Goal: Task Accomplishment & Management: Manage account settings

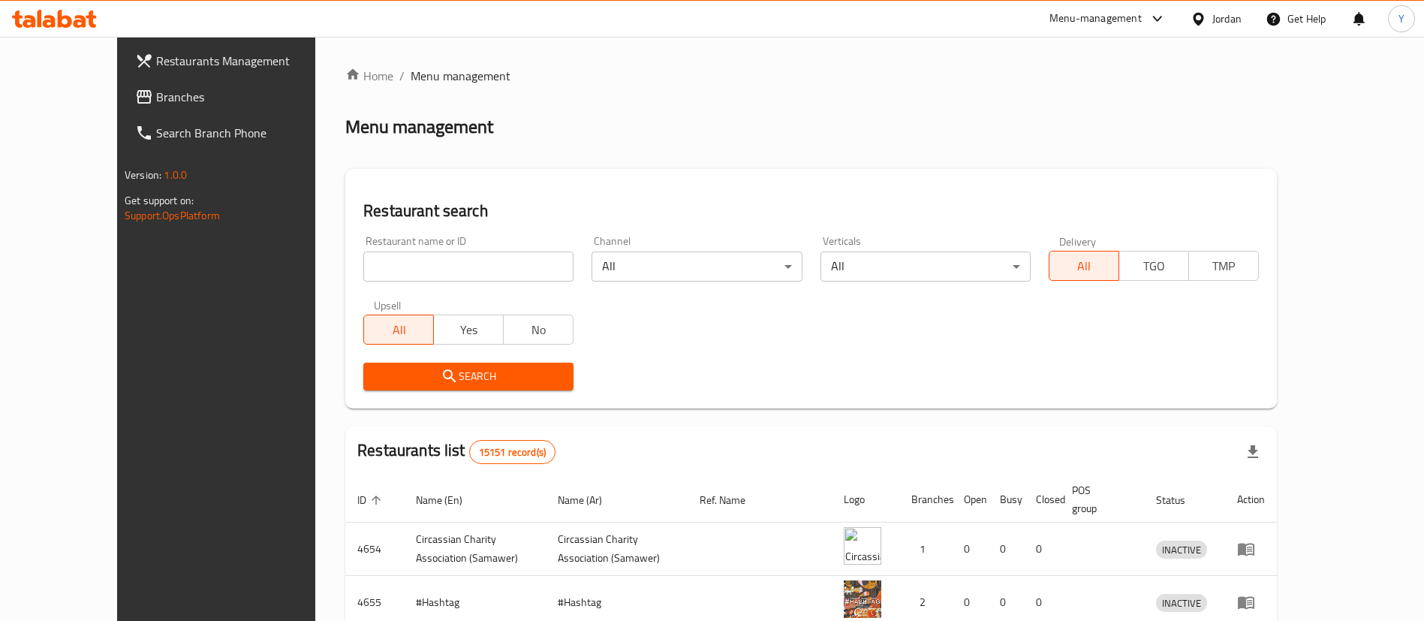
click at [156, 94] on span "Branches" at bounding box center [249, 97] width 187 height 18
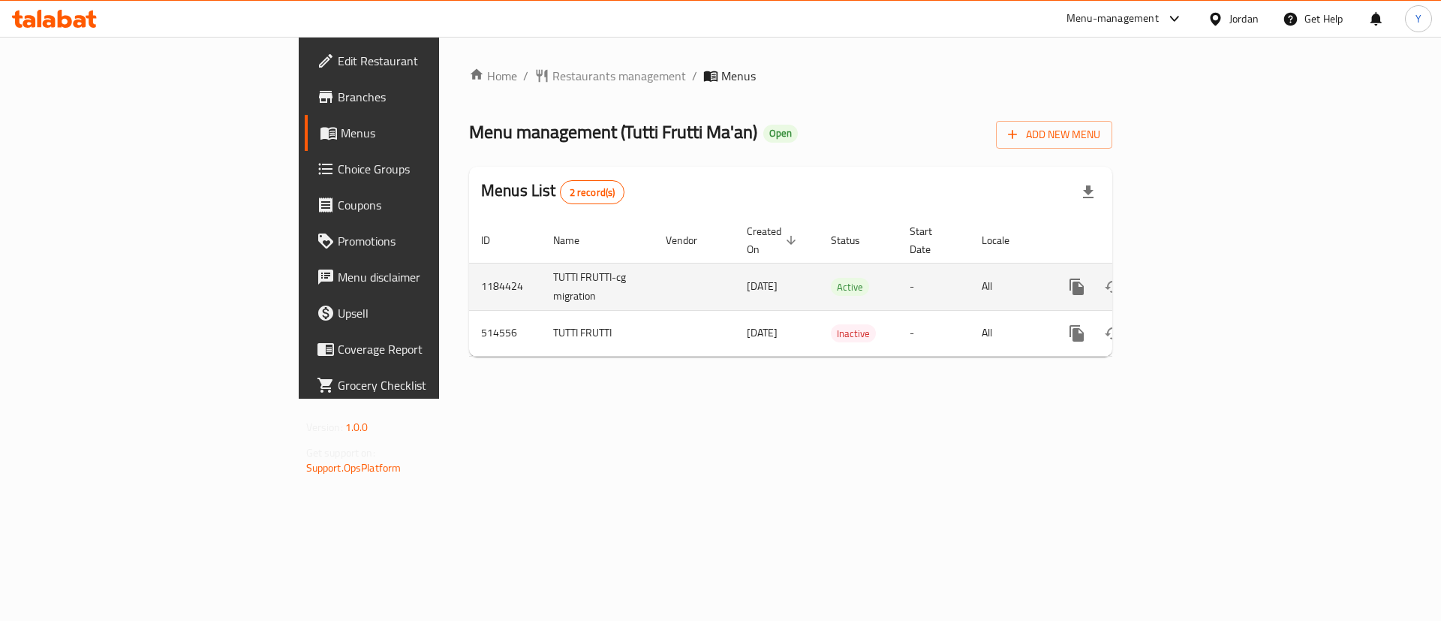
click at [1194, 278] on icon "enhanced table" at bounding box center [1185, 287] width 18 height 18
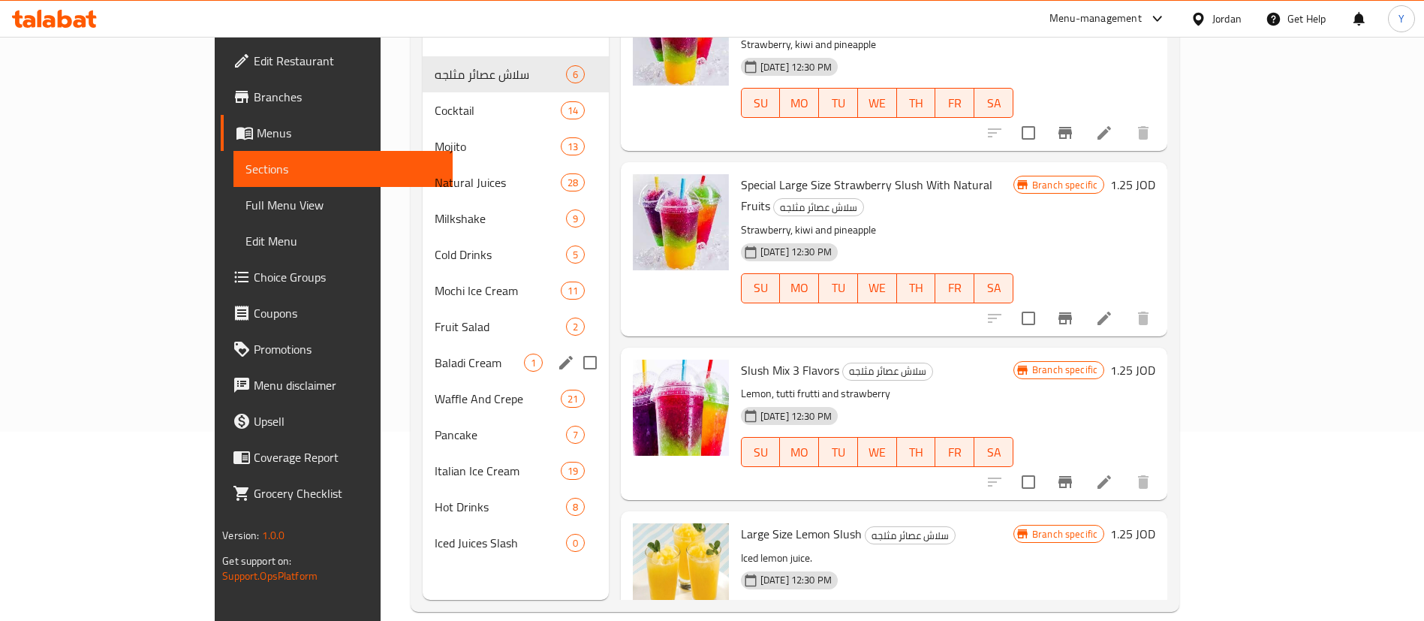
scroll to position [210, 0]
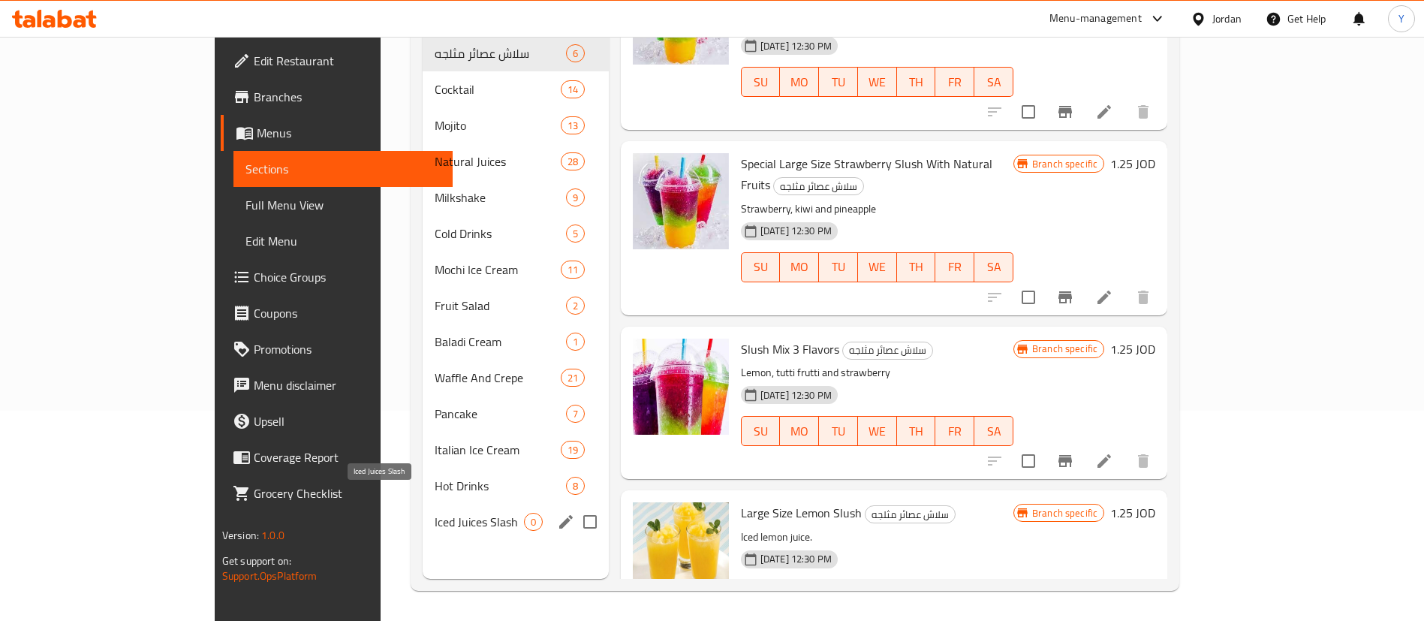
click at [435, 513] on span "Iced Juices Slash" at bounding box center [479, 522] width 89 height 18
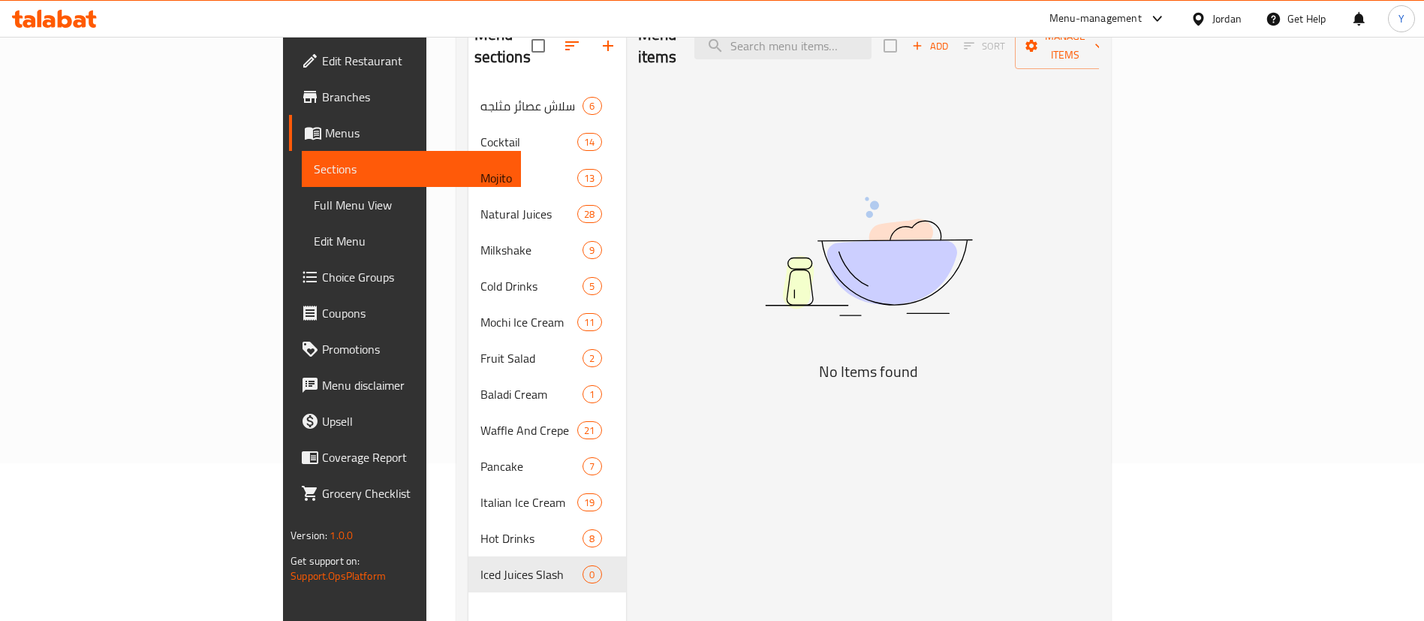
scroll to position [210, 0]
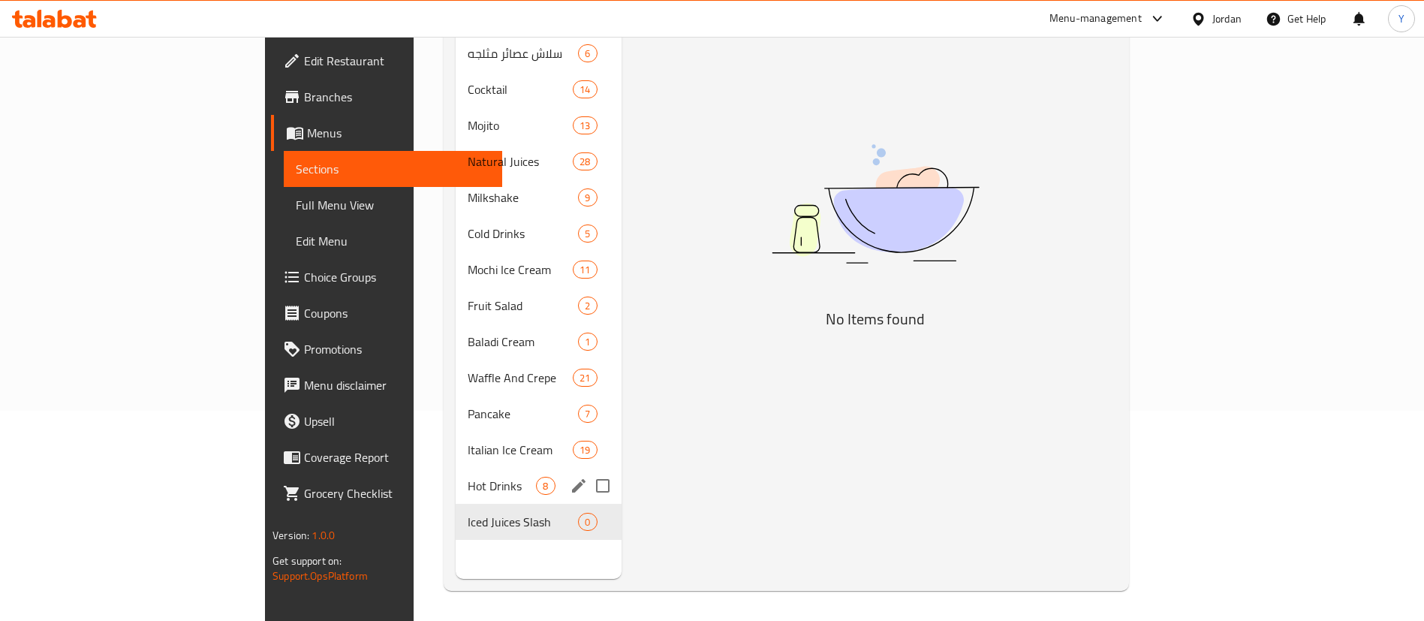
click at [456, 473] on div "Hot Drinks 8" at bounding box center [538, 486] width 165 height 36
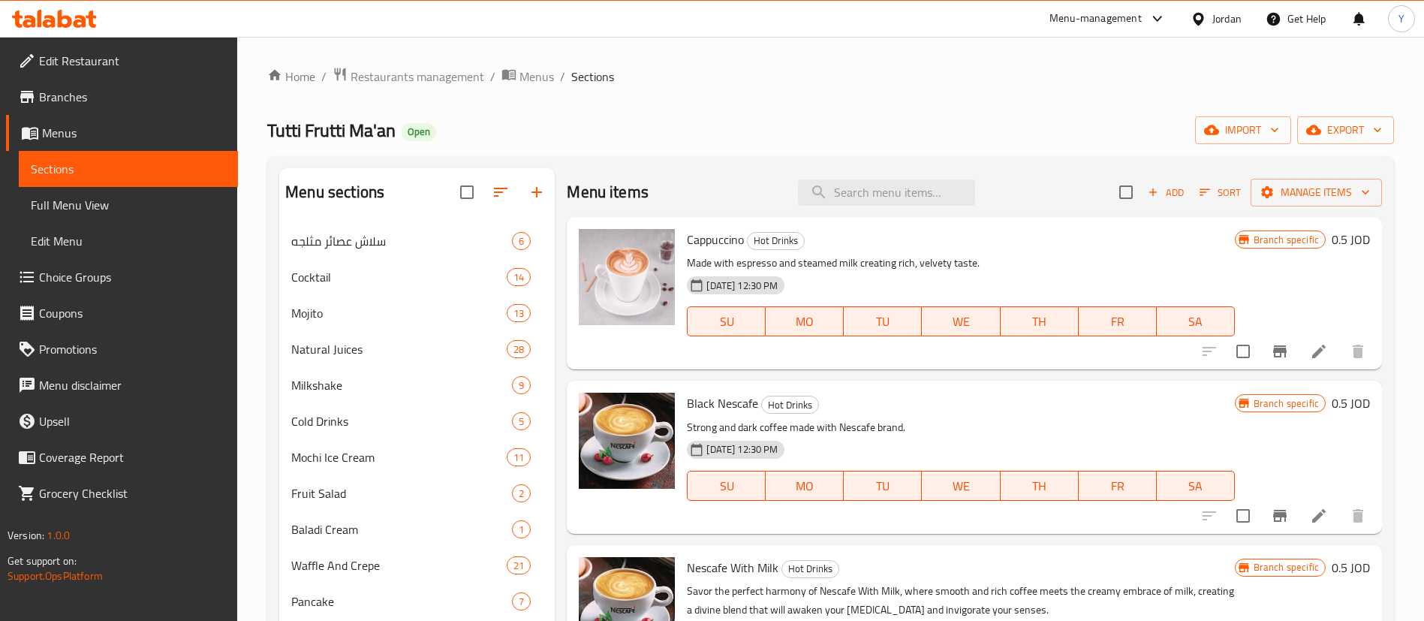
scroll to position [210, 0]
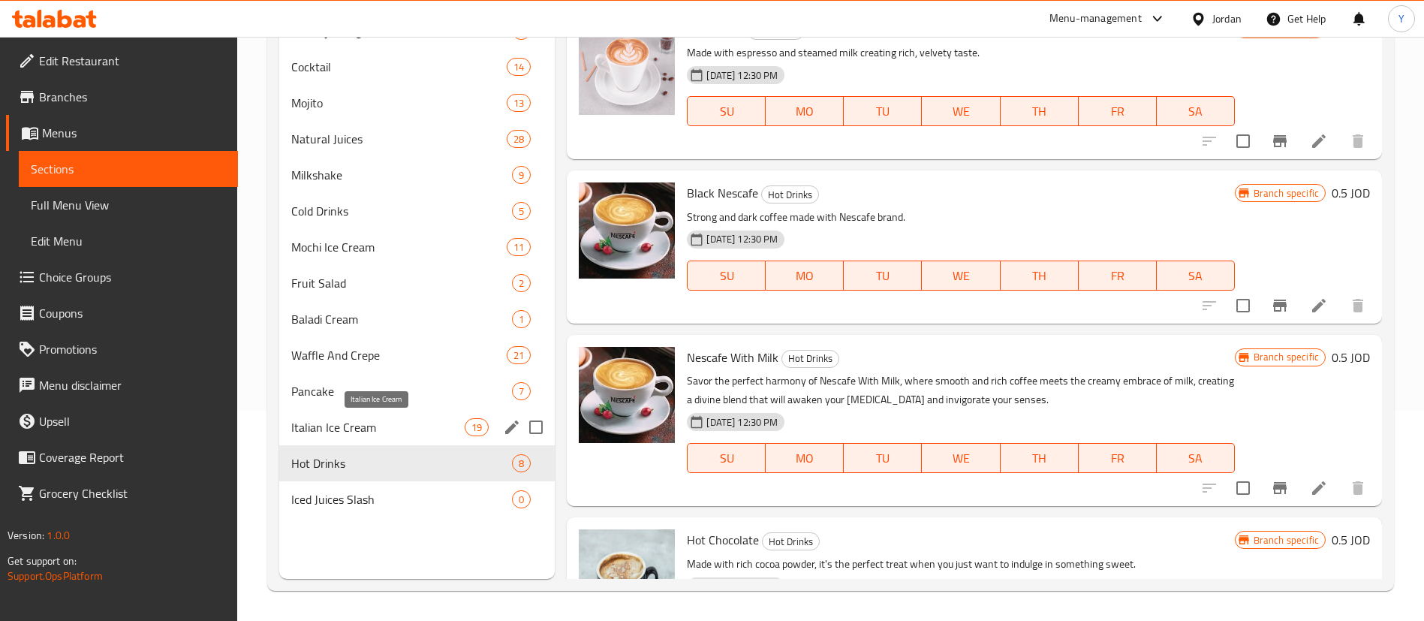
click at [387, 438] on div "Italian Ice Cream 19" at bounding box center [416, 427] width 275 height 36
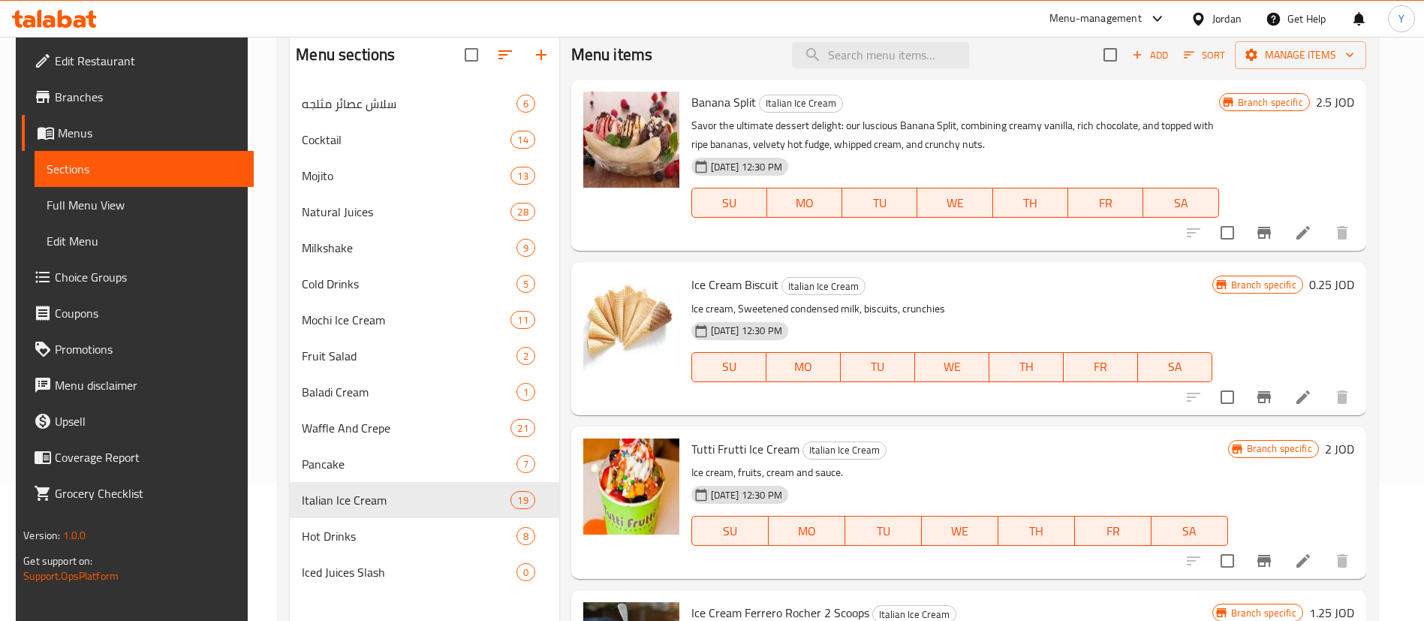
scroll to position [210, 0]
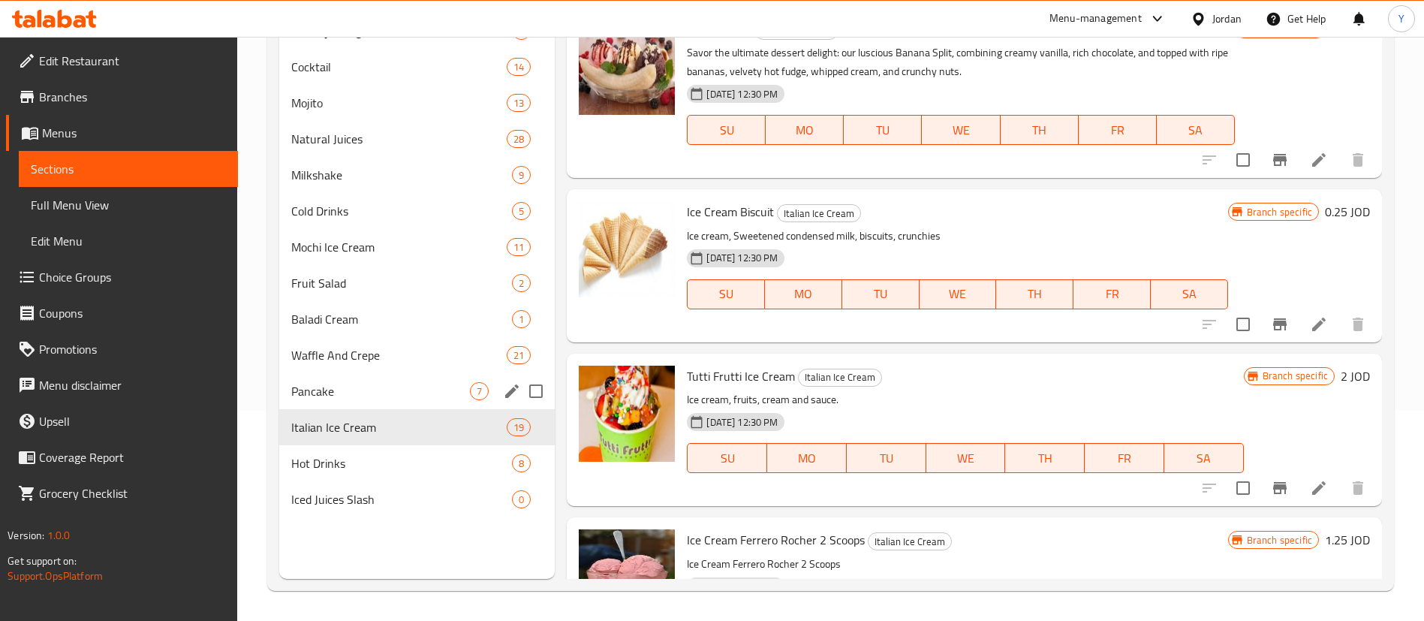
click at [362, 383] on span "Pancake" at bounding box center [380, 391] width 179 height 18
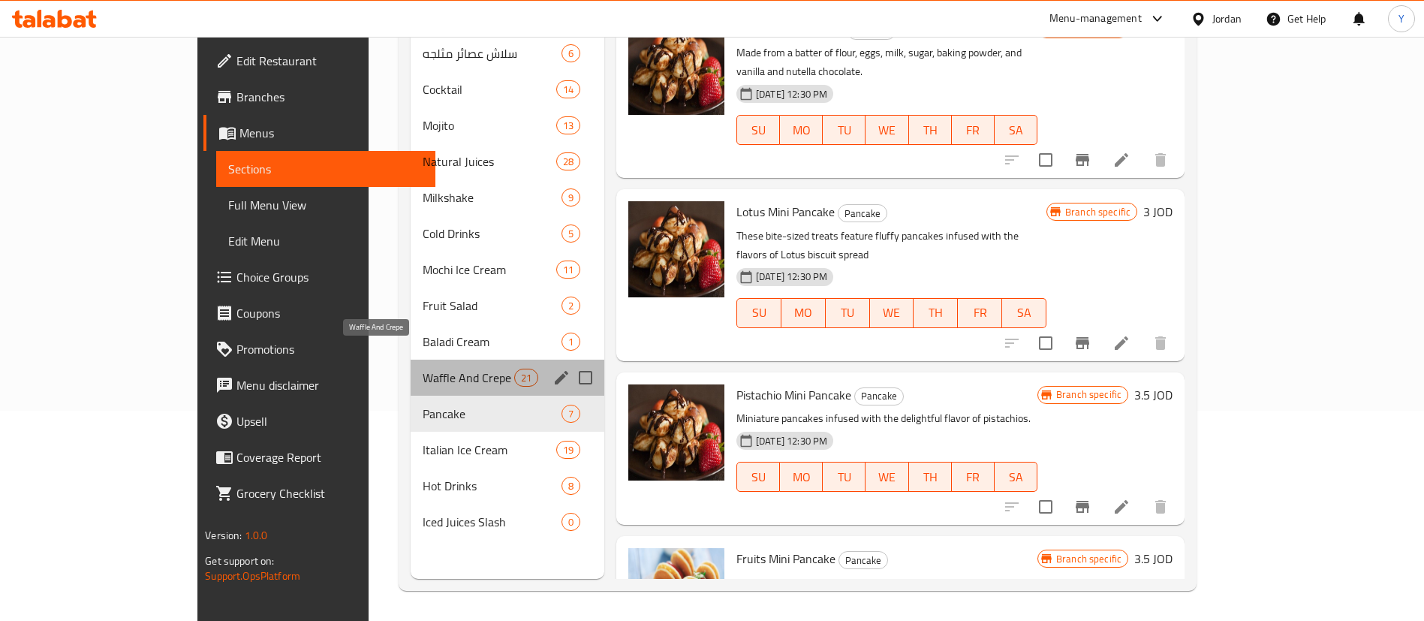
click at [423, 368] on span "Waffle And Crepe" at bounding box center [468, 377] width 91 height 18
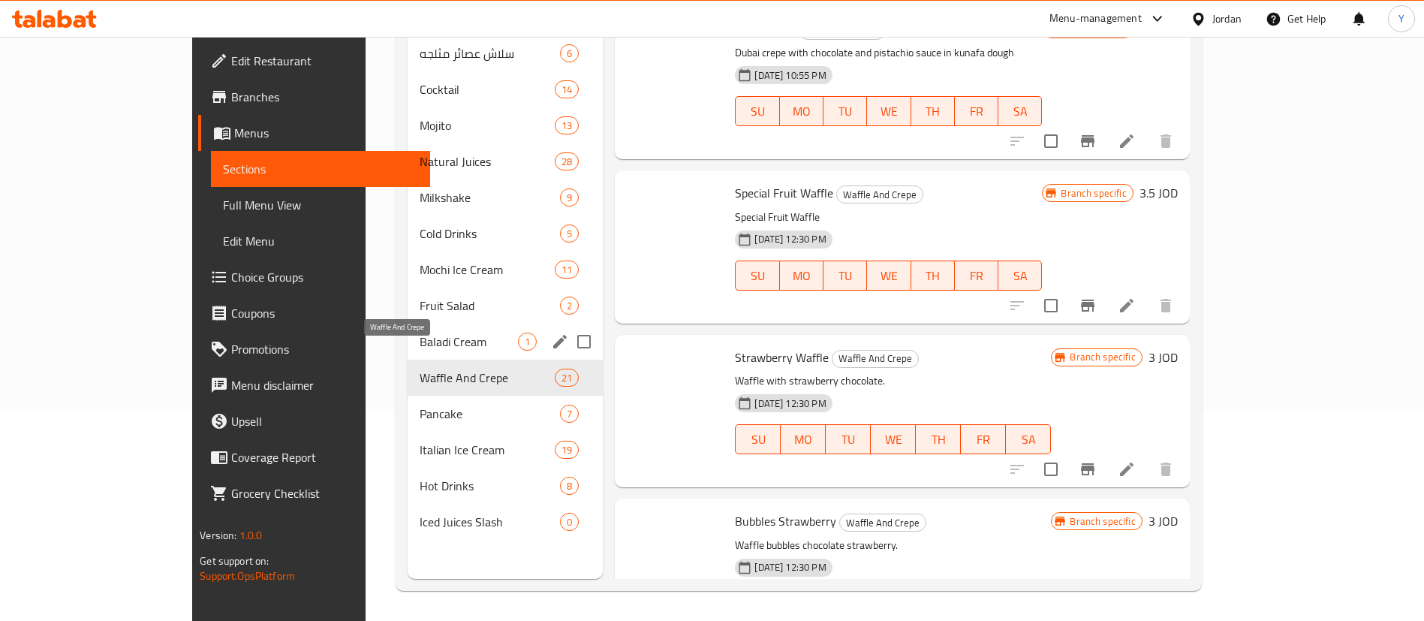
click at [420, 332] on span "Baladi Cream" at bounding box center [469, 341] width 98 height 18
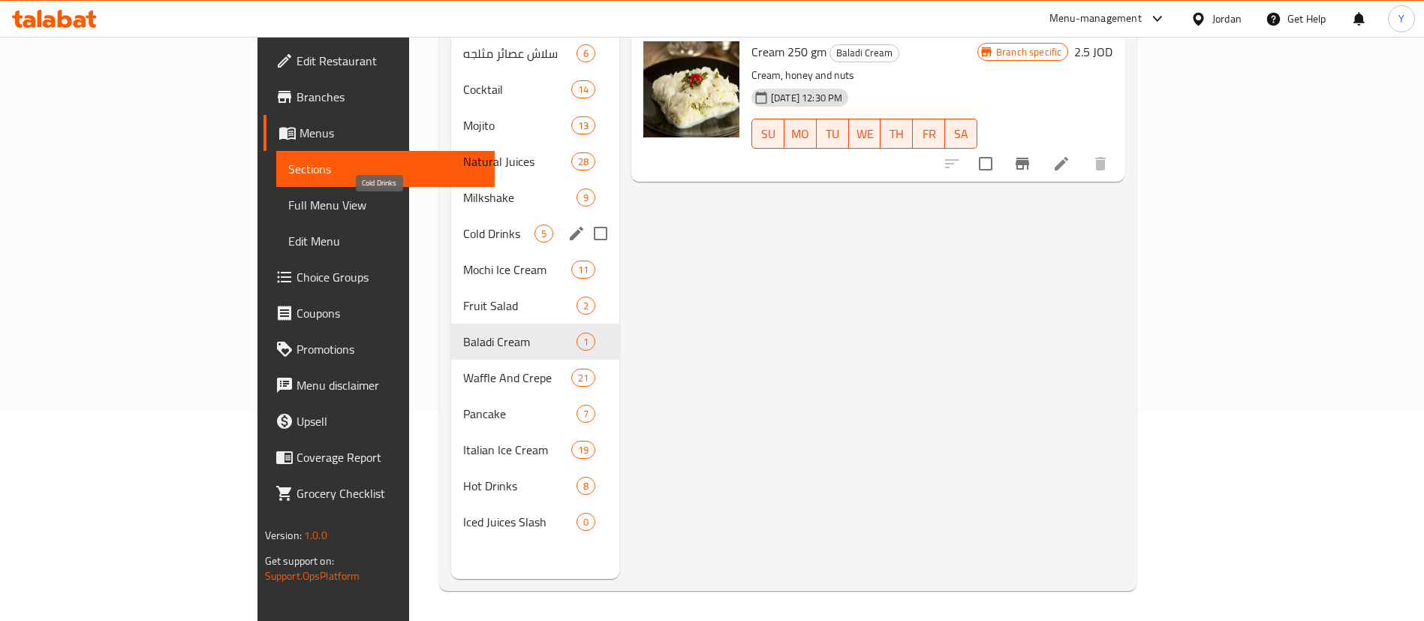
click at [463, 224] on span "Cold Drinks" at bounding box center [498, 233] width 71 height 18
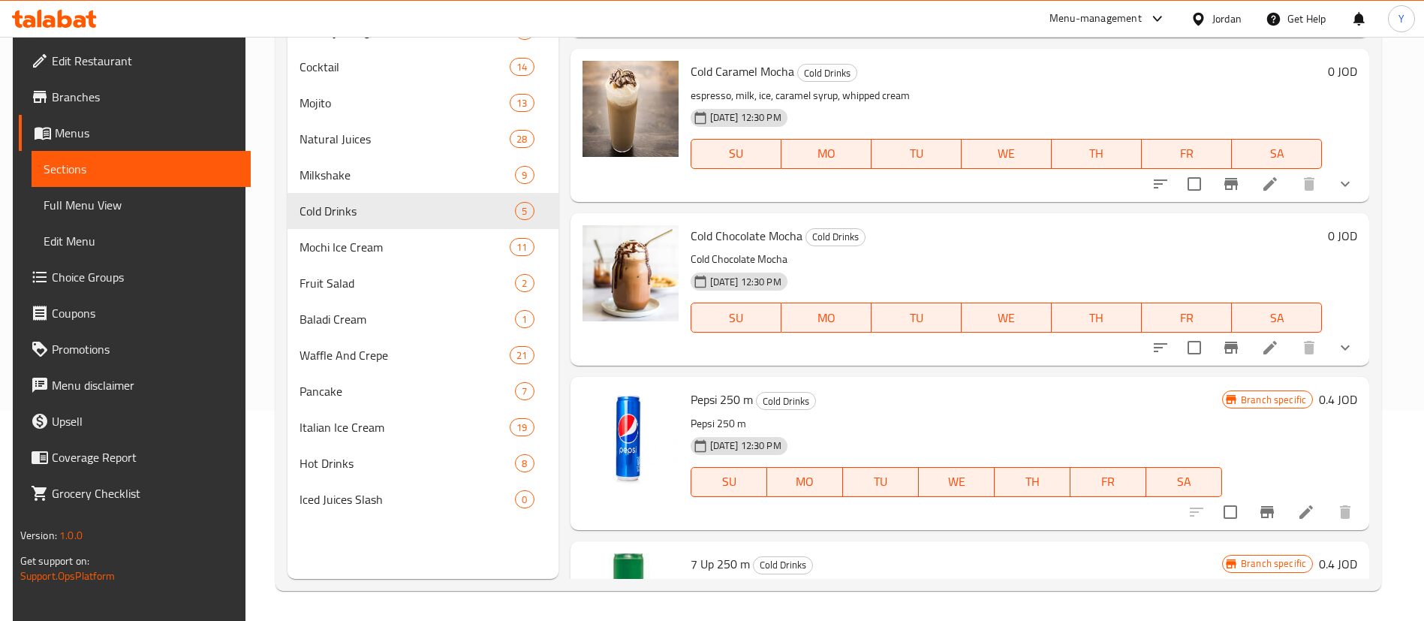
scroll to position [30, 0]
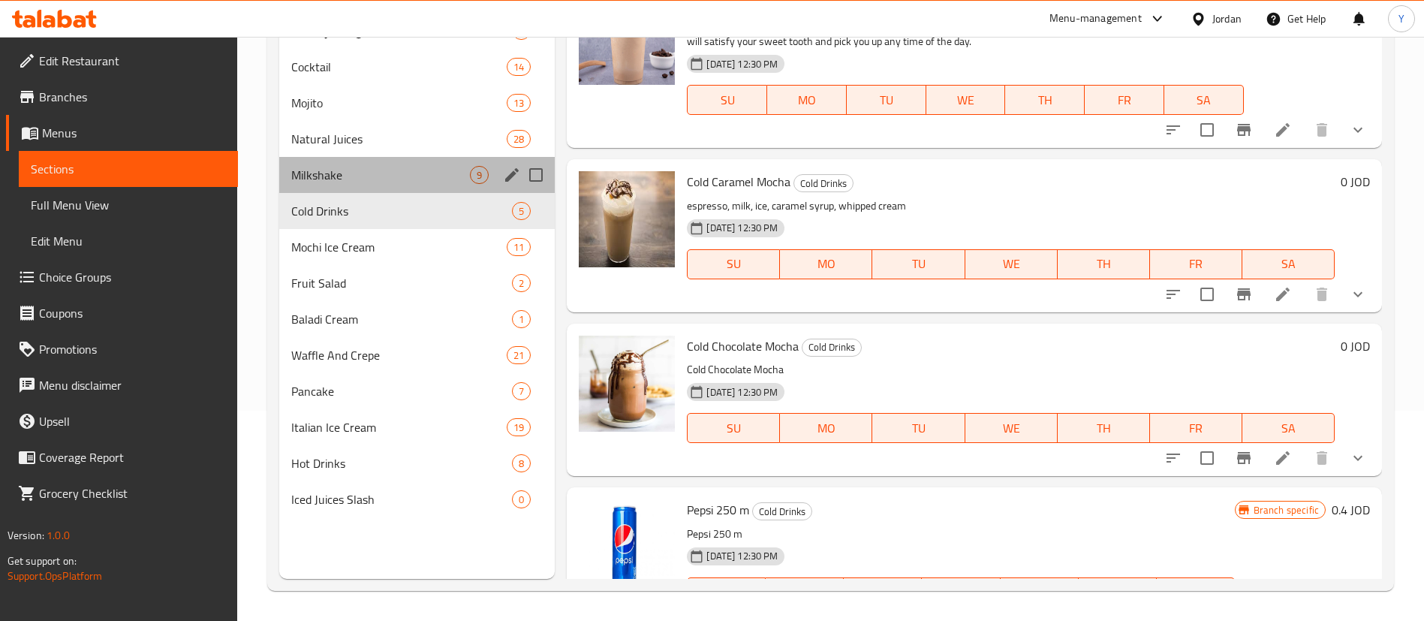
click at [381, 186] on div "Milkshake 9" at bounding box center [416, 175] width 275 height 36
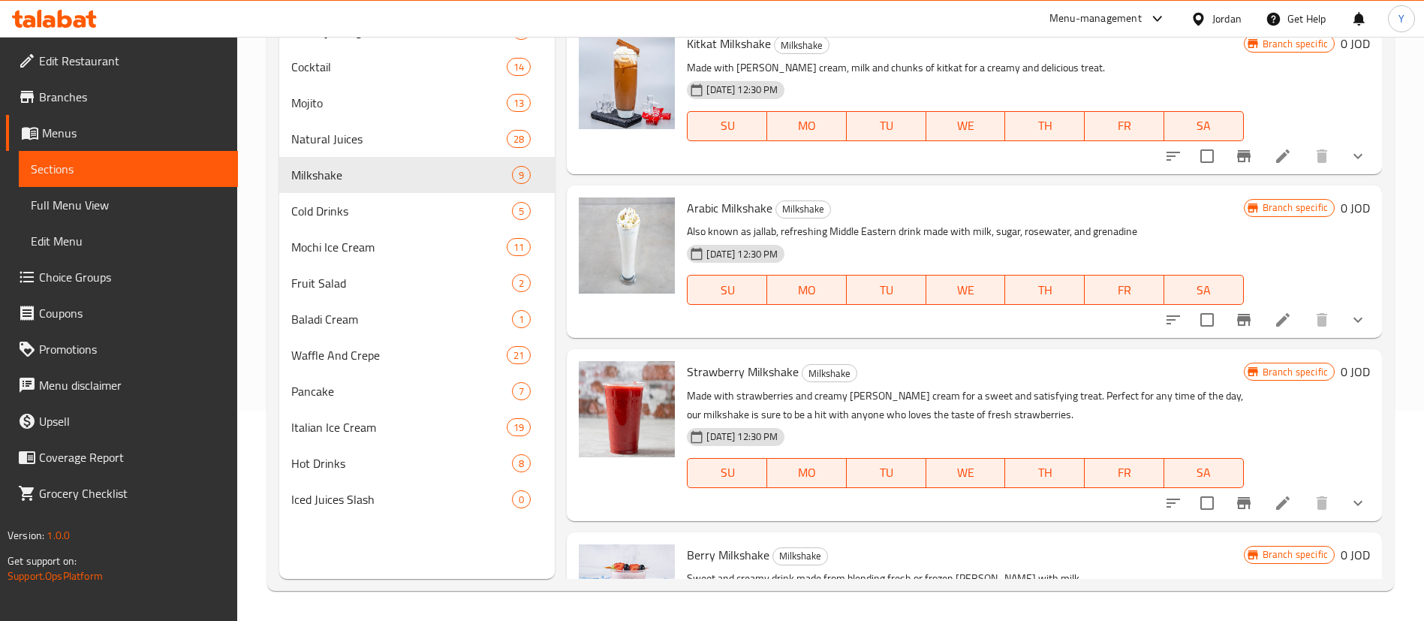
scroll to position [949, 0]
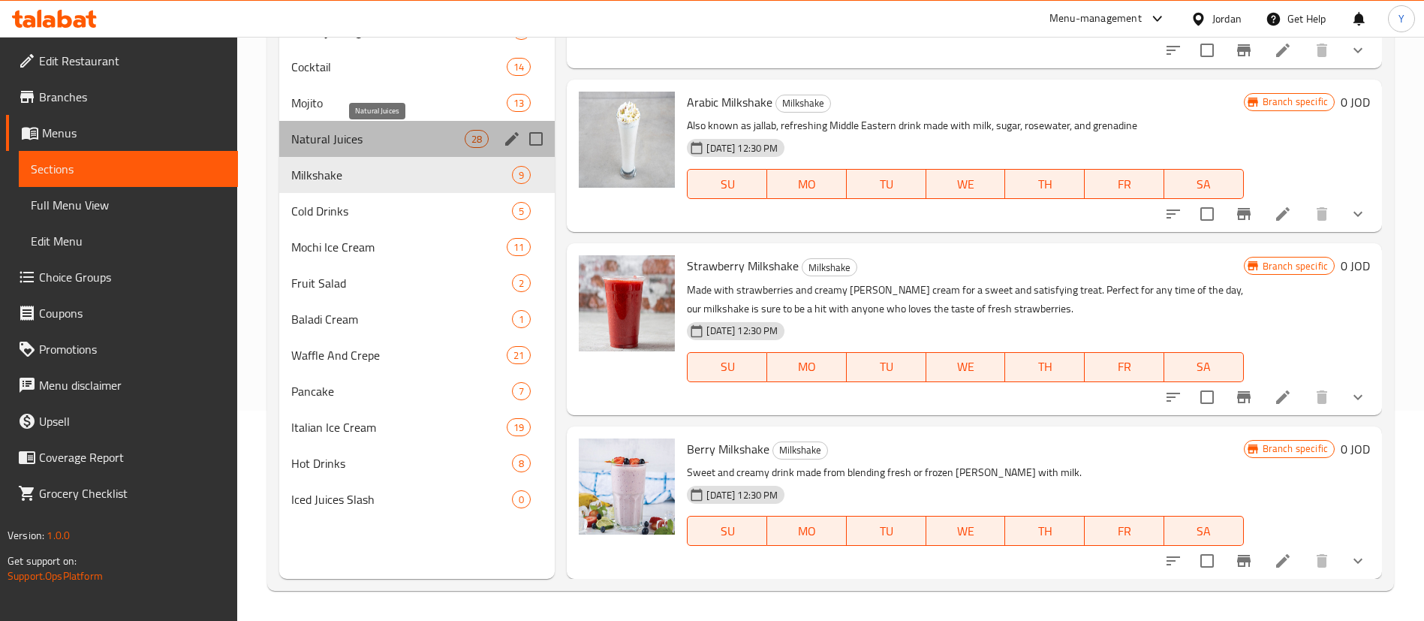
click at [317, 133] on span "Natural Juices" at bounding box center [377, 139] width 173 height 18
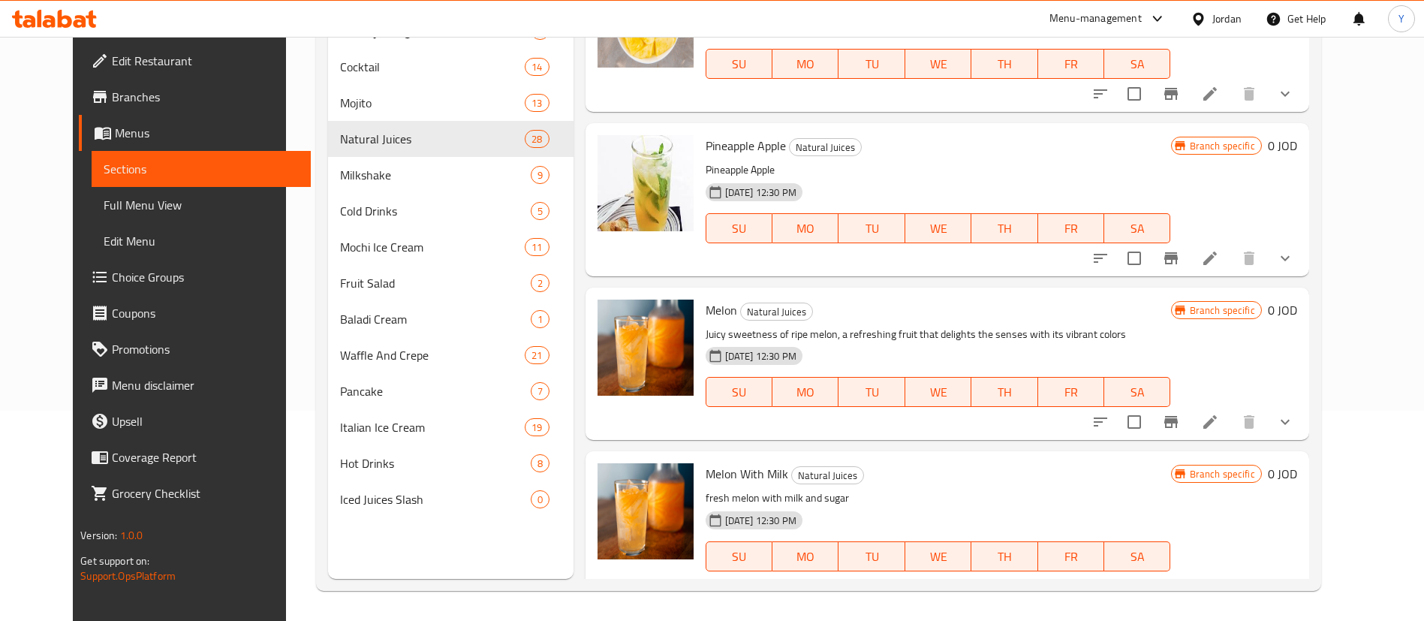
scroll to position [4083, 0]
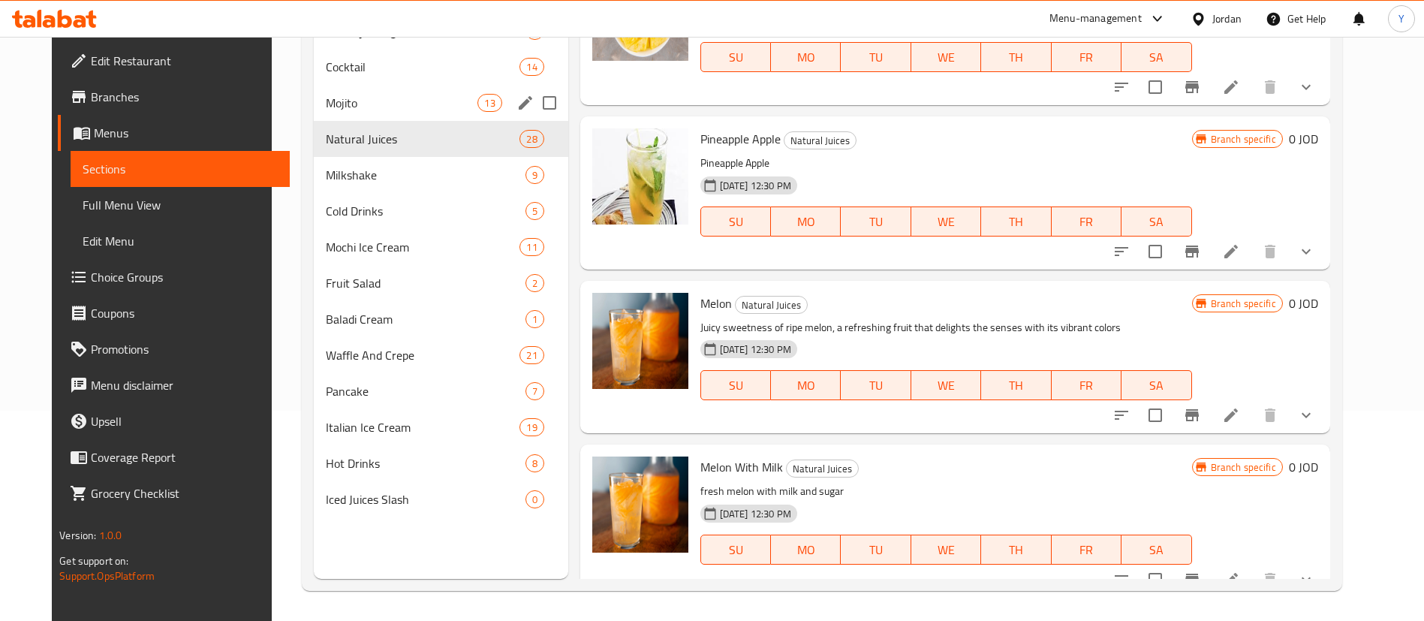
click at [369, 88] on div "Mojito 13" at bounding box center [441, 103] width 254 height 36
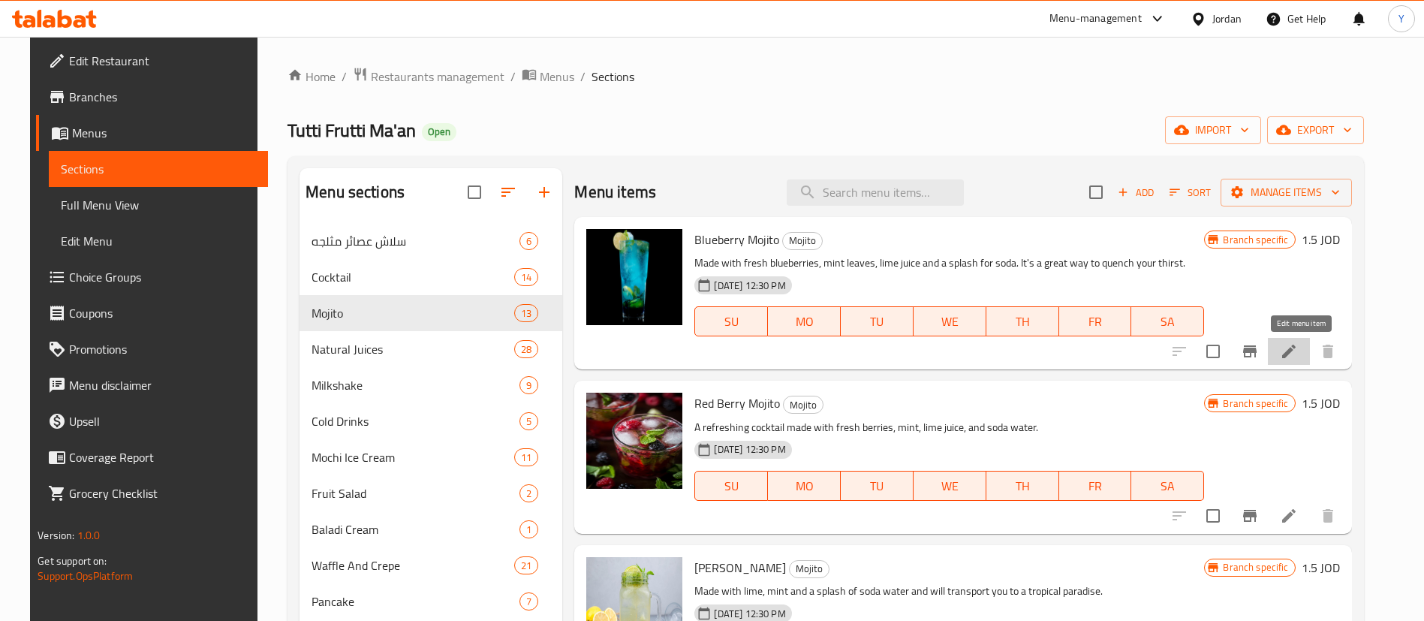
click at [1295, 351] on icon at bounding box center [1289, 351] width 18 height 18
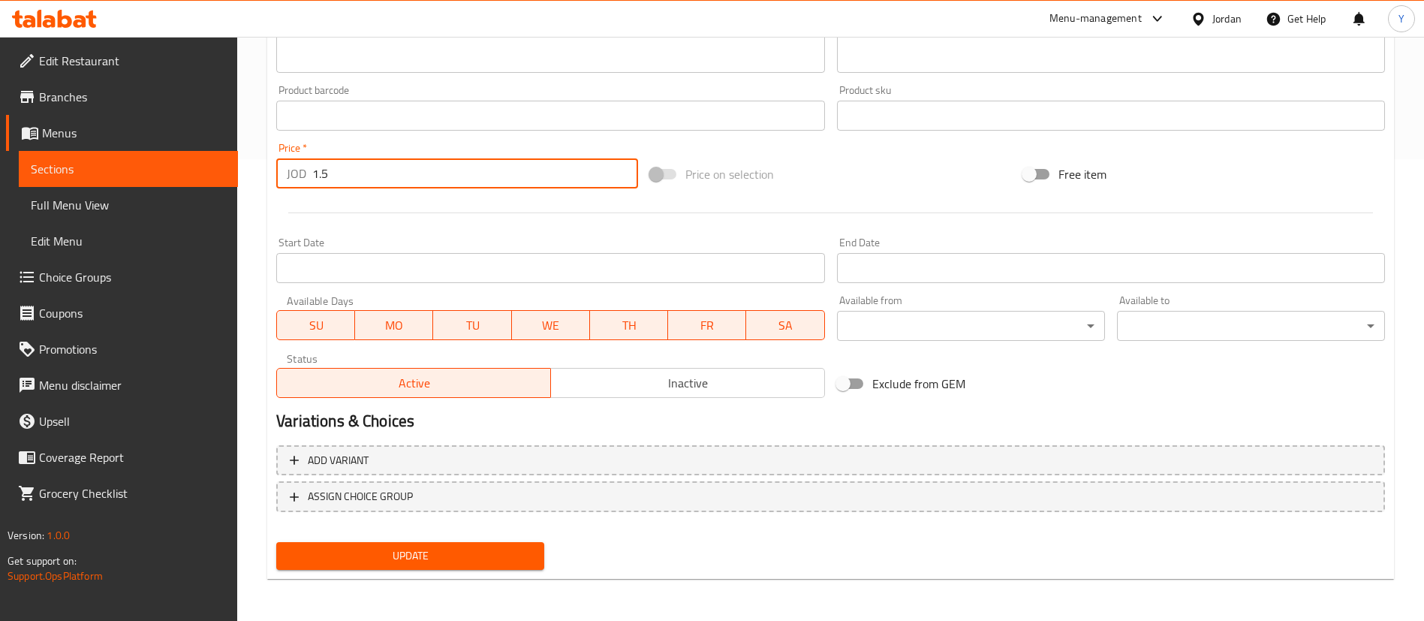
drag, startPoint x: 352, startPoint y: 173, endPoint x: 242, endPoint y: 223, distance: 121.2
click at [257, 182] on div "Home / Restaurants management / Menus / Sections / item / update Mojito section…" at bounding box center [830, 97] width 1187 height 1045
type input "2"
click at [412, 559] on span "Update" at bounding box center [410, 555] width 244 height 19
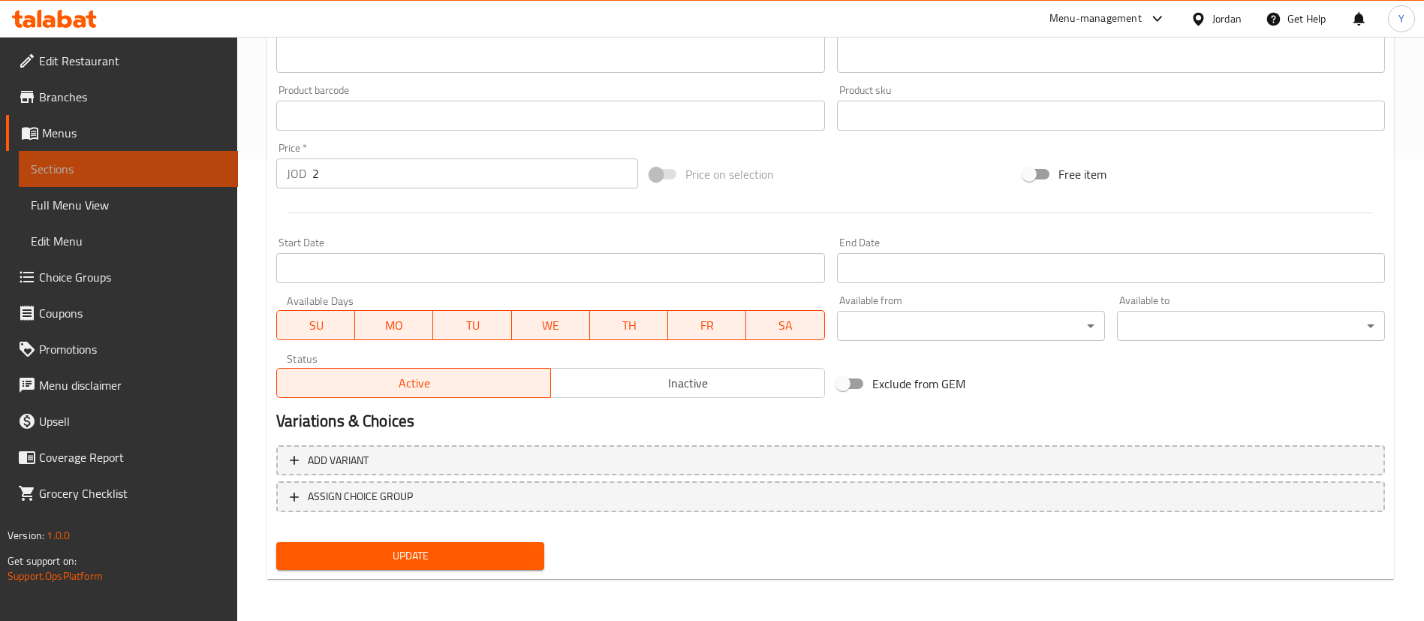
click at [158, 179] on link "Sections" at bounding box center [128, 169] width 219 height 36
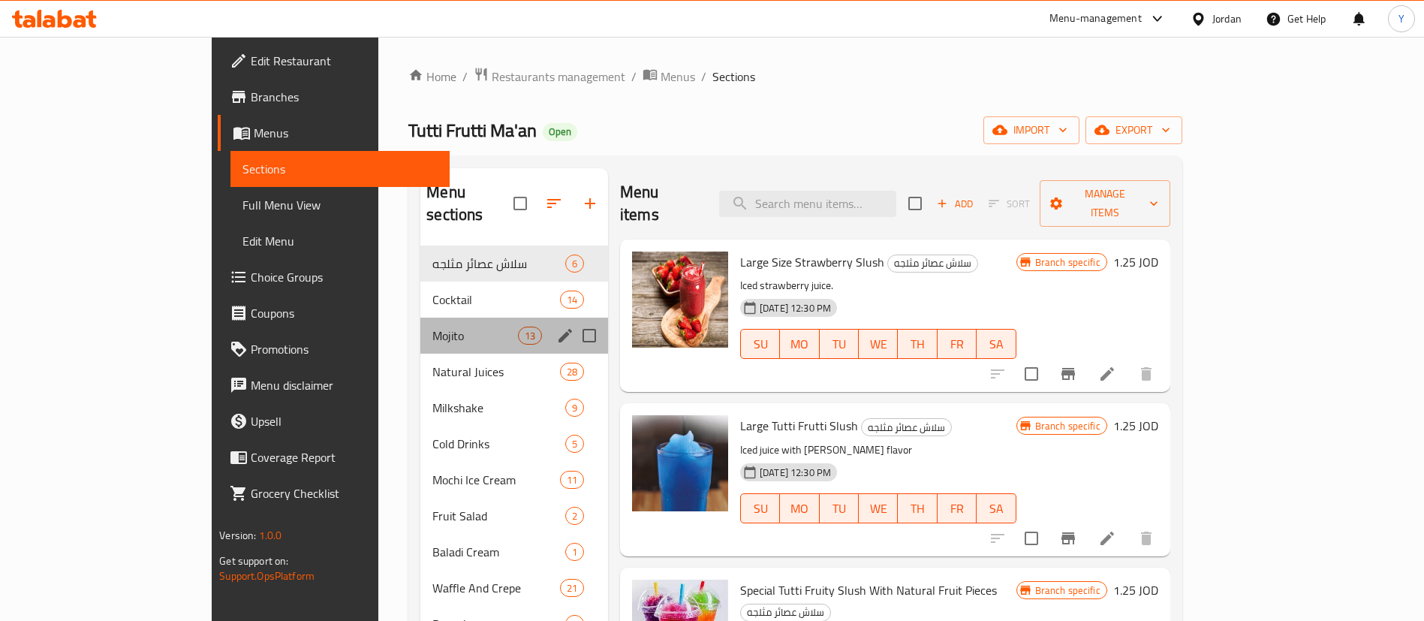
click at [420, 323] on div "Mojito 13" at bounding box center [514, 335] width 188 height 36
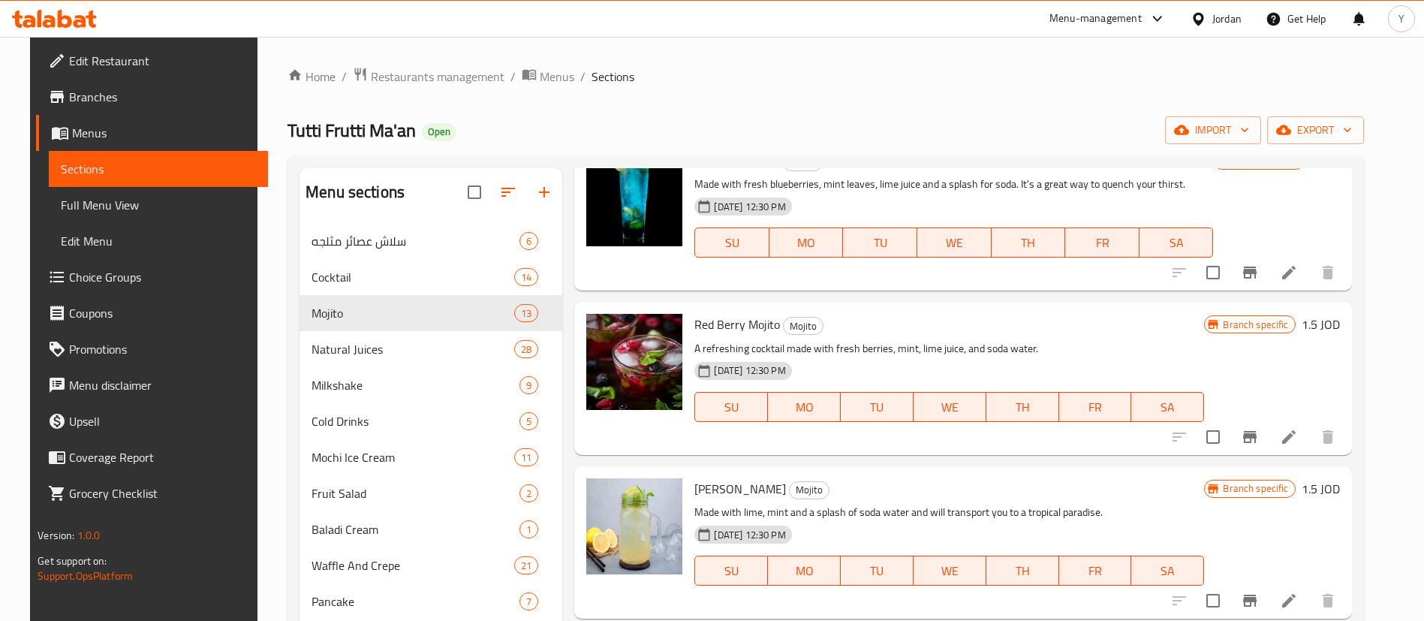
scroll to position [113, 0]
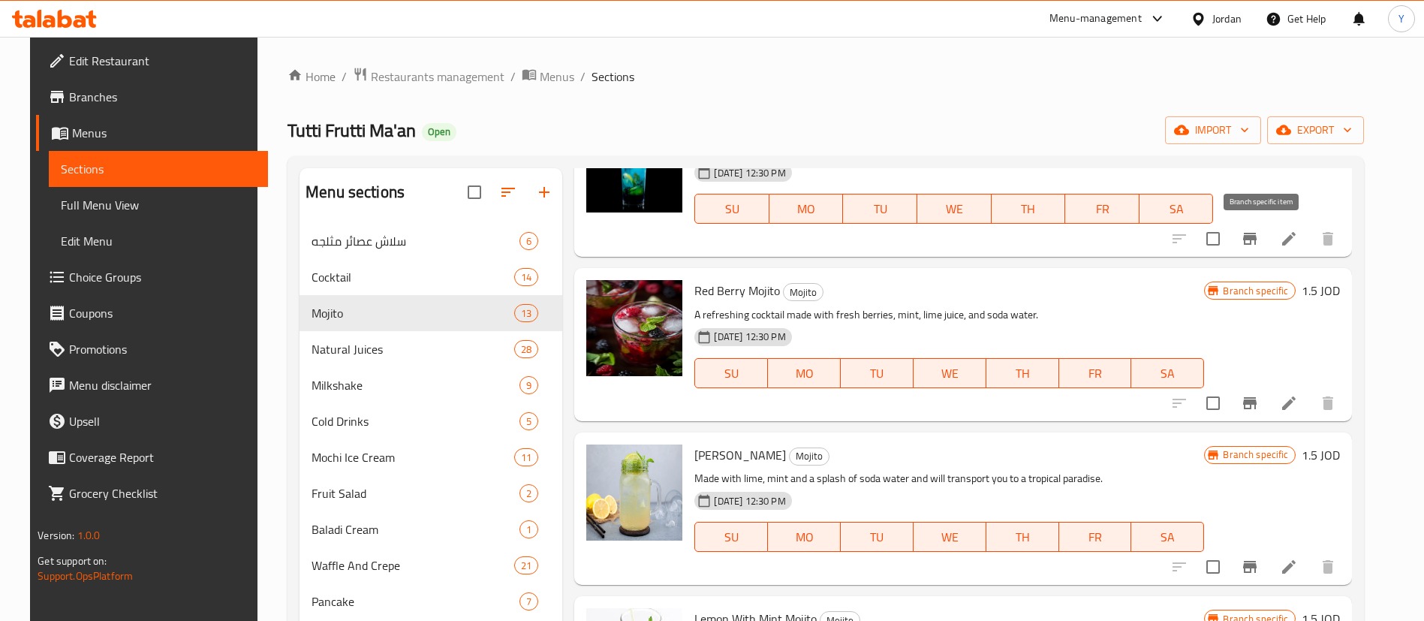
click at [1251, 243] on button "Branch-specific-item" at bounding box center [1250, 239] width 36 height 36
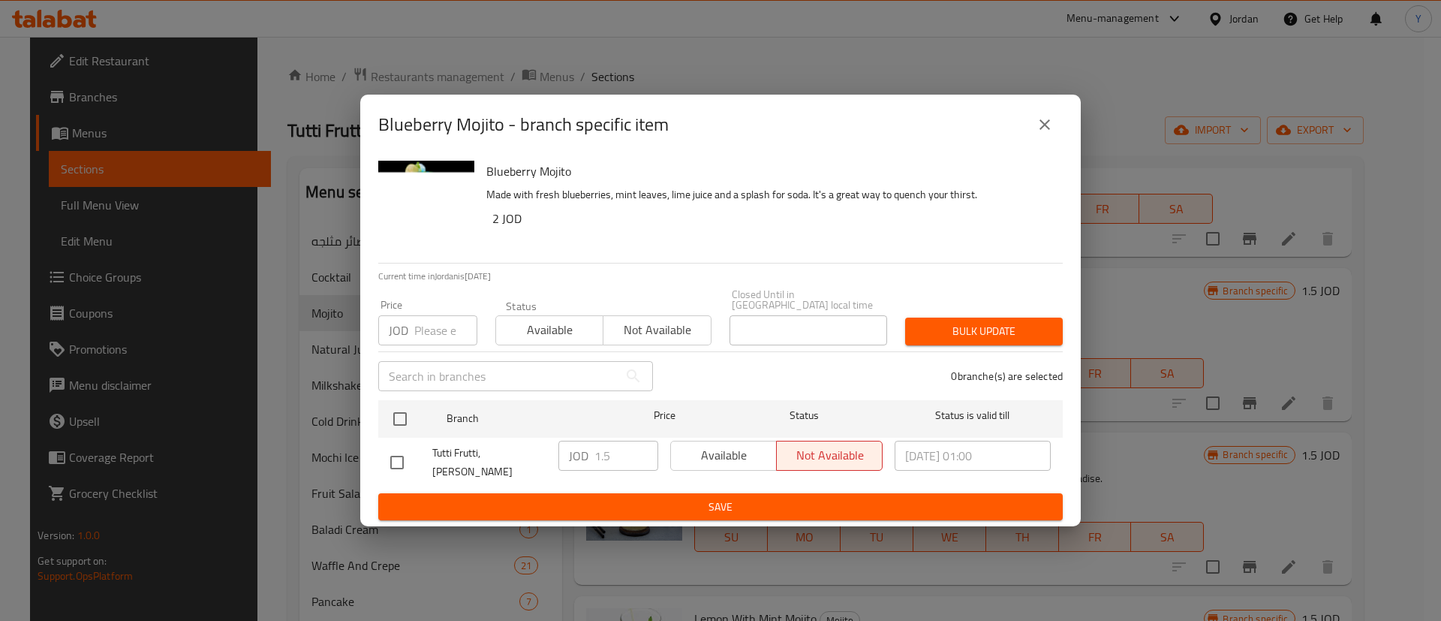
click at [390, 454] on input "checkbox" at bounding box center [397, 463] width 32 height 32
checkbox input "true"
drag, startPoint x: 626, startPoint y: 454, endPoint x: 614, endPoint y: 485, distance: 33.0
click at [570, 459] on div "JOD 1.5 ​" at bounding box center [608, 456] width 100 height 30
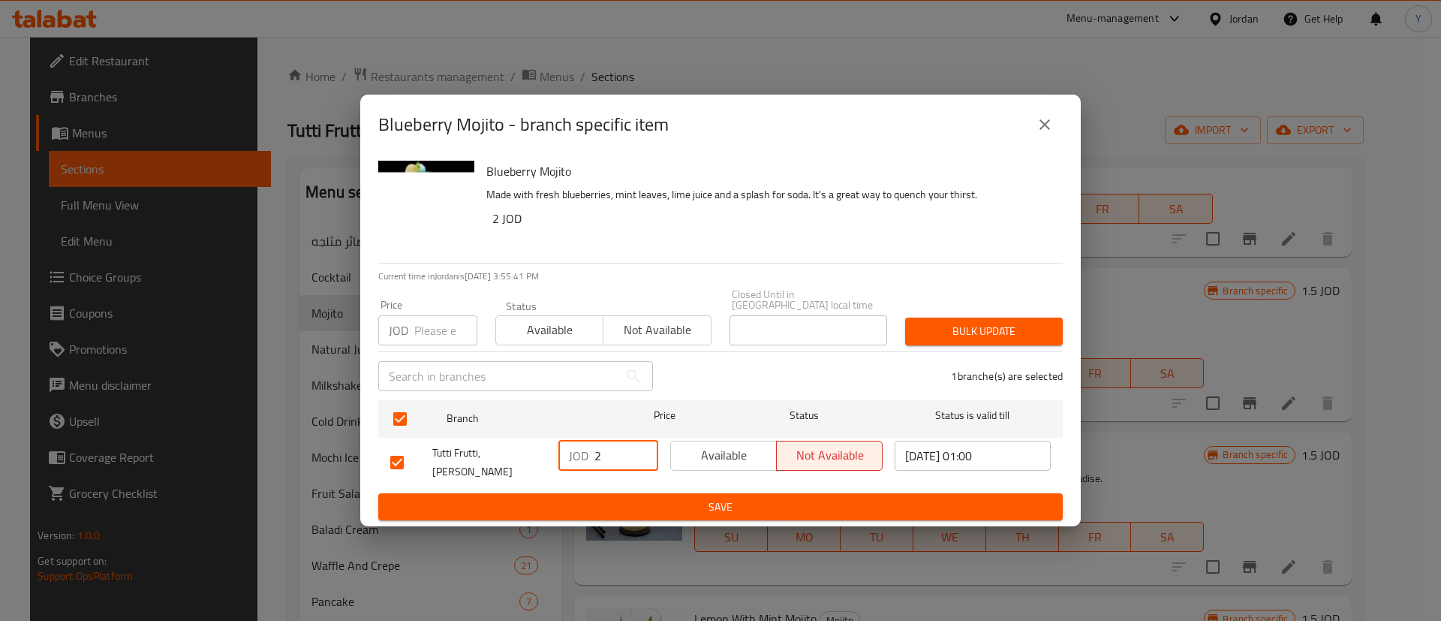
type input "2"
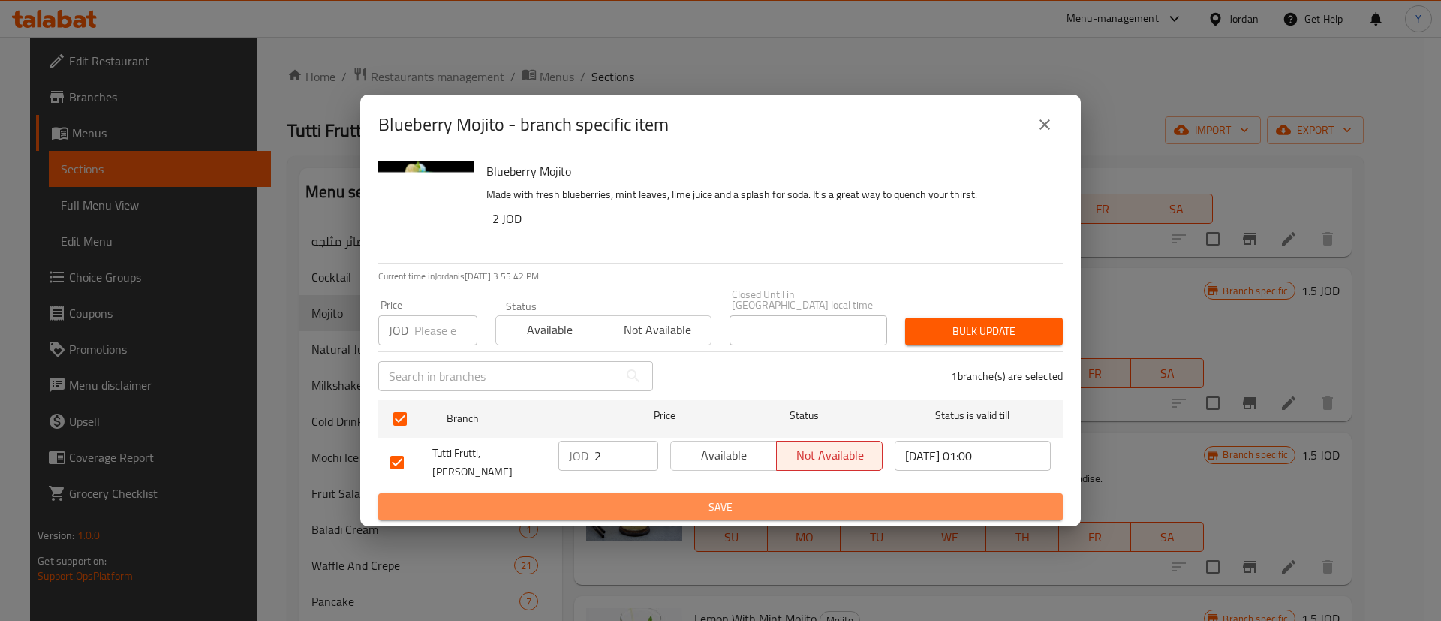
click at [732, 500] on span "Save" at bounding box center [720, 507] width 660 height 19
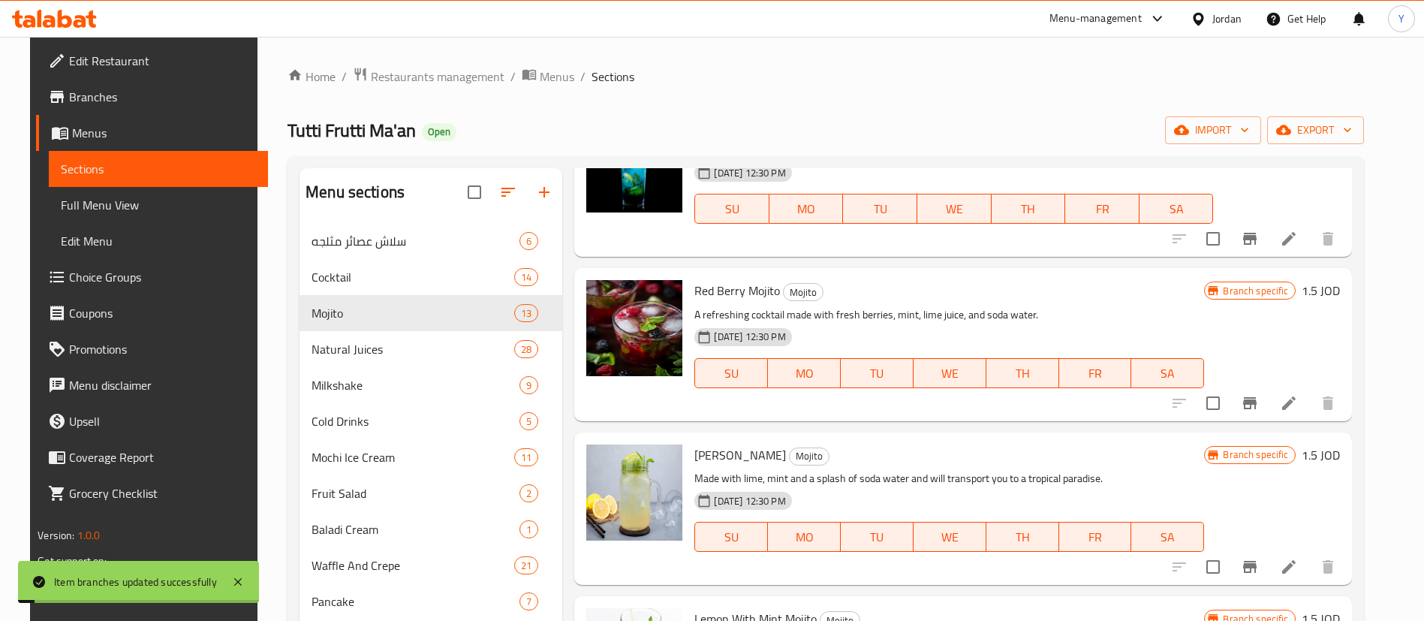
scroll to position [225, 0]
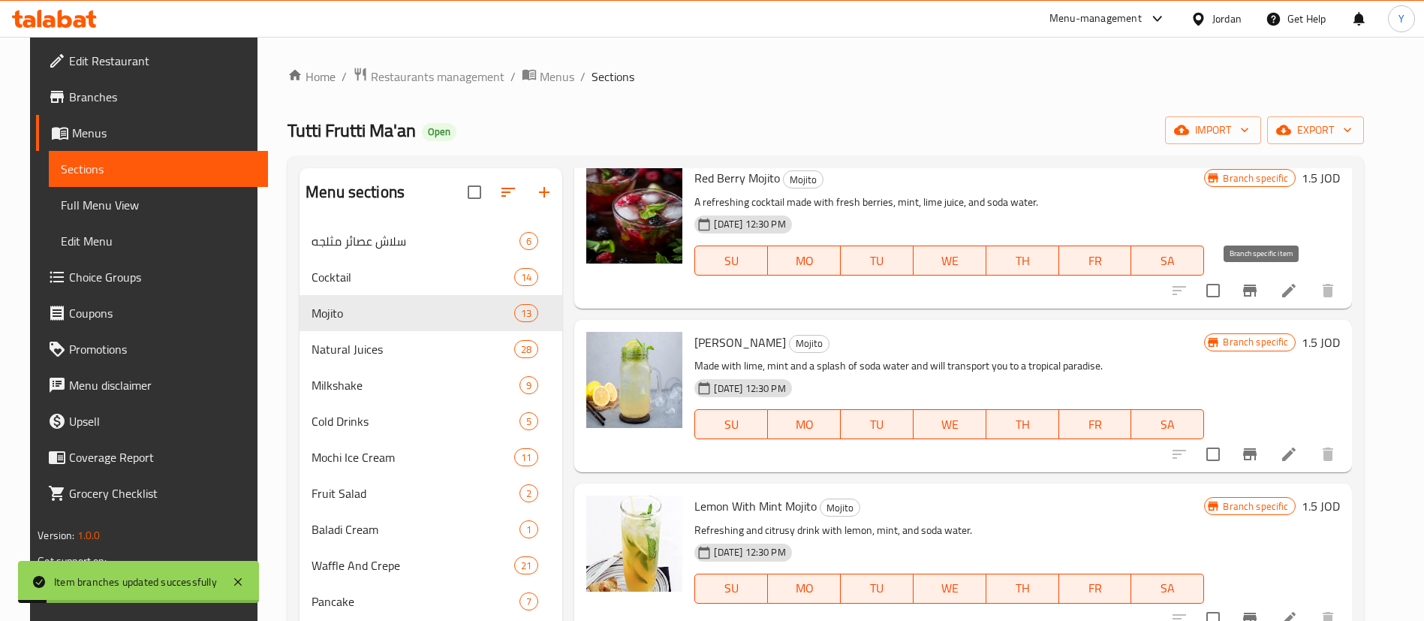
click at [1263, 303] on button "Branch-specific-item" at bounding box center [1250, 290] width 36 height 36
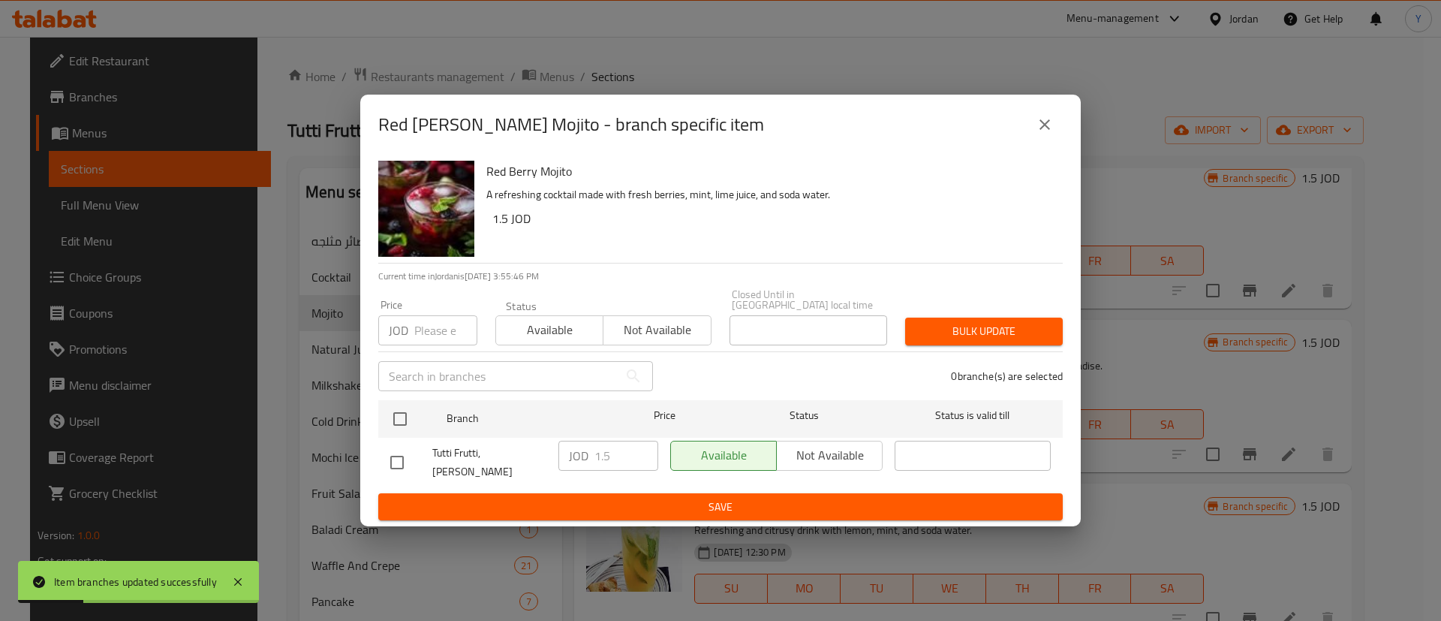
click at [402, 458] on input "checkbox" at bounding box center [397, 463] width 32 height 32
checkbox input "true"
drag, startPoint x: 586, startPoint y: 456, endPoint x: 492, endPoint y: 456, distance: 93.8
click at [492, 456] on div "Tutti Frutti, [PERSON_NAME] JOD 1.5 ​ Available Not available ​" at bounding box center [720, 463] width 672 height 56
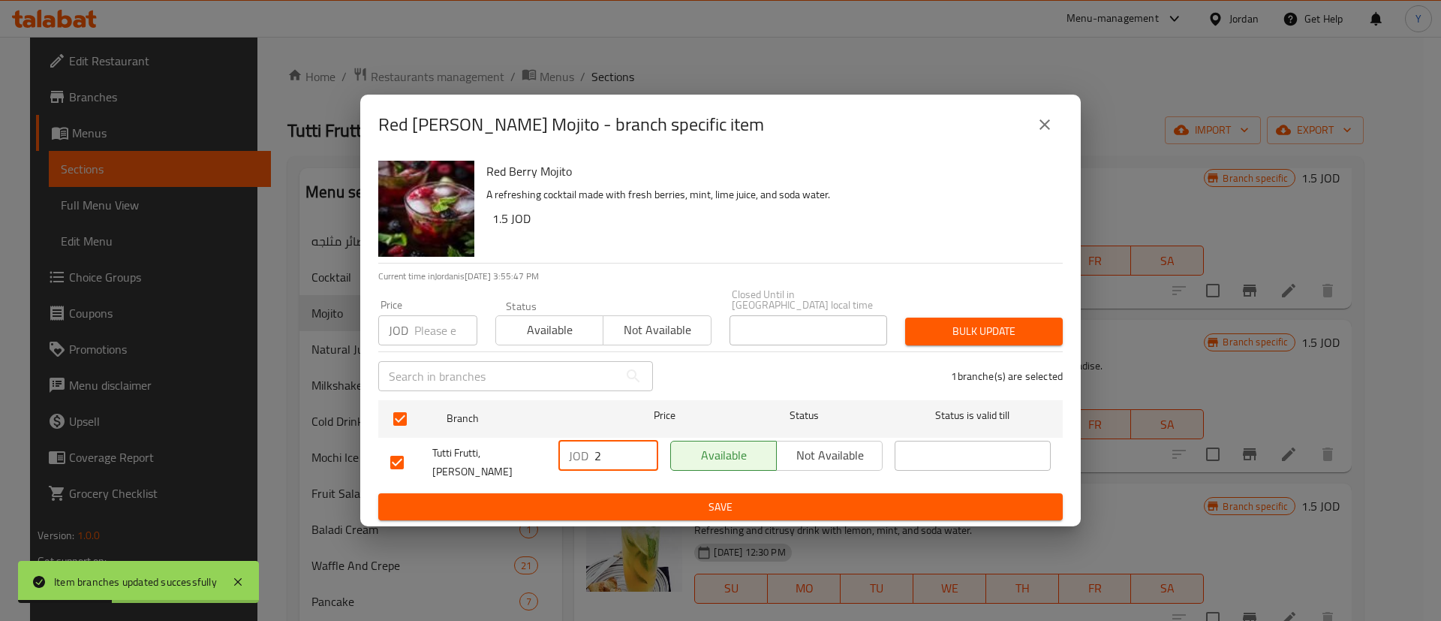
type input "2"
click at [762, 498] on span "Save" at bounding box center [720, 507] width 660 height 19
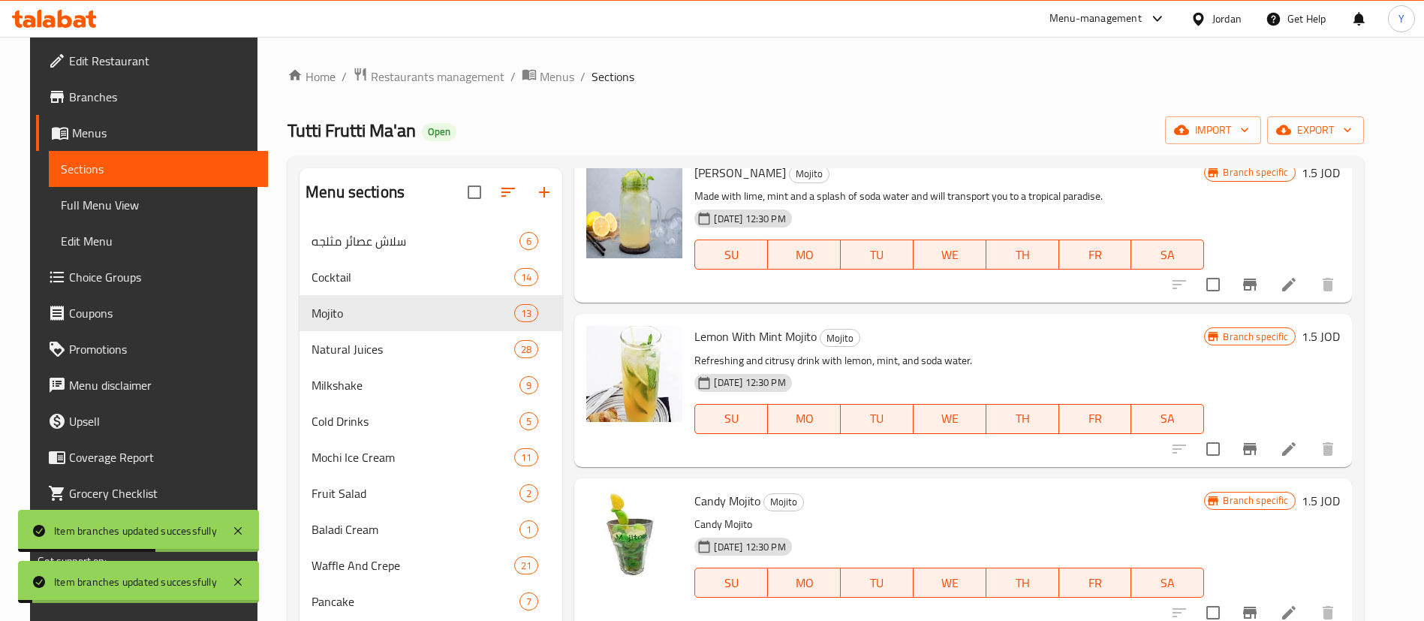
scroll to position [450, 0]
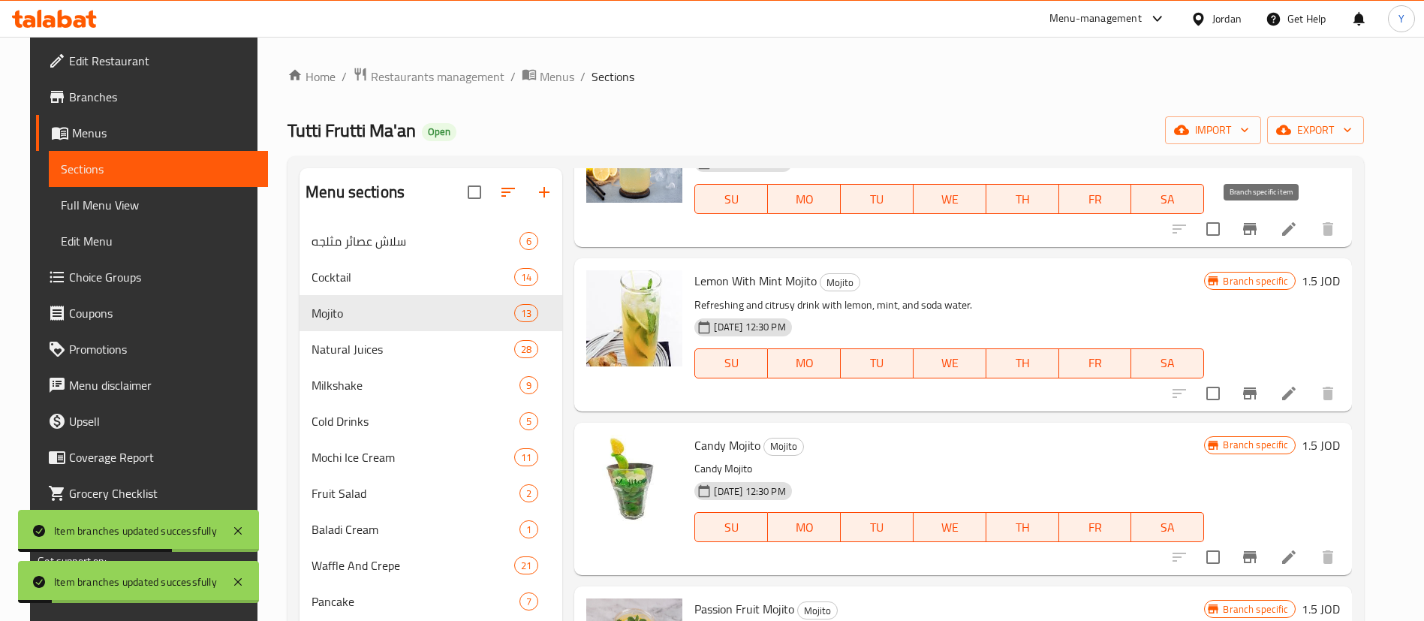
click at [1268, 226] on button "Branch-specific-item" at bounding box center [1250, 229] width 36 height 36
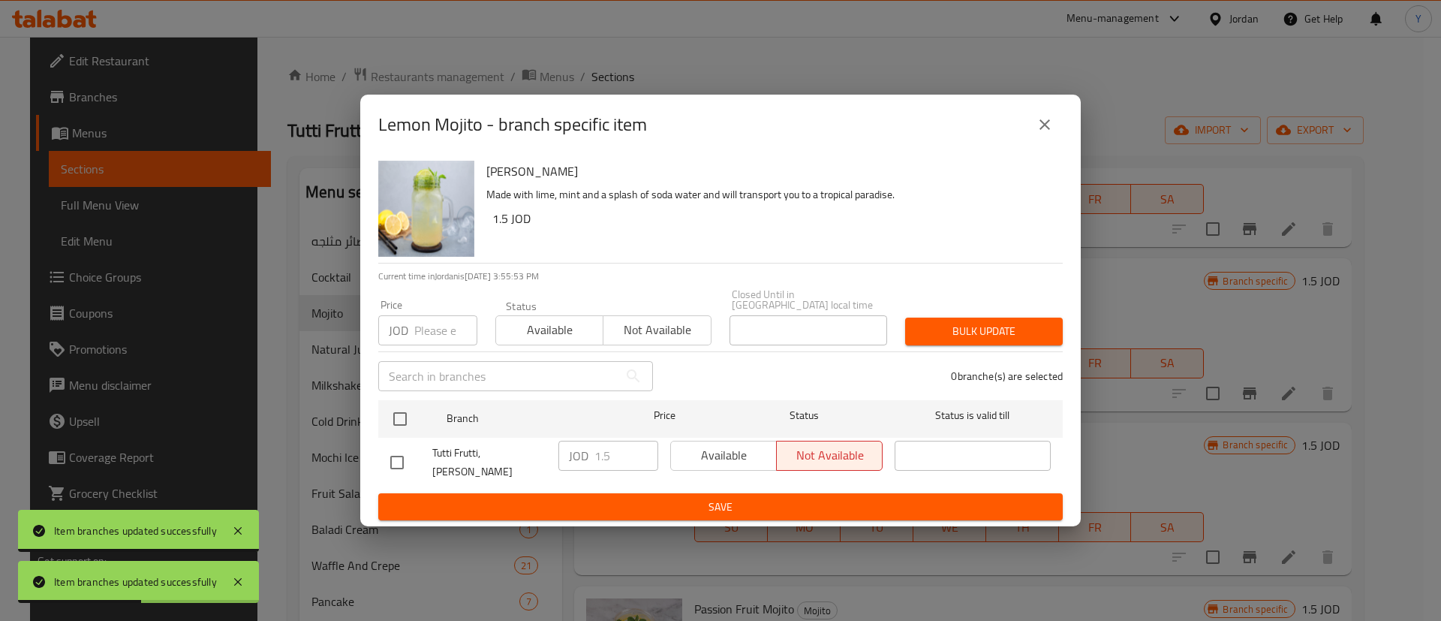
click at [396, 459] on input "checkbox" at bounding box center [397, 463] width 32 height 32
checkbox input "true"
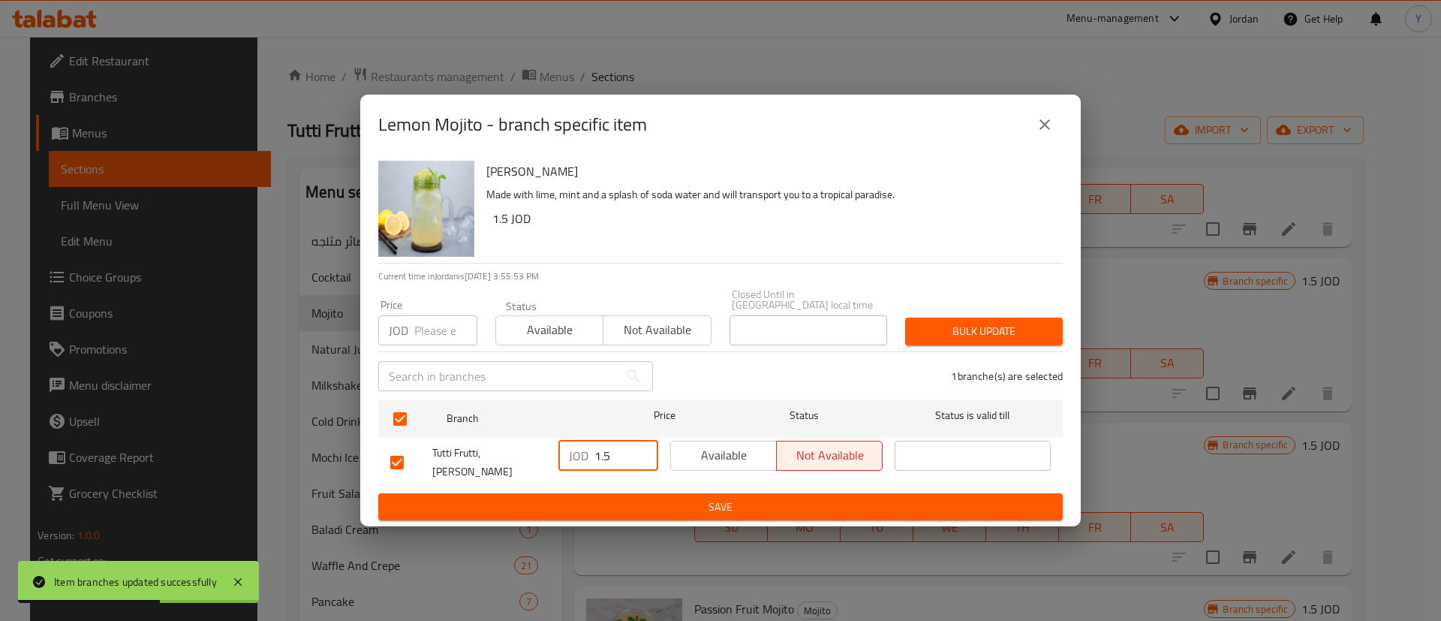
drag, startPoint x: 612, startPoint y: 459, endPoint x: 540, endPoint y: 462, distance: 72.9
click at [544, 461] on div "Tutti Frutti, [PERSON_NAME] JOD 1.5 ​ Available Not available ​" at bounding box center [720, 463] width 672 height 56
type input "2"
click at [635, 493] on button "Save" at bounding box center [720, 507] width 684 height 28
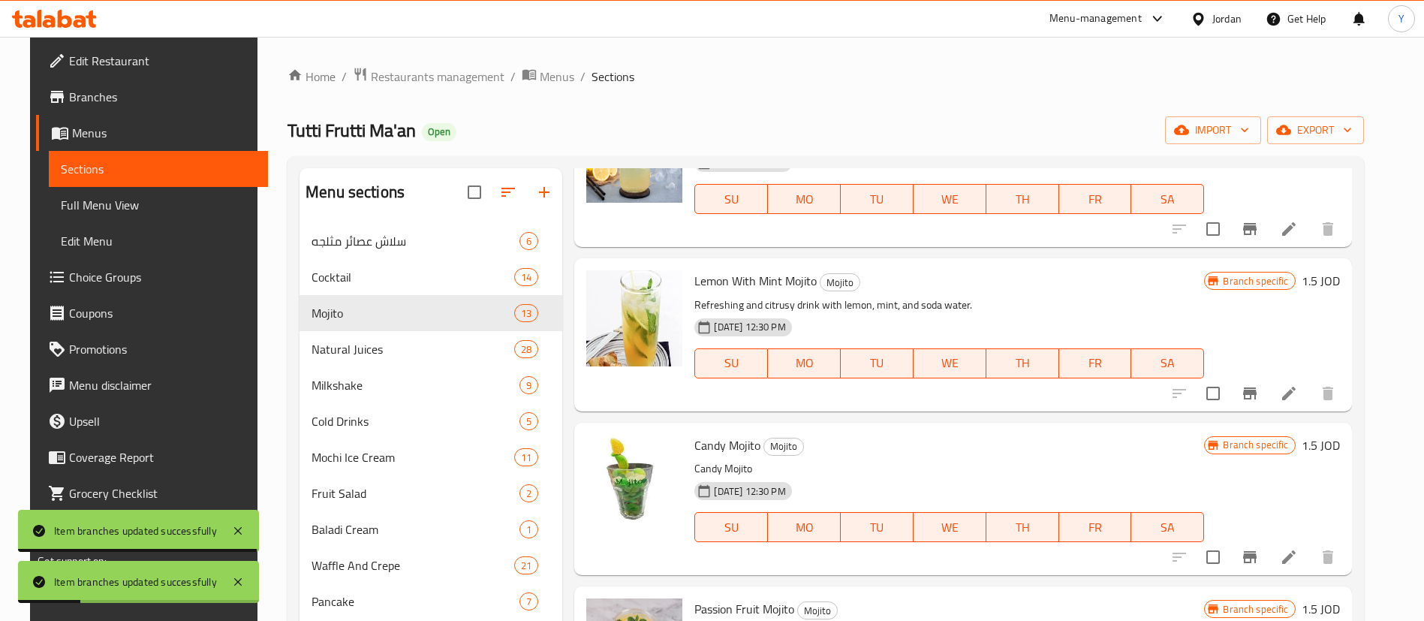
click at [1254, 393] on icon "Branch-specific-item" at bounding box center [1250, 393] width 18 height 18
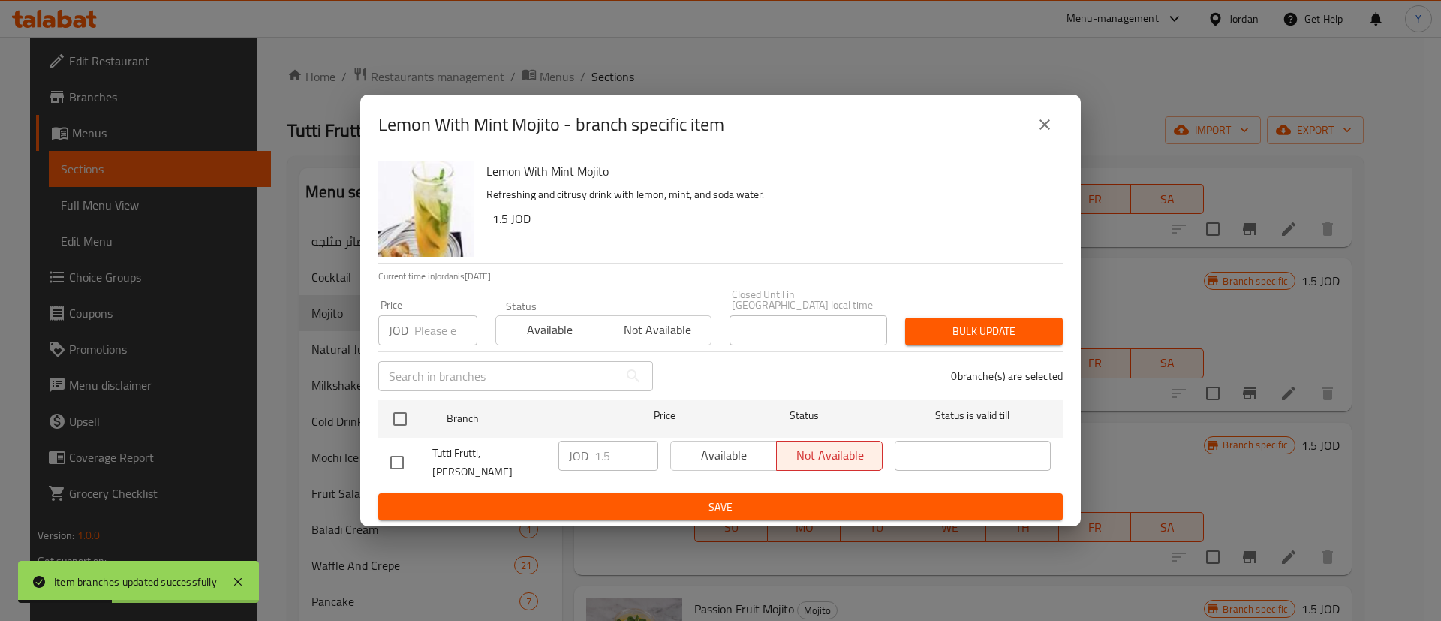
click at [393, 456] on input "checkbox" at bounding box center [397, 463] width 32 height 32
checkbox input "true"
drag, startPoint x: 623, startPoint y: 456, endPoint x: 552, endPoint y: 459, distance: 70.6
click at [552, 459] on div "JOD 1.5 ​" at bounding box center [608, 463] width 112 height 56
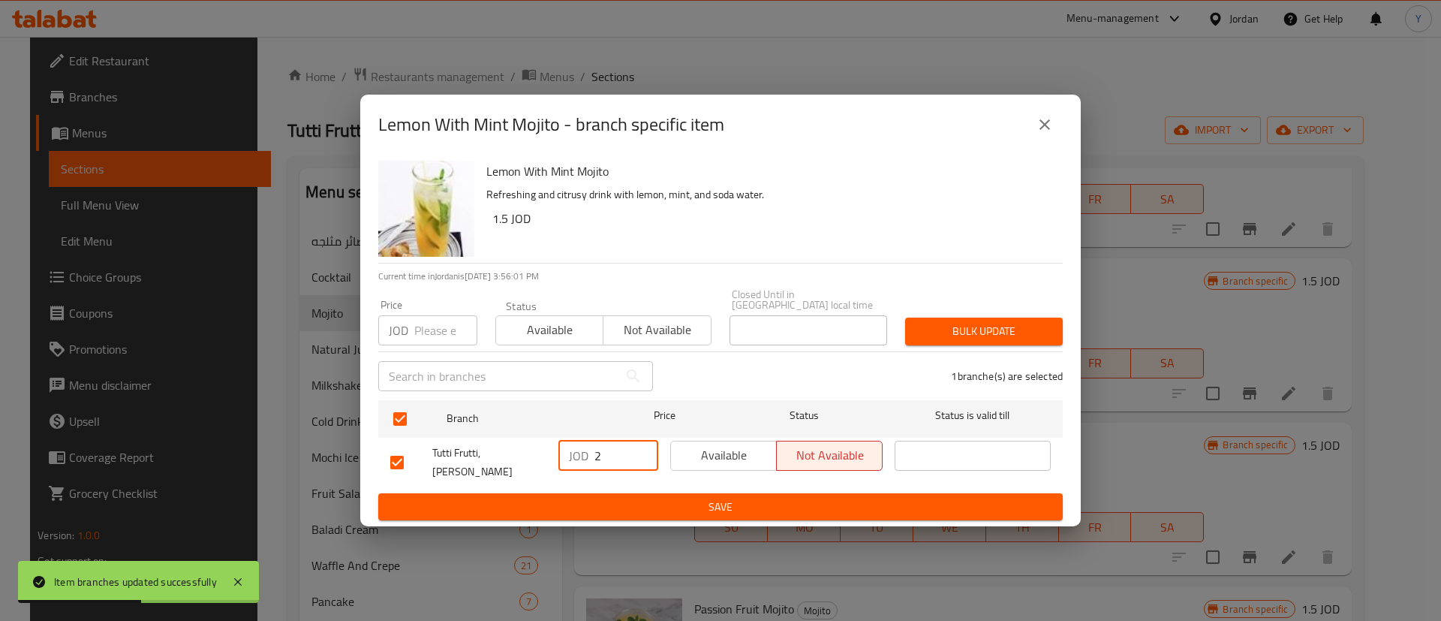
type input "2"
click at [647, 504] on span "Save" at bounding box center [720, 507] width 660 height 19
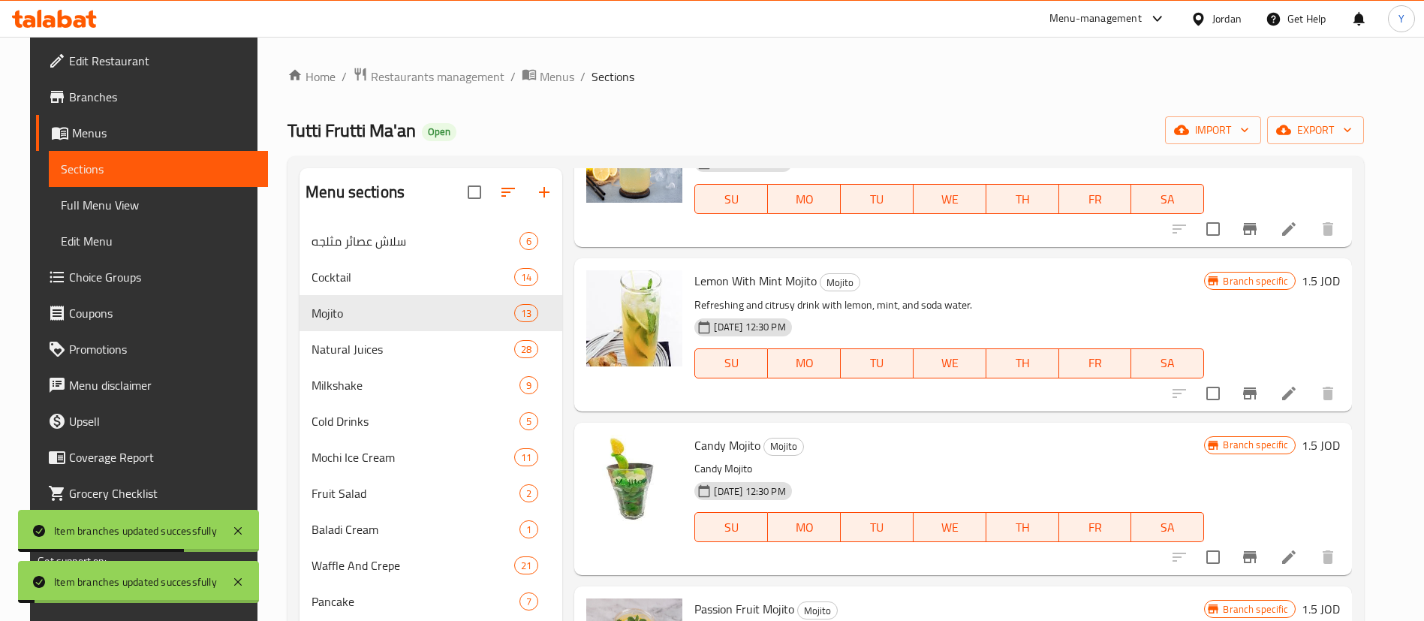
scroll to position [675, 0]
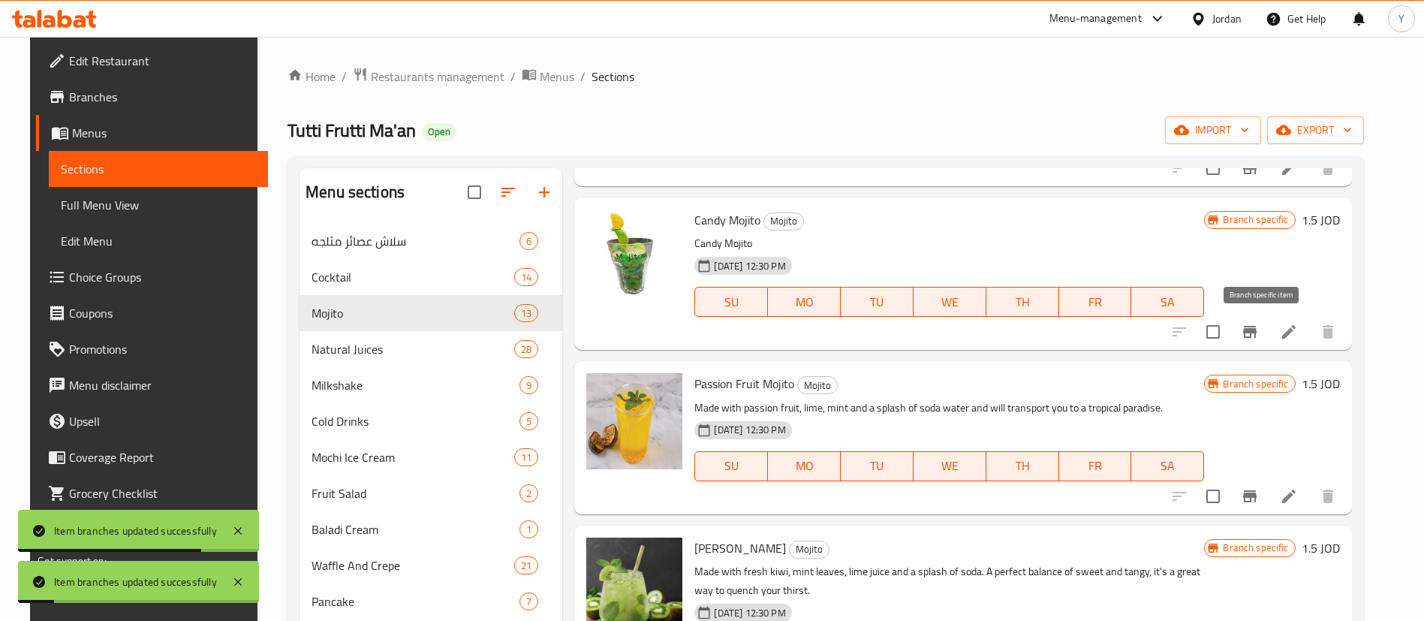
click at [1256, 335] on icon "Branch-specific-item" at bounding box center [1250, 332] width 14 height 12
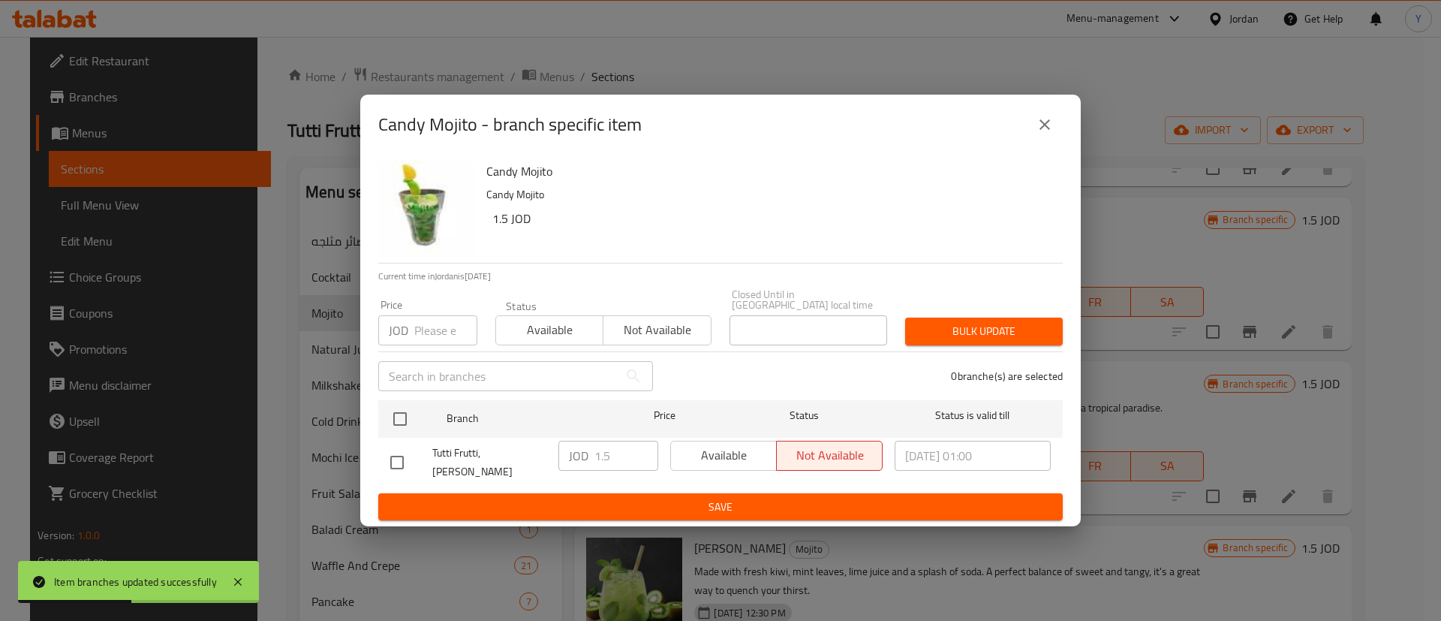
click at [393, 453] on input "checkbox" at bounding box center [397, 463] width 32 height 32
checkbox input "true"
drag, startPoint x: 615, startPoint y: 463, endPoint x: 501, endPoint y: 462, distance: 114.1
click at [507, 462] on div "Tutti Frutti, [PERSON_NAME] JOD 1.5 ​ Available Not available [DATE] 01:00 ​" at bounding box center [720, 463] width 672 height 56
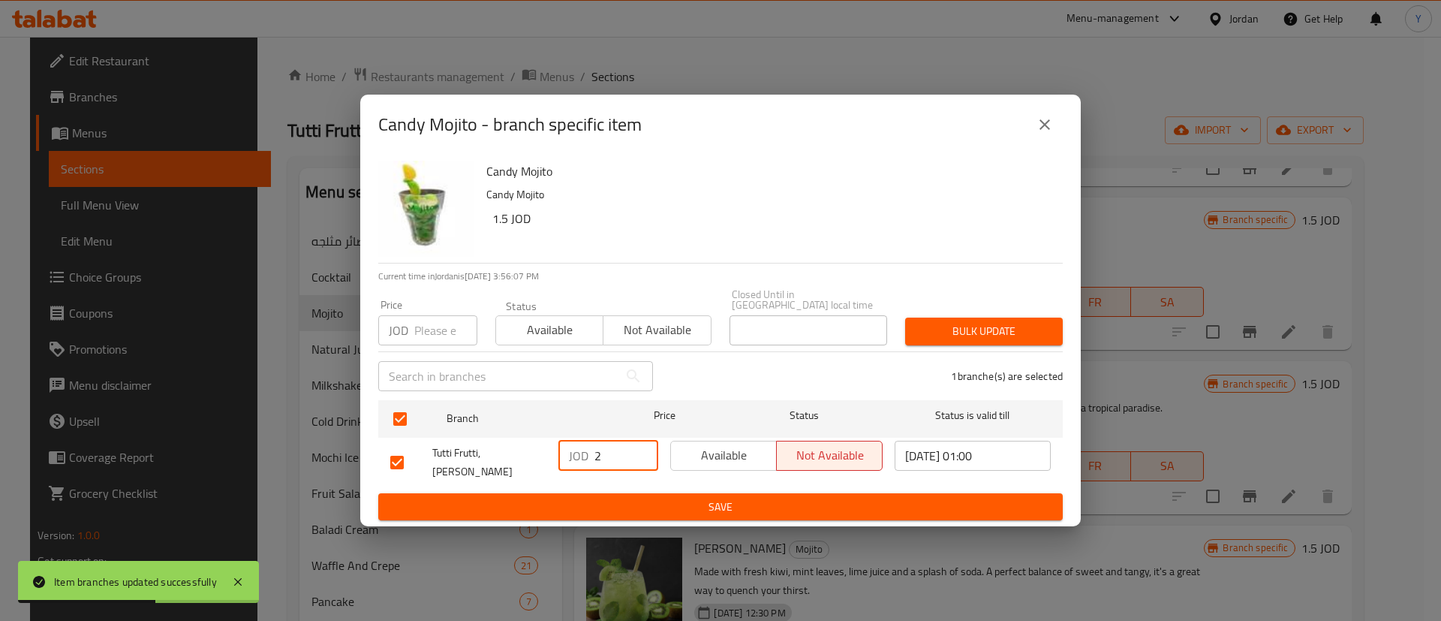
type input "2"
click at [639, 498] on span "Save" at bounding box center [720, 507] width 660 height 19
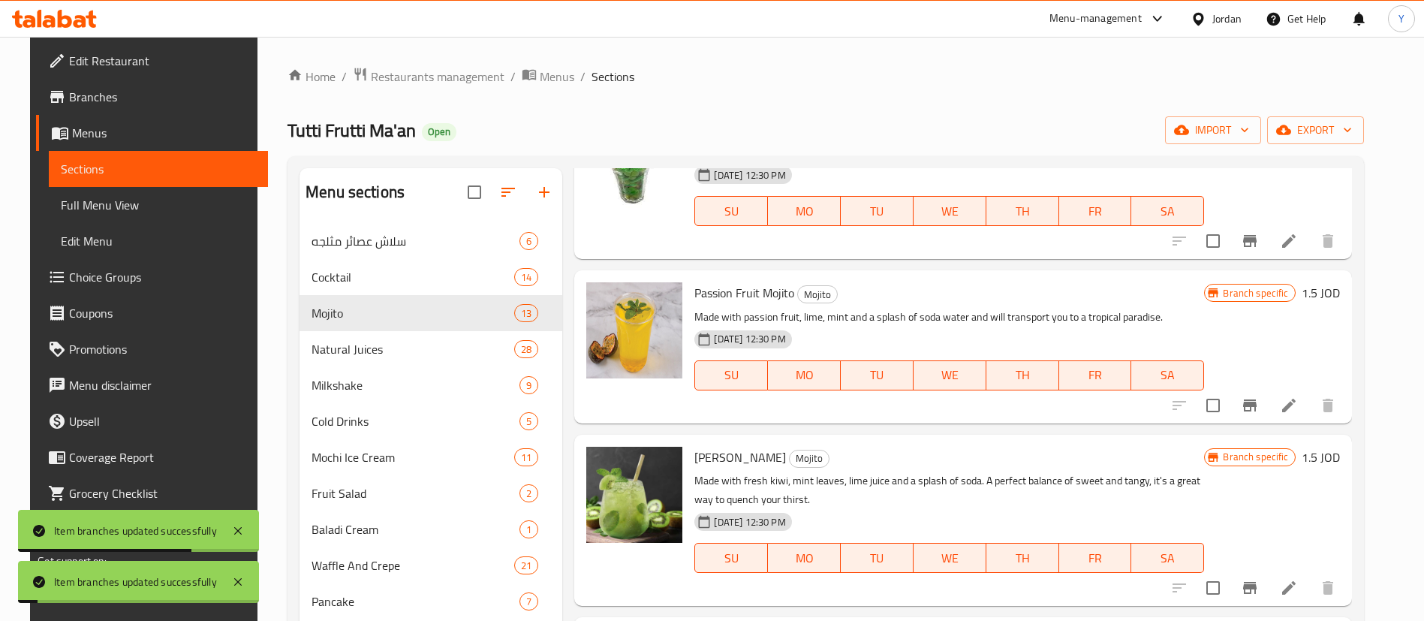
scroll to position [788, 0]
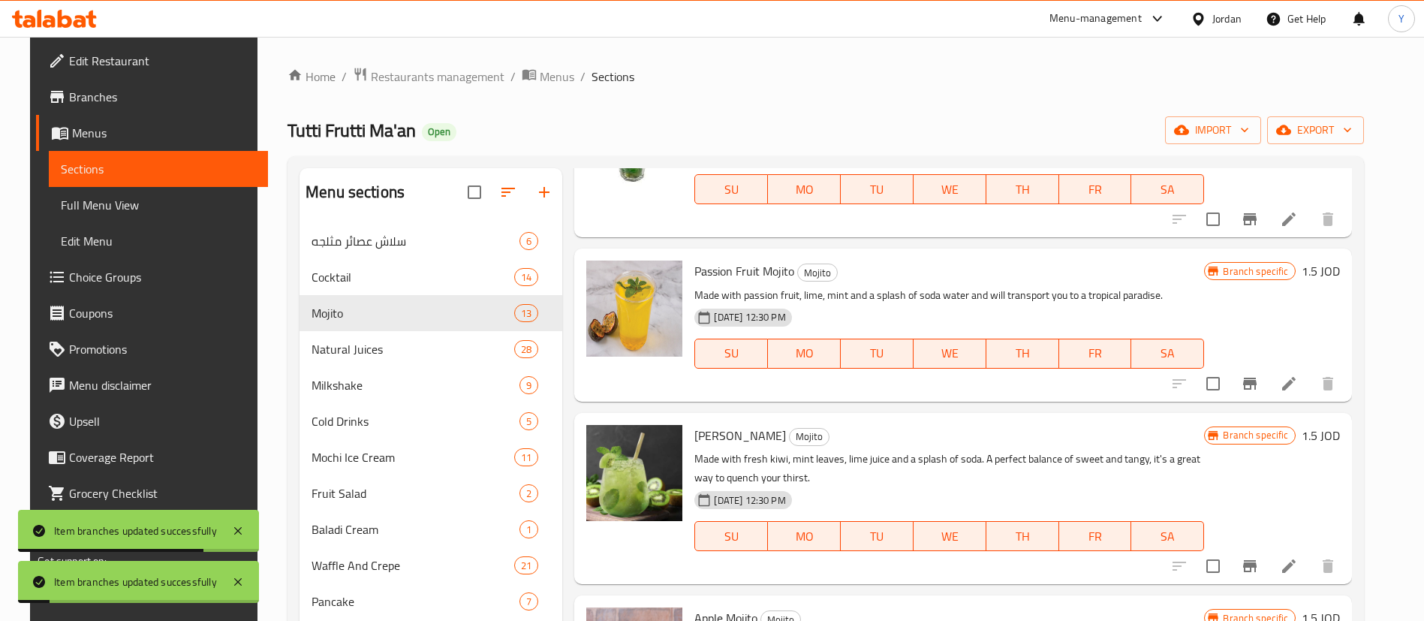
click at [1256, 383] on icon "Branch-specific-item" at bounding box center [1250, 383] width 14 height 12
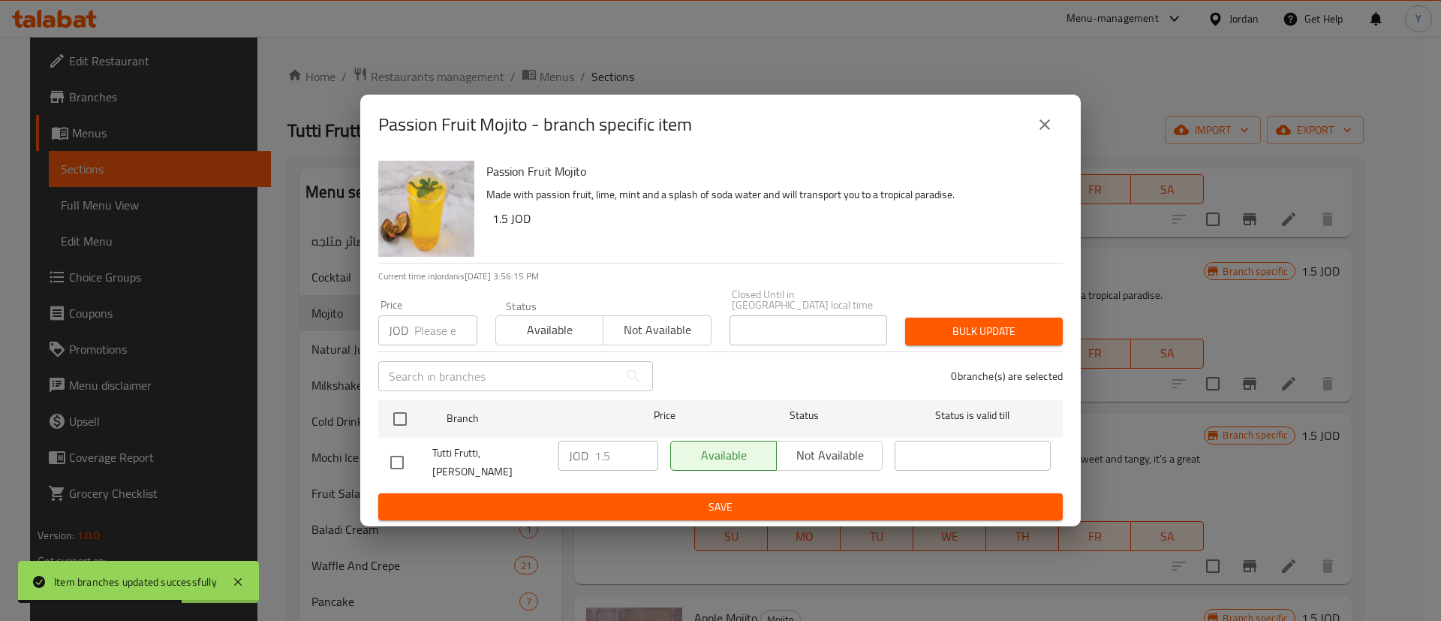
click at [399, 457] on input "checkbox" at bounding box center [397, 463] width 32 height 32
checkbox input "true"
drag, startPoint x: 607, startPoint y: 460, endPoint x: 492, endPoint y: 476, distance: 116.6
click at [498, 476] on div "Tutti Frutti, [PERSON_NAME] JOD 1.5 ​ Available Not available ​" at bounding box center [720, 463] width 672 height 56
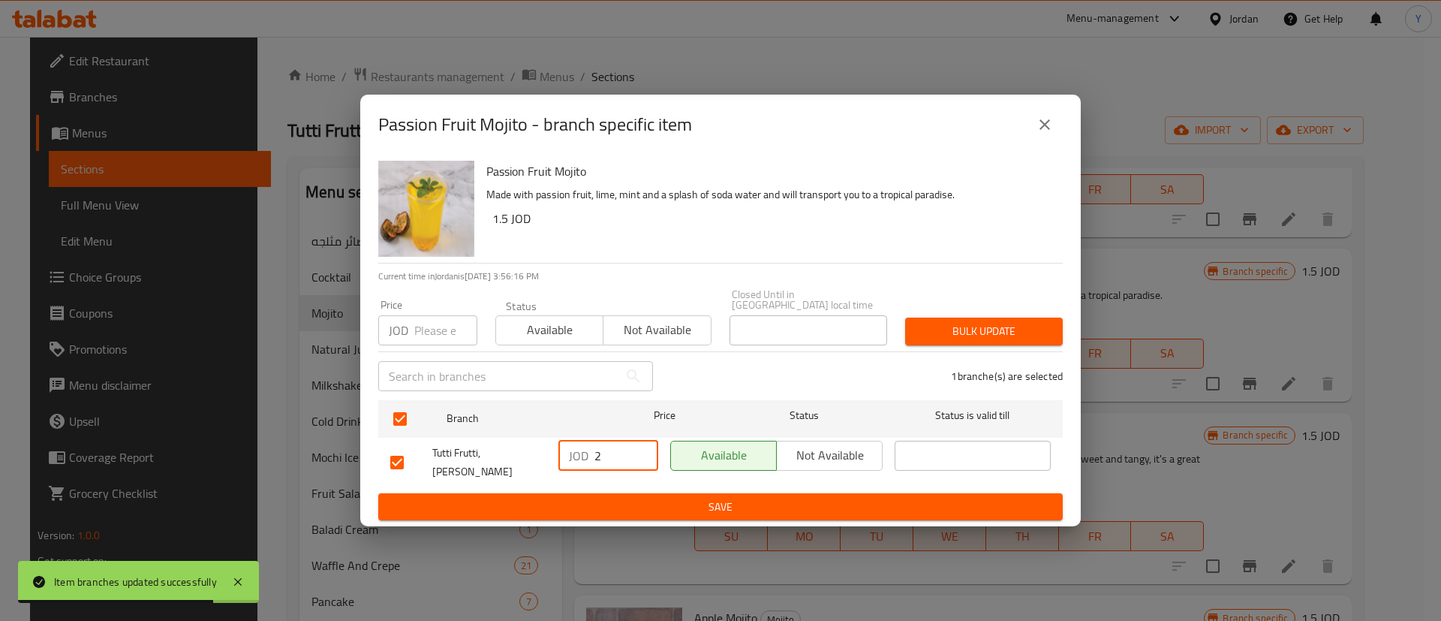
type input "2"
click at [612, 498] on span "Save" at bounding box center [720, 507] width 660 height 19
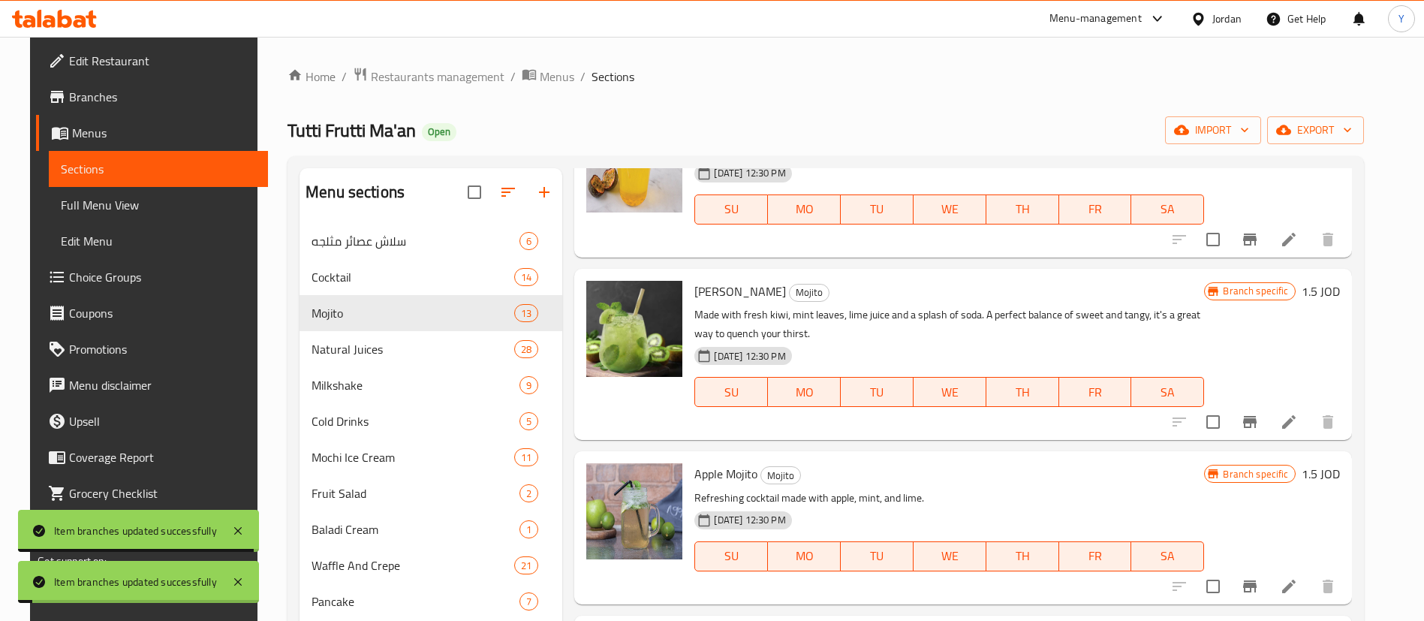
scroll to position [1013, 0]
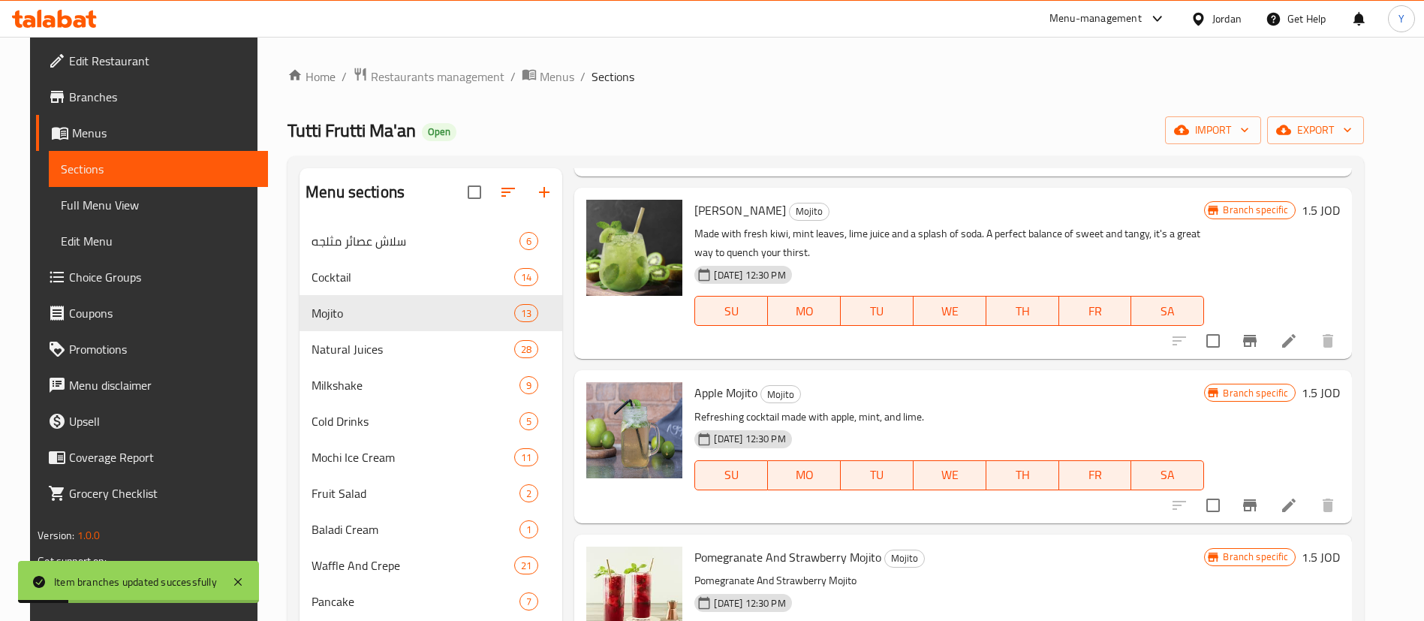
click at [1268, 344] on button "Branch-specific-item" at bounding box center [1250, 341] width 36 height 36
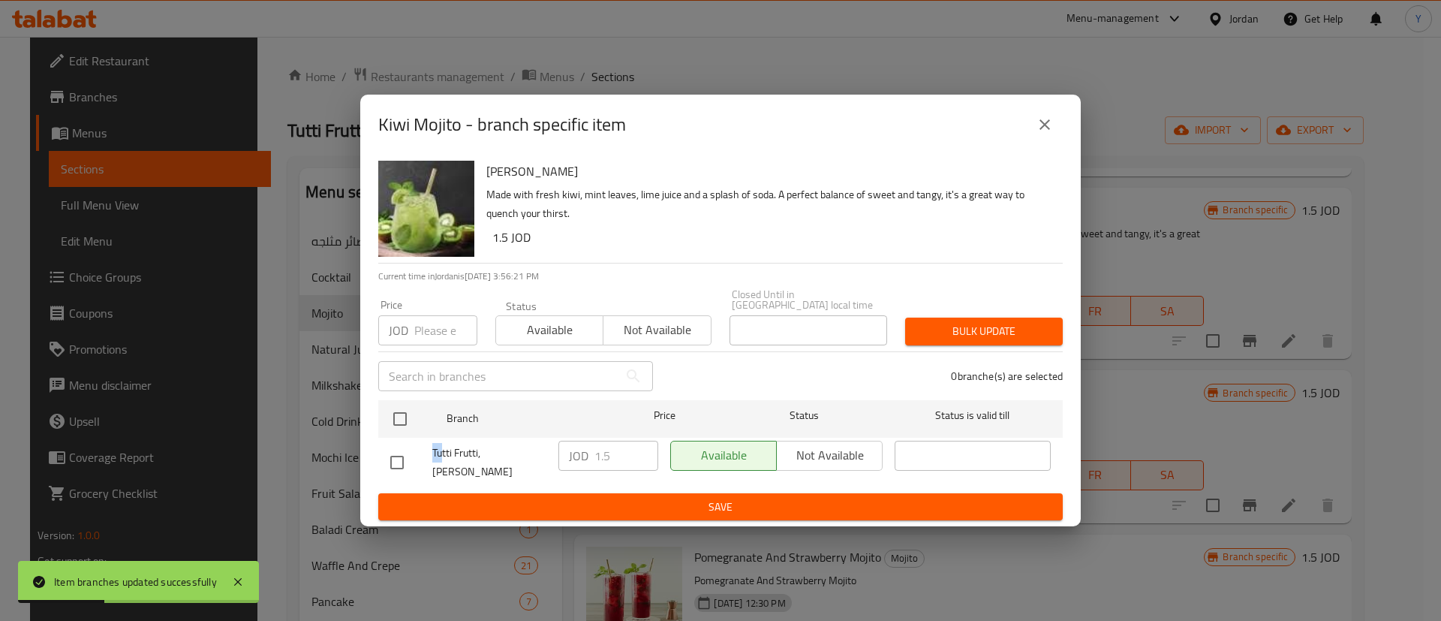
click at [419, 448] on div "Tutti Frutti, [PERSON_NAME]" at bounding box center [468, 463] width 168 height 56
click at [388, 453] on input "checkbox" at bounding box center [397, 463] width 32 height 32
checkbox input "true"
drag, startPoint x: 624, startPoint y: 455, endPoint x: 504, endPoint y: 468, distance: 121.5
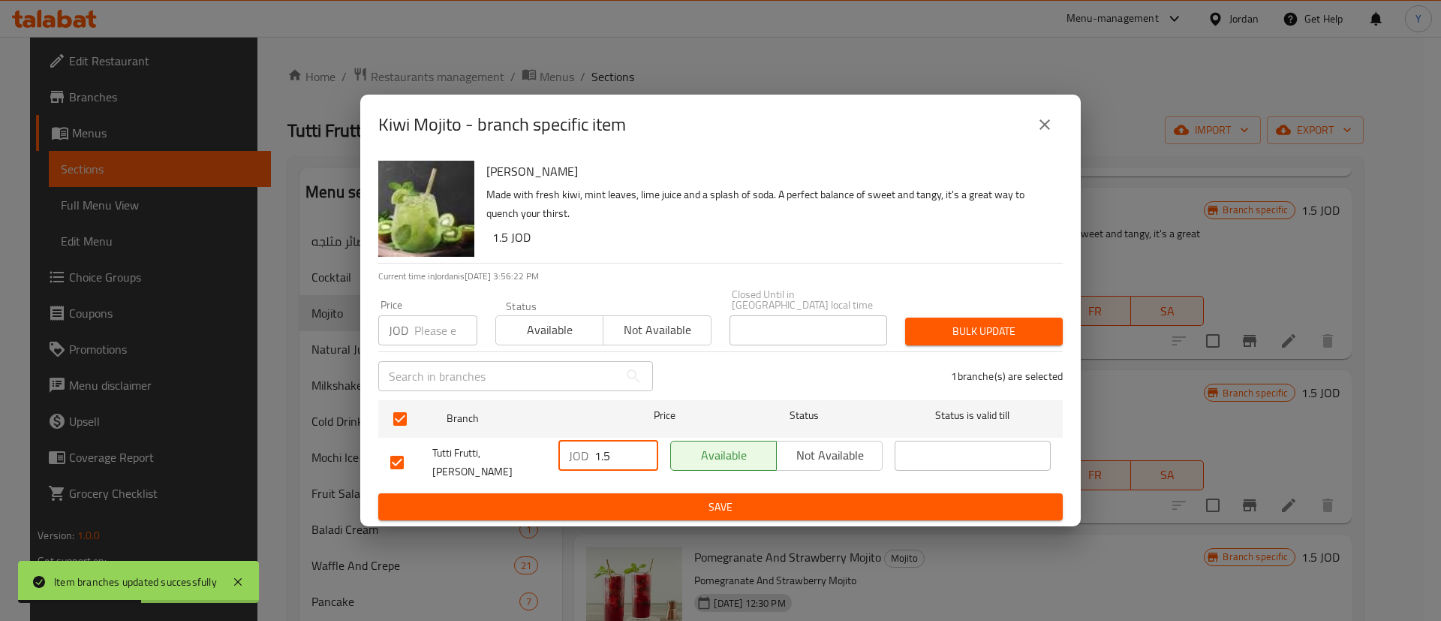
click at [495, 465] on div "Tutti Frutti, [PERSON_NAME] JOD 1.5 ​ Available Not available ​" at bounding box center [720, 463] width 672 height 56
type input "2"
click at [648, 498] on span "Save" at bounding box center [720, 507] width 660 height 19
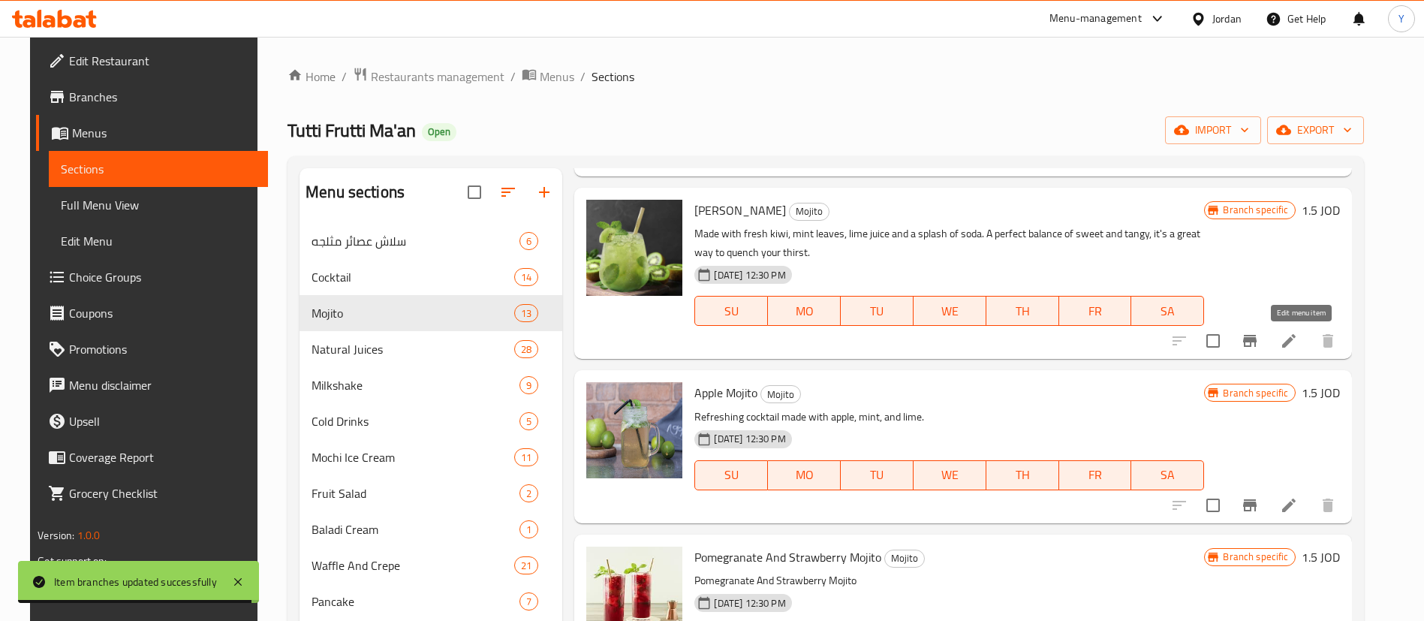
click at [1268, 342] on button "Branch-specific-item" at bounding box center [1250, 341] width 36 height 36
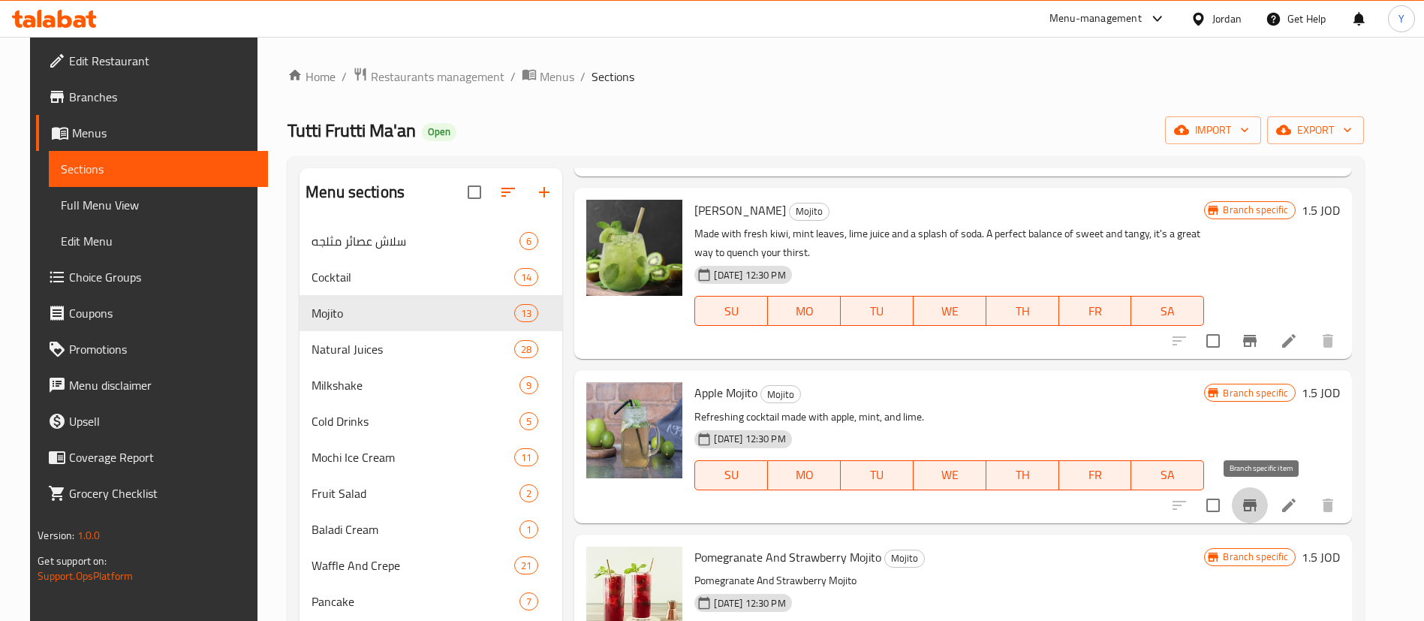
click at [1259, 508] on icon "Branch-specific-item" at bounding box center [1250, 505] width 18 height 18
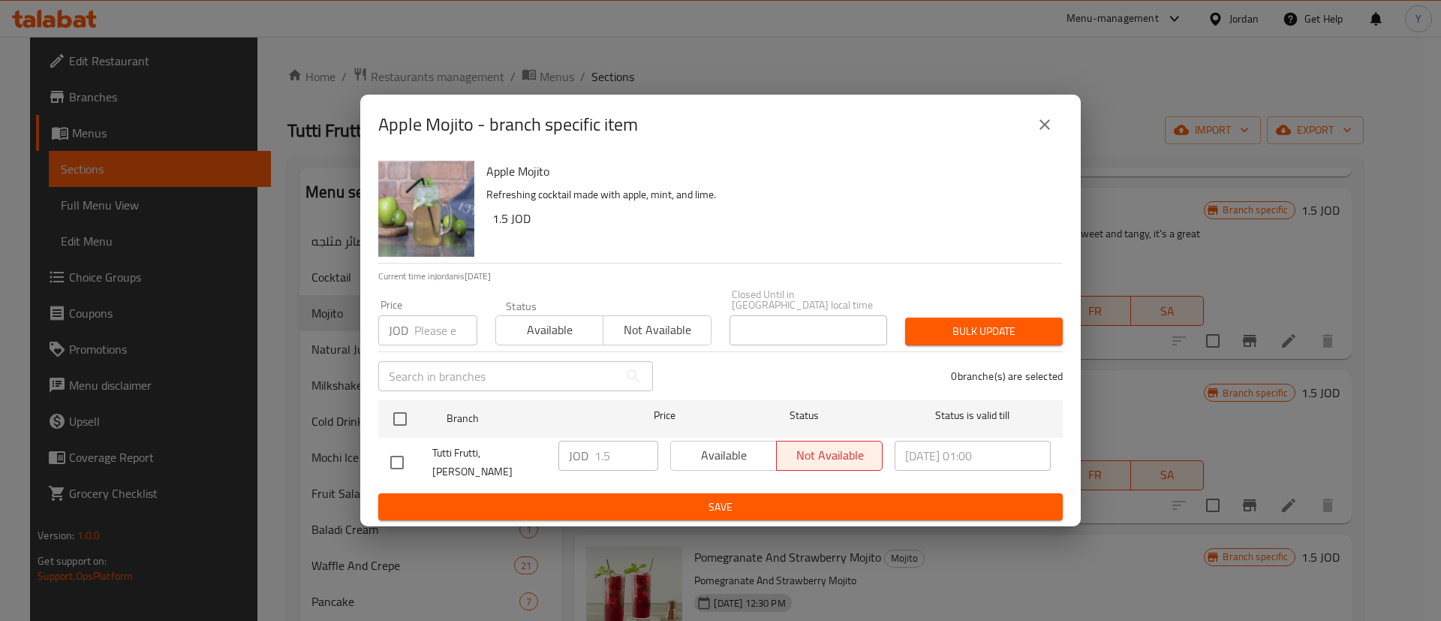
click at [396, 454] on input "checkbox" at bounding box center [397, 463] width 32 height 32
checkbox input "true"
drag, startPoint x: 624, startPoint y: 458, endPoint x: 535, endPoint y: 464, distance: 88.8
click at [546, 461] on div "Tutti Frutti, [PERSON_NAME] JOD 1.5 ​ Available Not available [DATE] 01:00 ​" at bounding box center [720, 463] width 672 height 56
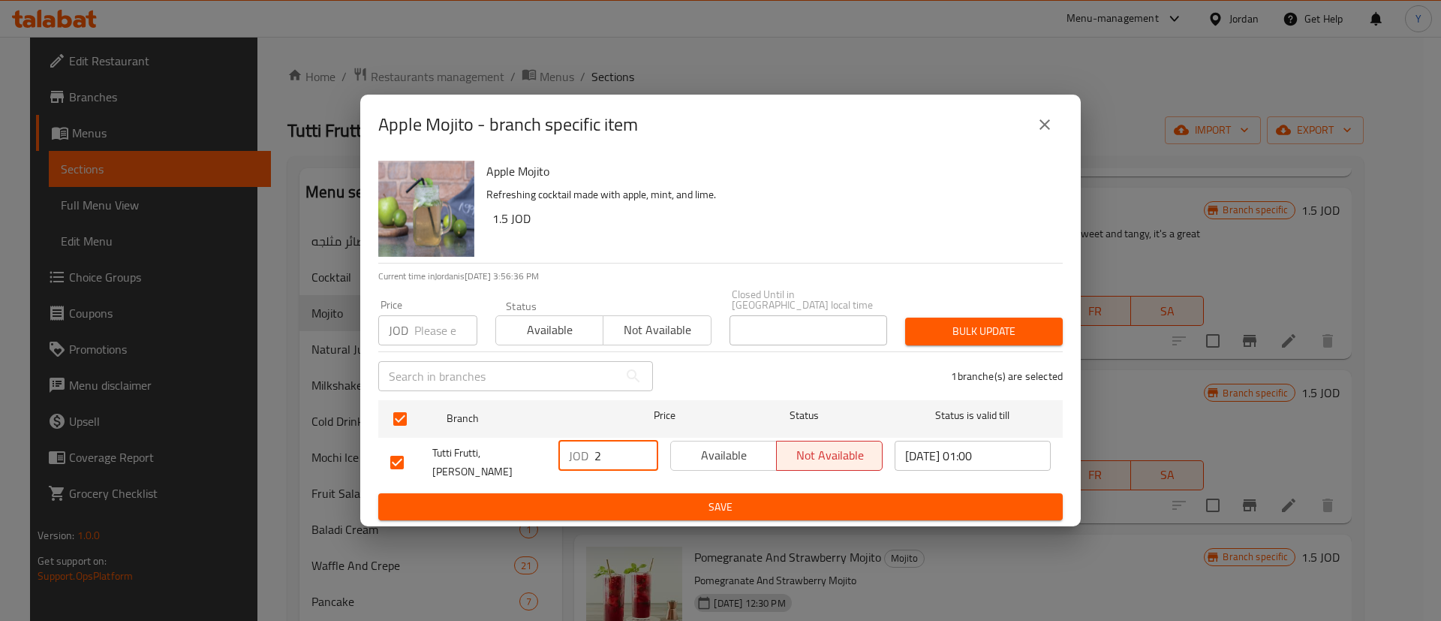
type input "2"
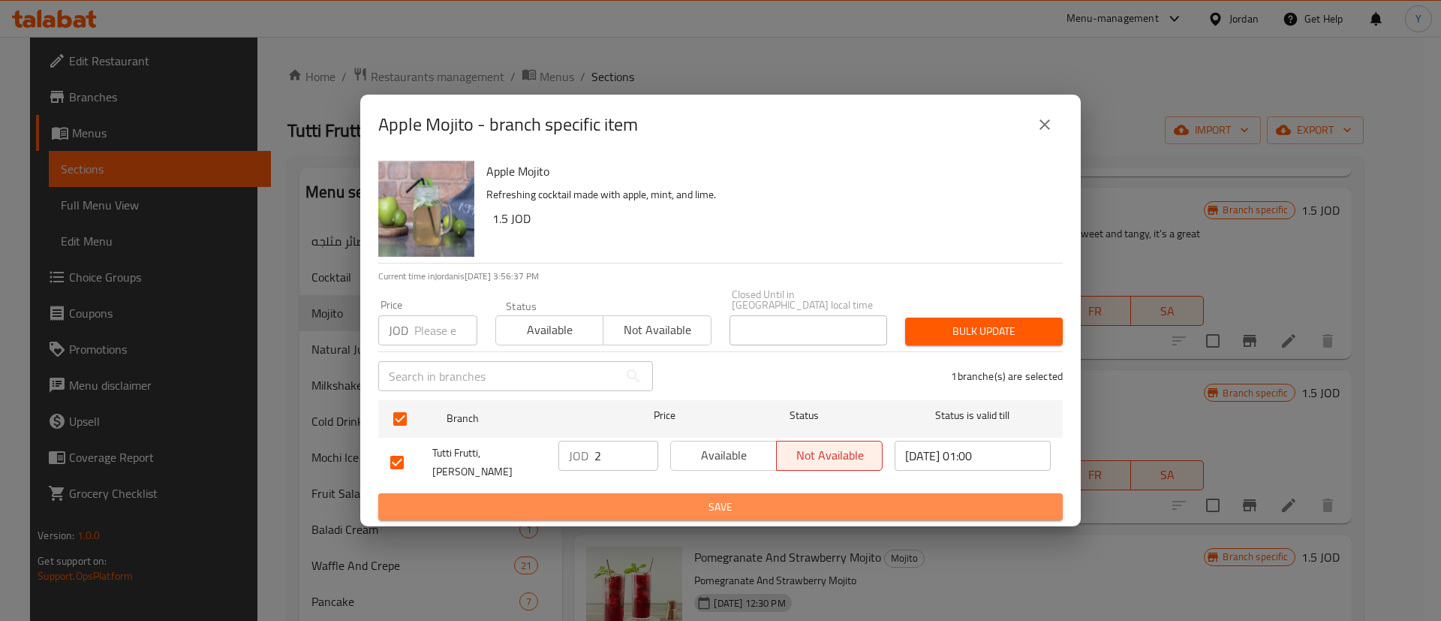
click at [623, 498] on span "Save" at bounding box center [720, 507] width 660 height 19
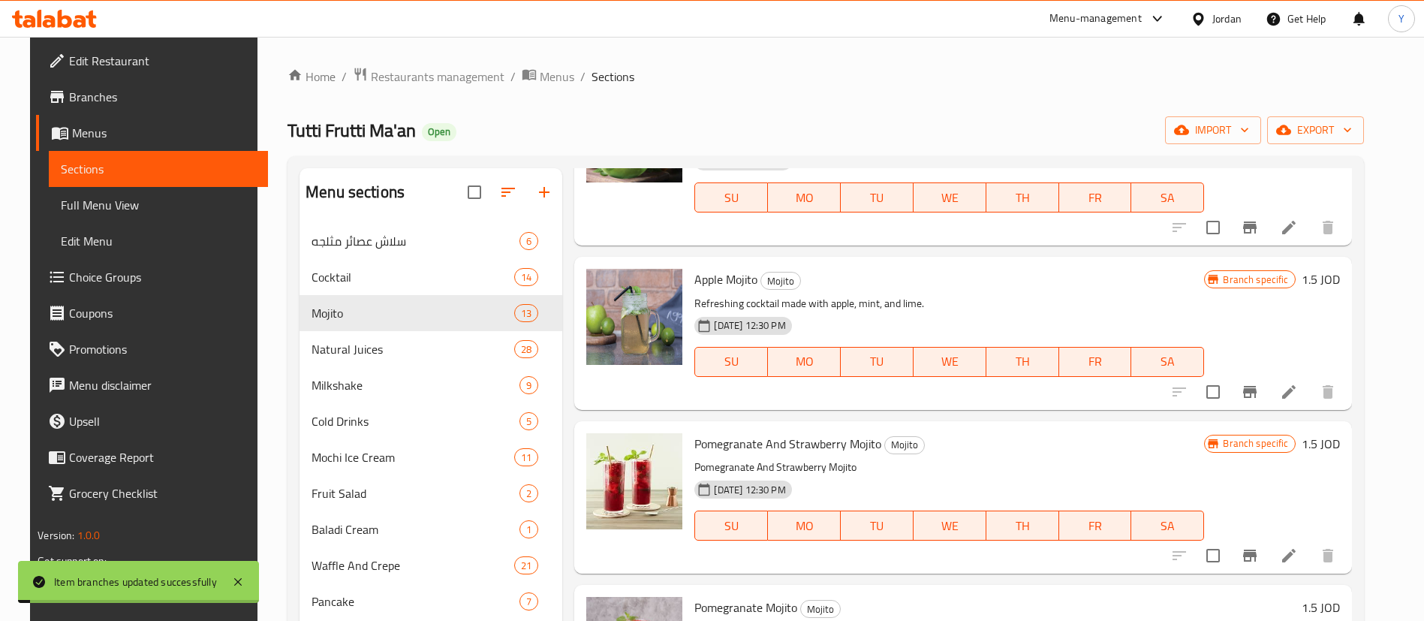
scroll to position [1238, 0]
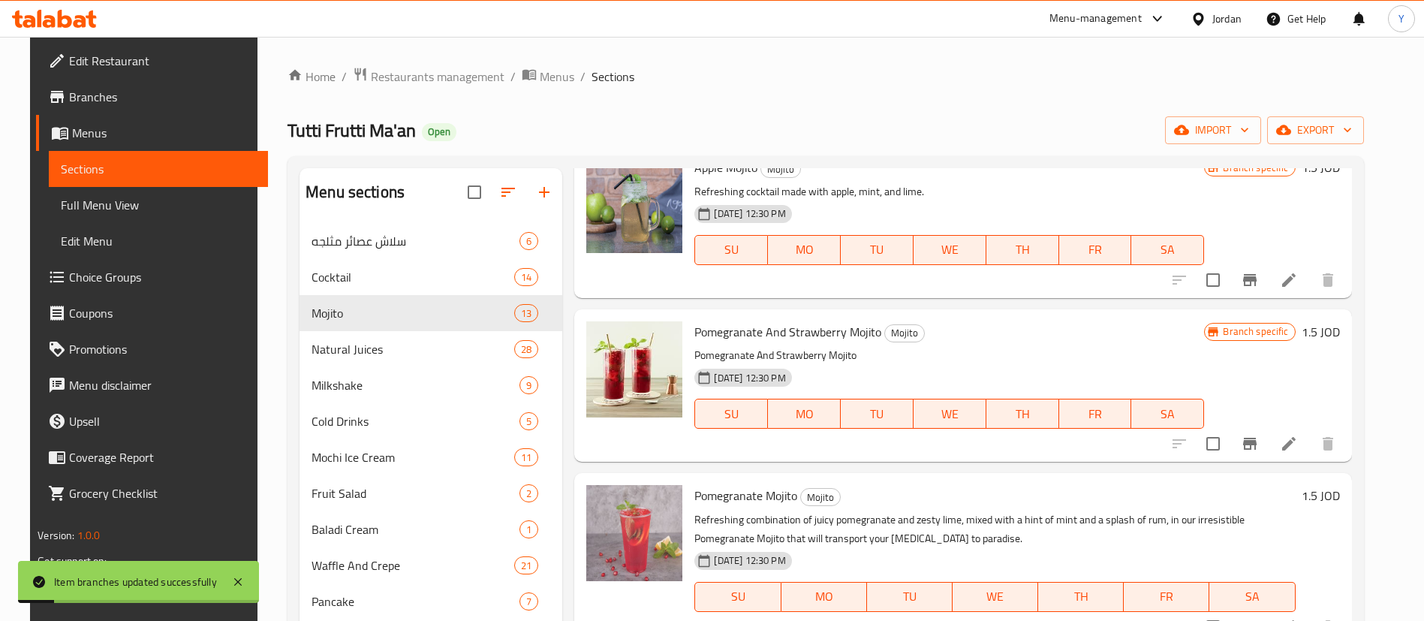
click at [1253, 452] on icon "Branch-specific-item" at bounding box center [1250, 444] width 18 height 18
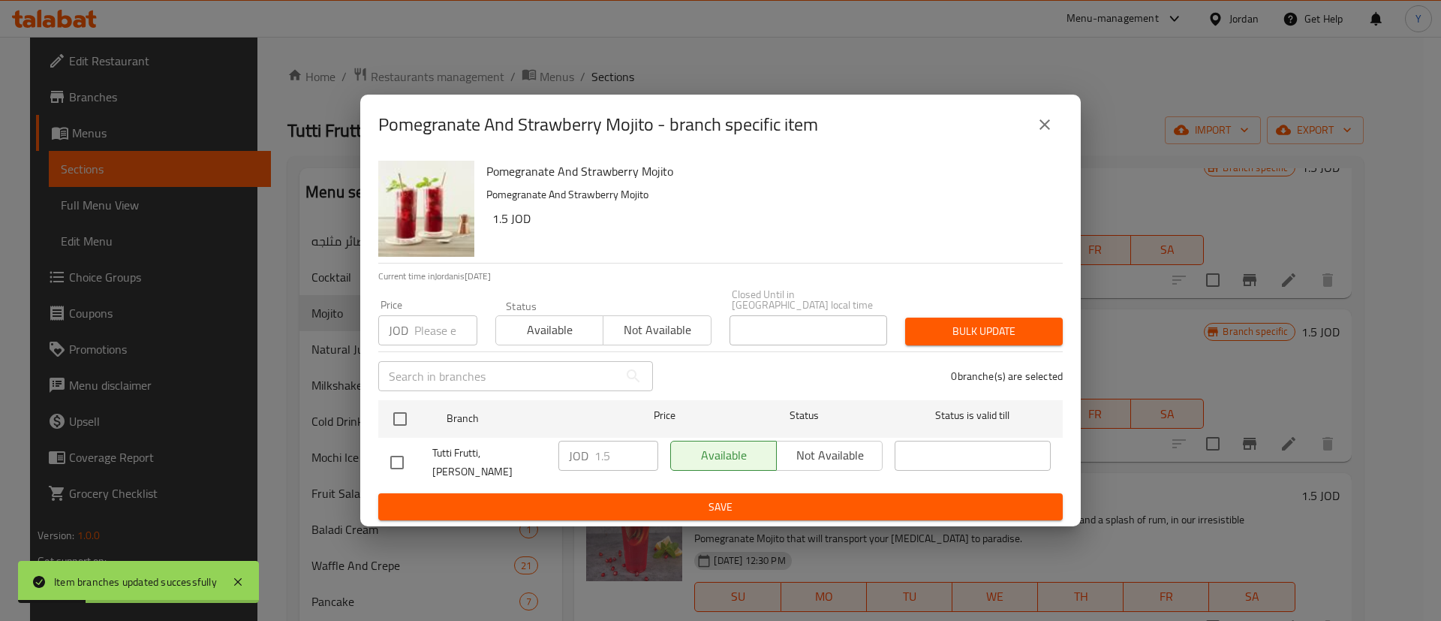
click at [386, 453] on input "checkbox" at bounding box center [397, 463] width 32 height 32
checkbox input "true"
drag, startPoint x: 617, startPoint y: 453, endPoint x: 571, endPoint y: 462, distance: 46.8
click at [575, 456] on div "JOD 1.5 ​" at bounding box center [608, 456] width 100 height 30
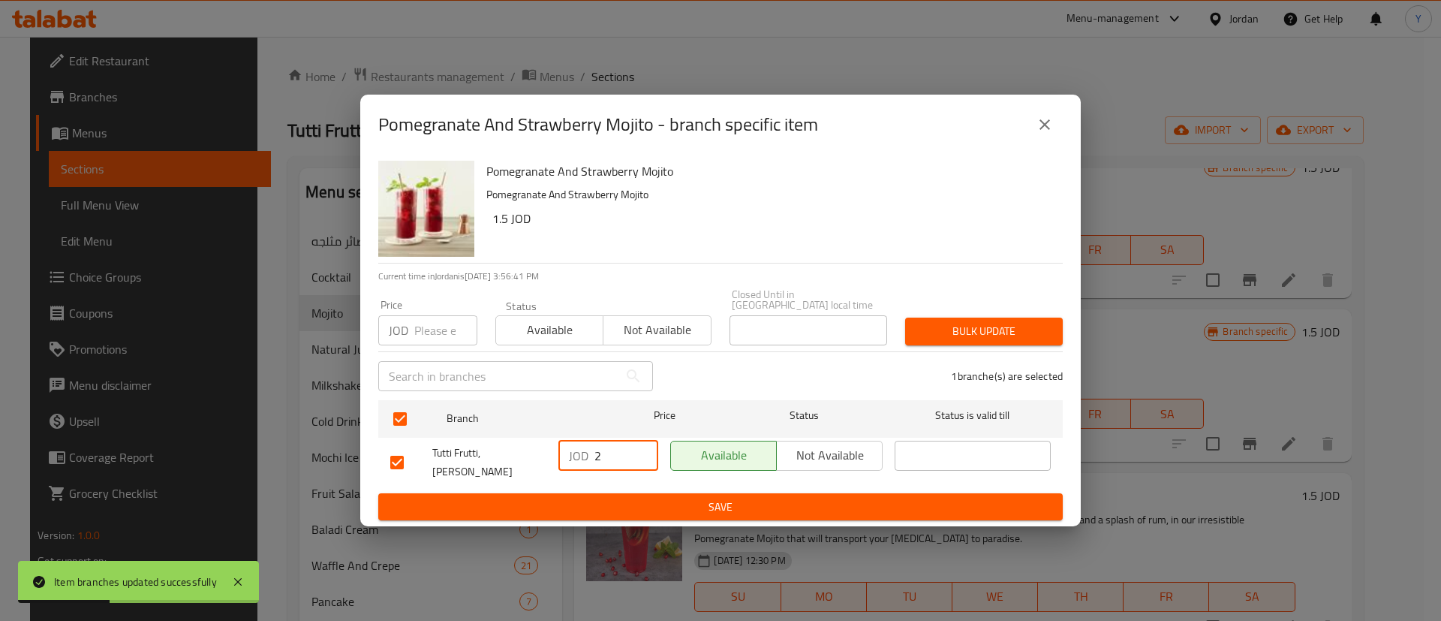
type input "2"
click at [645, 498] on span "Save" at bounding box center [720, 507] width 660 height 19
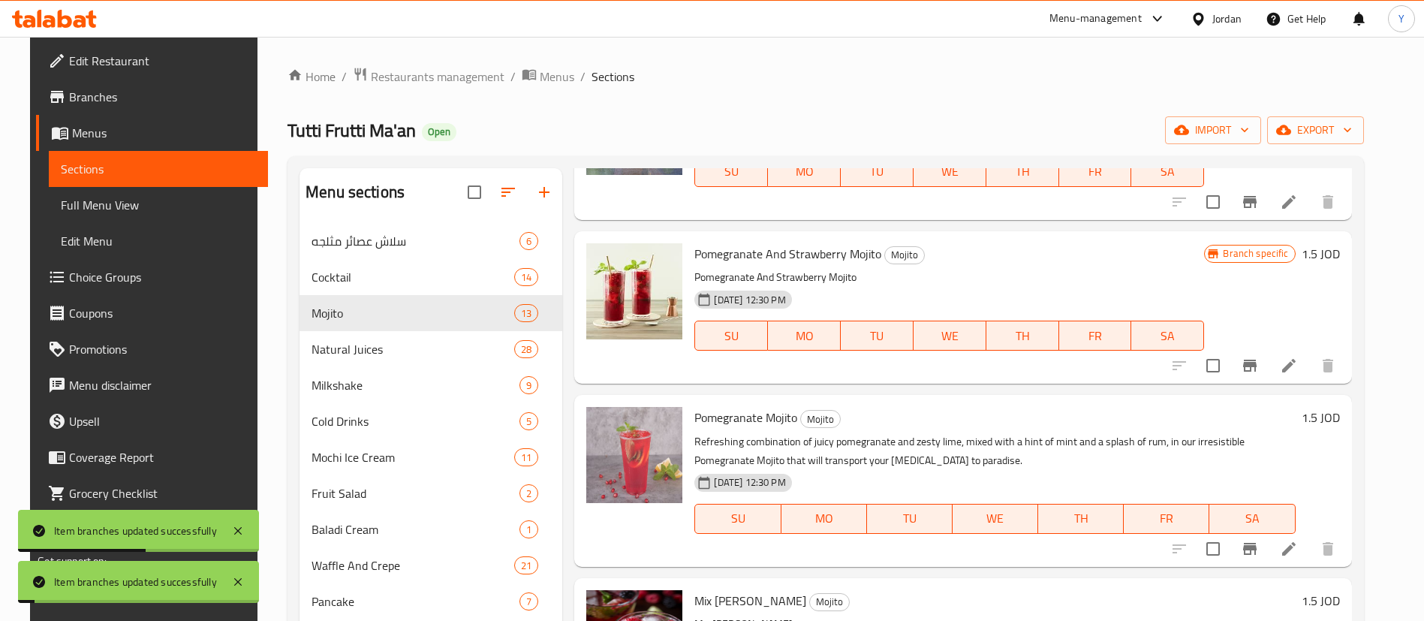
scroll to position [1351, 0]
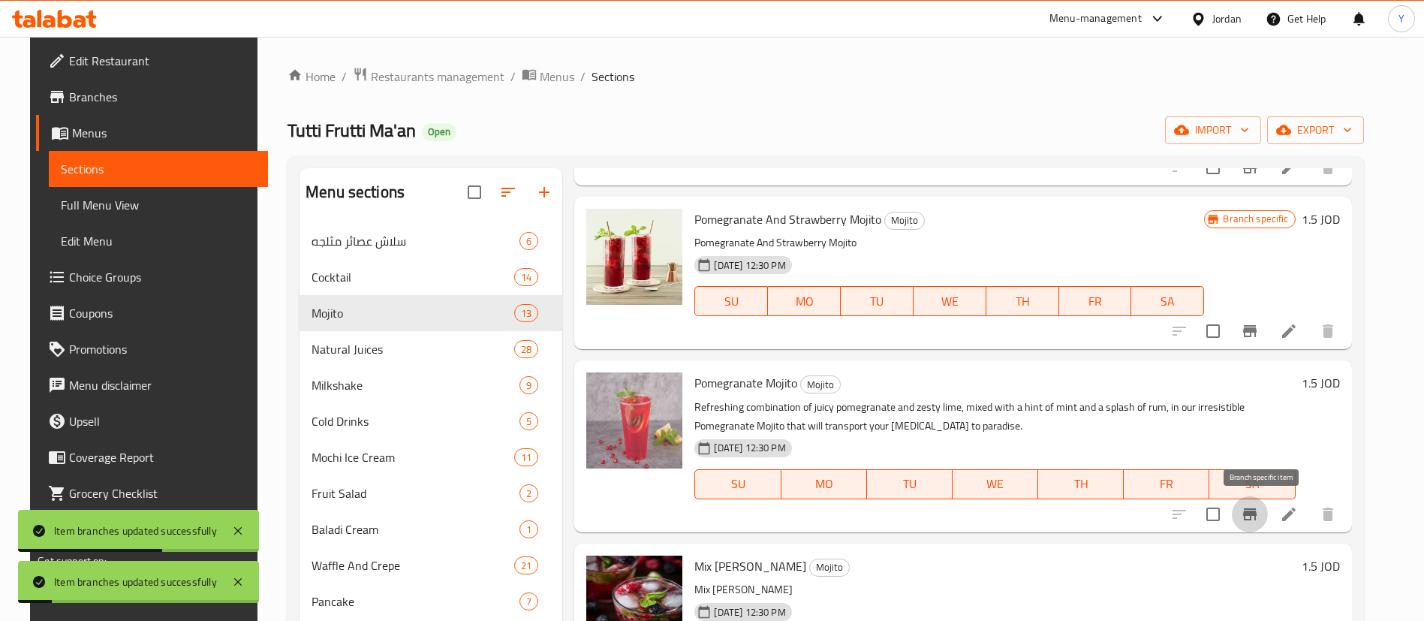
click at [1256, 511] on icon "Branch-specific-item" at bounding box center [1250, 514] width 14 height 12
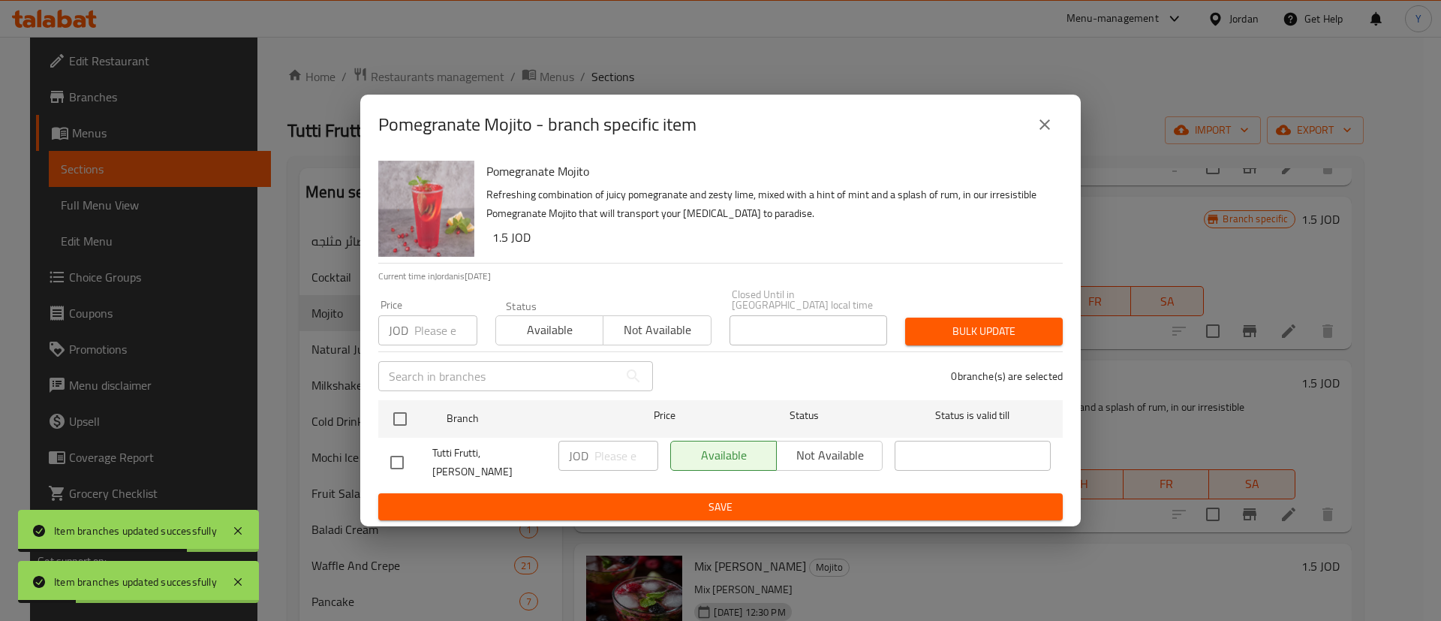
click at [393, 462] on input "checkbox" at bounding box center [397, 463] width 32 height 32
checkbox input "true"
click at [602, 455] on input "number" at bounding box center [626, 456] width 64 height 30
type input "2"
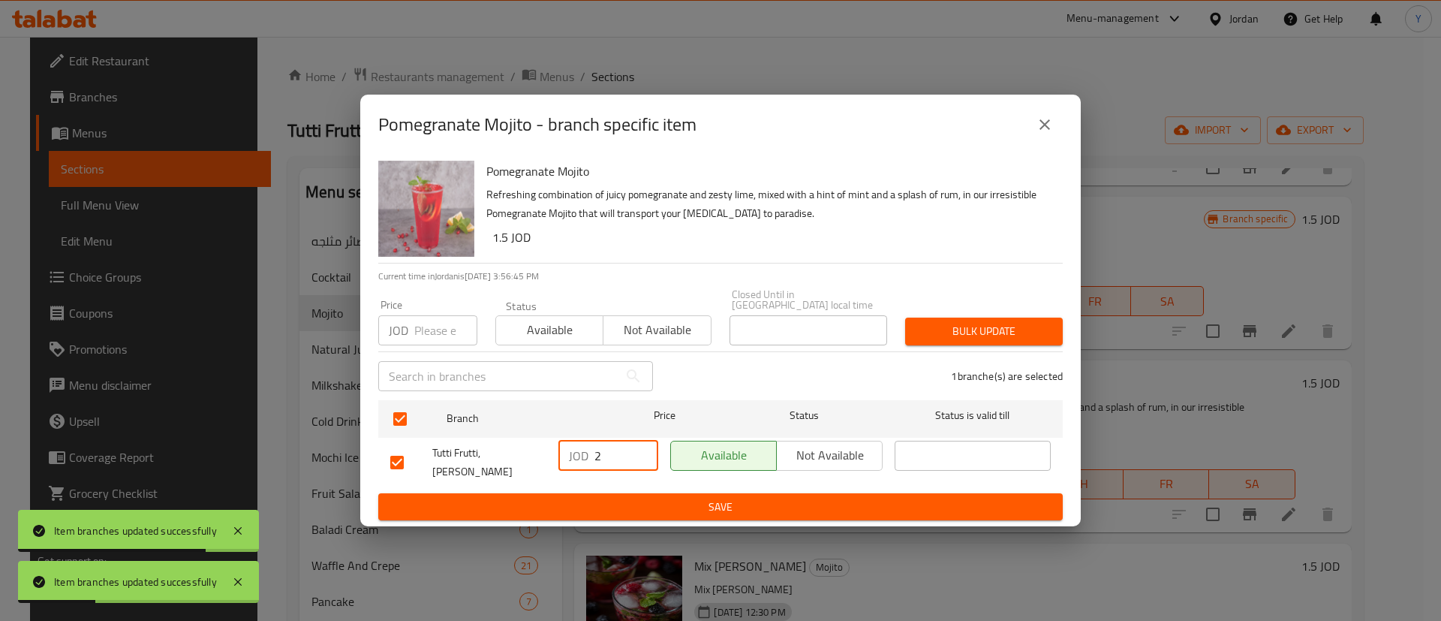
click at [624, 493] on button "Save" at bounding box center [720, 507] width 684 height 28
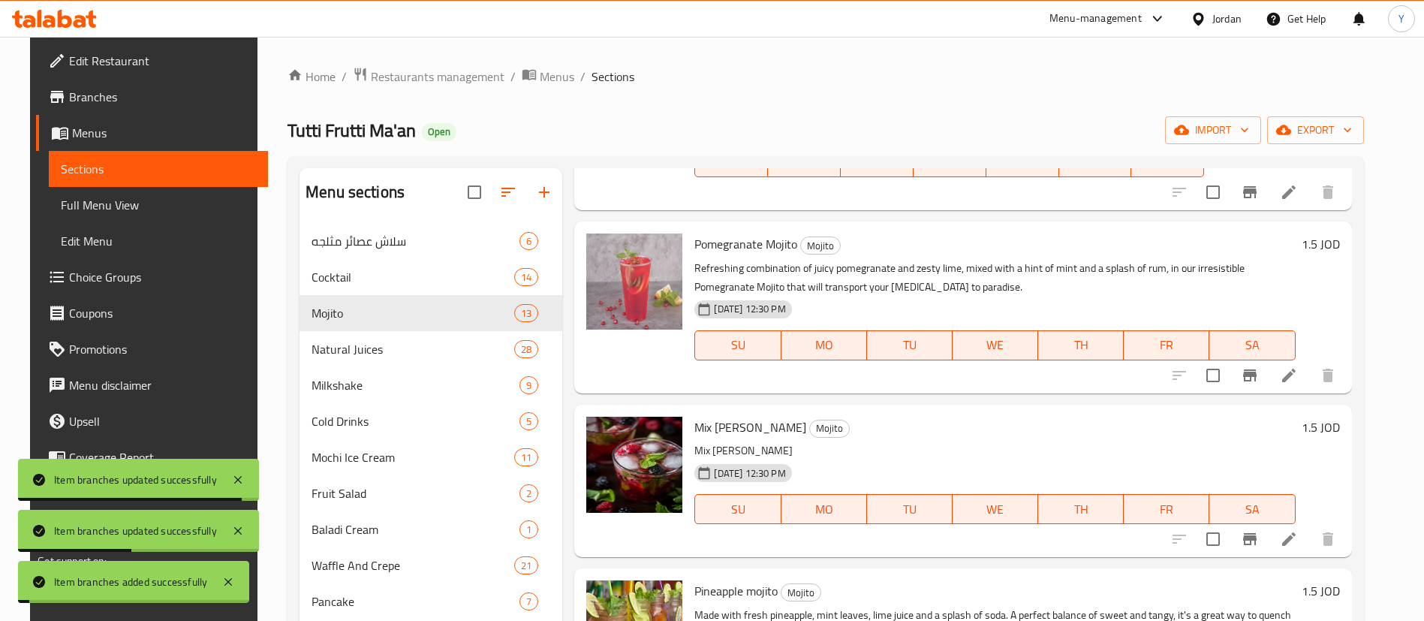
scroll to position [1576, 0]
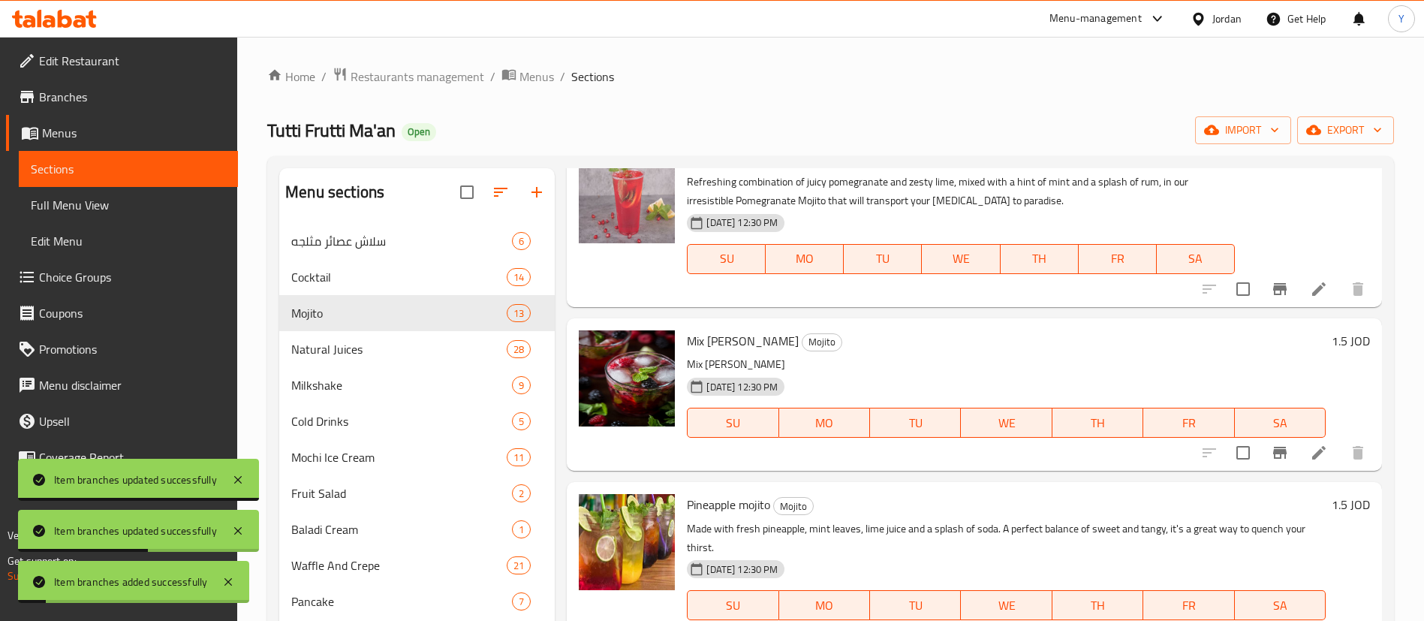
click at [1271, 459] on icon "Branch-specific-item" at bounding box center [1280, 453] width 18 height 18
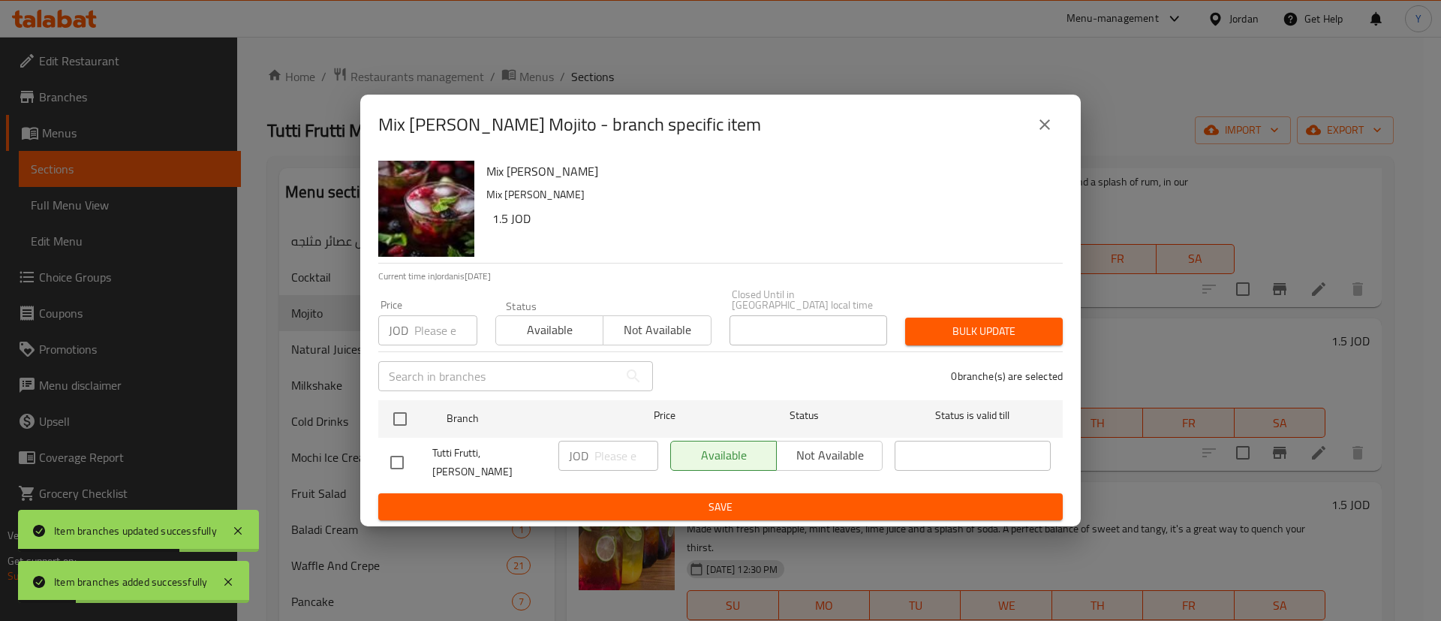
click at [391, 456] on input "checkbox" at bounding box center [397, 463] width 32 height 32
checkbox input "true"
click at [615, 457] on input "number" at bounding box center [626, 456] width 64 height 30
type input "2"
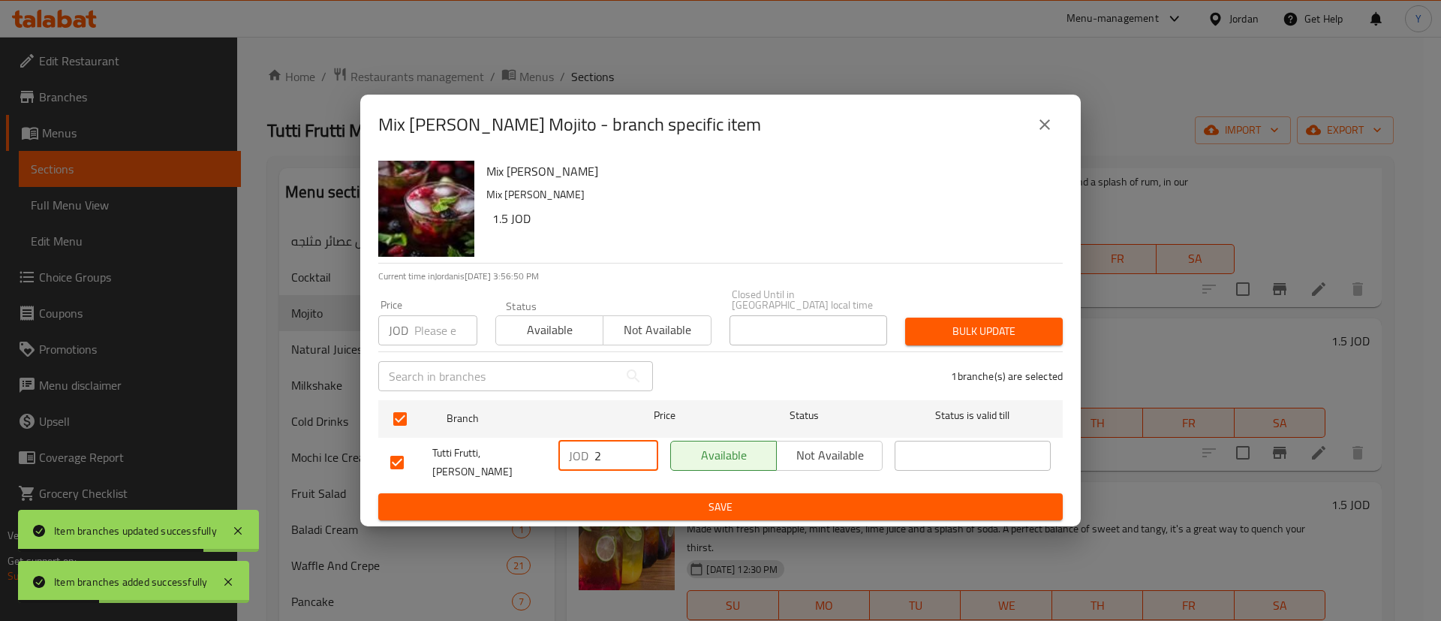
click at [624, 502] on span "Save" at bounding box center [720, 507] width 660 height 19
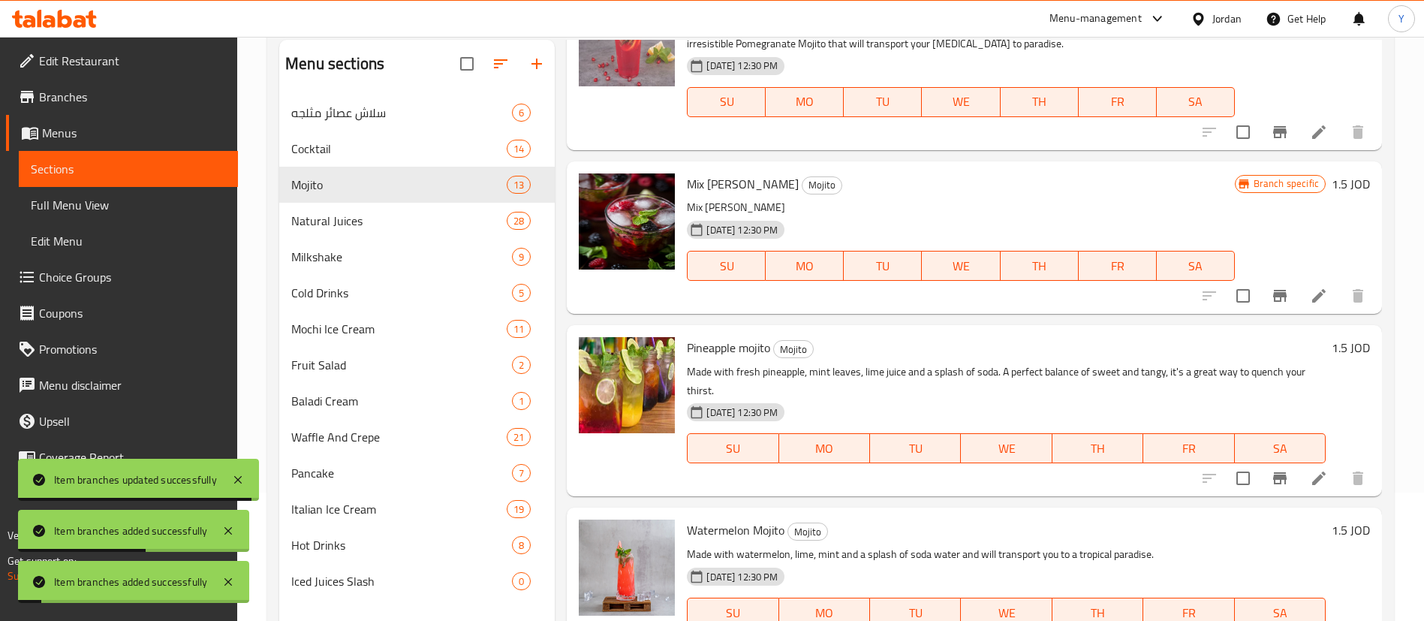
scroll to position [210, 0]
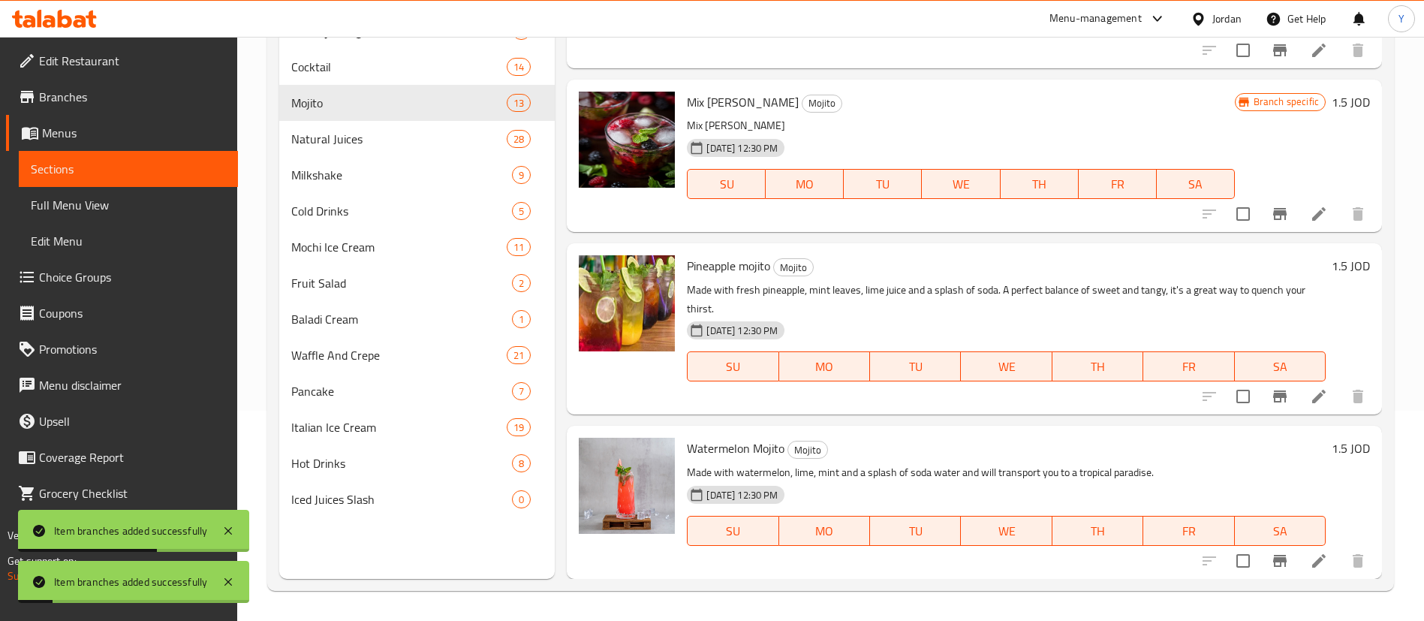
click at [1271, 401] on icon "Branch-specific-item" at bounding box center [1280, 396] width 18 height 18
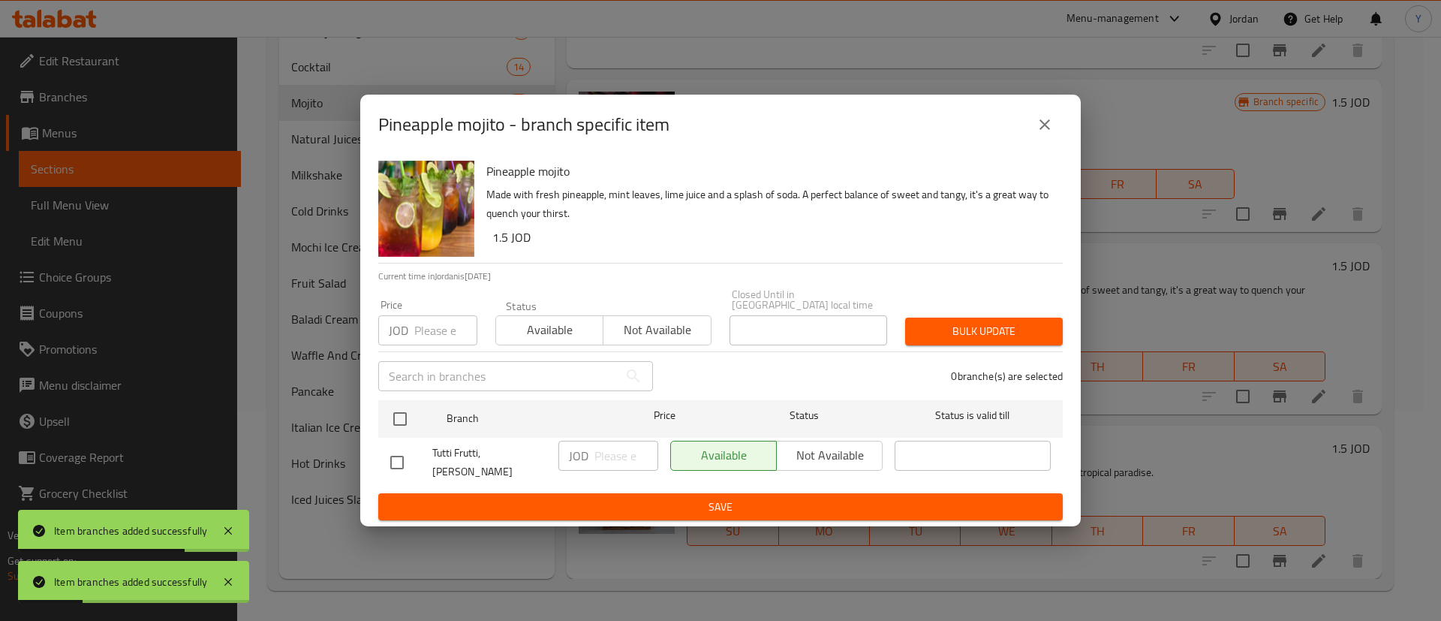
click at [391, 462] on input "checkbox" at bounding box center [397, 463] width 32 height 32
checkbox input "true"
click at [627, 462] on input "number" at bounding box center [626, 456] width 64 height 30
type input "2"
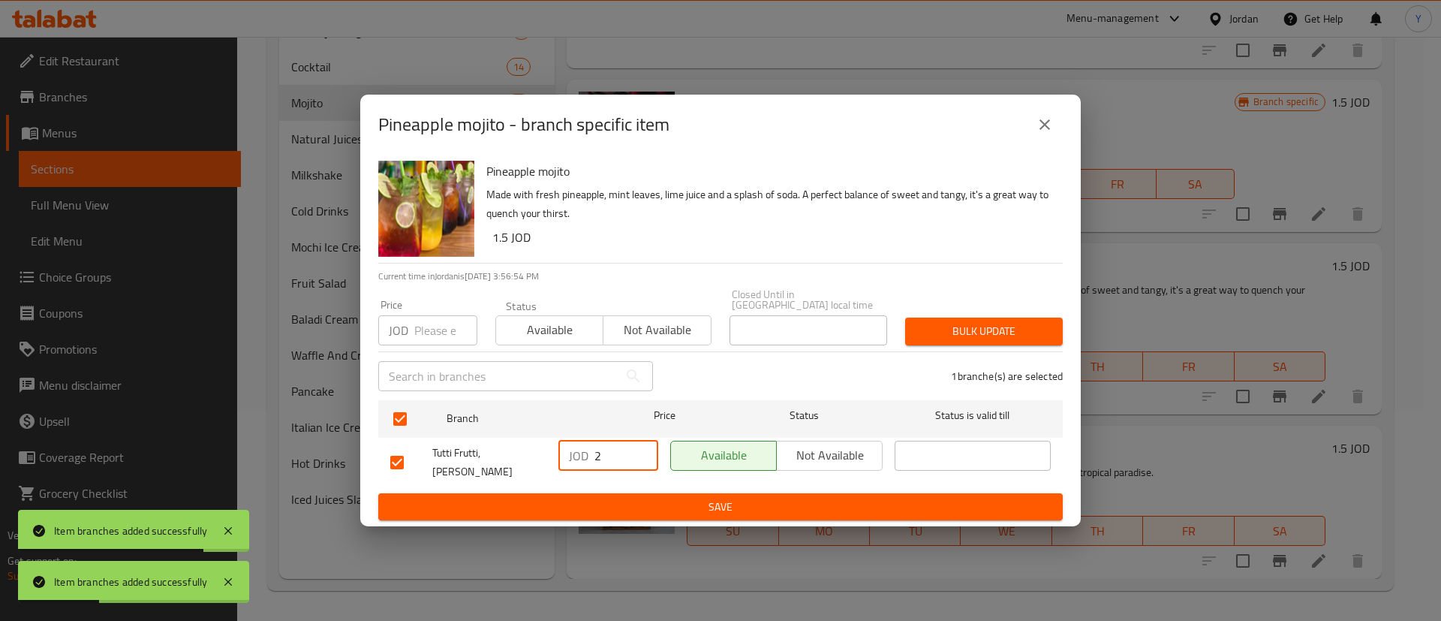
click at [633, 498] on span "Save" at bounding box center [720, 507] width 660 height 19
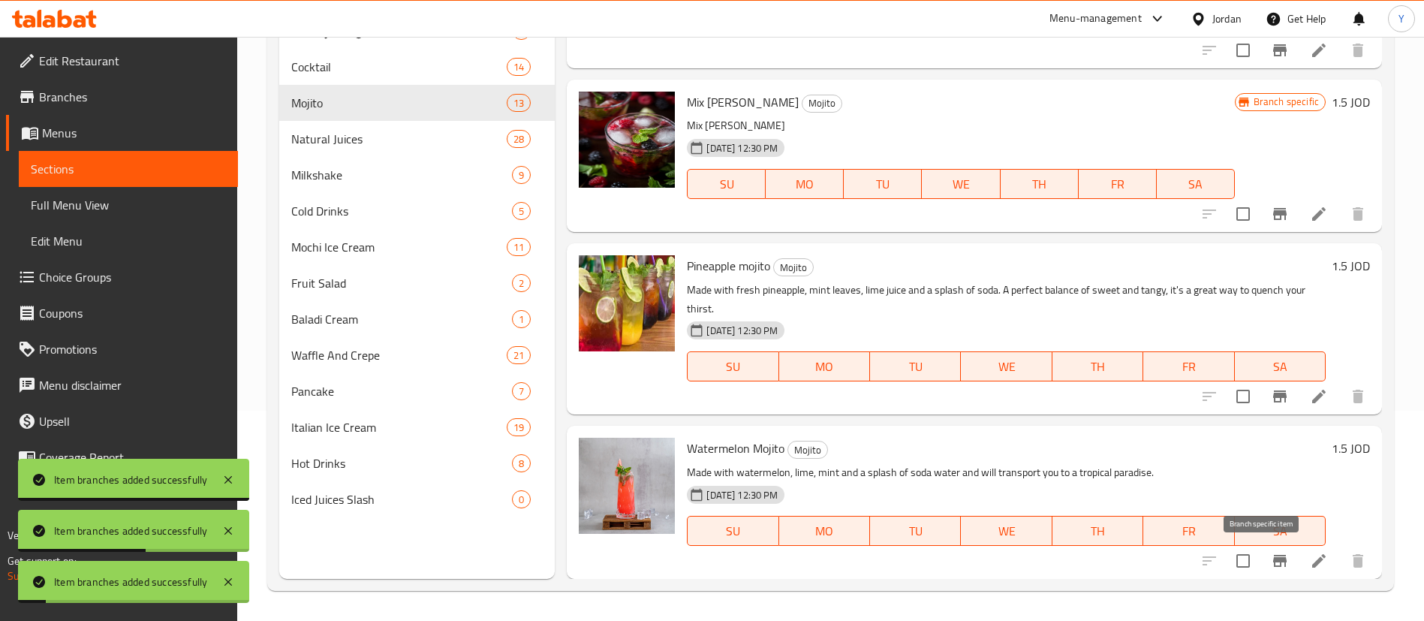
click at [1274, 555] on button "Branch-specific-item" at bounding box center [1280, 561] width 36 height 36
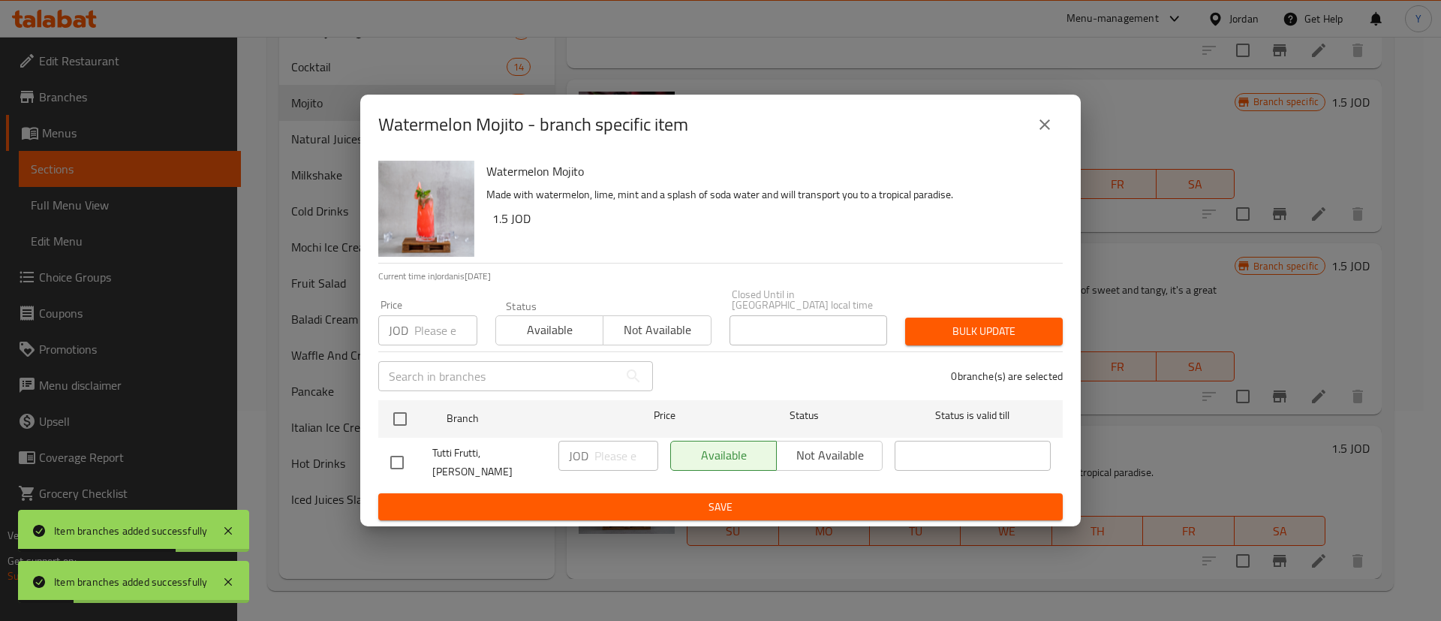
click at [393, 453] on input "checkbox" at bounding box center [397, 463] width 32 height 32
checkbox input "true"
click at [620, 462] on input "number" at bounding box center [626, 456] width 64 height 30
type input "2"
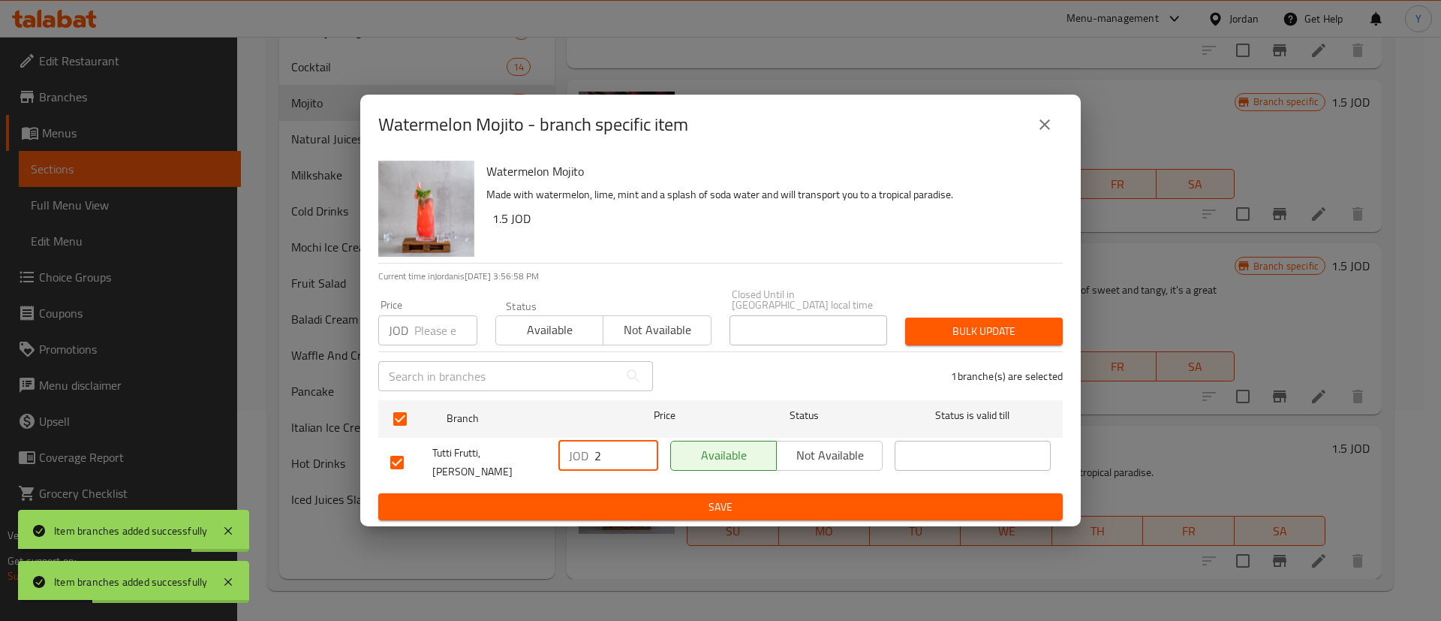
click at [649, 498] on span "Save" at bounding box center [720, 507] width 660 height 19
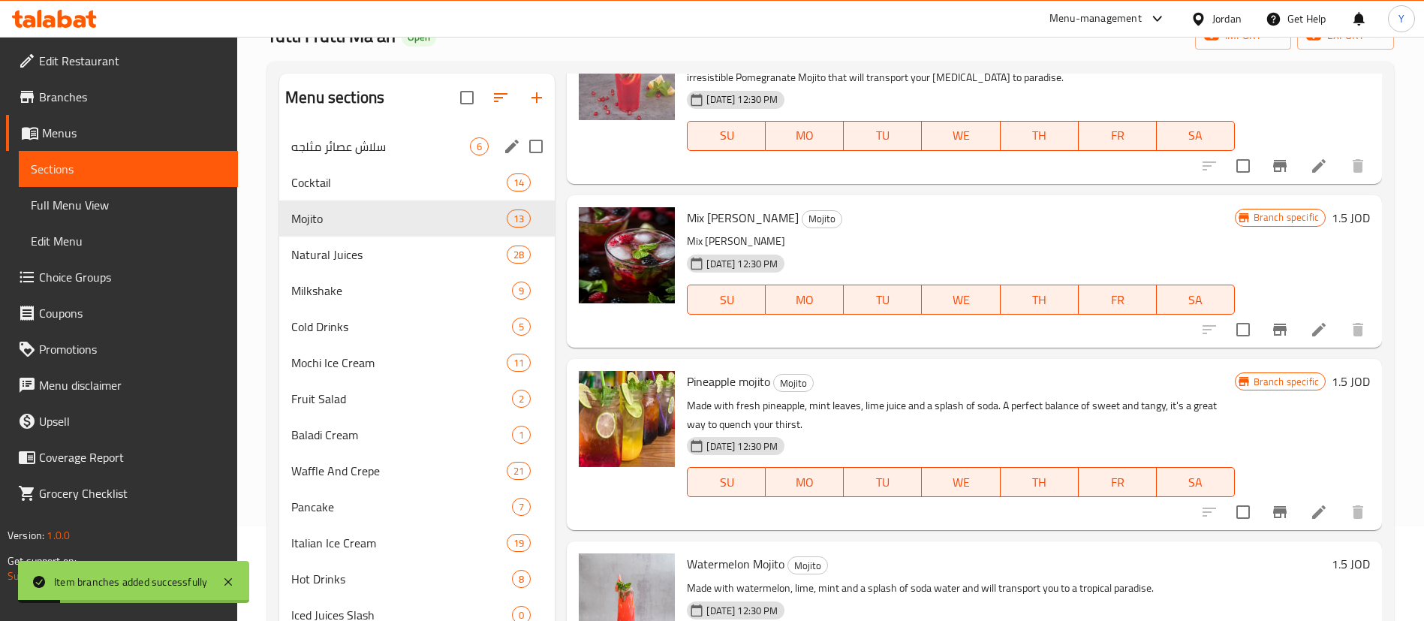
scroll to position [0, 0]
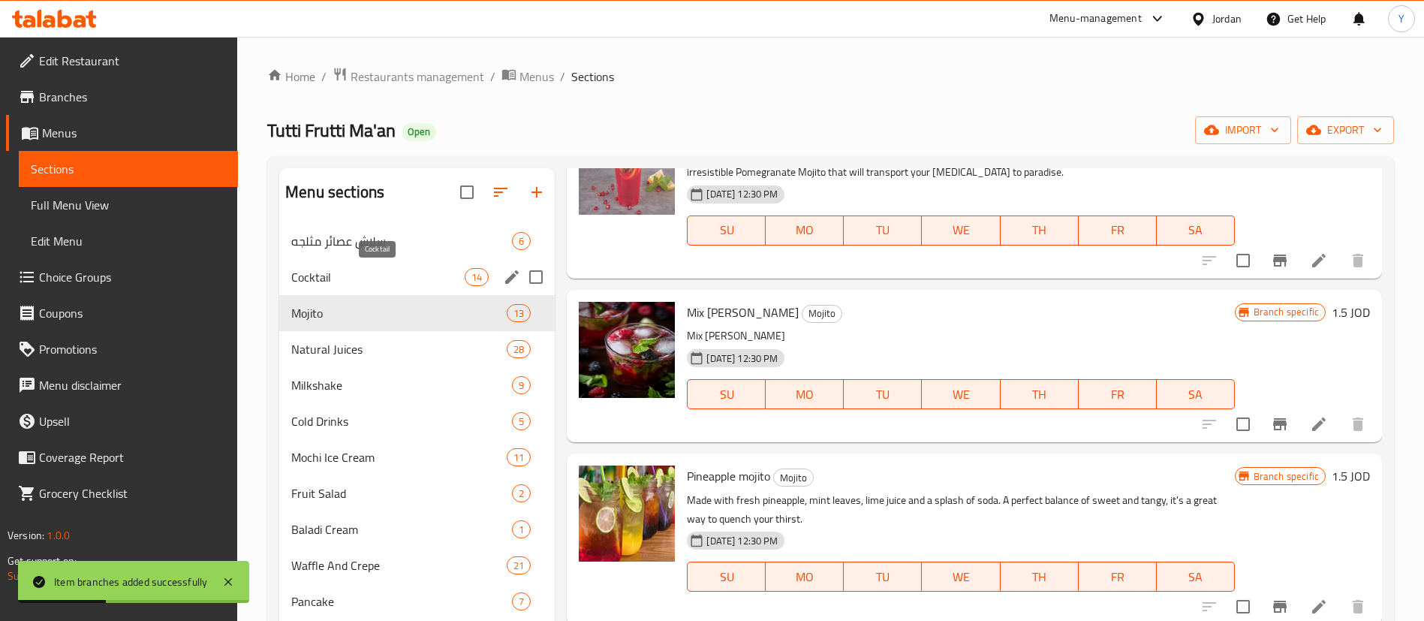
click at [380, 277] on span "Cocktail" at bounding box center [377, 277] width 173 height 18
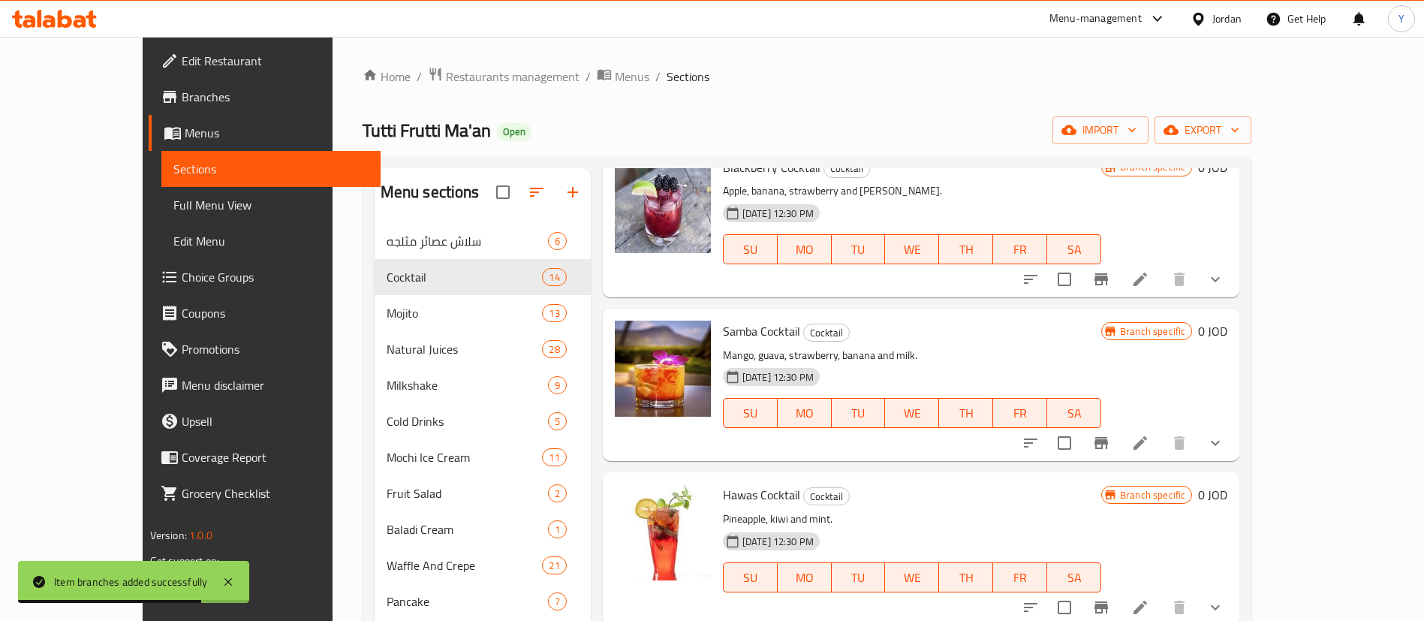
scroll to position [210, 0]
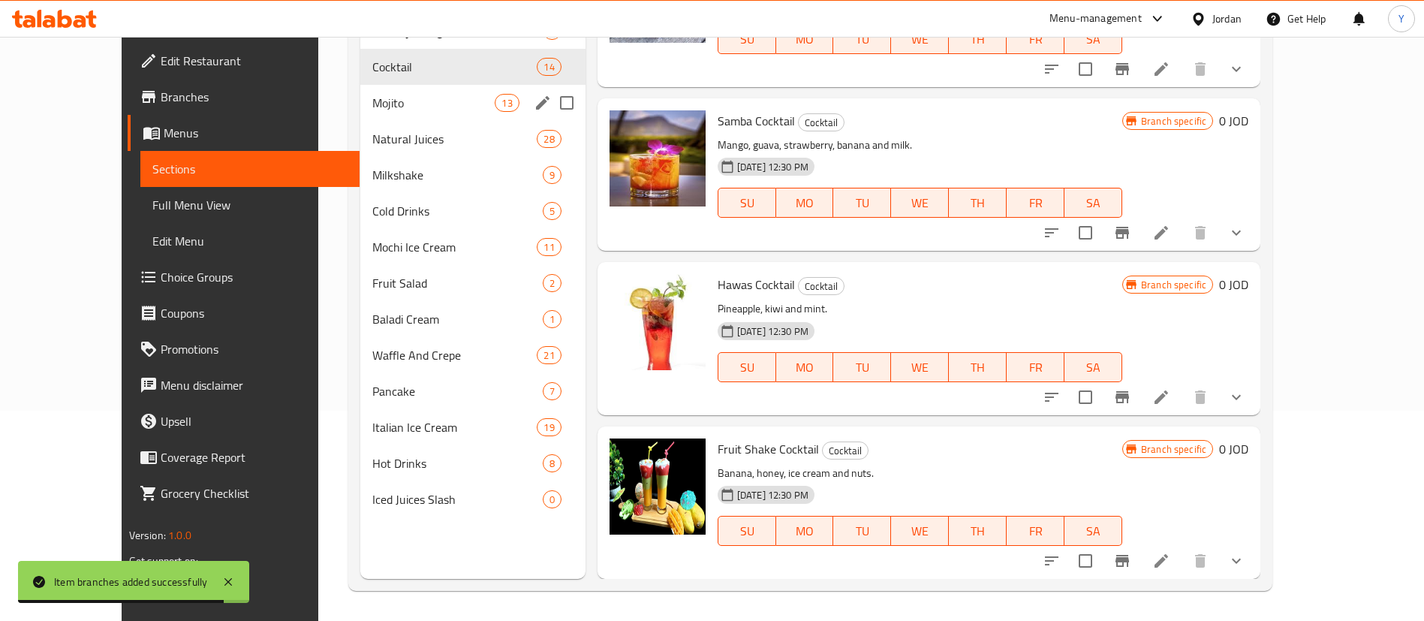
click at [372, 142] on span "Natural Juices" at bounding box center [454, 139] width 165 height 18
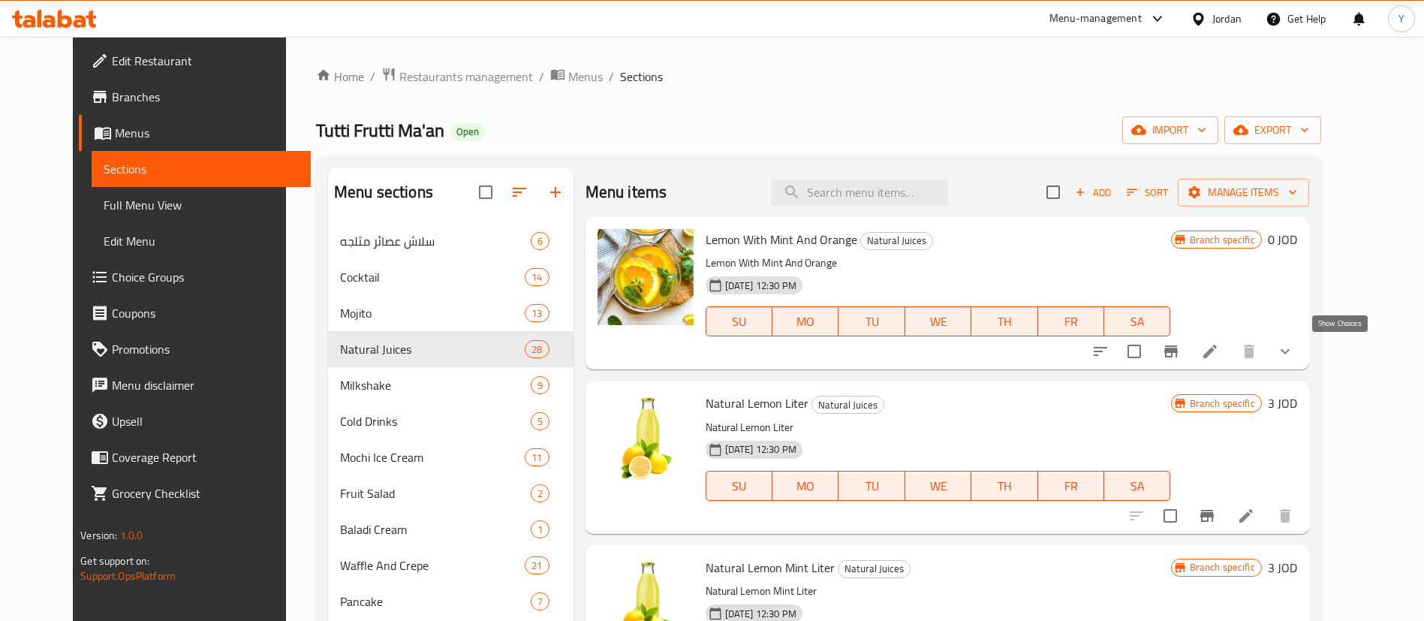
click at [1303, 354] on button "show more" at bounding box center [1285, 351] width 36 height 36
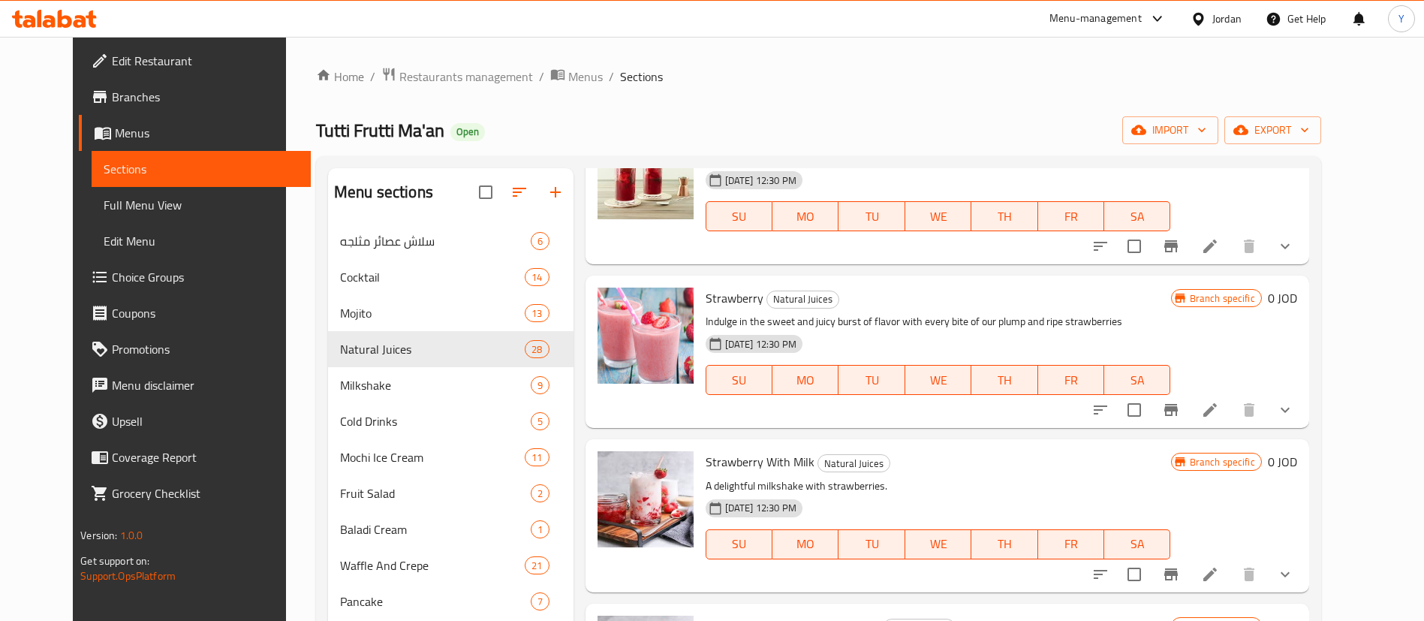
scroll to position [3152, 0]
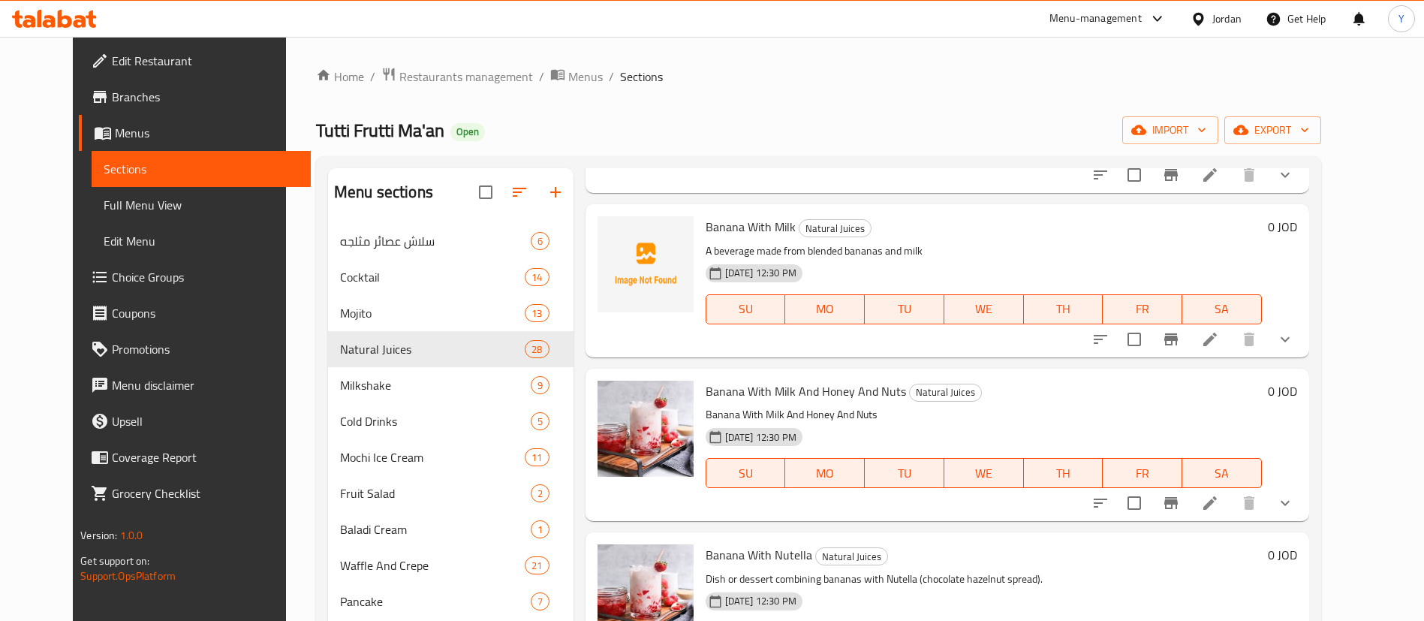
click at [1294, 348] on icon "show more" at bounding box center [1285, 339] width 18 height 18
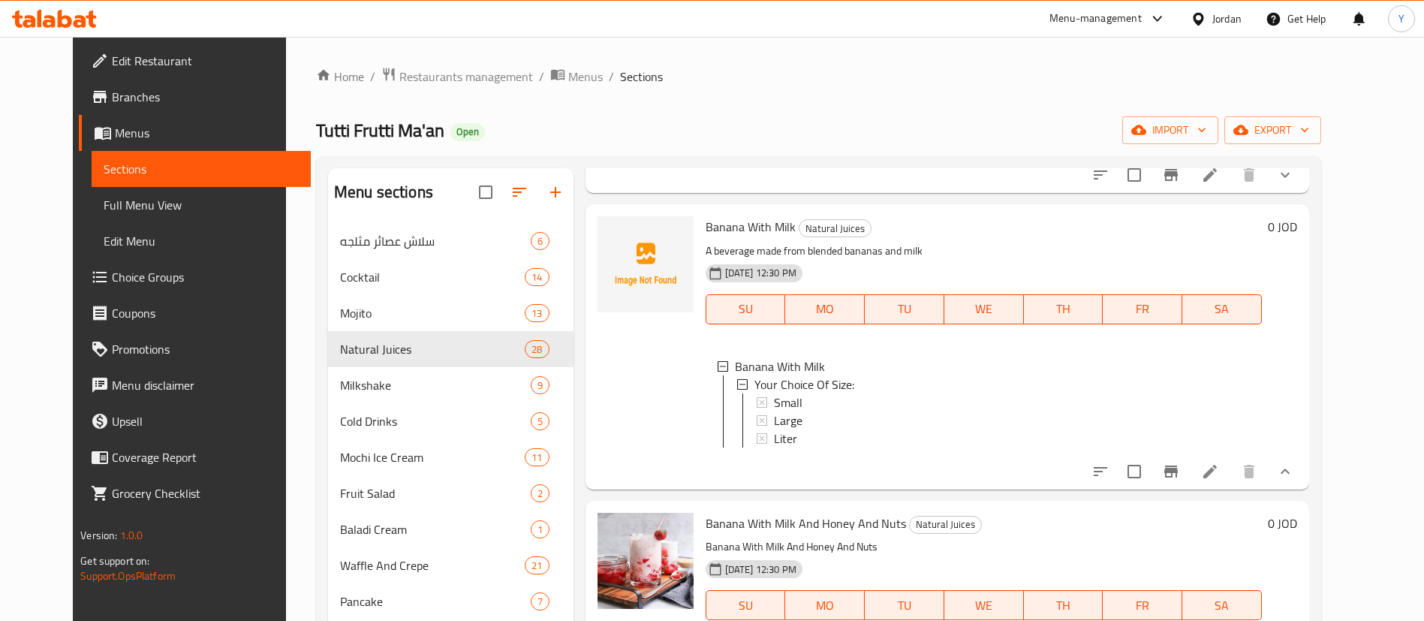
scroll to position [2, 0]
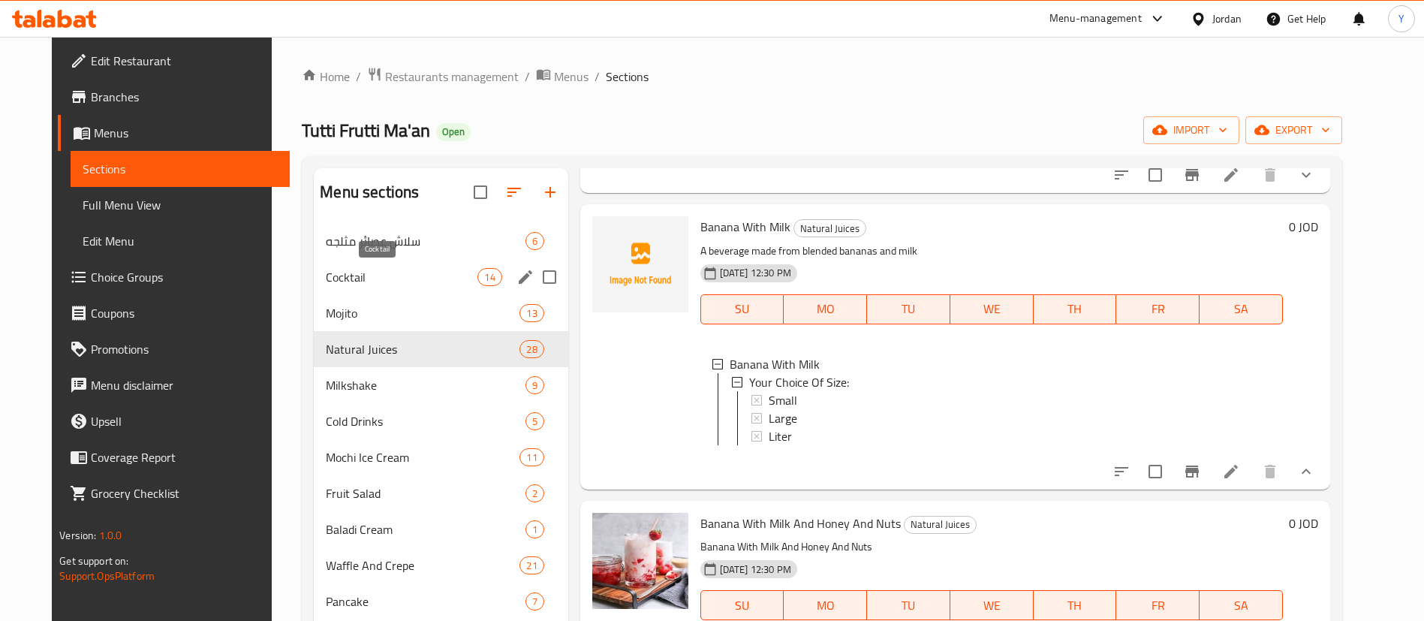
click at [356, 275] on span "Cocktail" at bounding box center [402, 277] width 152 height 18
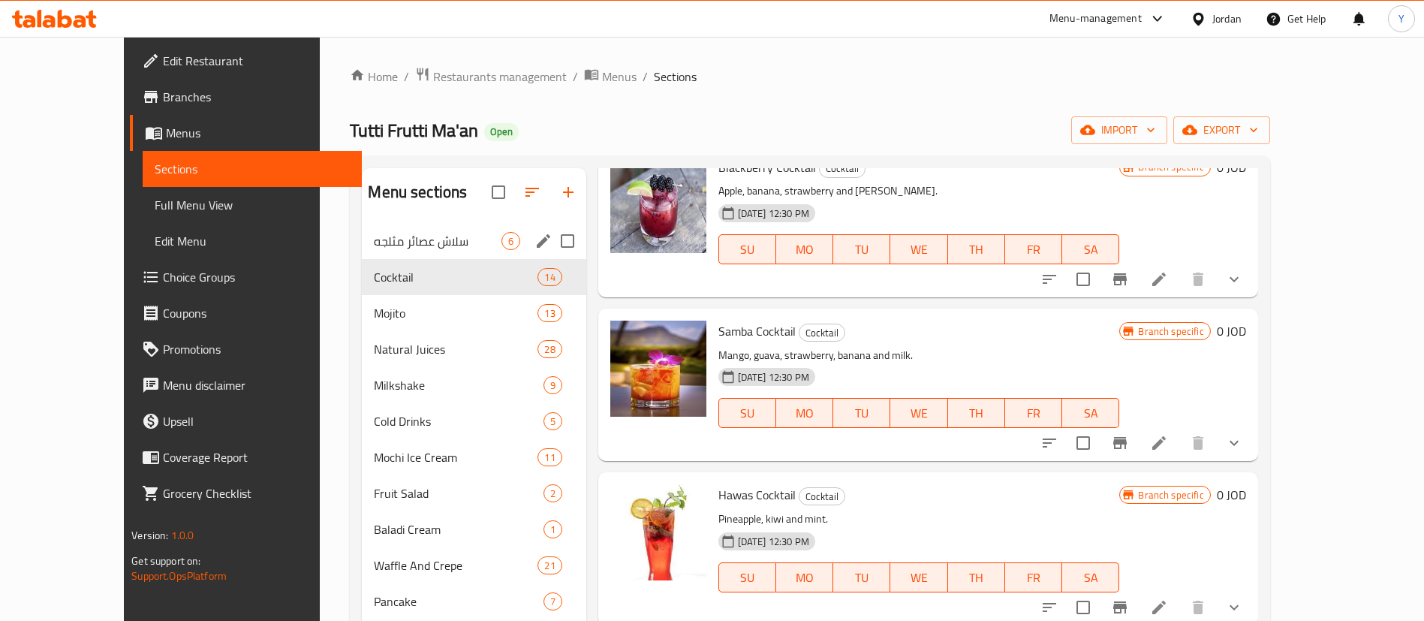
click at [378, 246] on span "سلاش عصائر مثلجه" at bounding box center [437, 241] width 127 height 18
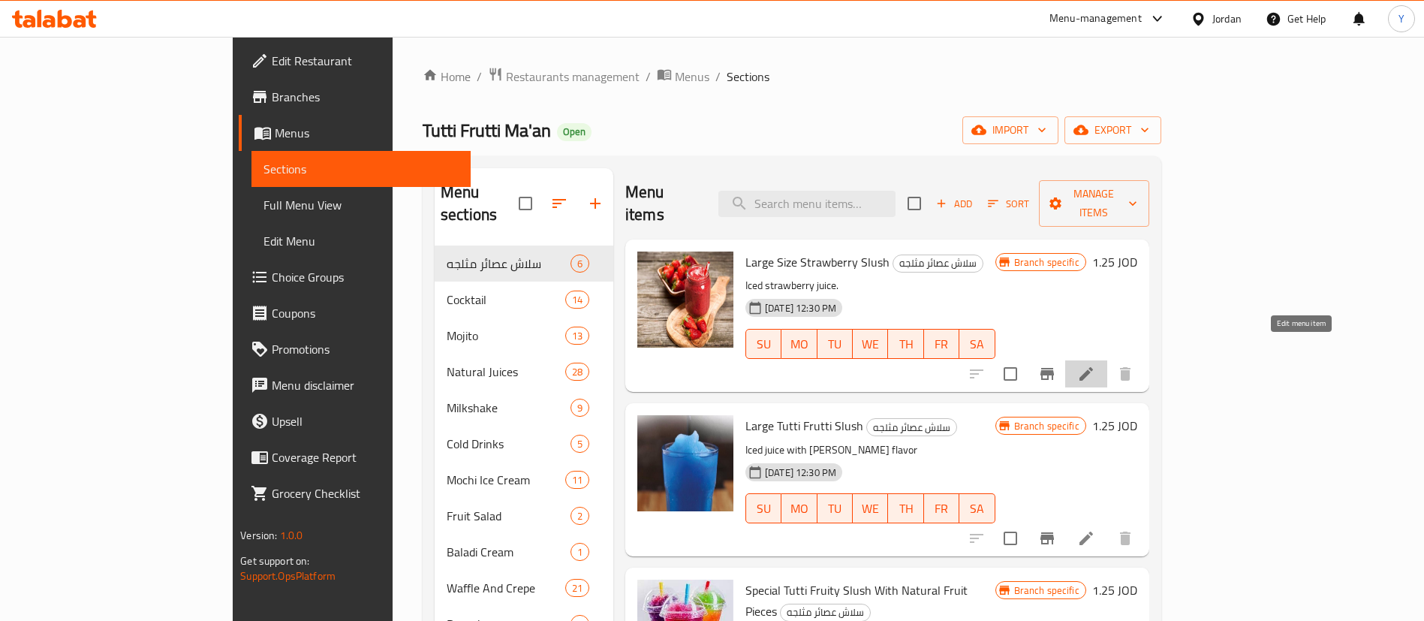
click at [1093, 367] on icon at bounding box center [1086, 374] width 14 height 14
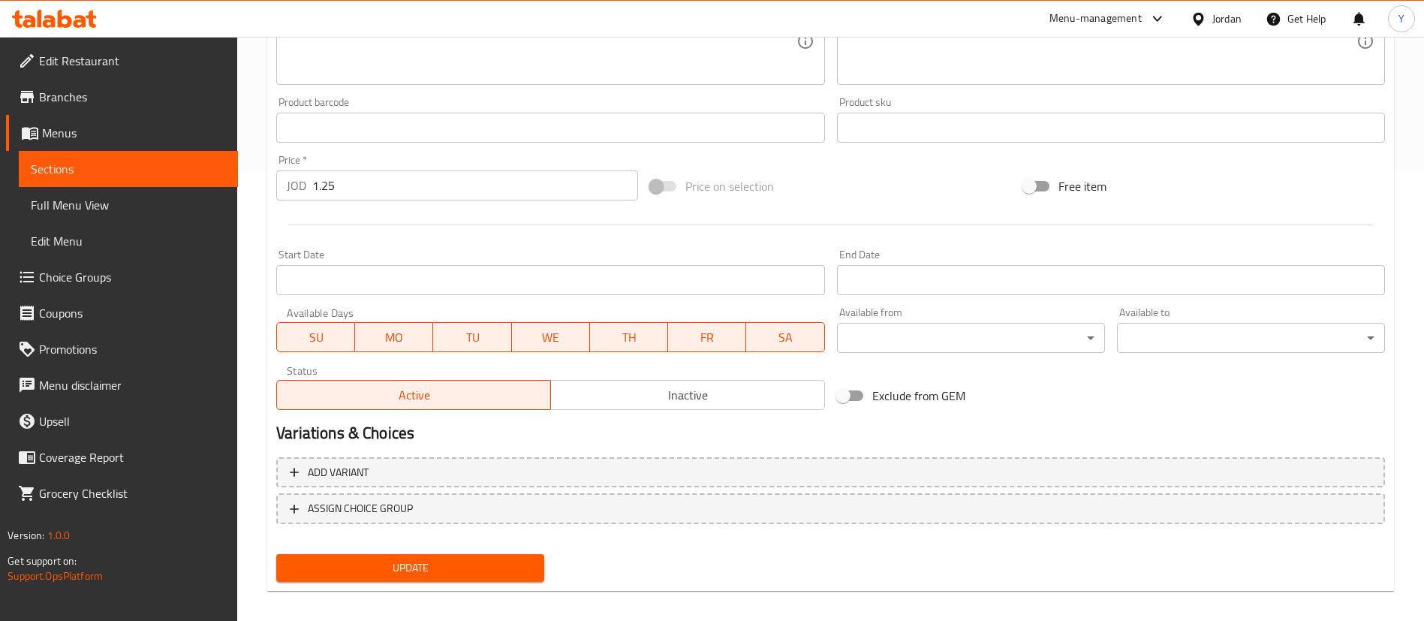
scroll to position [450, 0]
click at [347, 188] on input "1.25" at bounding box center [475, 185] width 326 height 30
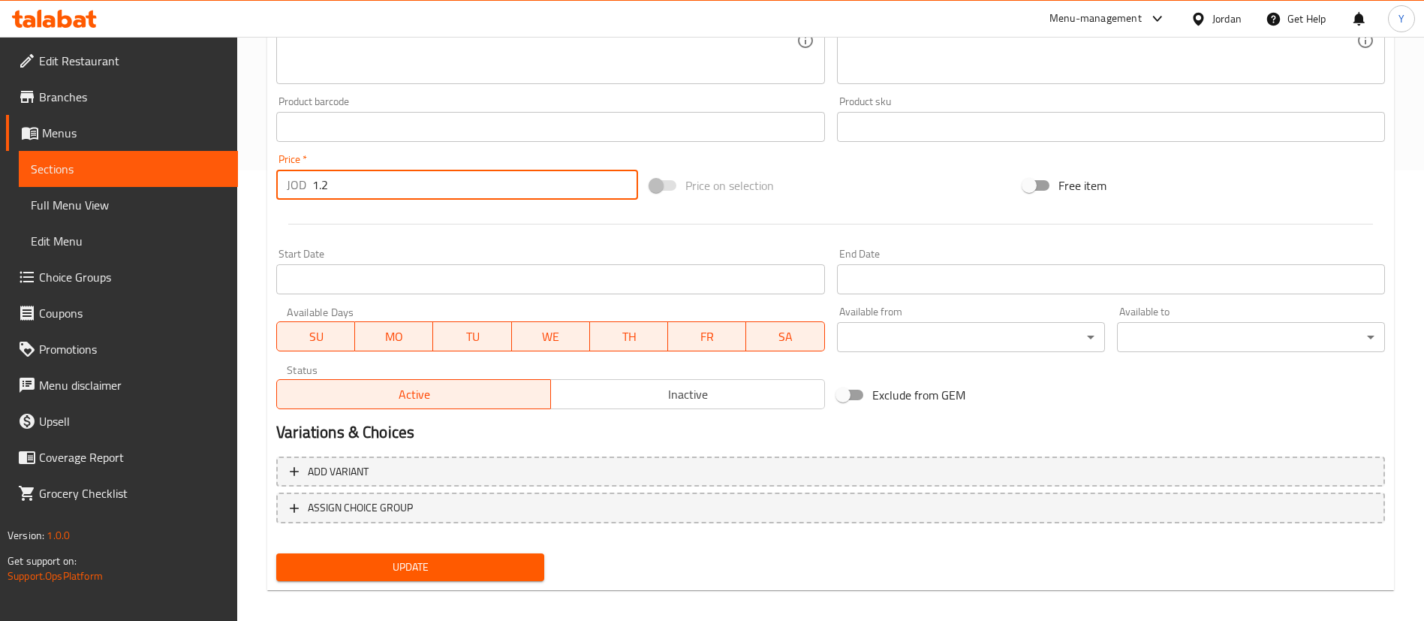
type input "1"
click at [165, 163] on span "Sections" at bounding box center [128, 169] width 195 height 18
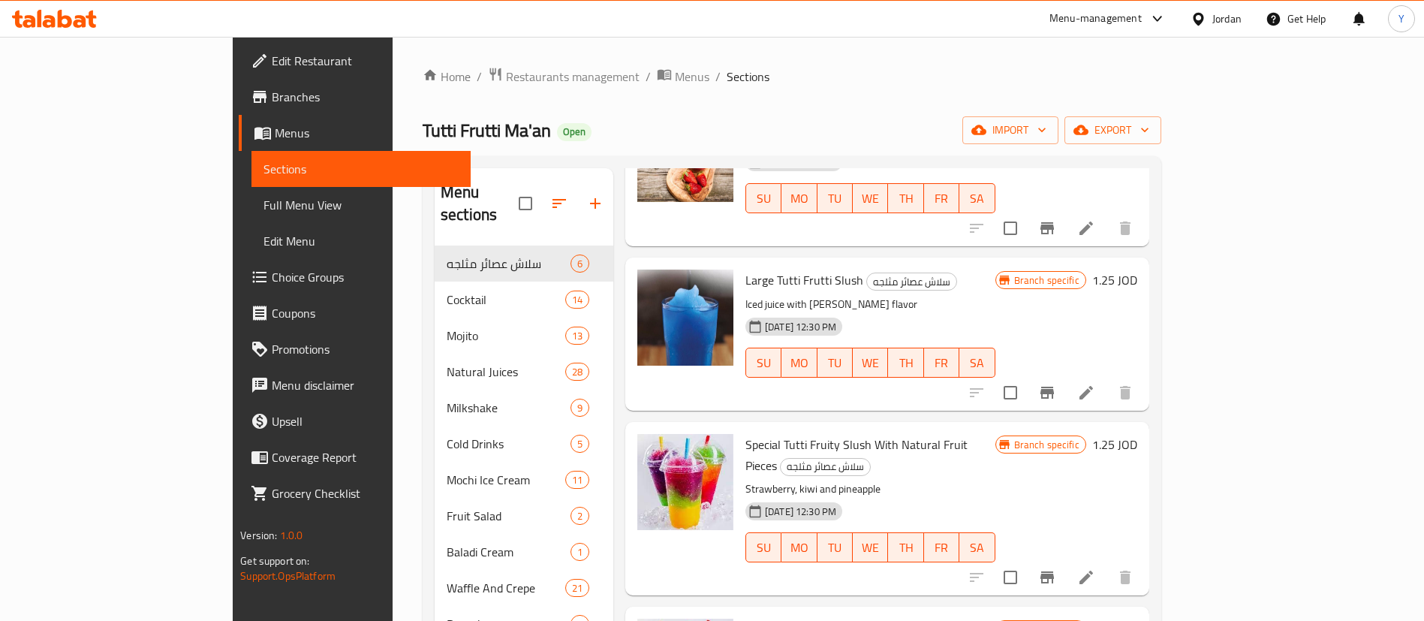
scroll to position [113, 0]
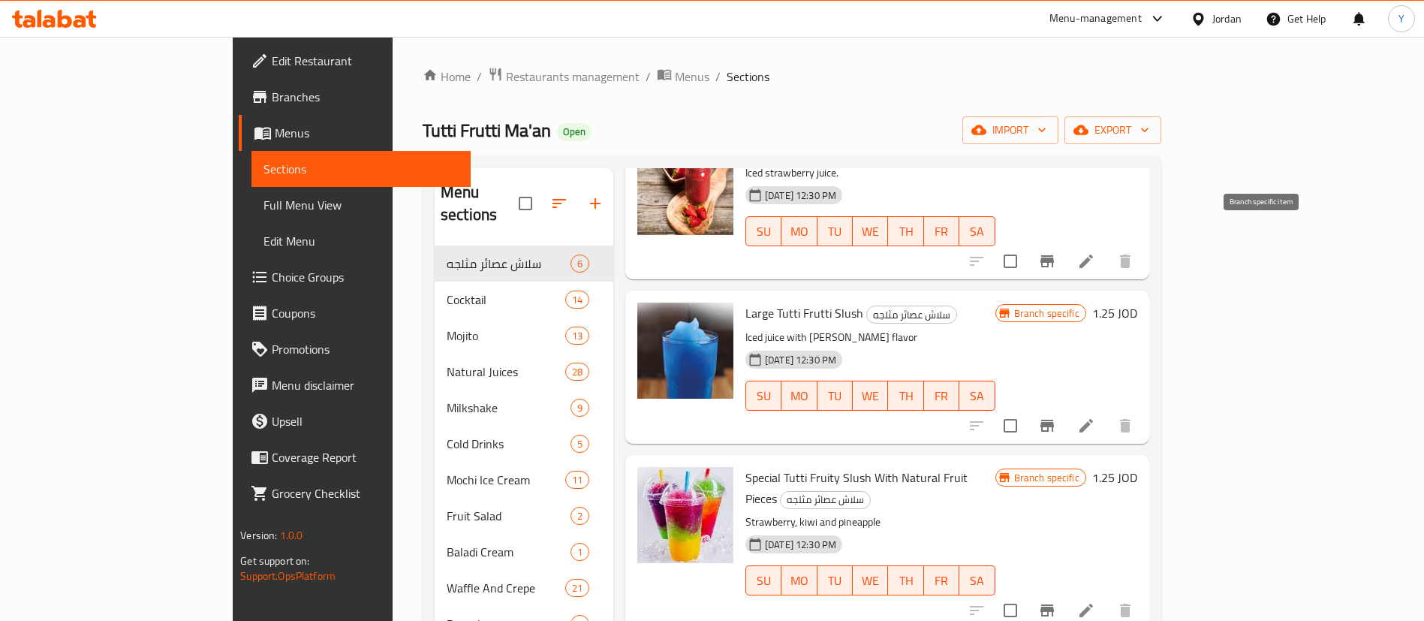
click at [1065, 248] on button "Branch-specific-item" at bounding box center [1047, 261] width 36 height 36
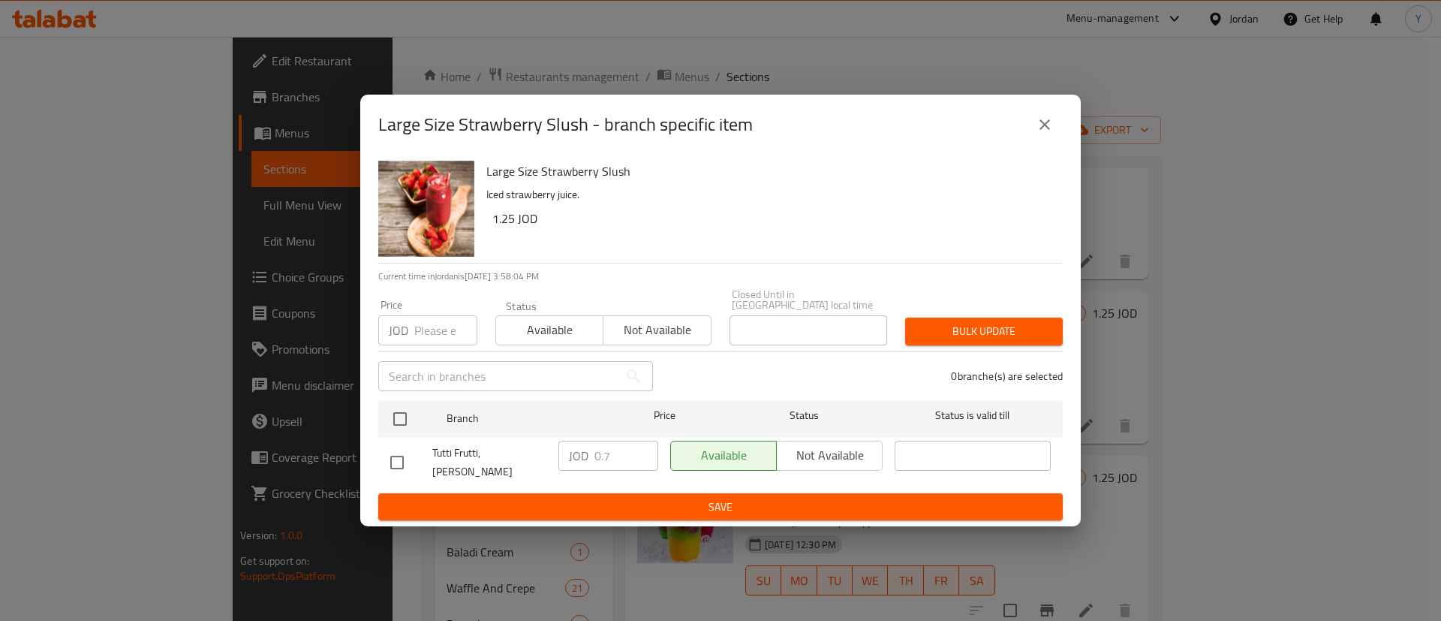
click at [393, 462] on input "checkbox" at bounding box center [397, 463] width 32 height 32
checkbox input "true"
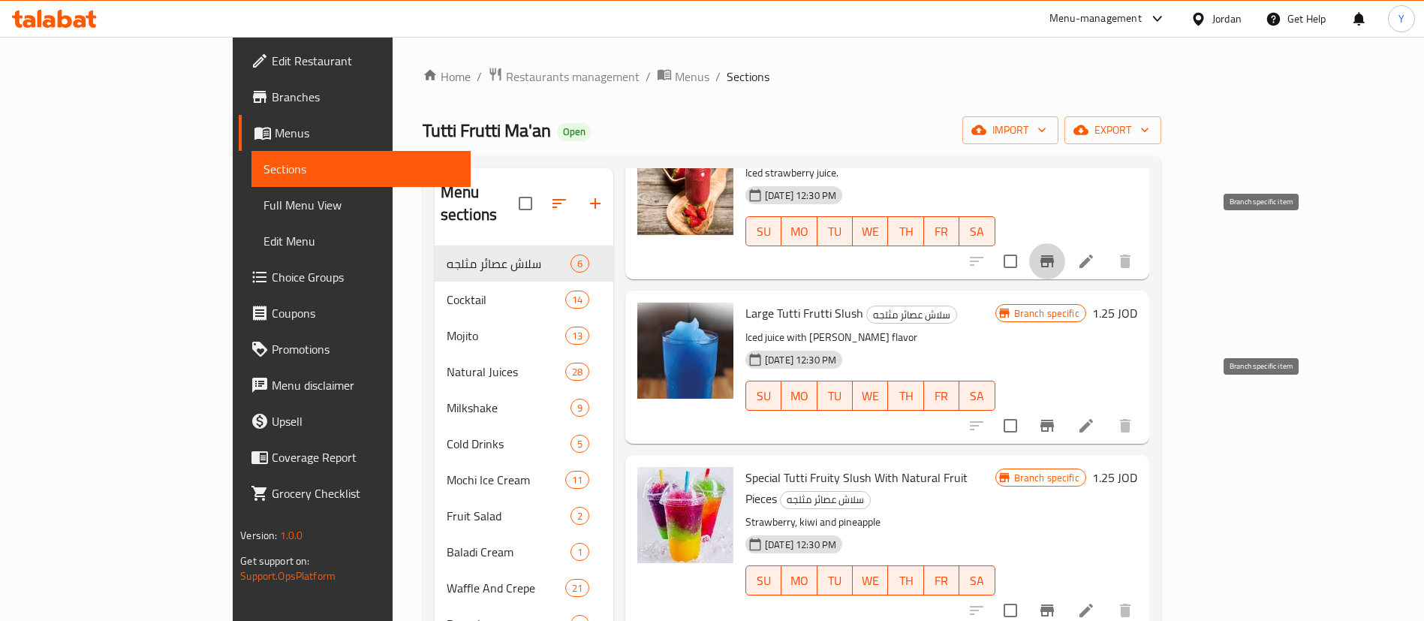
click at [1065, 408] on button "Branch-specific-item" at bounding box center [1047, 426] width 36 height 36
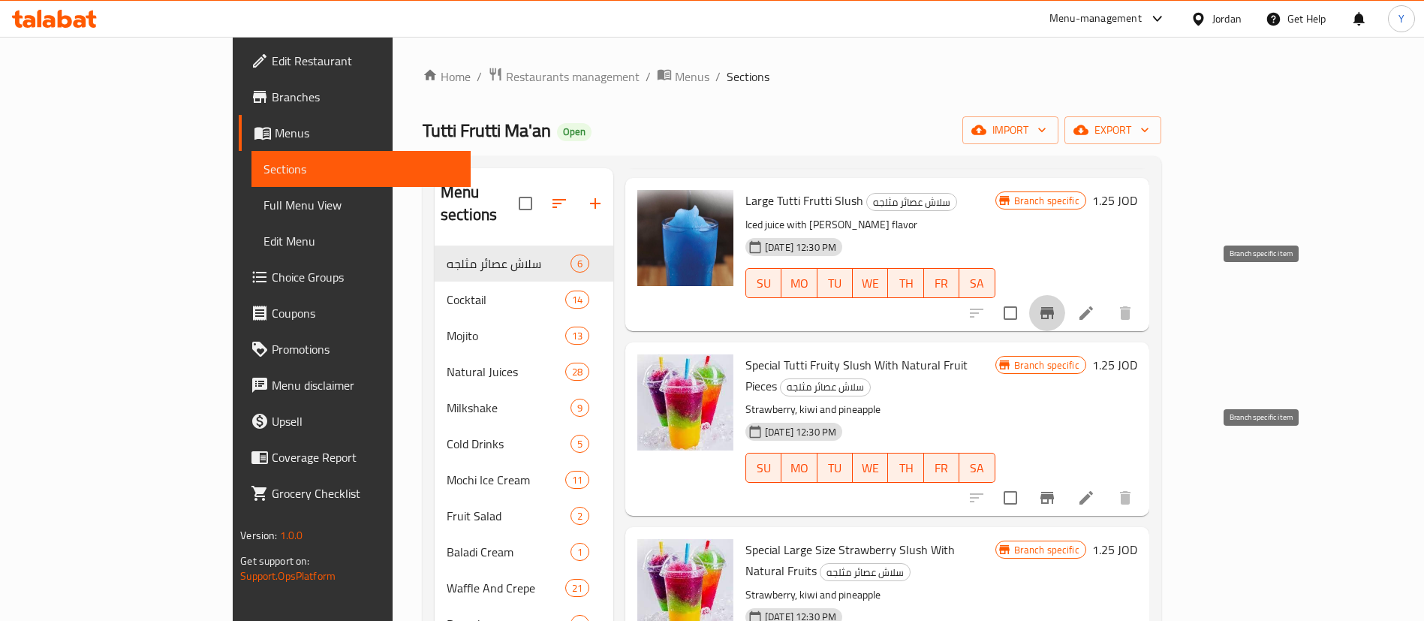
click at [1054, 492] on icon "Branch-specific-item" at bounding box center [1047, 498] width 14 height 12
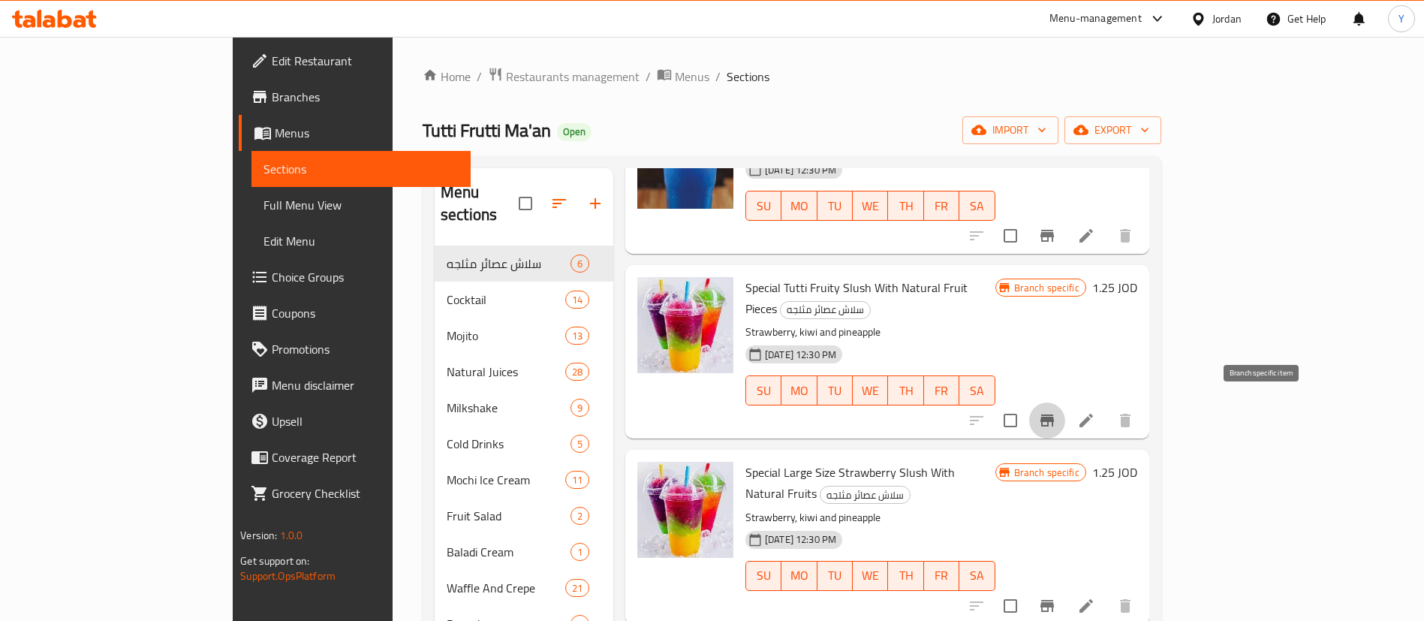
scroll to position [338, 0]
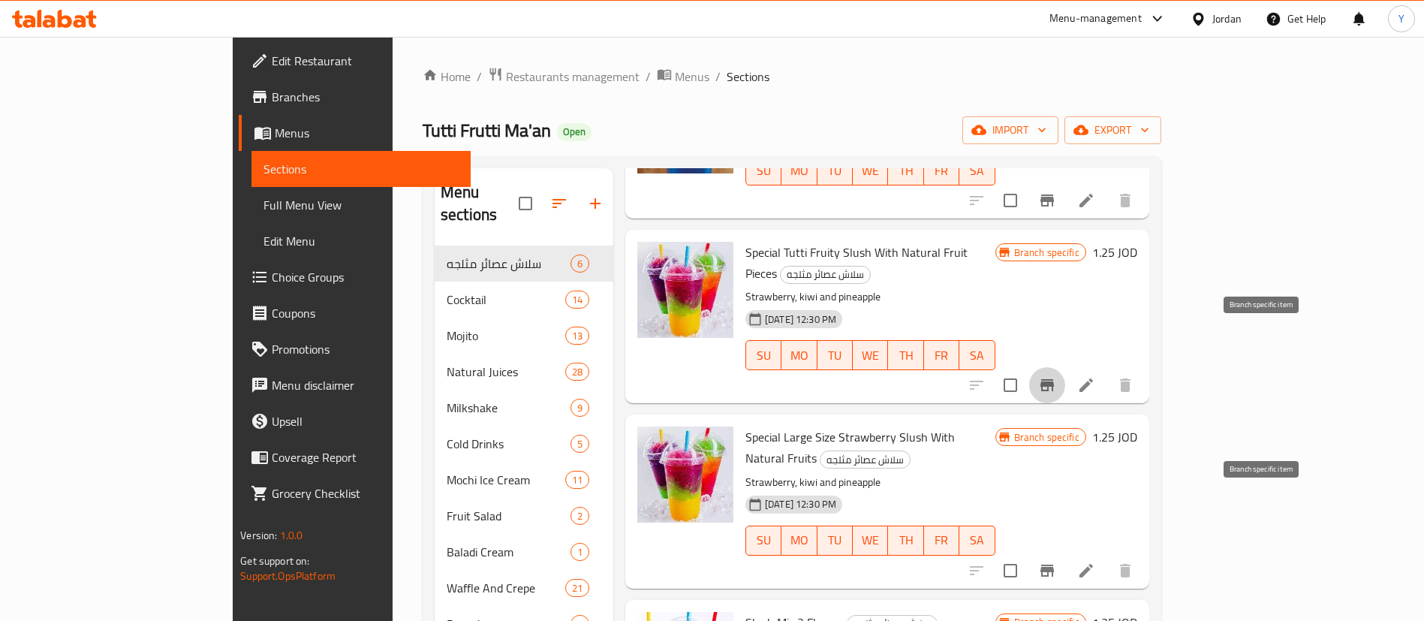
click at [1056, 561] on icon "Branch-specific-item" at bounding box center [1047, 570] width 18 height 18
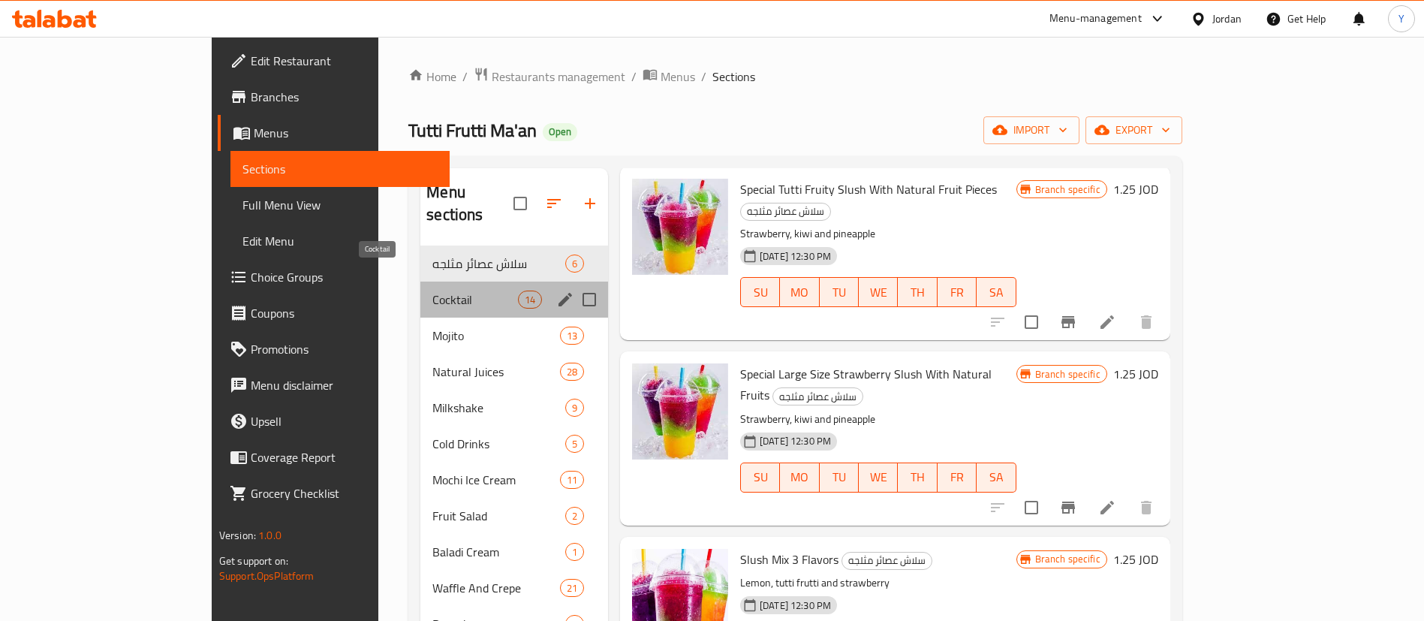
click at [432, 290] on span "Cocktail" at bounding box center [474, 299] width 85 height 18
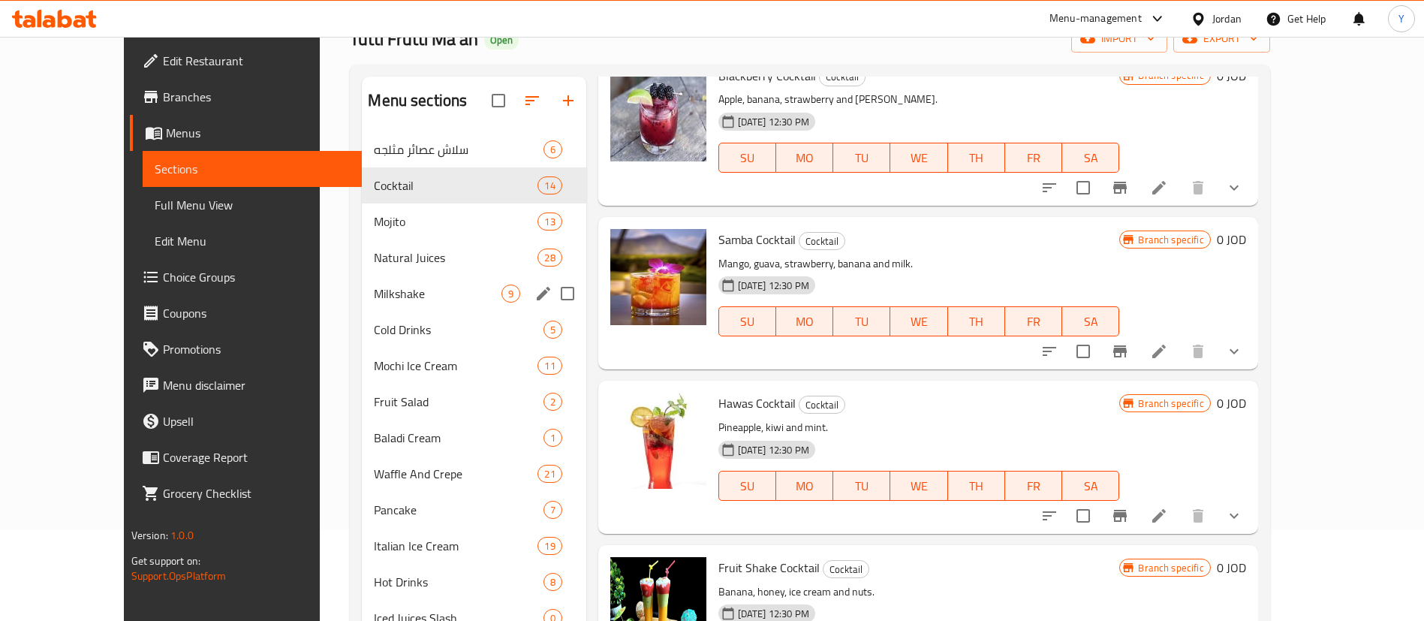
scroll to position [113, 0]
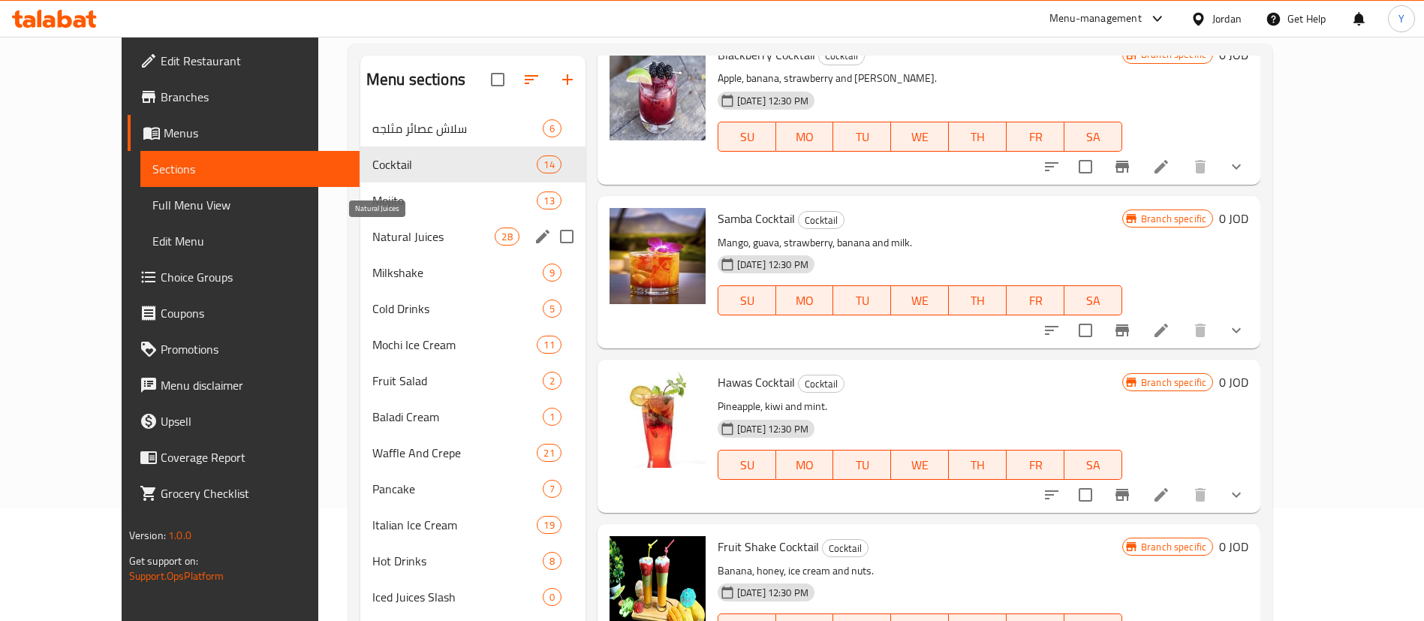
click at [372, 244] on span "Natural Juices" at bounding box center [433, 236] width 123 height 18
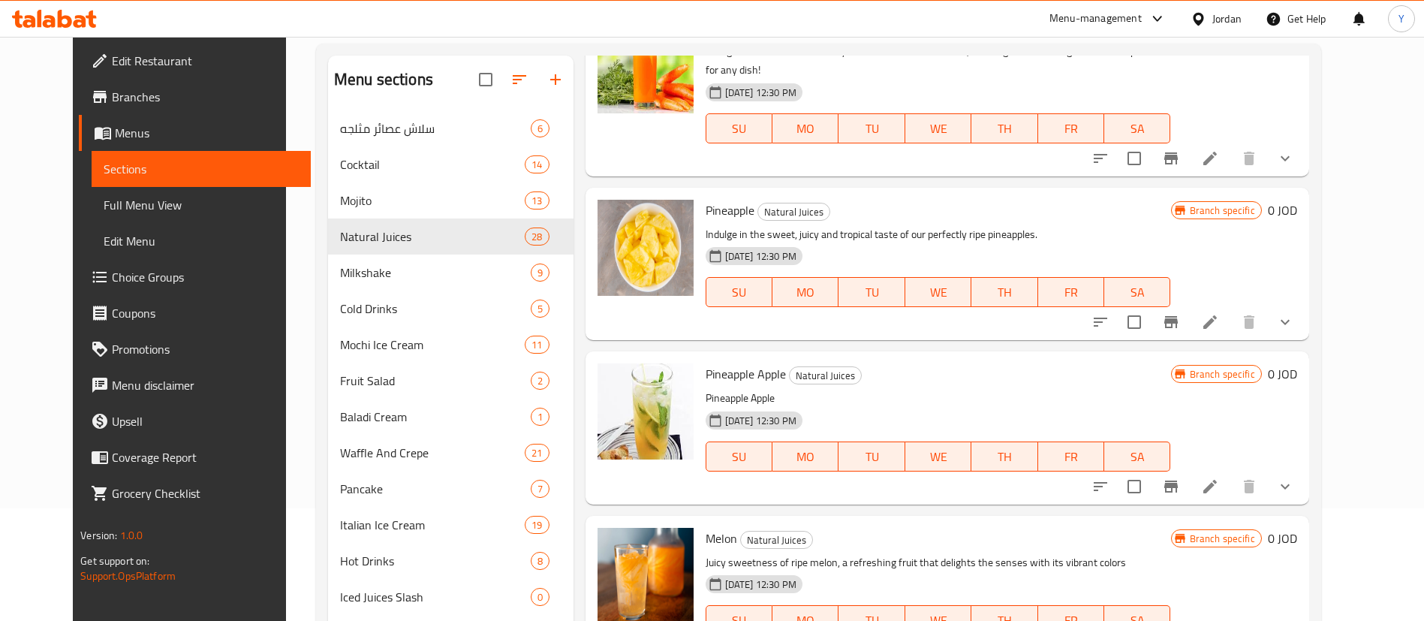
scroll to position [4083, 0]
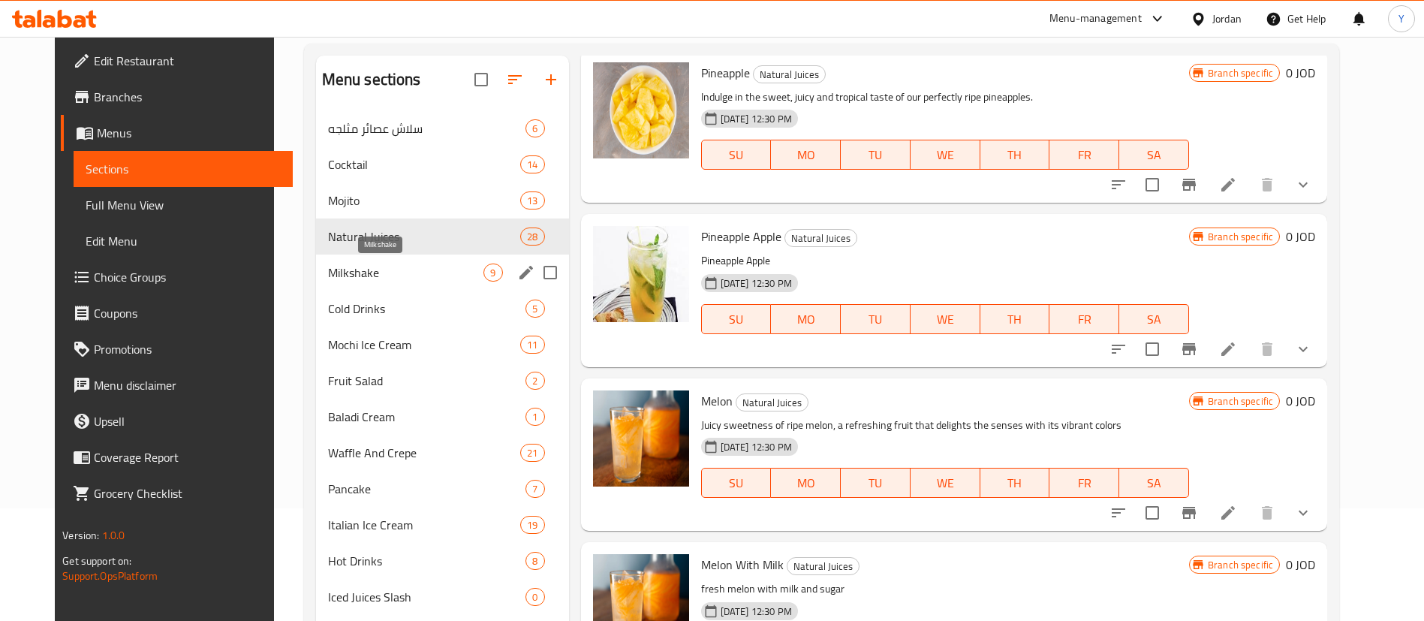
drag, startPoint x: 311, startPoint y: 272, endPoint x: 338, endPoint y: 272, distance: 26.3
click at [328, 271] on span "Milkshake" at bounding box center [406, 272] width 156 height 18
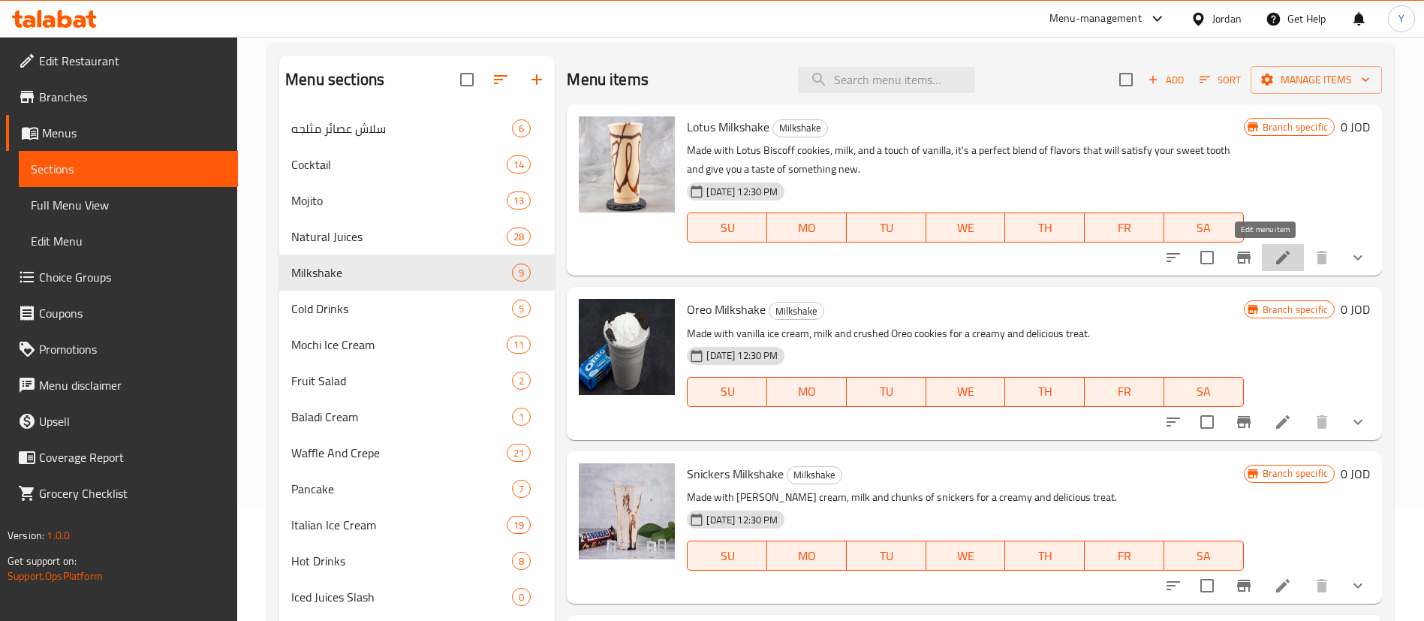
click at [1274, 265] on icon at bounding box center [1283, 257] width 18 height 18
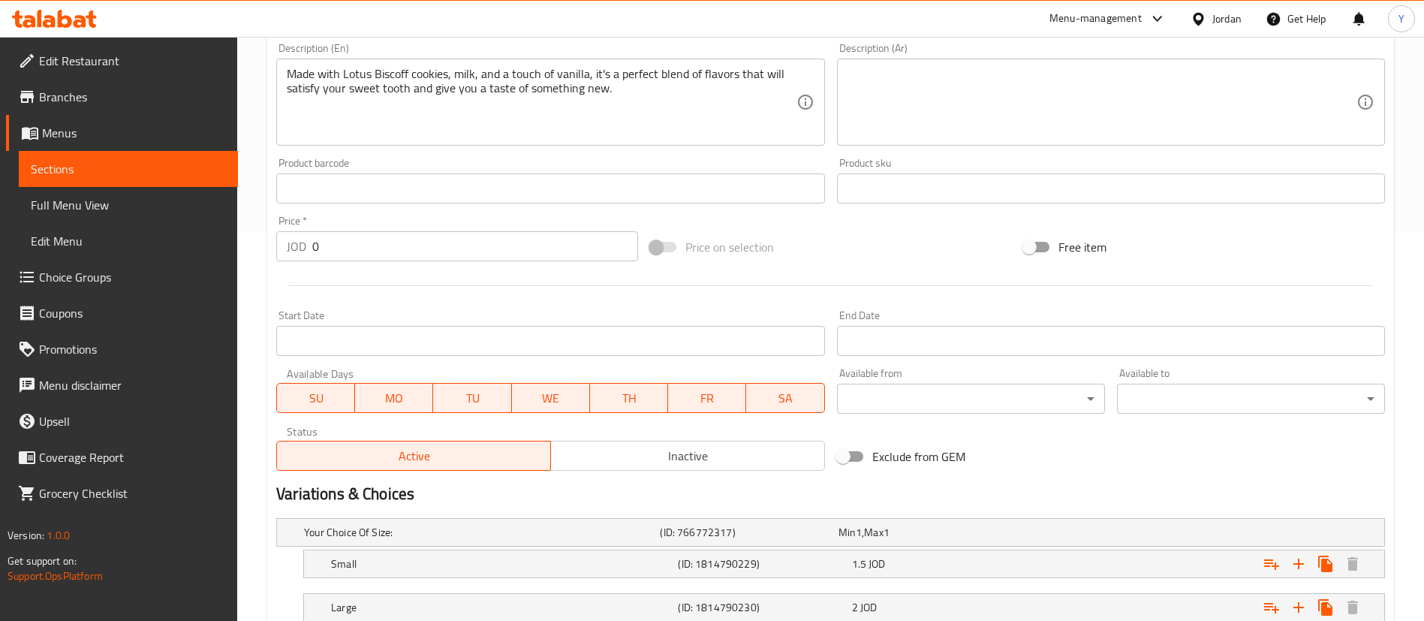
scroll to position [495, 0]
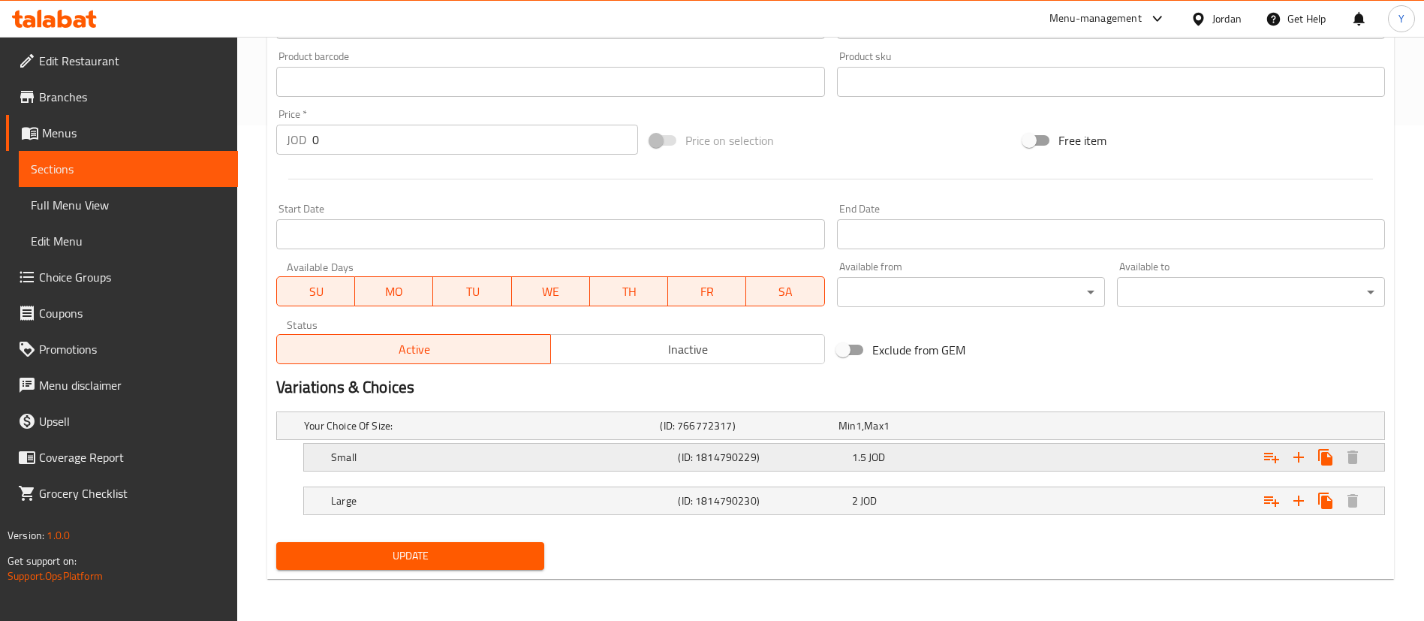
click at [960, 433] on div "1.5 JOD" at bounding box center [924, 425] width 172 height 15
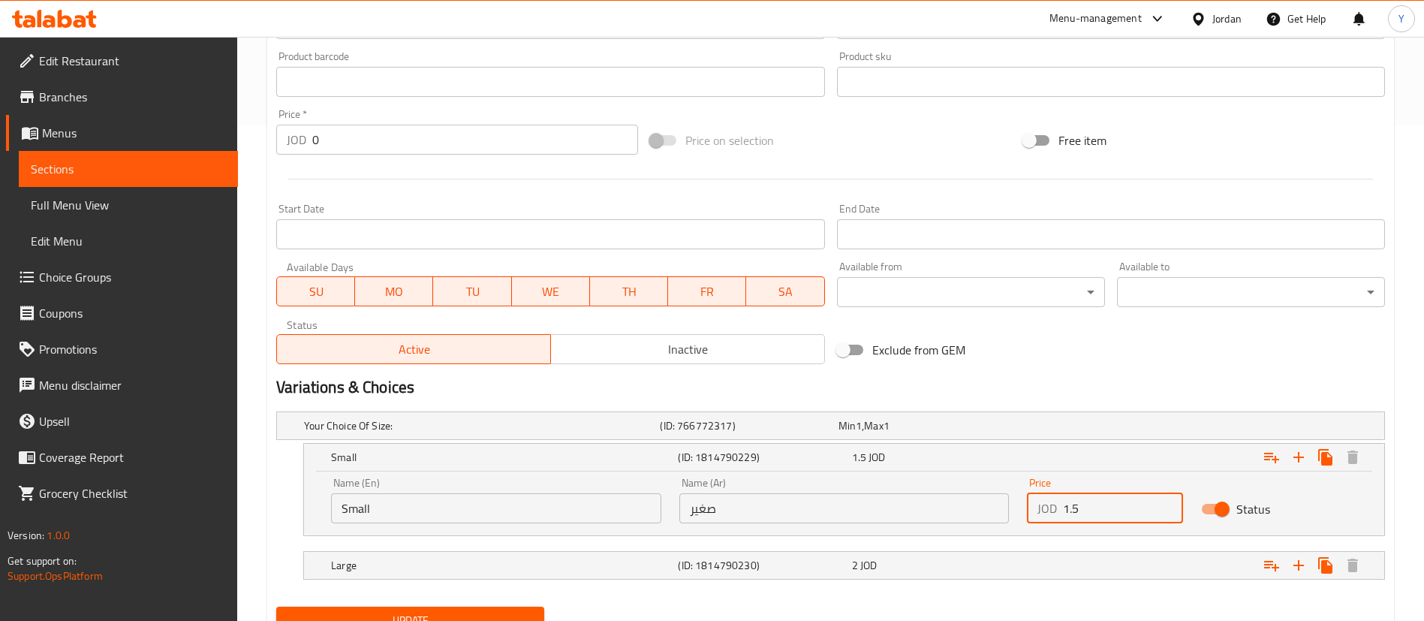
drag, startPoint x: 982, startPoint y: 513, endPoint x: 1015, endPoint y: 546, distance: 47.8
click at [963, 513] on div "Name (En) Small Name (En) Name (Ar) صغير Name (Ar) Price JOD 1.5 Price Status" at bounding box center [844, 500] width 1044 height 64
type input "2"
click at [979, 433] on div "2 JOD" at bounding box center [924, 425] width 172 height 15
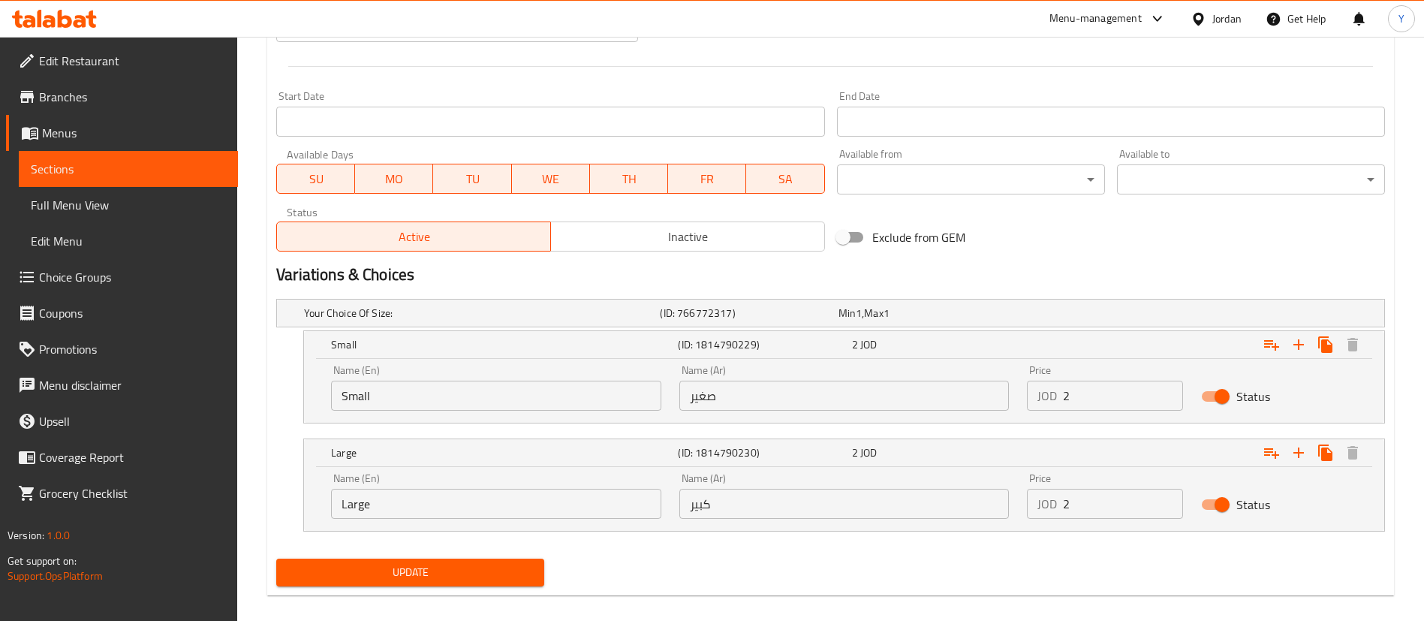
scroll to position [624, 0]
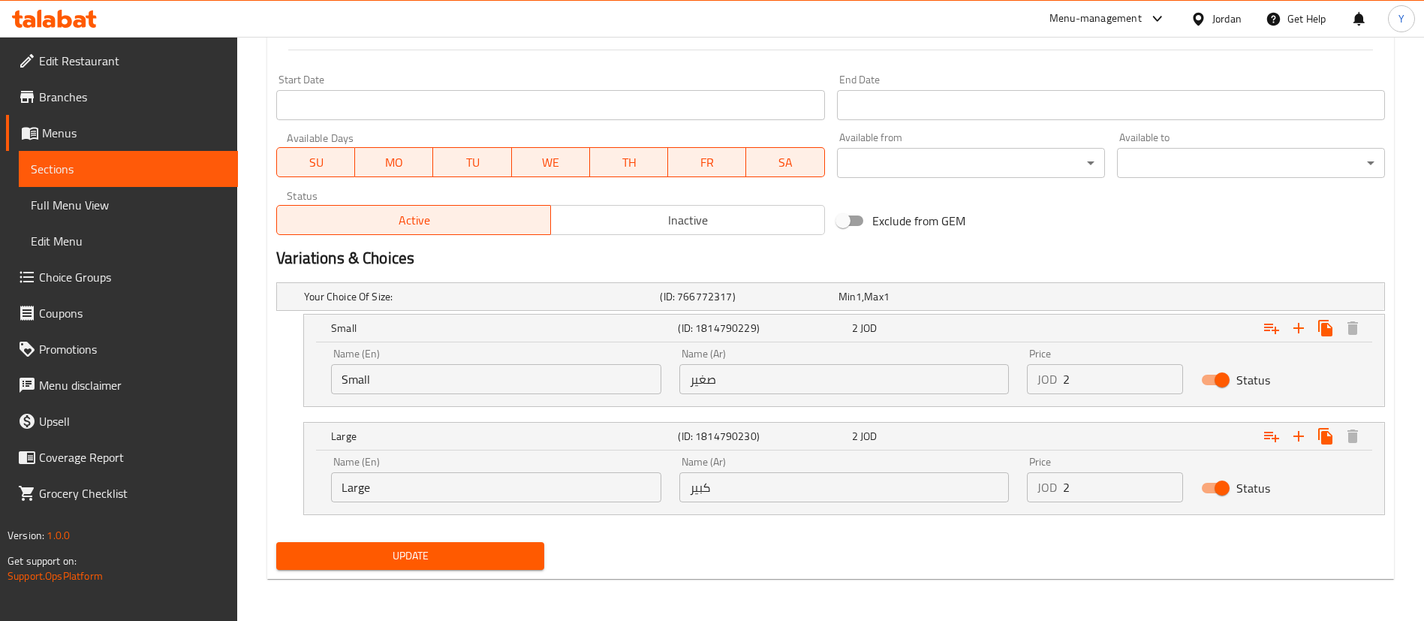
click at [1093, 495] on input "2" at bounding box center [1123, 487] width 120 height 30
type input "2.5"
click at [508, 548] on span "Update" at bounding box center [410, 555] width 244 height 19
click at [411, 548] on span "Update" at bounding box center [410, 555] width 244 height 19
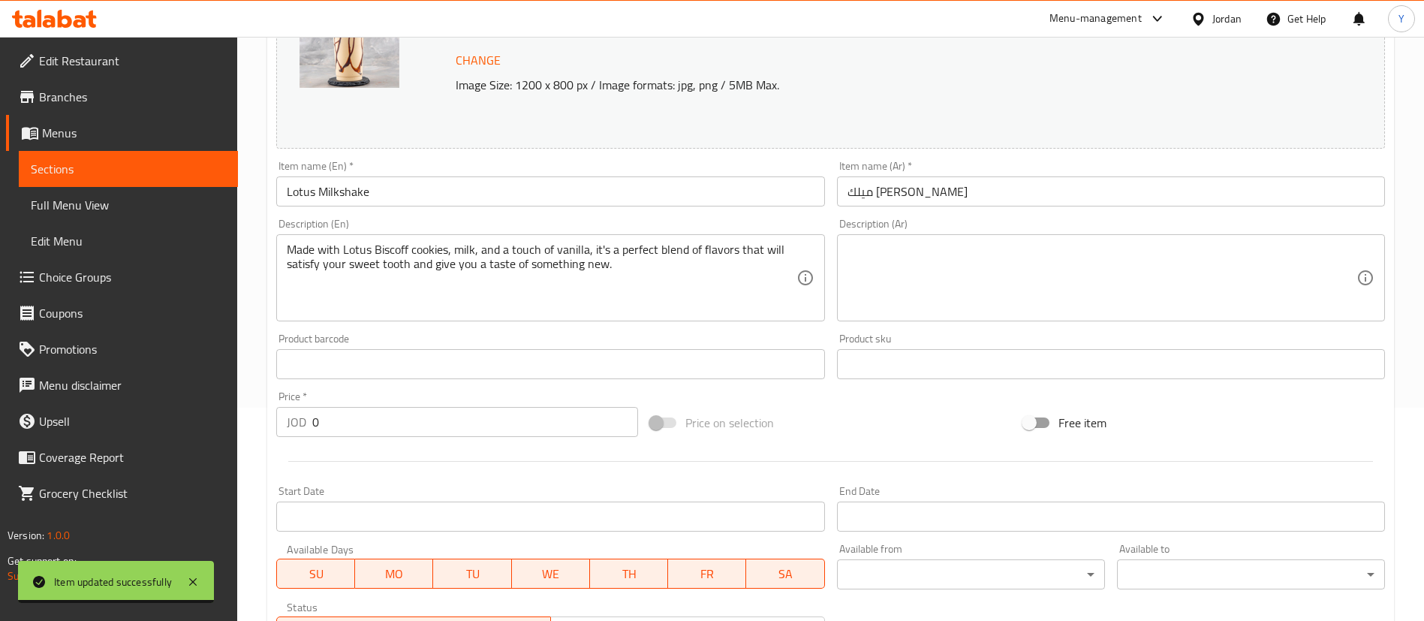
scroll to position [0, 0]
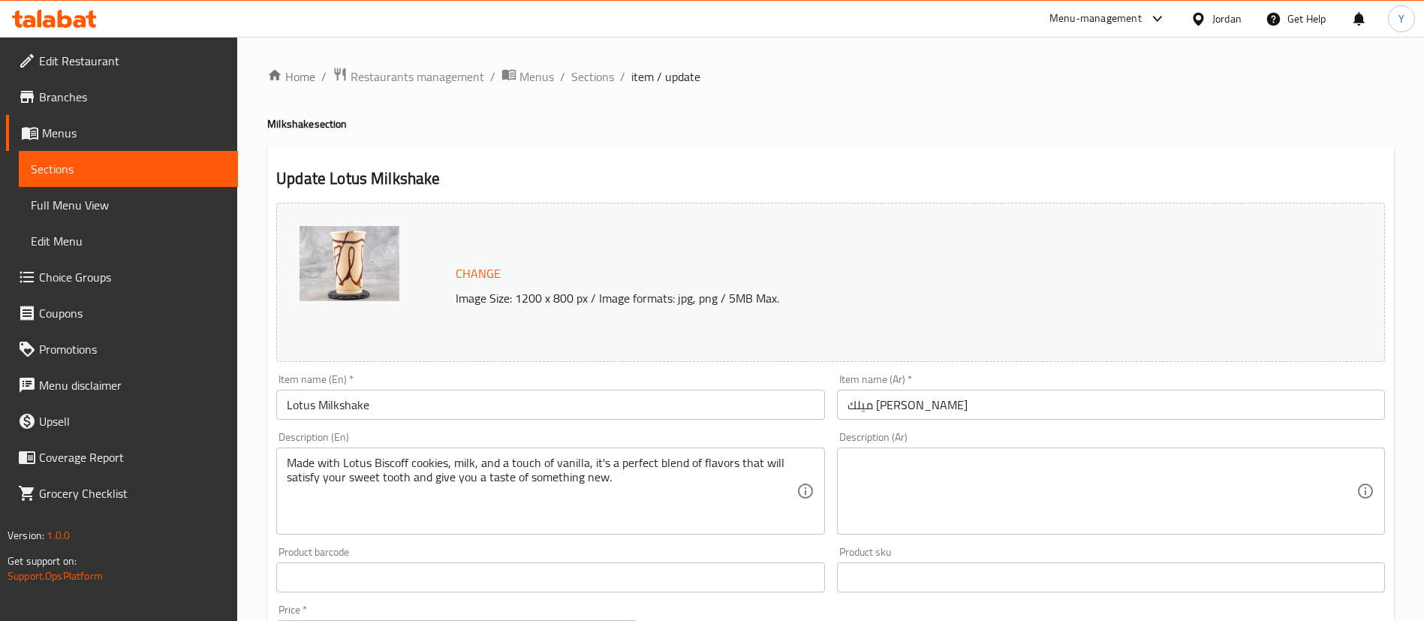
drag, startPoint x: 159, startPoint y: 161, endPoint x: 234, endPoint y: 163, distance: 75.1
click at [158, 161] on span "Sections" at bounding box center [128, 169] width 195 height 18
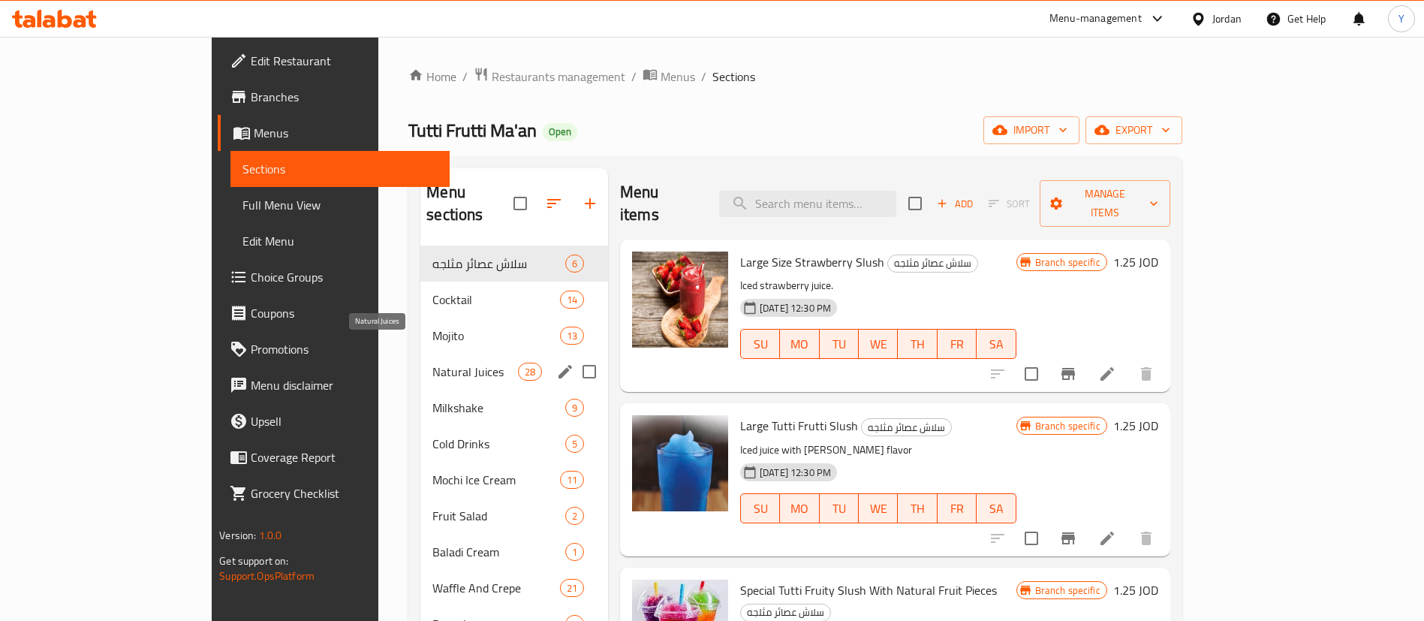
click at [432, 362] on span "Natural Juices" at bounding box center [474, 371] width 85 height 18
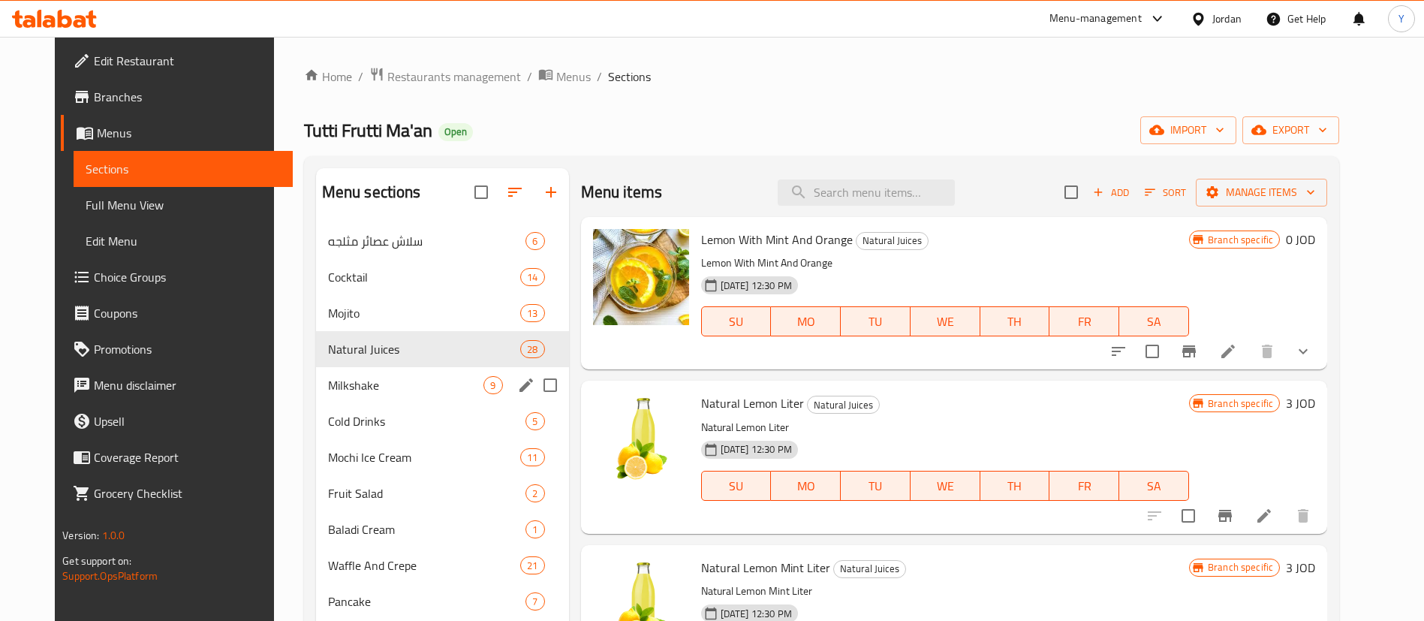
click at [343, 373] on div "Milkshake 9" at bounding box center [442, 385] width 253 height 36
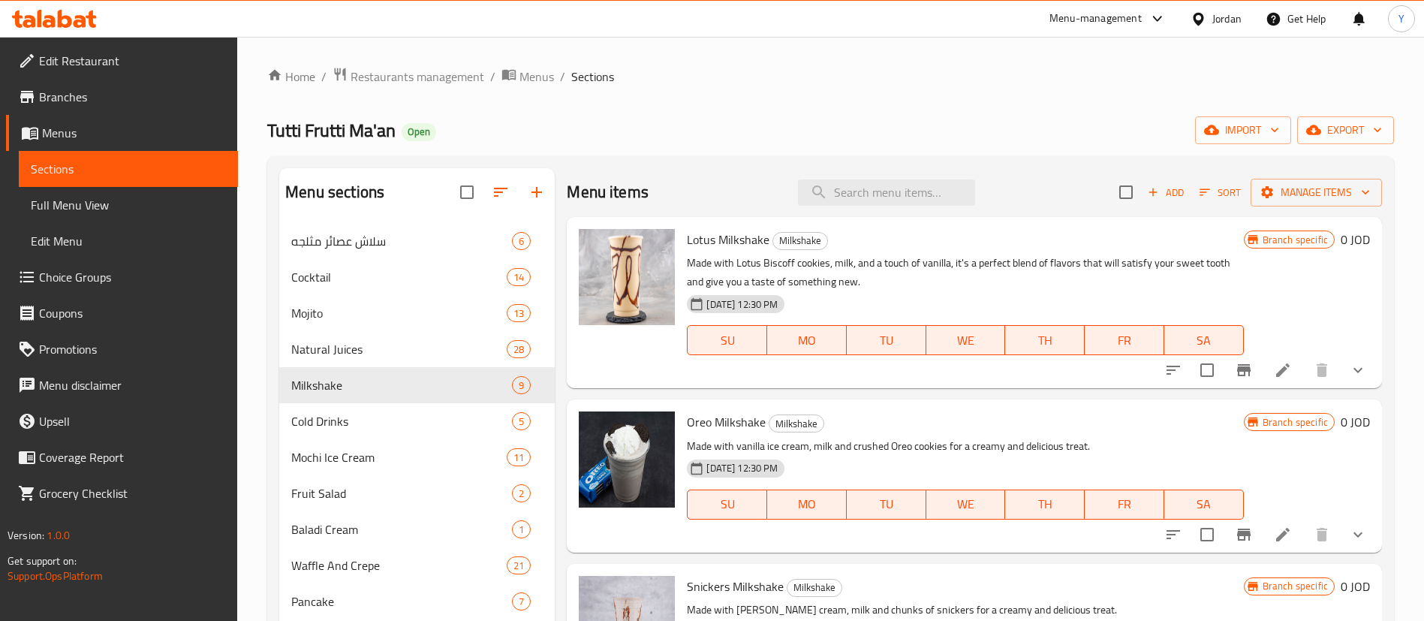
scroll to position [225, 0]
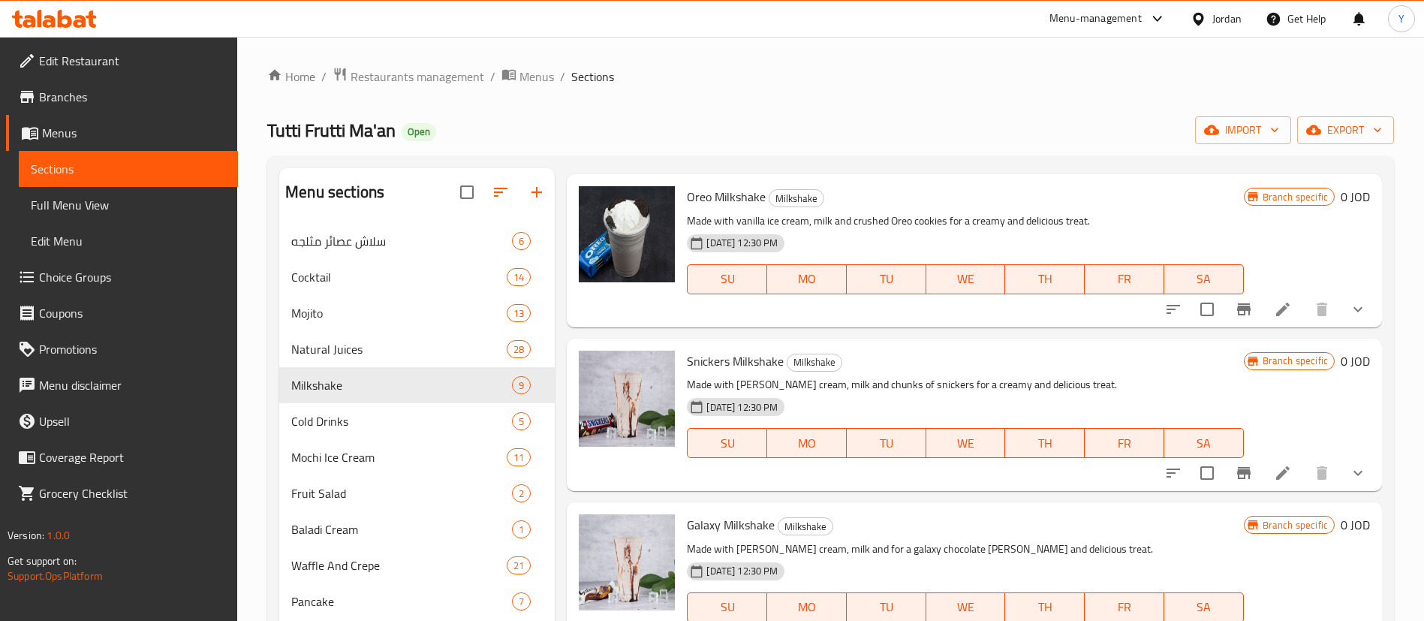
click at [1276, 309] on icon at bounding box center [1283, 309] width 14 height 14
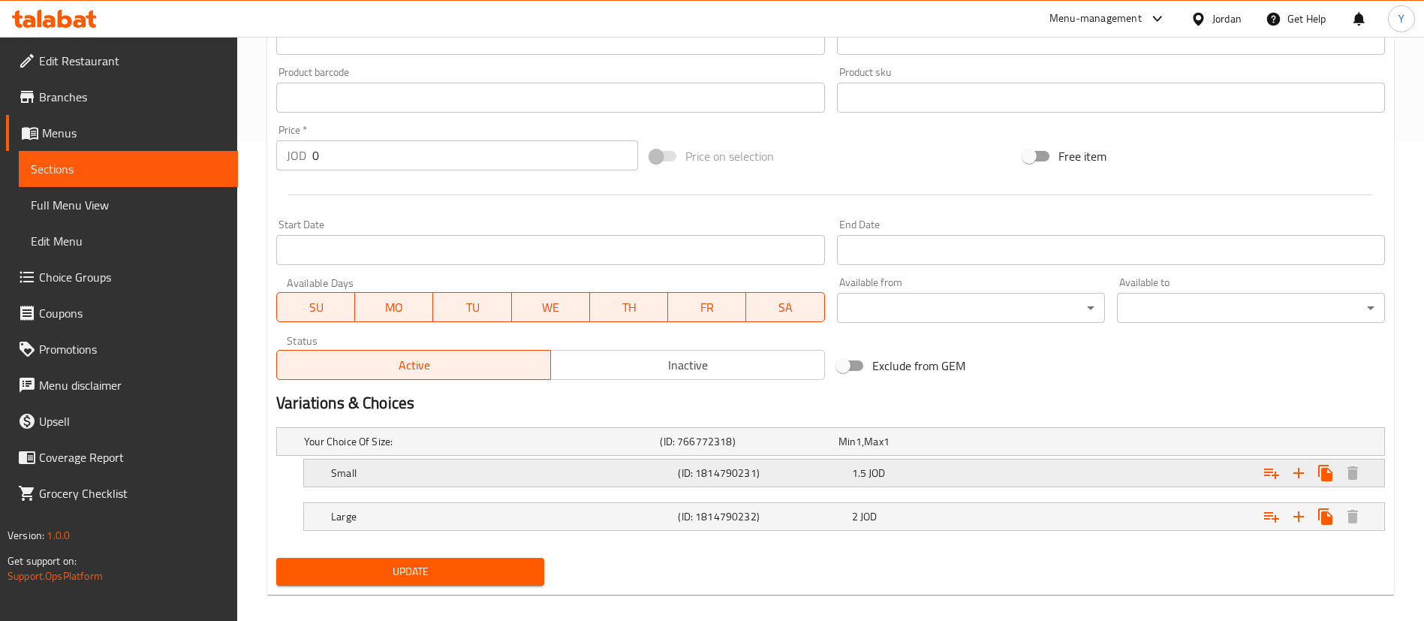
scroll to position [495, 0]
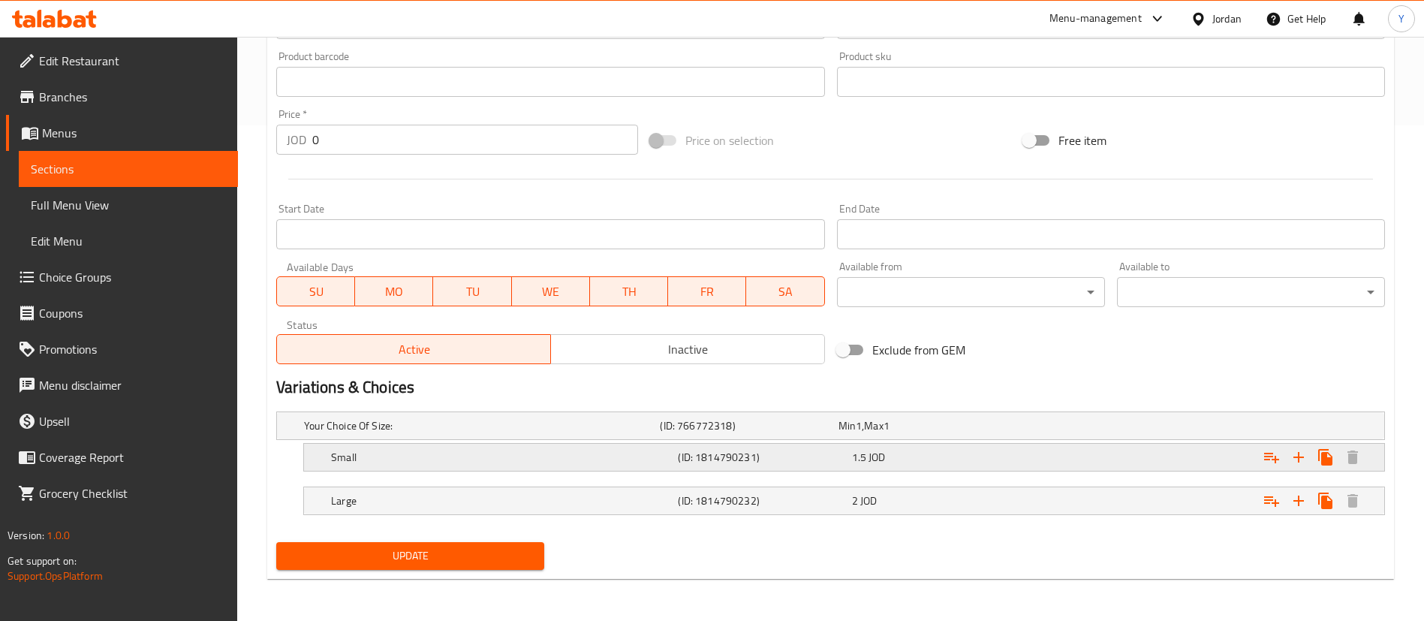
click at [784, 433] on h5 "(ID: 1814790231)" at bounding box center [746, 425] width 172 height 15
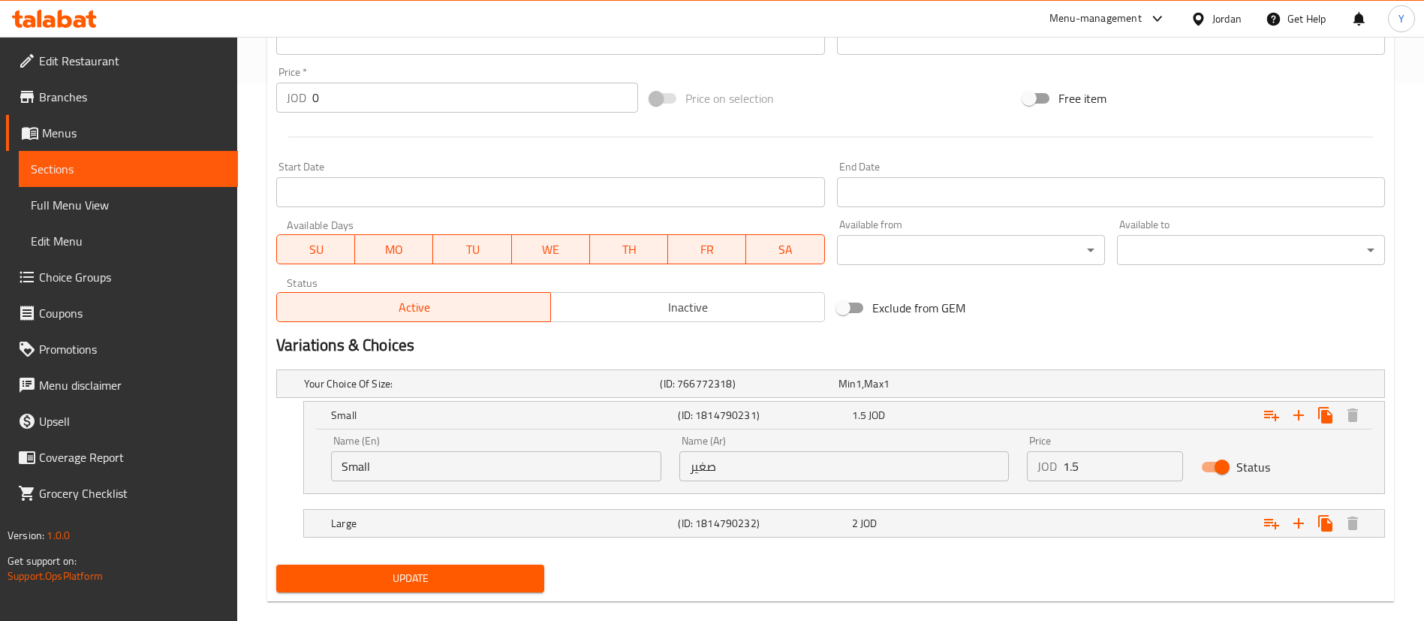
scroll to position [560, 0]
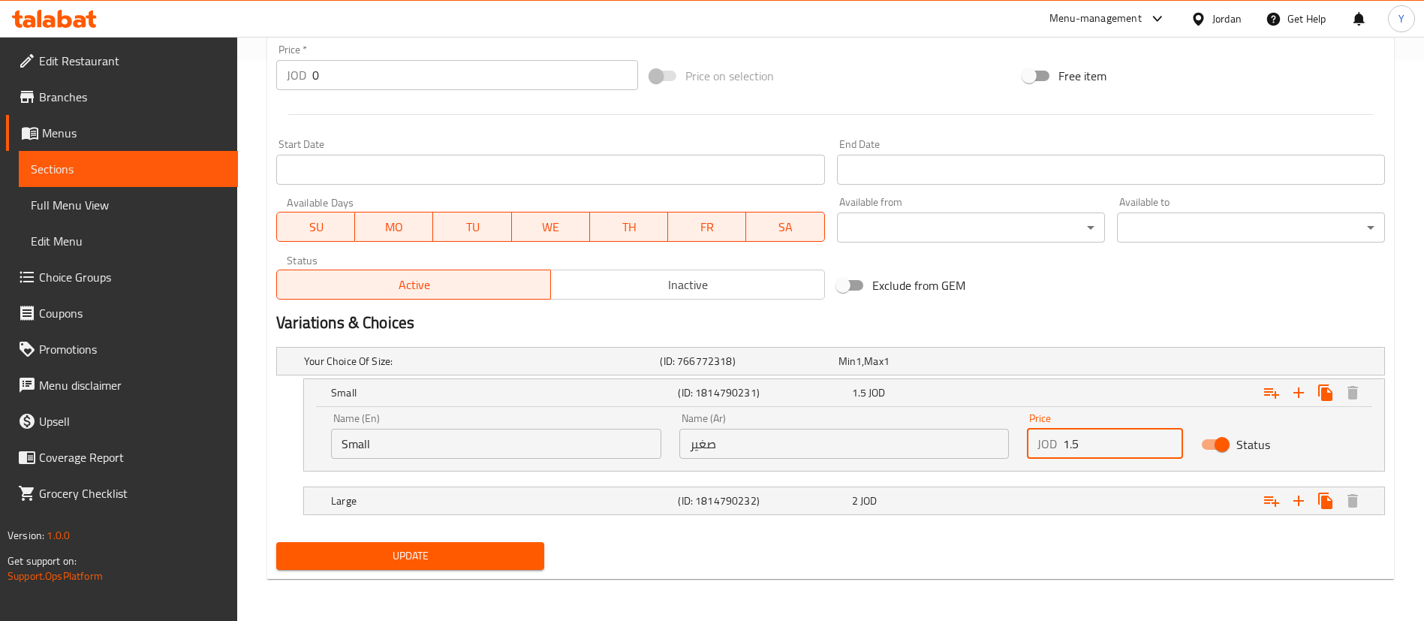
drag, startPoint x: 1053, startPoint y: 452, endPoint x: 985, endPoint y: 475, distance: 72.1
click at [985, 460] on div "Name (En) Small Name (En) Name (Ar) صغير Name (Ar) Price JOD 1.5 Price Status" at bounding box center [844, 436] width 1044 height 64
type input "2"
click at [987, 368] on div "2 JOD" at bounding box center [924, 360] width 172 height 15
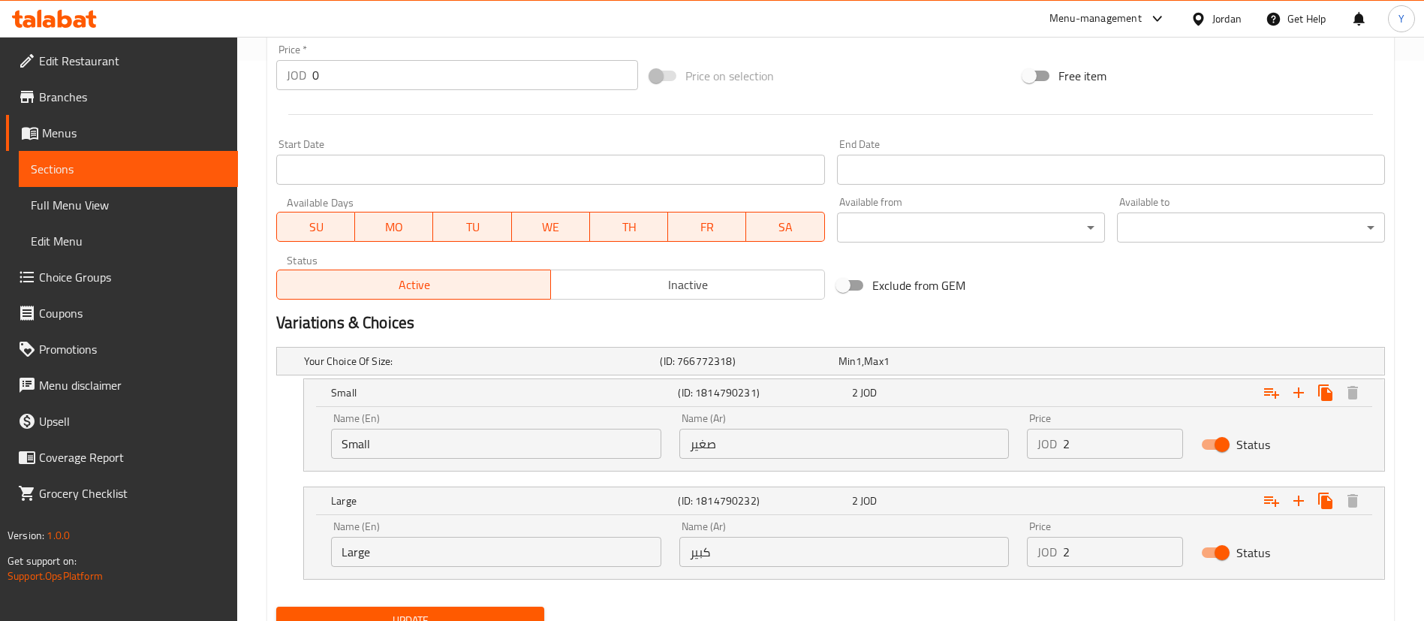
click at [1087, 560] on input "2" at bounding box center [1123, 552] width 120 height 30
type input "2.5"
click at [452, 613] on span "Update" at bounding box center [410, 620] width 244 height 19
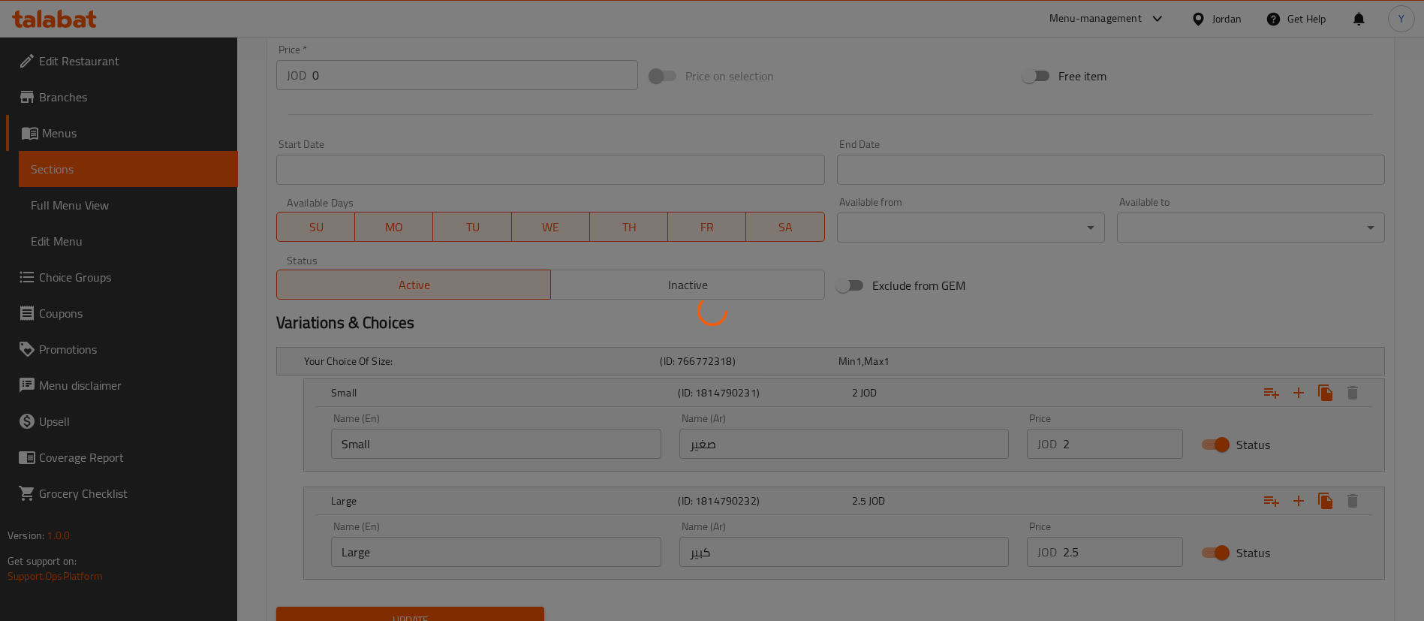
scroll to position [624, 0]
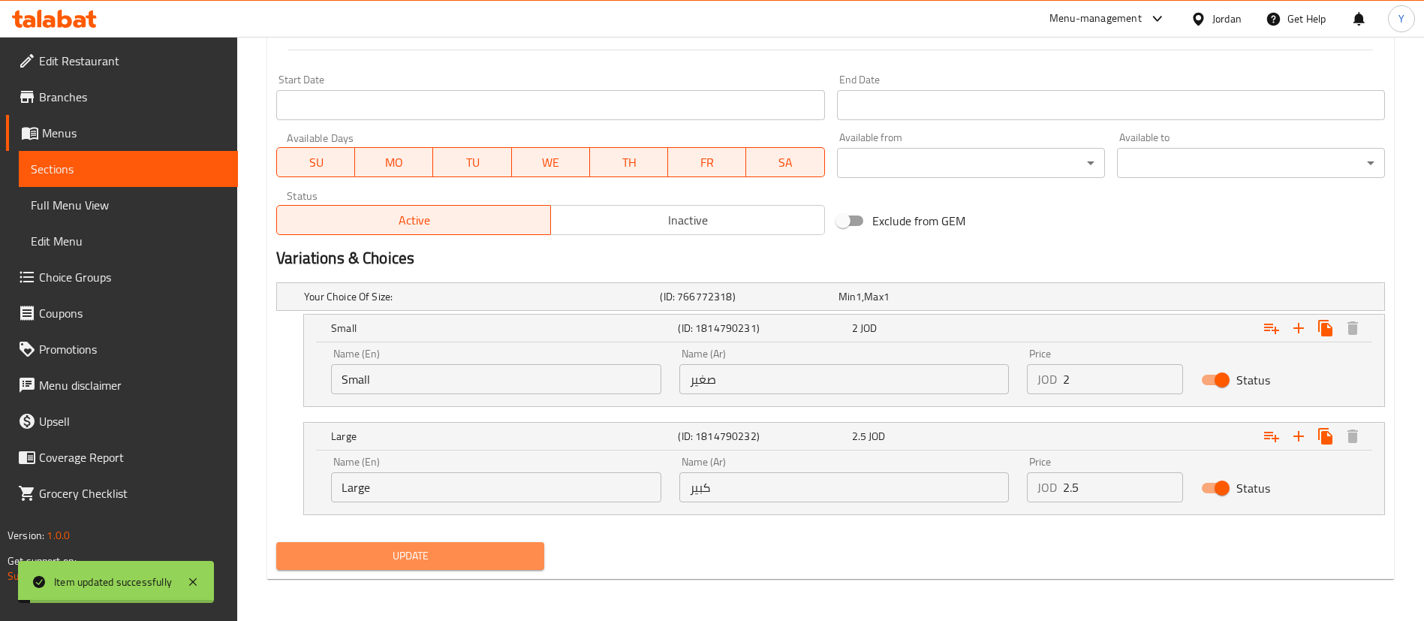
click at [471, 560] on span "Update" at bounding box center [410, 555] width 244 height 19
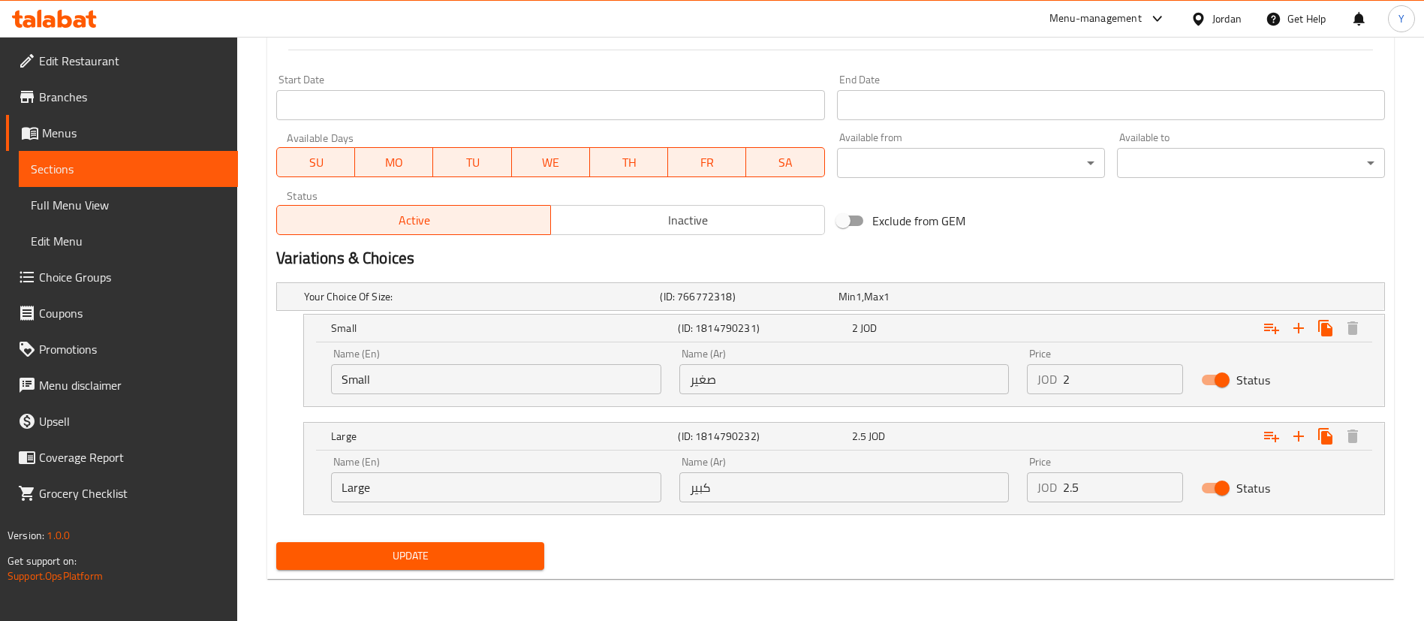
click at [376, 555] on span "Update" at bounding box center [410, 555] width 244 height 19
click at [406, 573] on div "Update" at bounding box center [410, 556] width 280 height 40
drag, startPoint x: 447, startPoint y: 580, endPoint x: 488, endPoint y: 557, distance: 47.4
click at [447, 580] on div "Home / Restaurants management / Menus / Sections / item / update Milkshake sect…" at bounding box center [830, 16] width 1126 height 1148
click at [489, 556] on span "Update" at bounding box center [410, 555] width 244 height 19
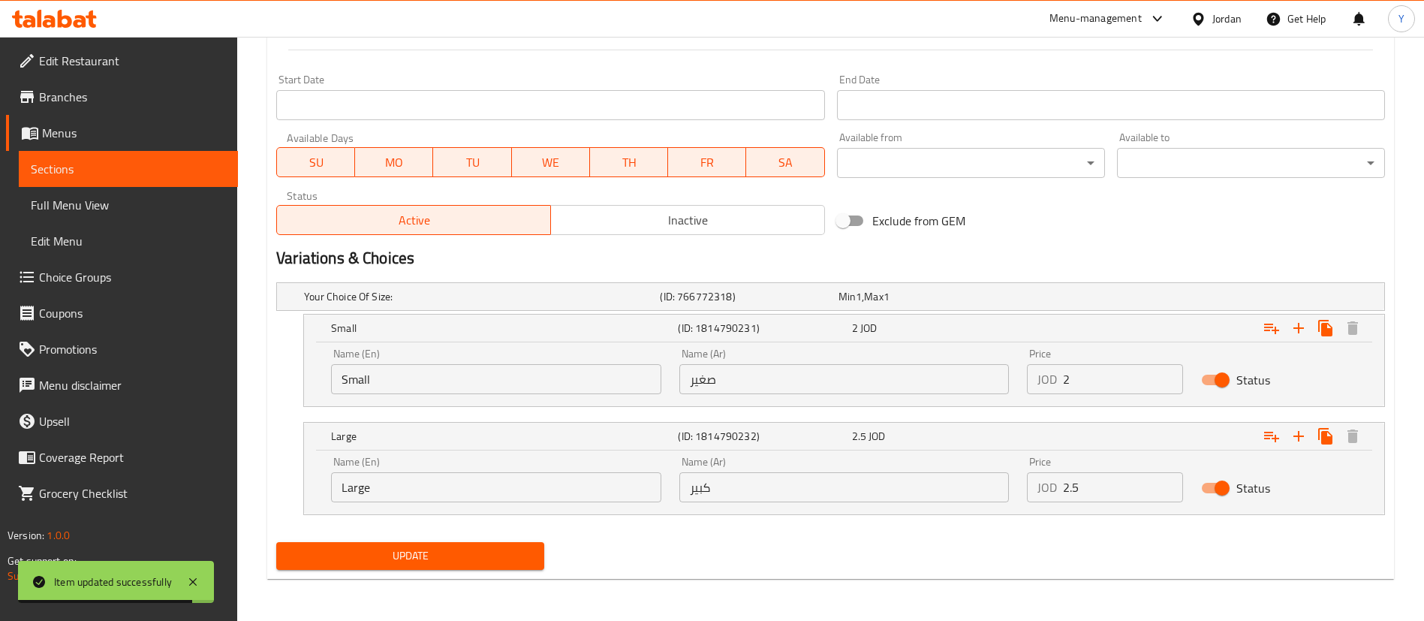
scroll to position [0, 0]
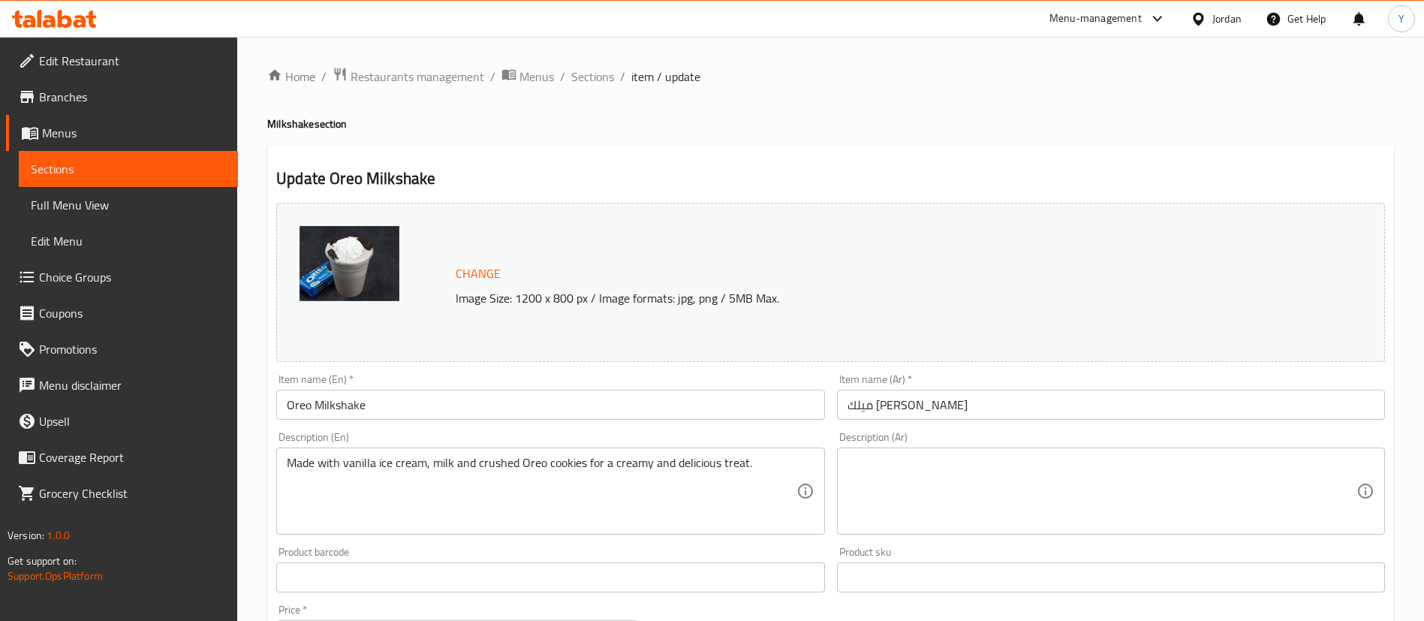
click at [191, 177] on span "Sections" at bounding box center [128, 169] width 195 height 18
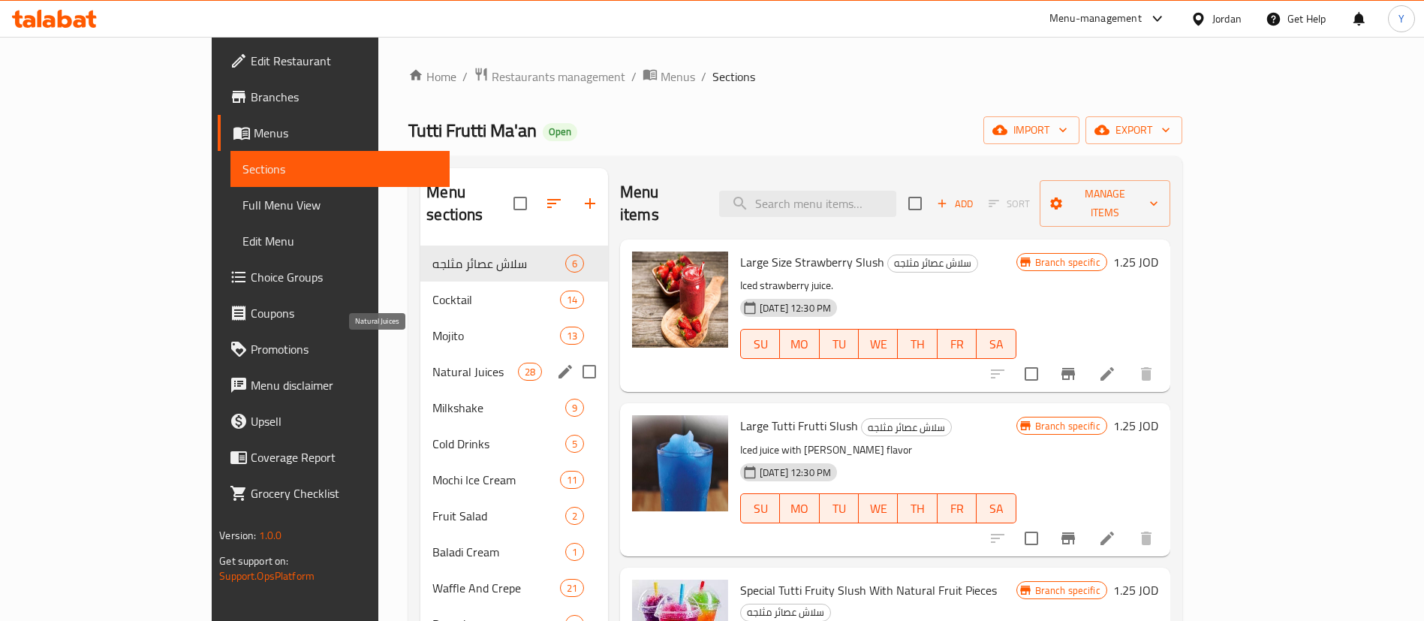
click at [432, 362] on span "Natural Juices" at bounding box center [474, 371] width 85 height 18
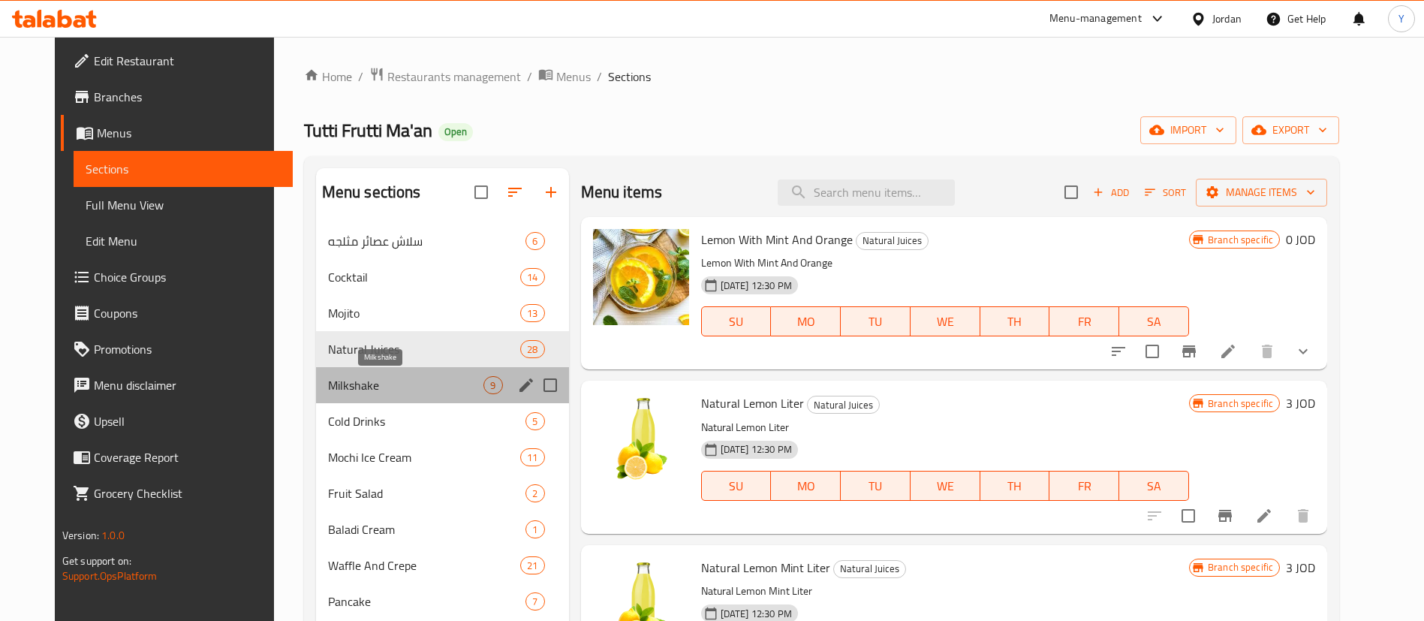
click at [328, 387] on span "Milkshake" at bounding box center [406, 385] width 156 height 18
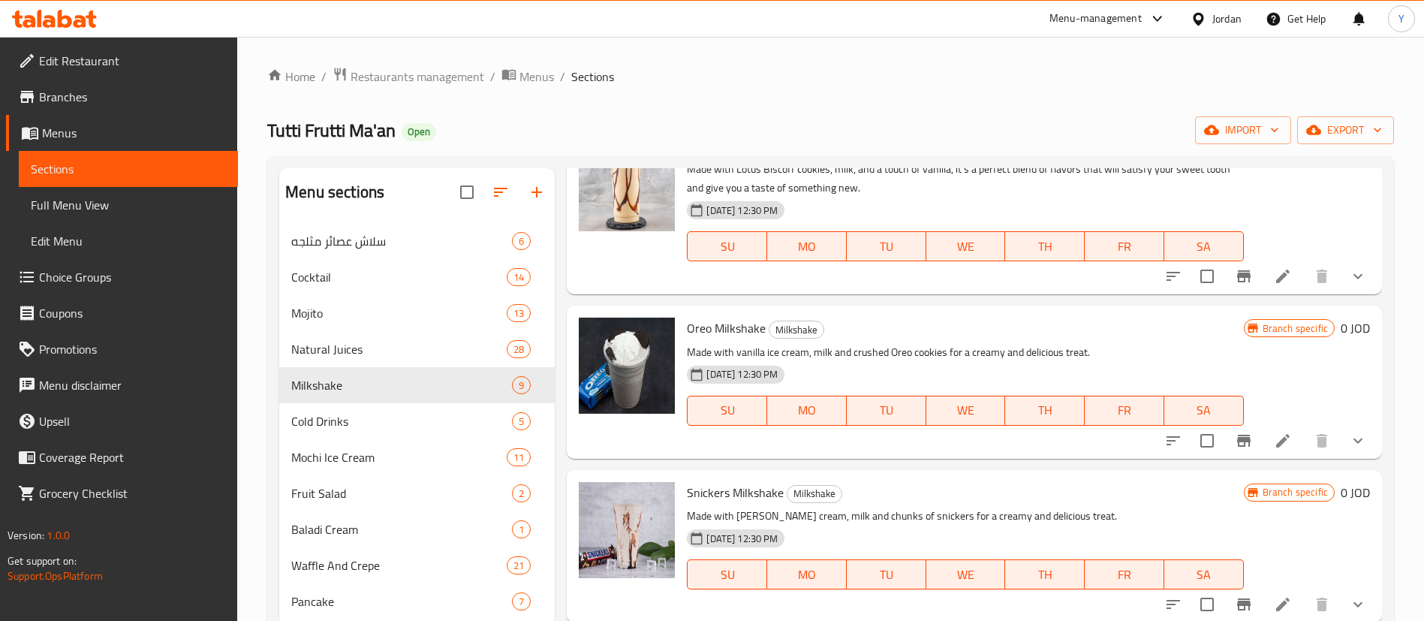
scroll to position [225, 0]
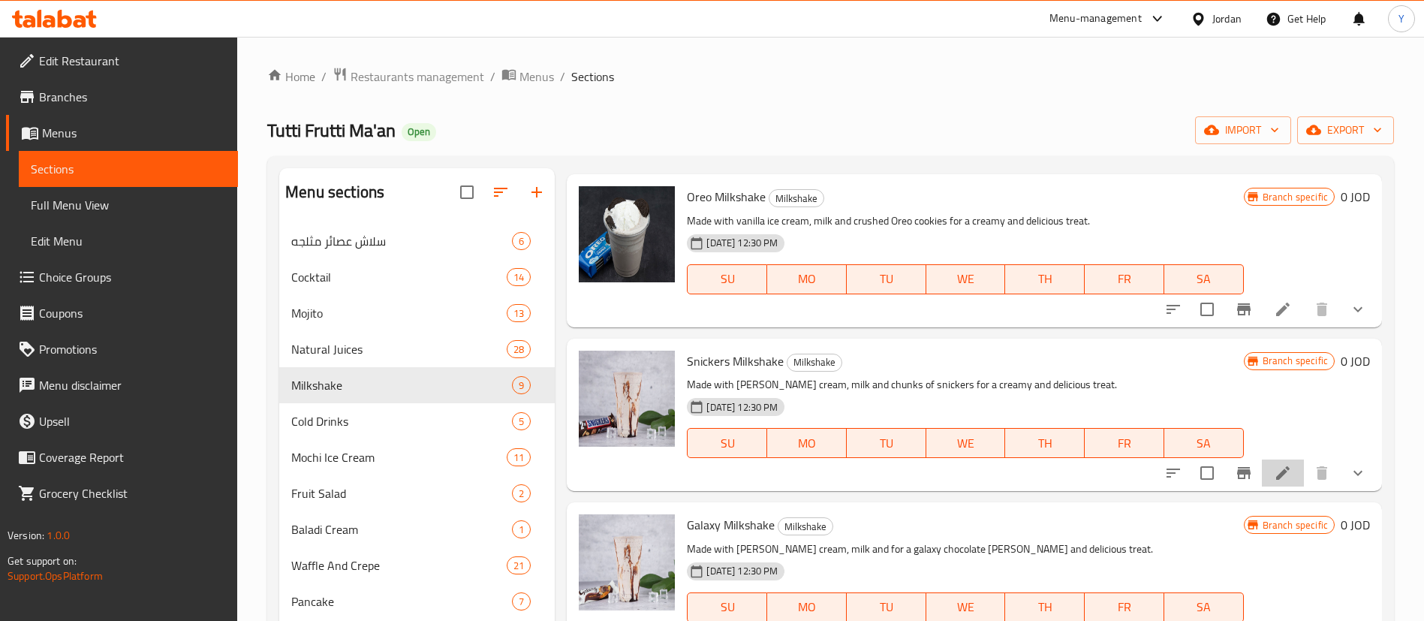
click at [1274, 470] on li at bounding box center [1283, 472] width 42 height 27
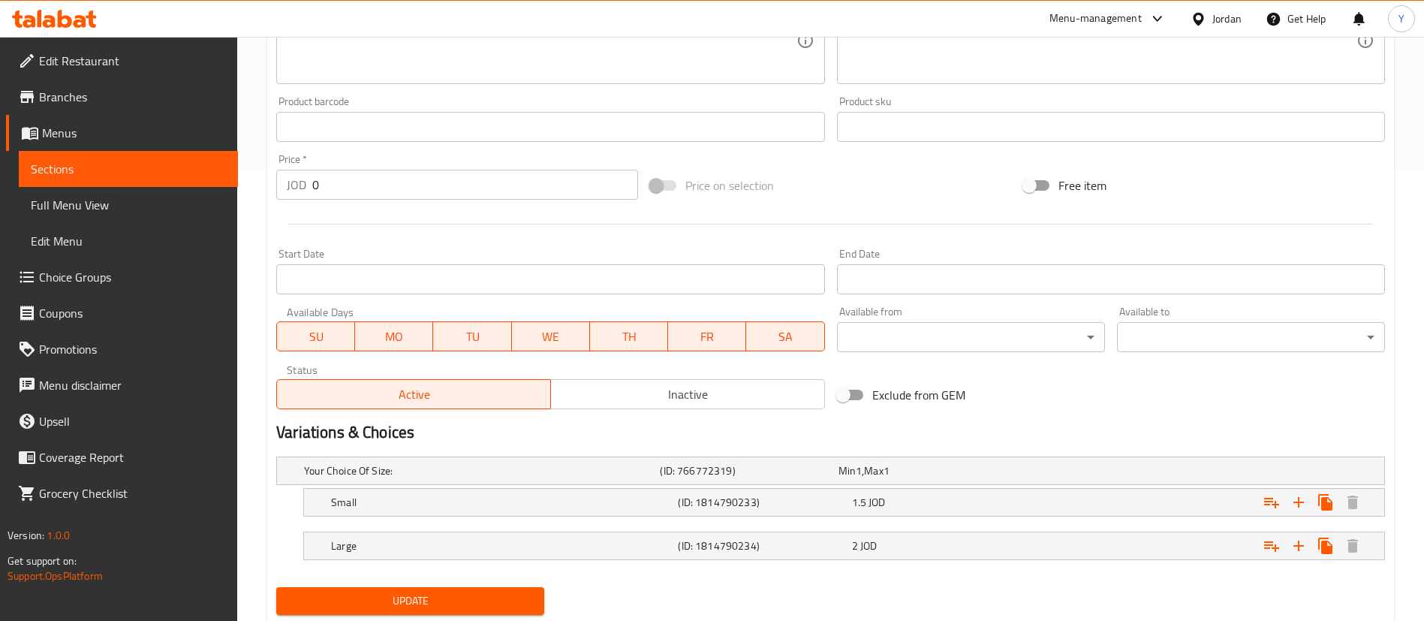
scroll to position [495, 0]
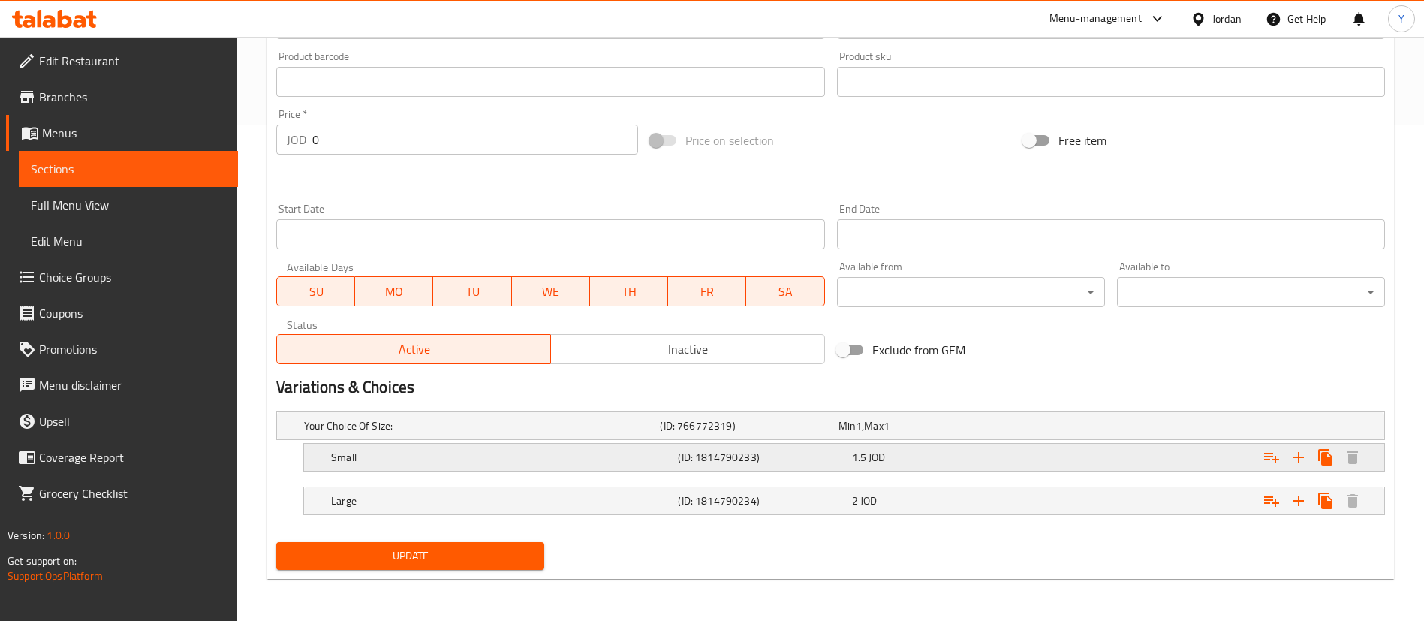
click at [862, 435] on span "JOD" at bounding box center [859, 426] width 6 height 20
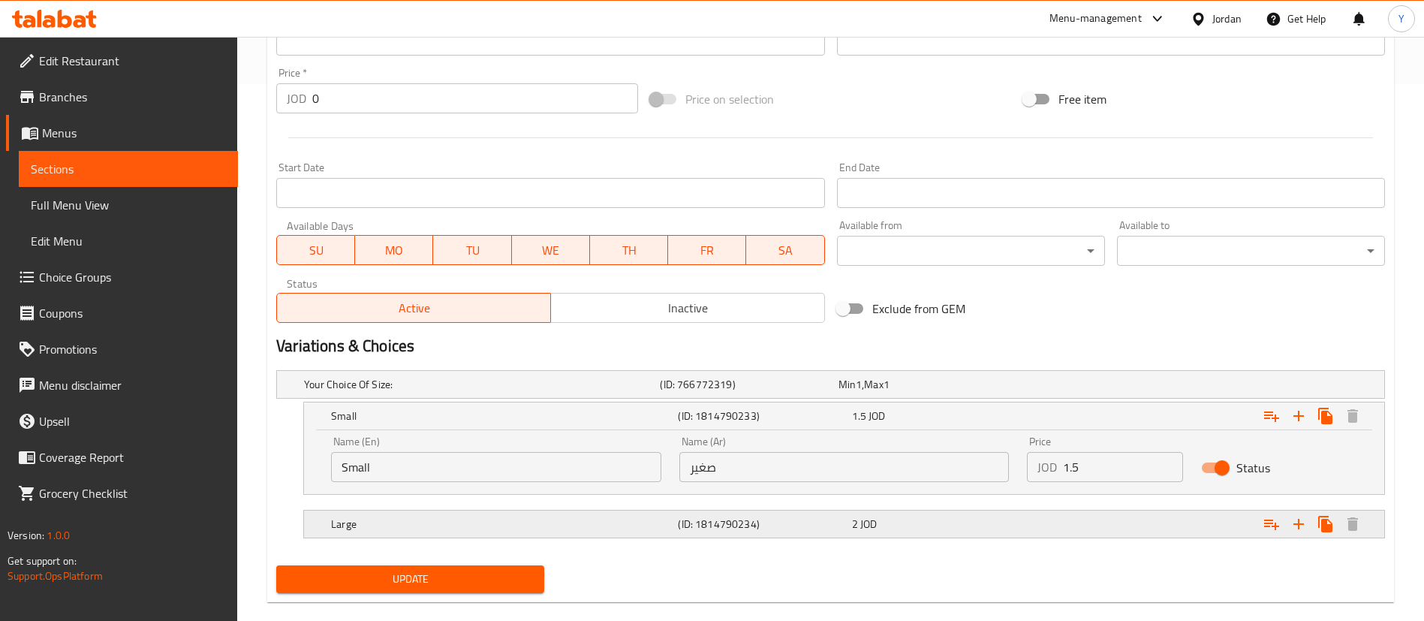
scroll to position [560, 0]
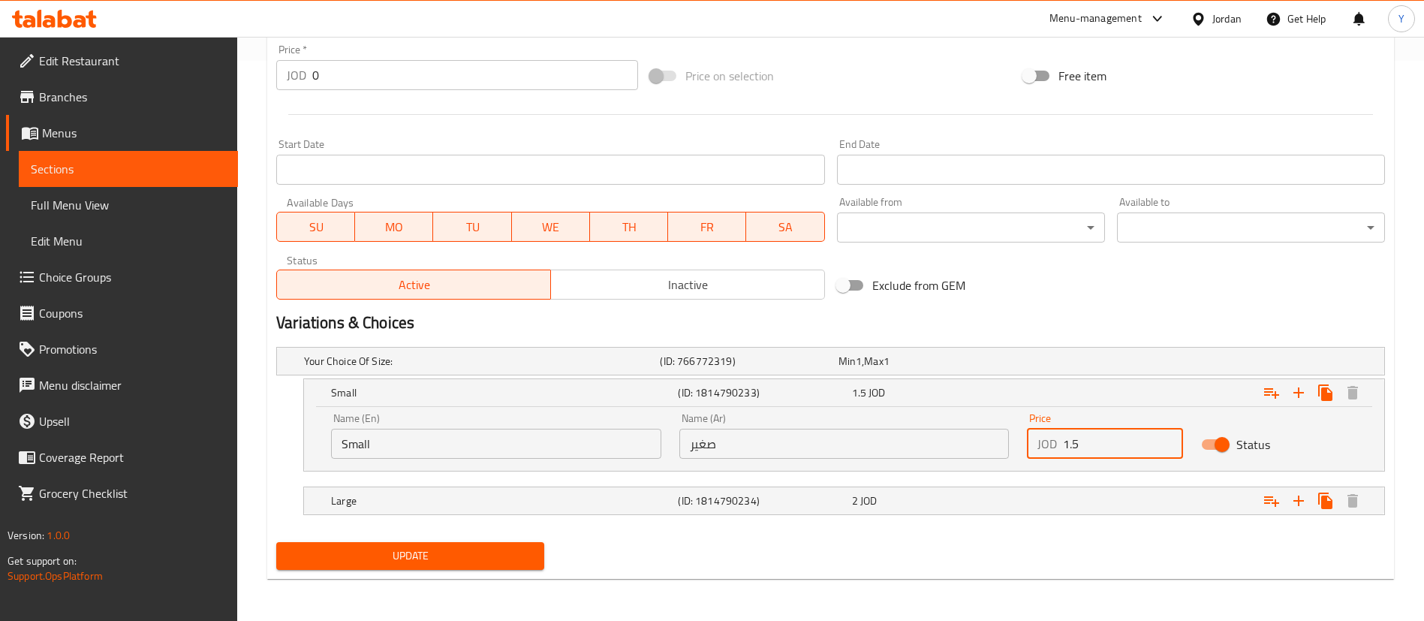
drag, startPoint x: 1106, startPoint y: 453, endPoint x: 911, endPoint y: 467, distance: 195.6
click at [934, 467] on div "Name (En) Small Name (En) Name (Ar) صغير Name (Ar) Price JOD 1.5 Price Status" at bounding box center [844, 436] width 1044 height 64
type input "2"
click at [960, 377] on div "Large (ID: 1814790234) 2 JOD" at bounding box center [835, 360] width 1068 height 33
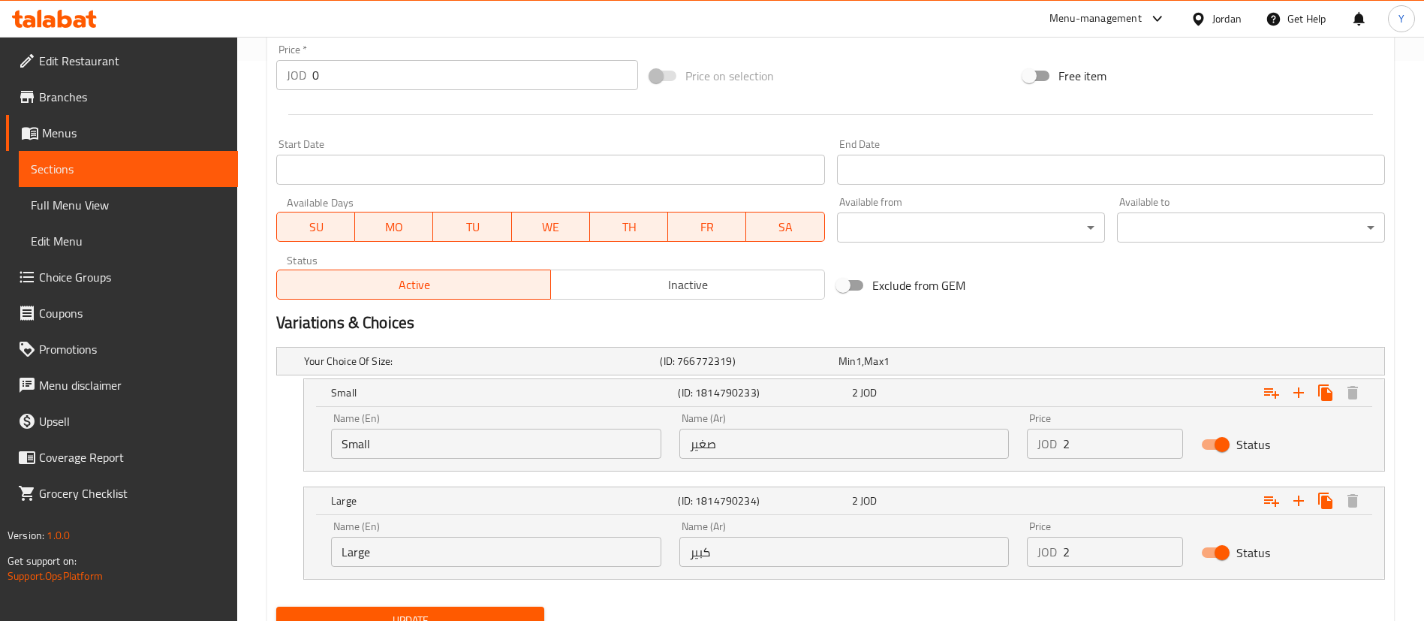
click at [1111, 552] on input "2" at bounding box center [1123, 552] width 120 height 30
type input "2.5"
click at [930, 409] on div "Large (ID: 1814790234) 2.5 JOD" at bounding box center [848, 392] width 1041 height 33
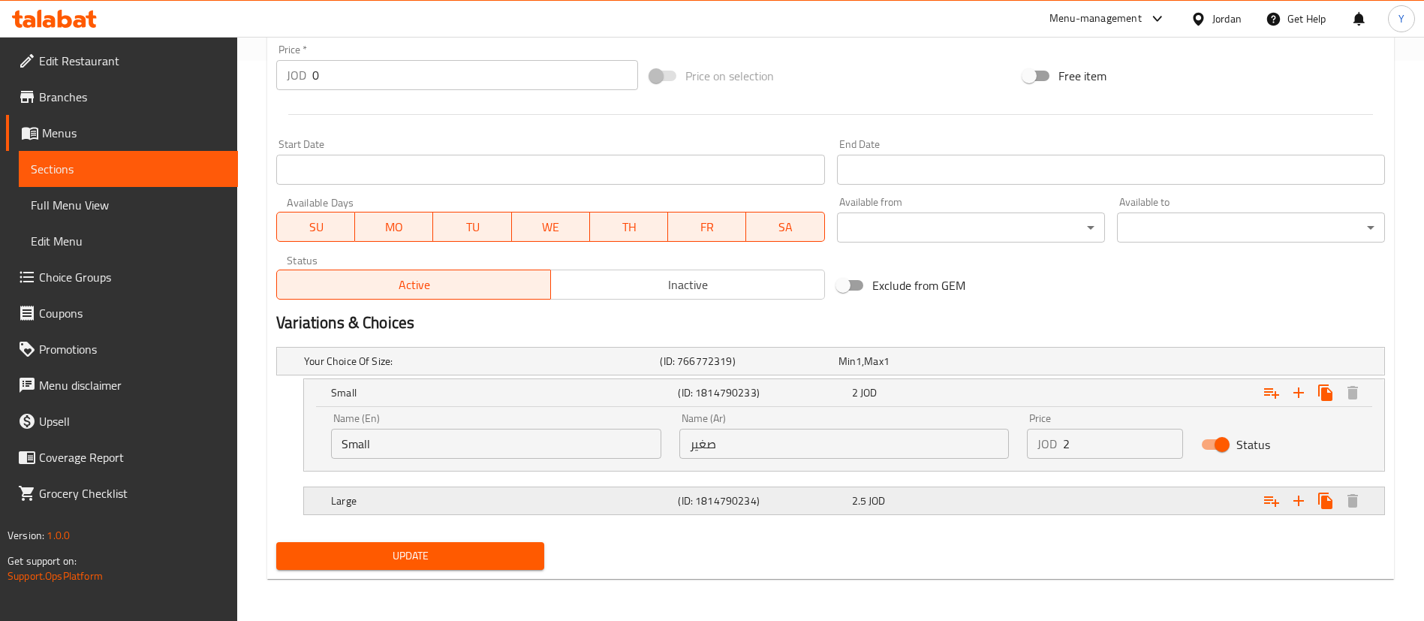
click at [930, 377] on div "Large (ID: 1814790234) 2.5 JOD" at bounding box center [835, 360] width 1068 height 33
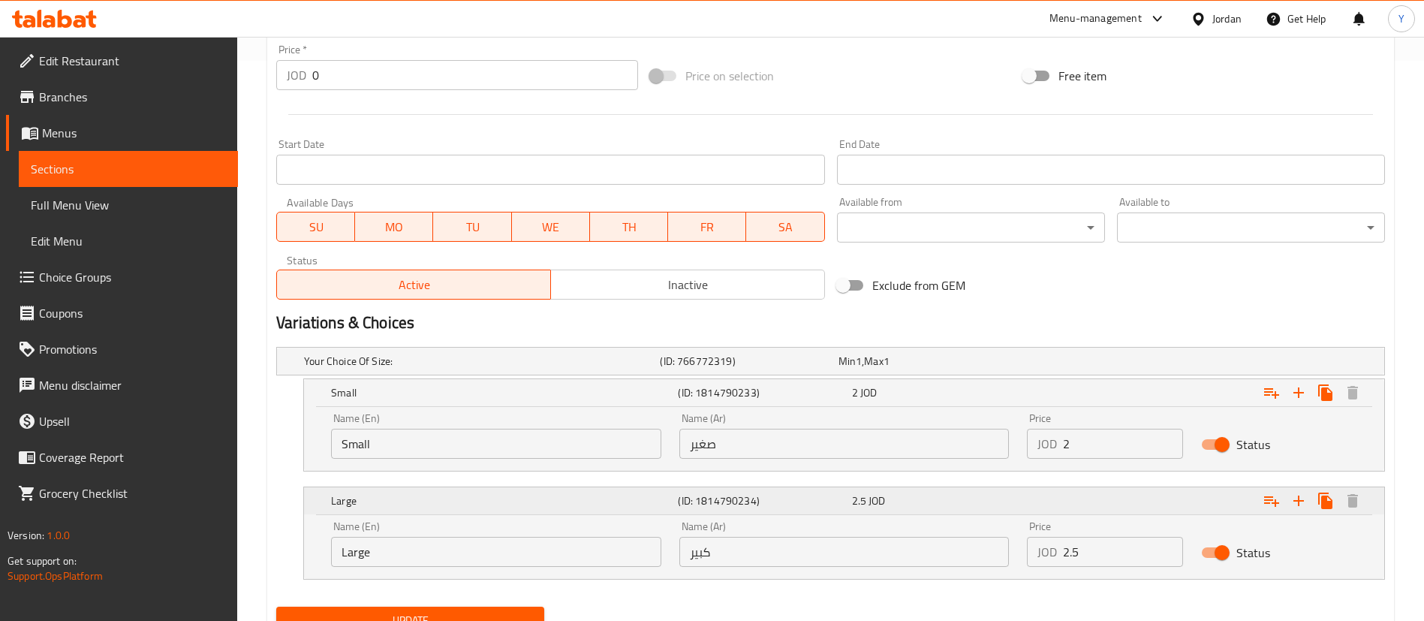
scroll to position [624, 0]
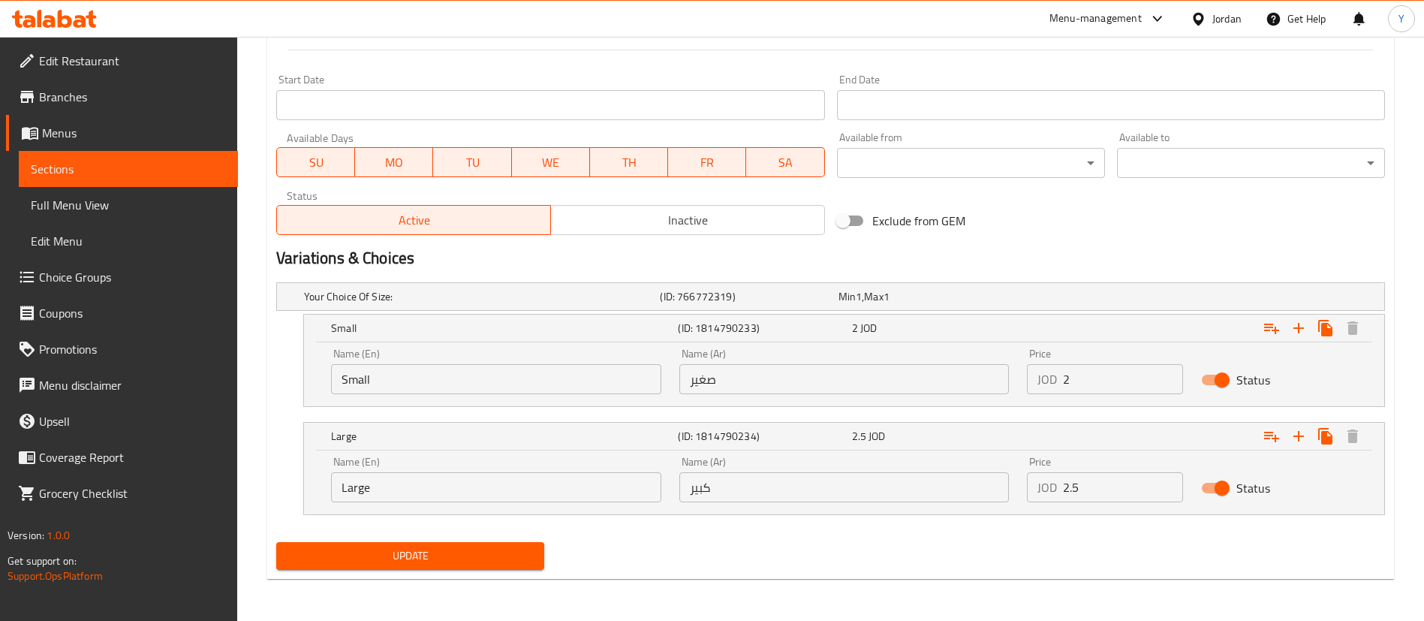
click at [465, 551] on span "Update" at bounding box center [410, 555] width 244 height 19
click at [487, 563] on div at bounding box center [712, 310] width 1424 height 621
click at [477, 552] on span "Update" at bounding box center [410, 555] width 244 height 19
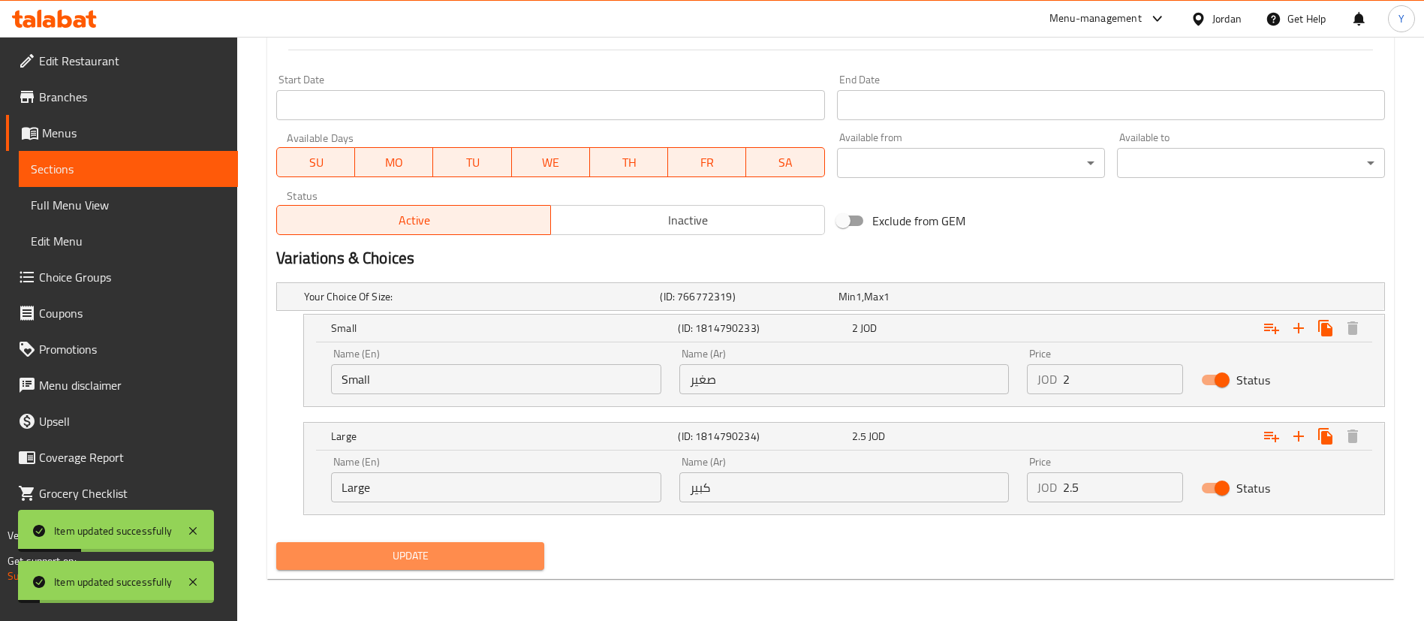
click at [515, 552] on span "Update" at bounding box center [410, 555] width 244 height 19
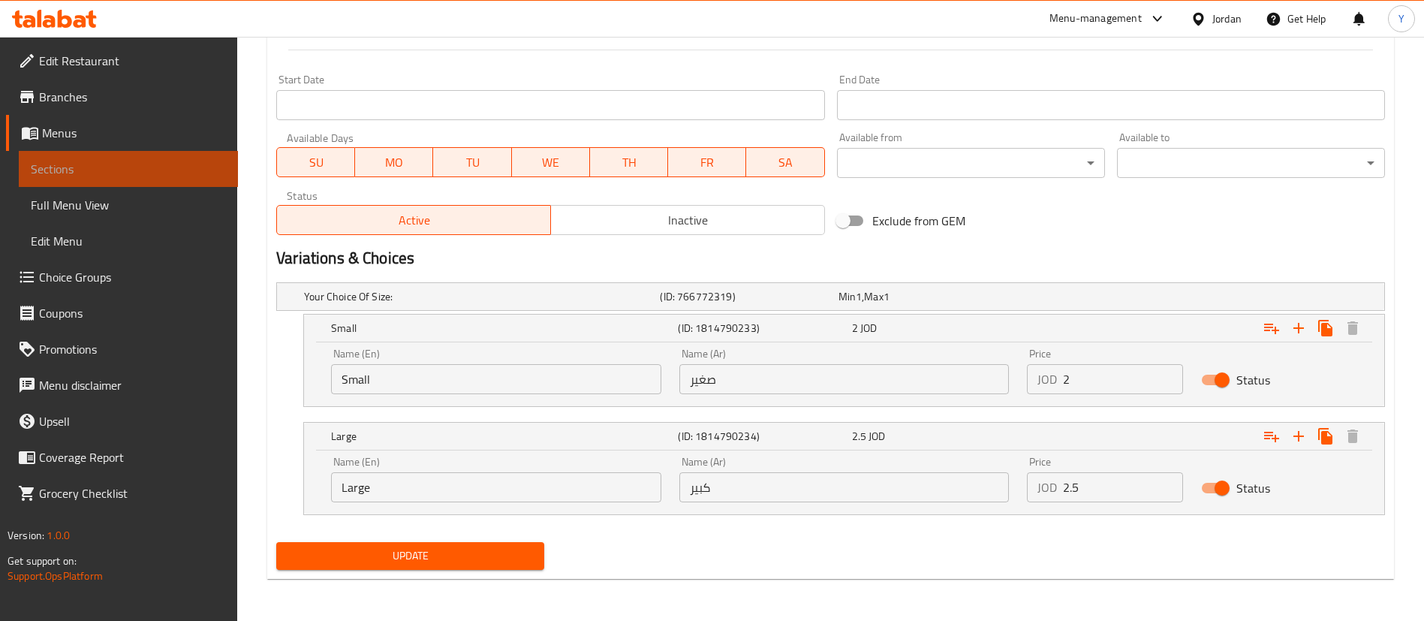
click at [150, 174] on span "Sections" at bounding box center [128, 169] width 195 height 18
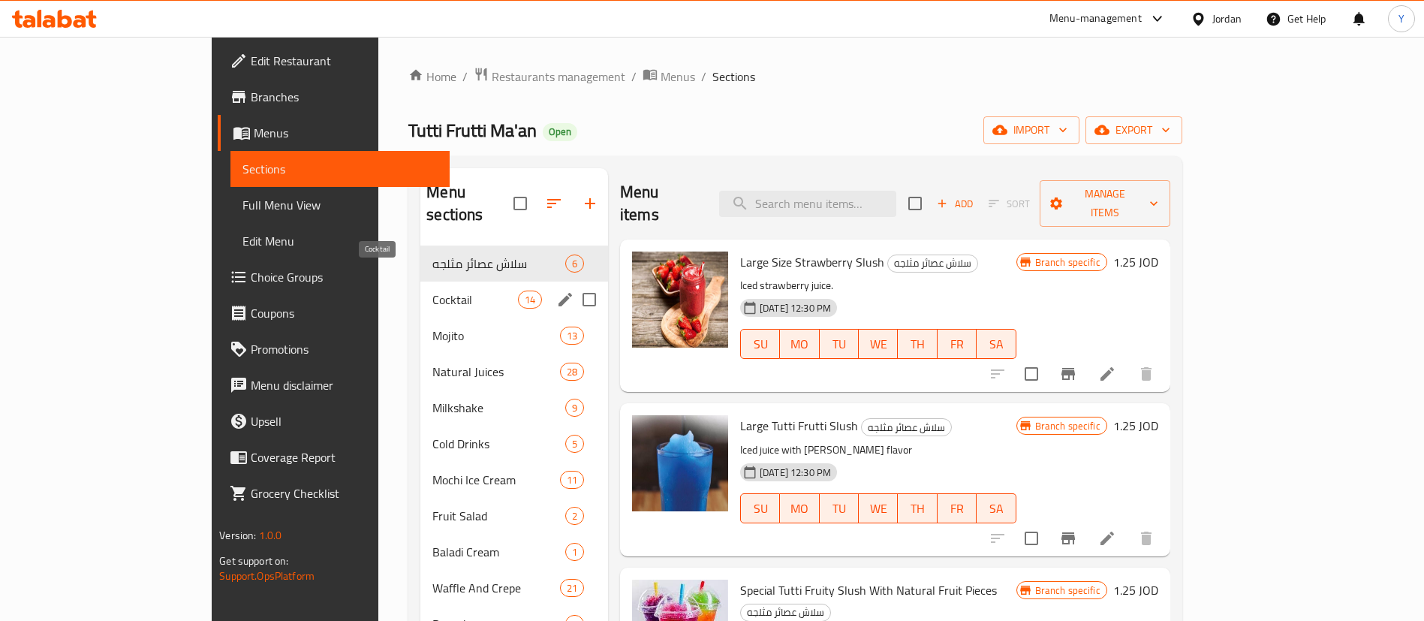
click at [432, 290] on span "Cocktail" at bounding box center [474, 299] width 85 height 18
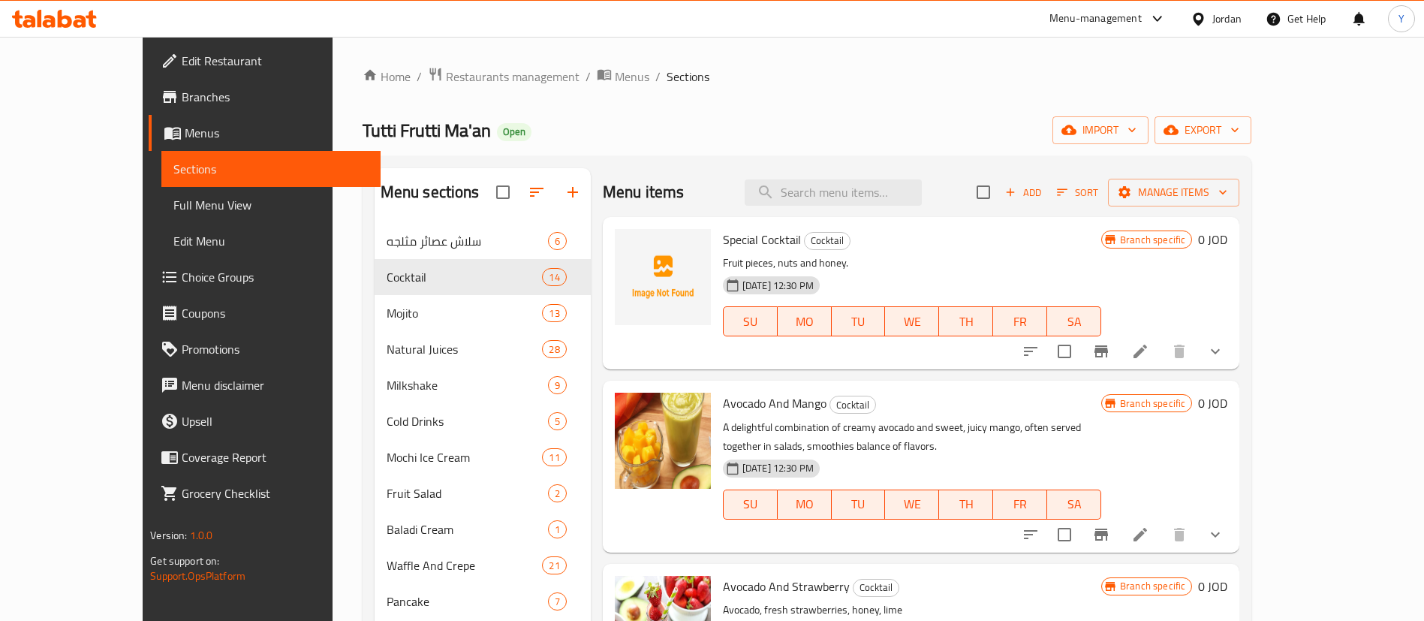
scroll to position [225, 0]
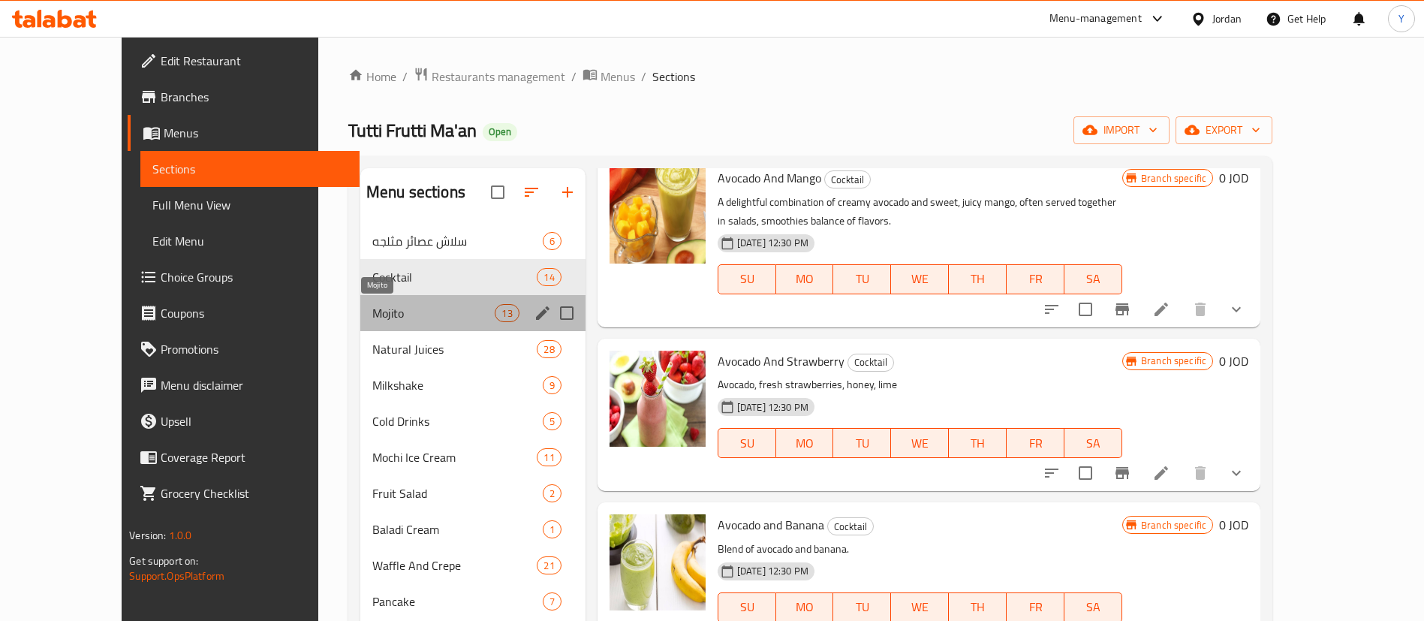
click at [426, 310] on span "Mojito" at bounding box center [433, 313] width 123 height 18
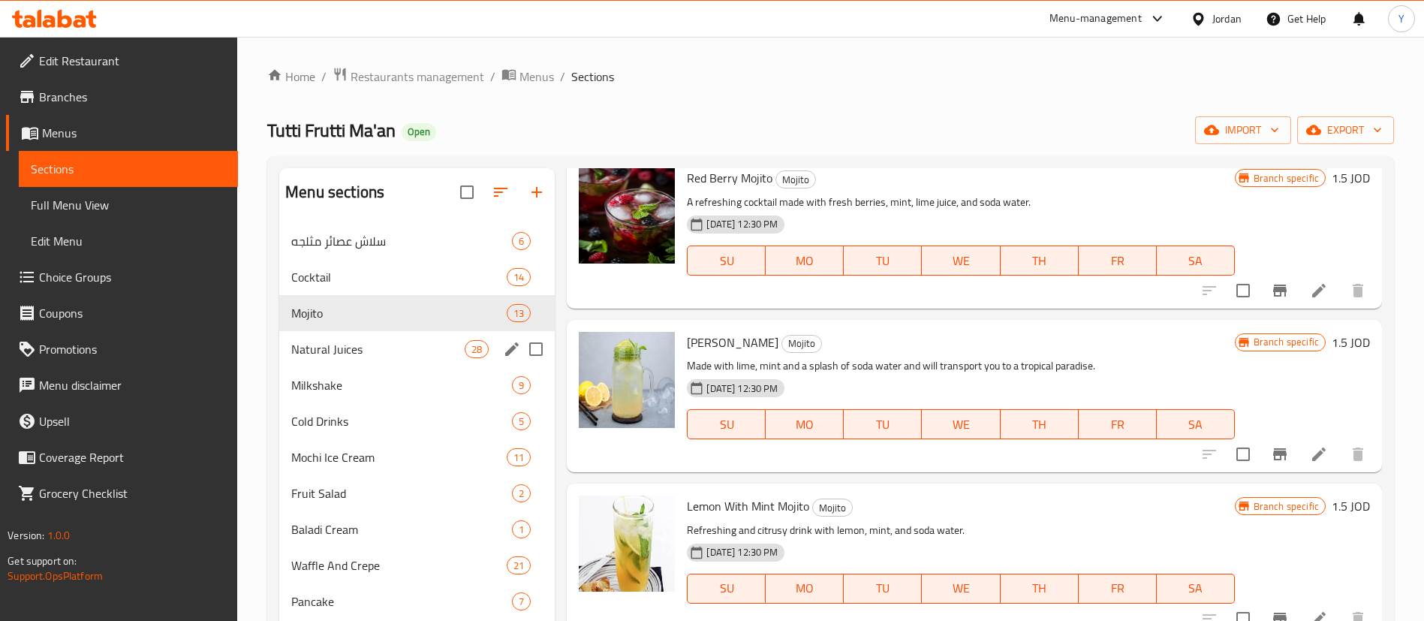
click at [371, 338] on div "Natural Juices 28" at bounding box center [416, 349] width 275 height 36
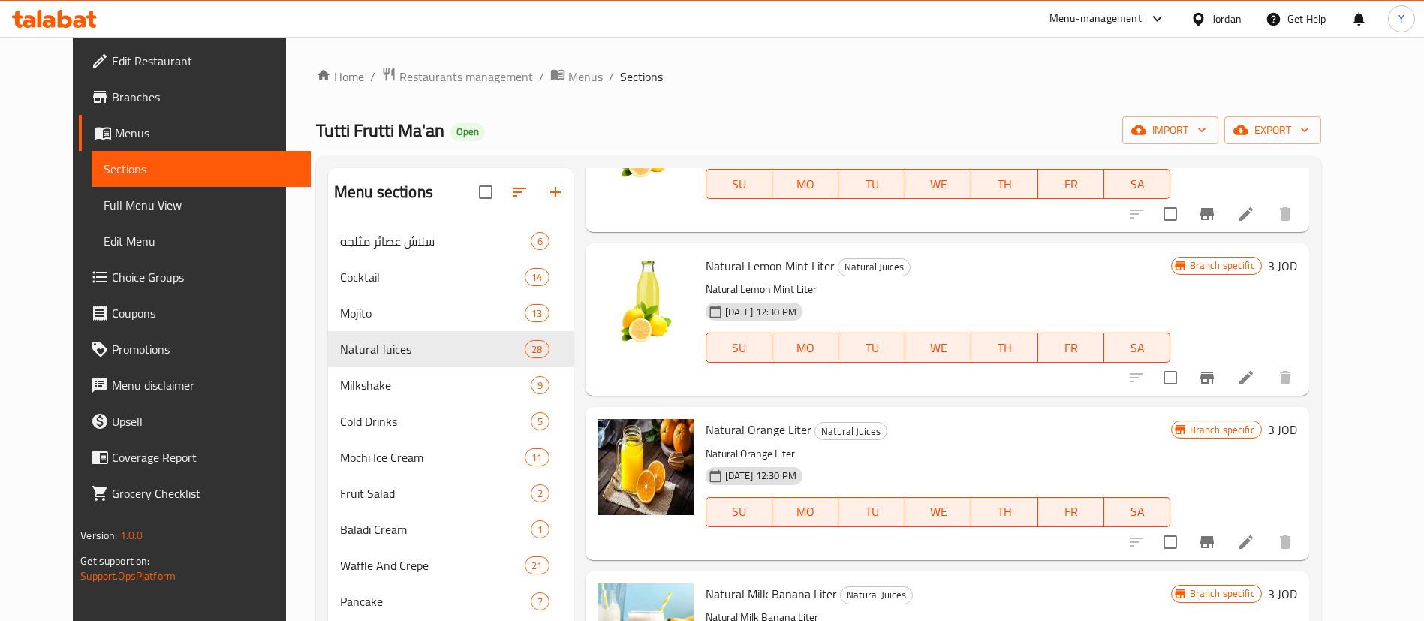
scroll to position [338, 0]
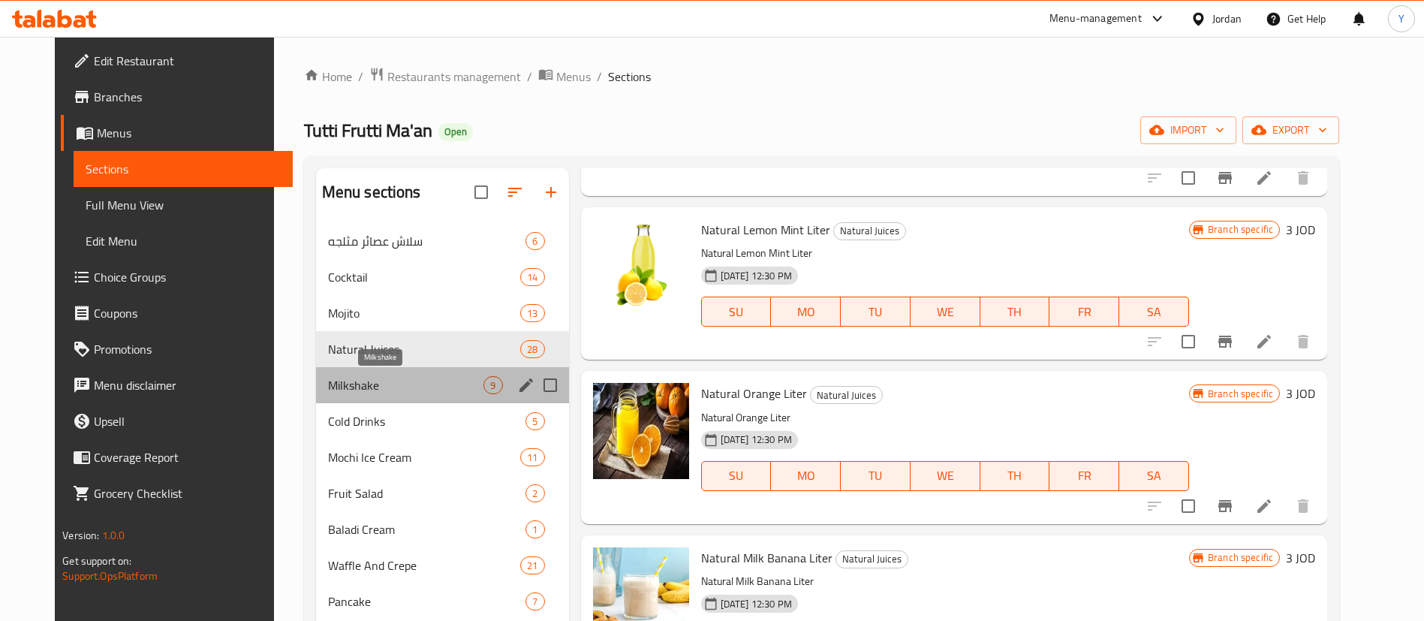
click at [347, 383] on span "Milkshake" at bounding box center [406, 385] width 156 height 18
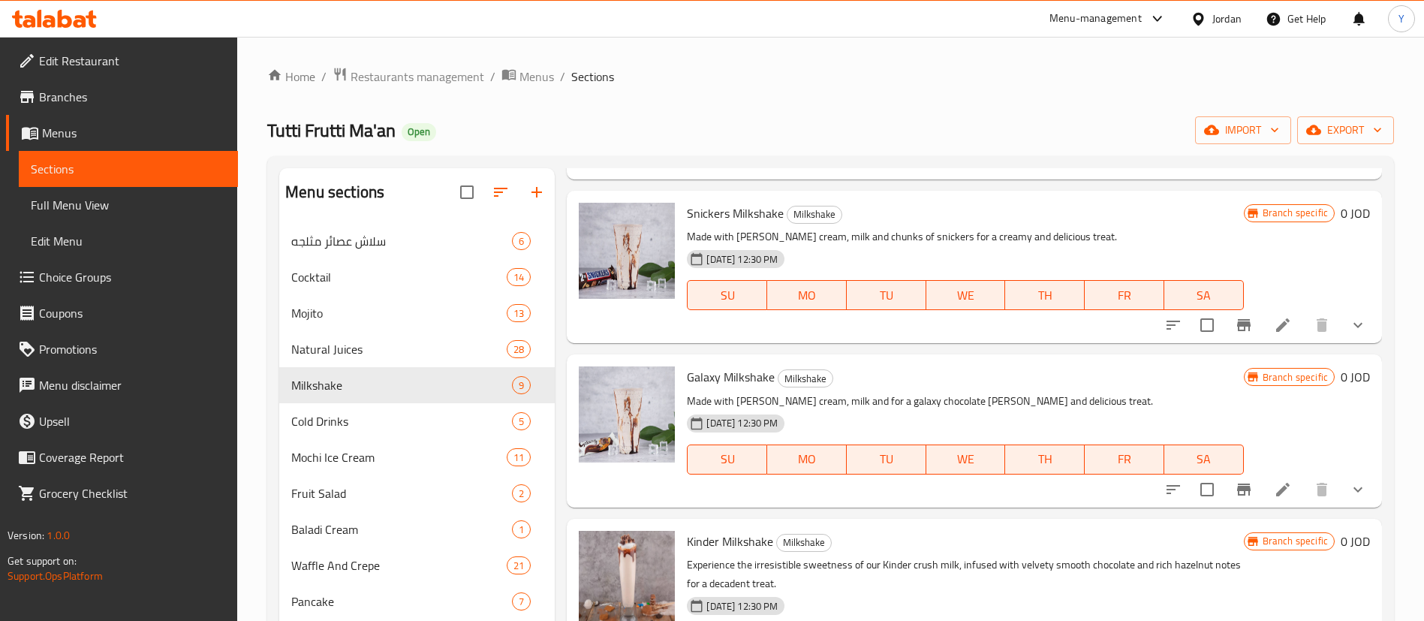
scroll to position [338, 0]
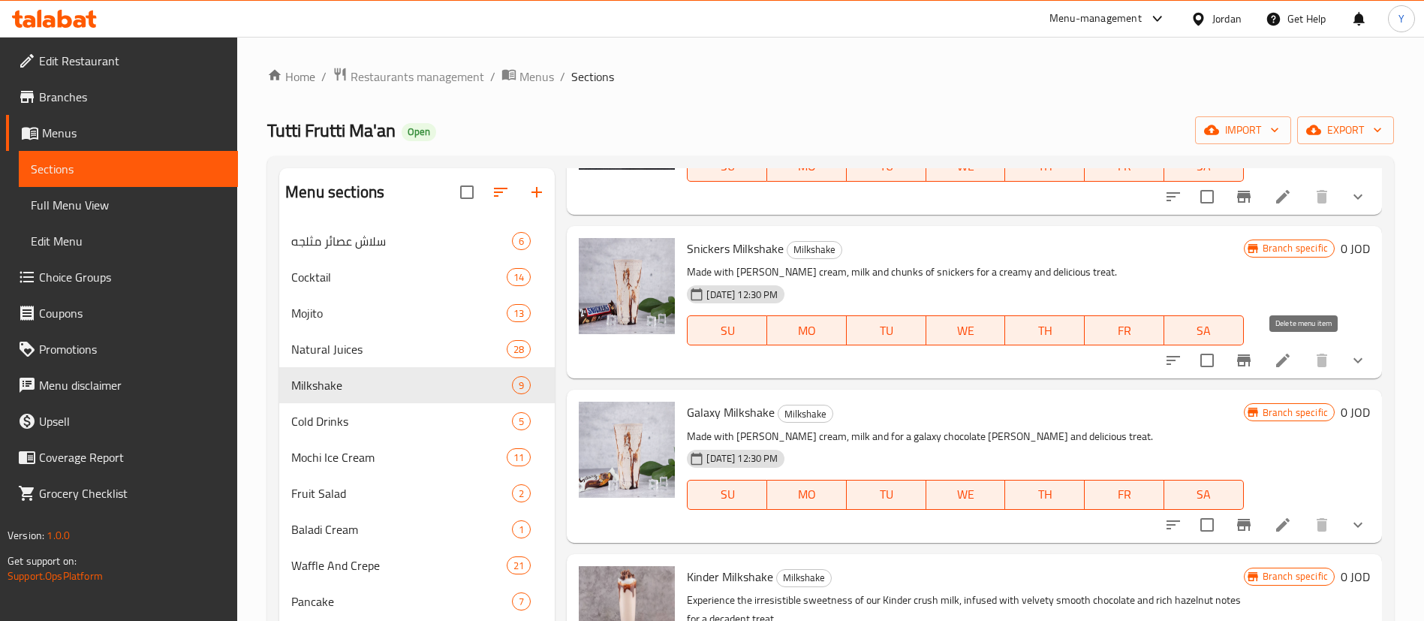
click at [1274, 362] on icon at bounding box center [1283, 360] width 18 height 18
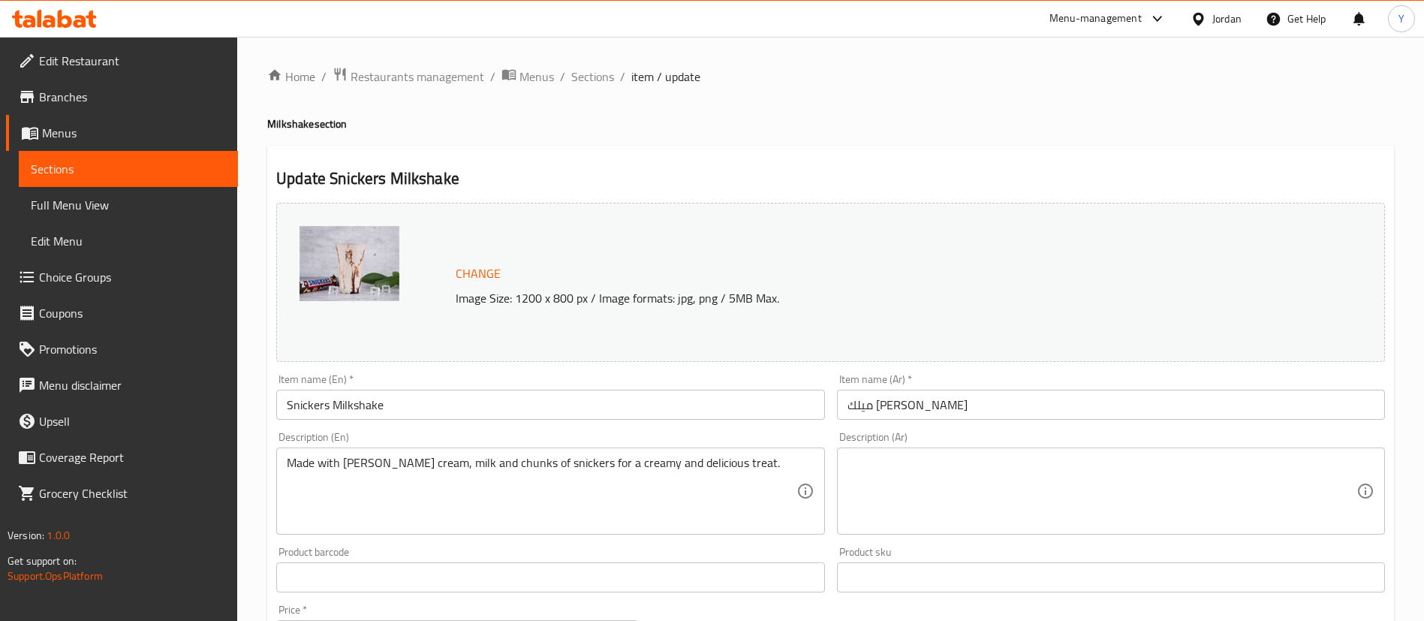
scroll to position [495, 0]
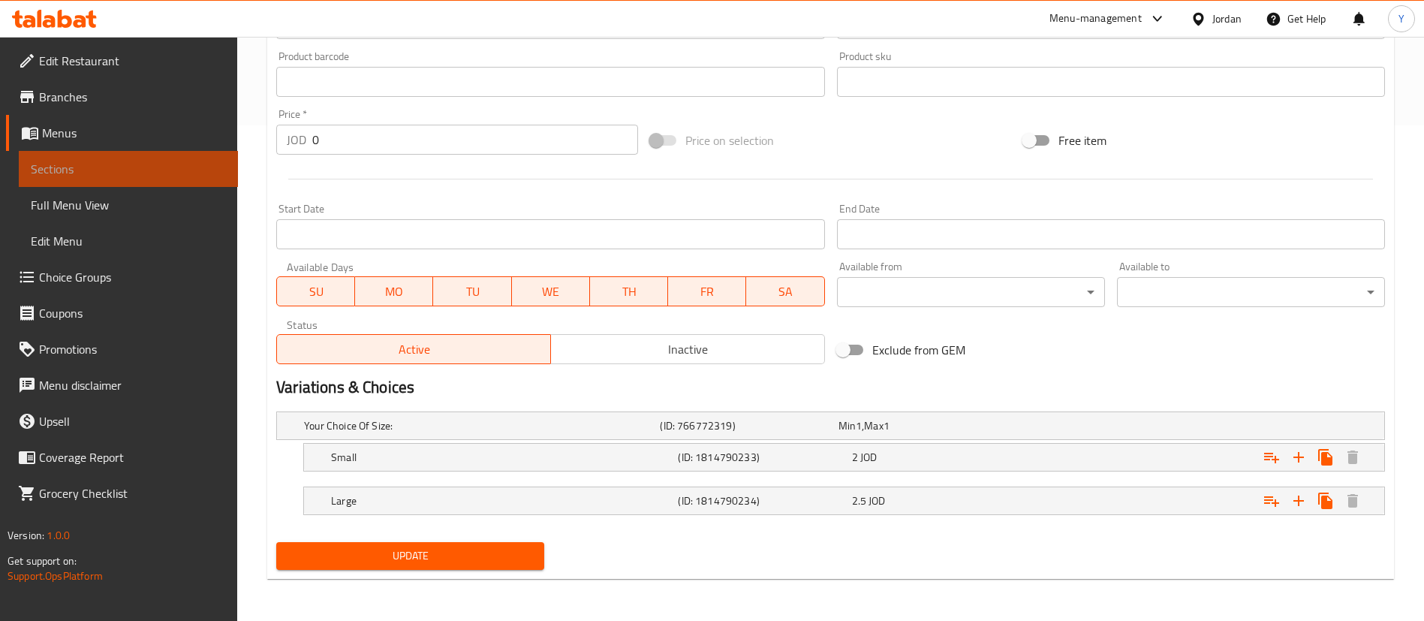
click at [230, 160] on link "Sections" at bounding box center [128, 169] width 219 height 36
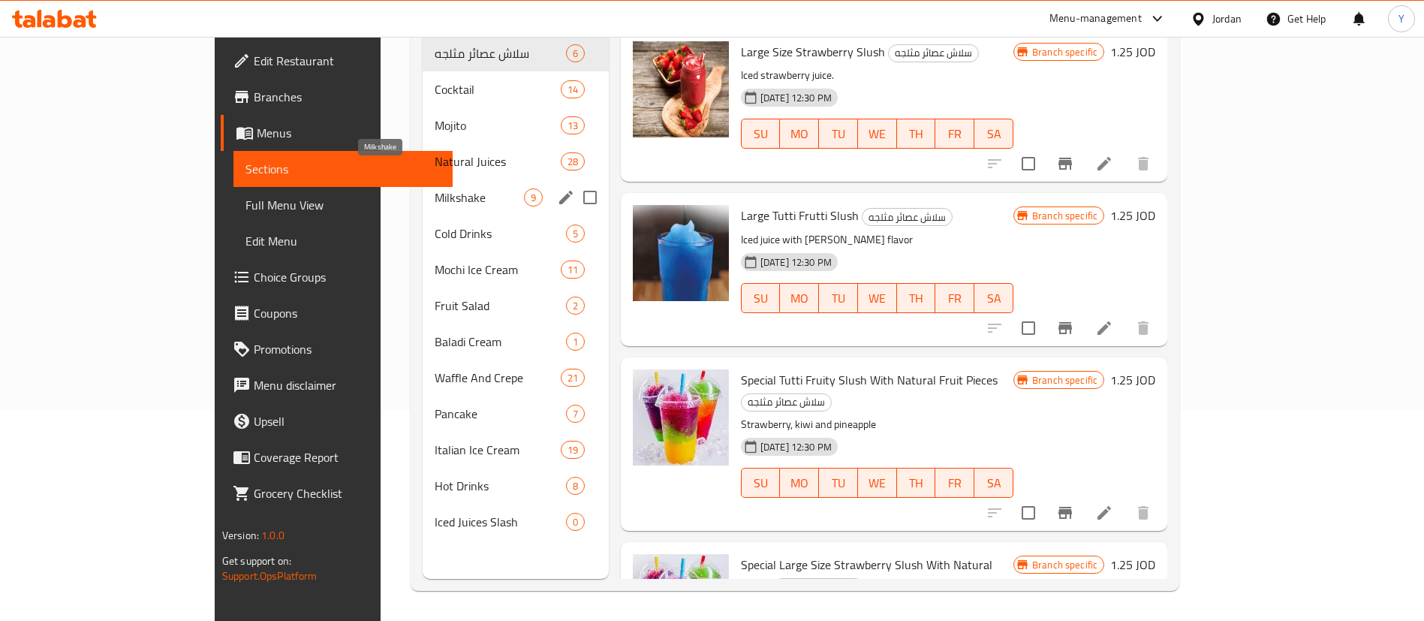
click at [435, 188] on span "Milkshake" at bounding box center [479, 197] width 89 height 18
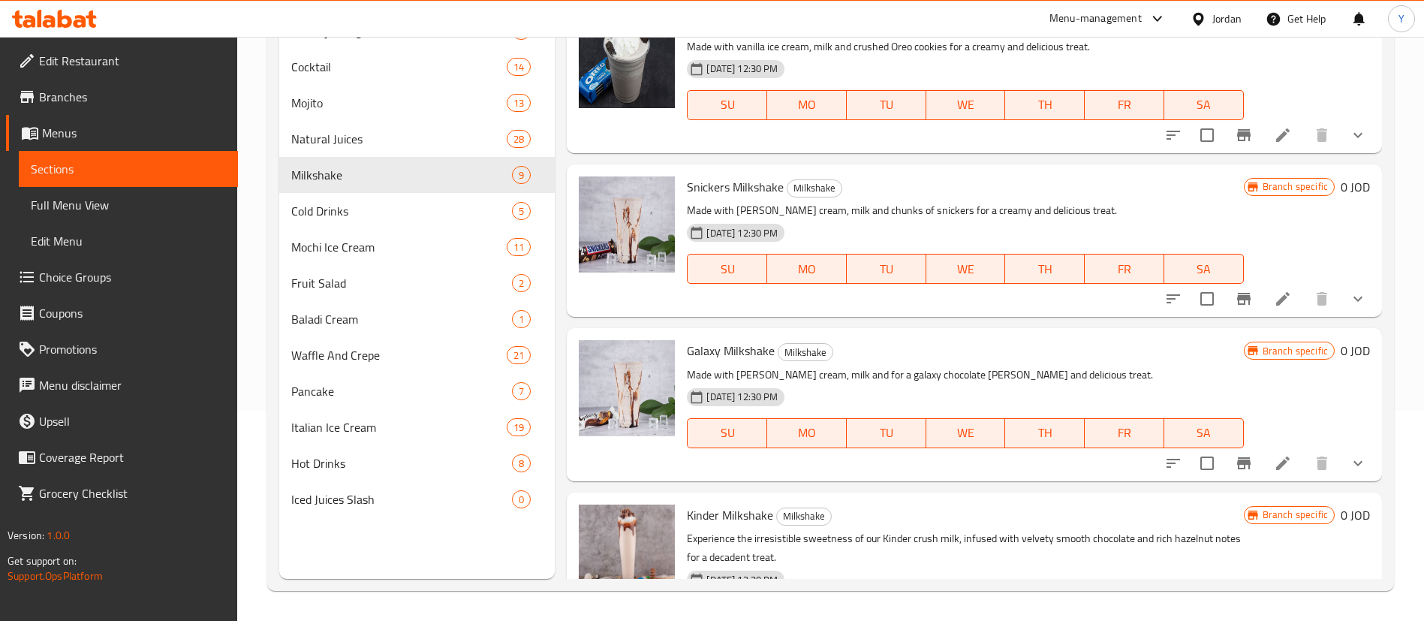
scroll to position [225, 0]
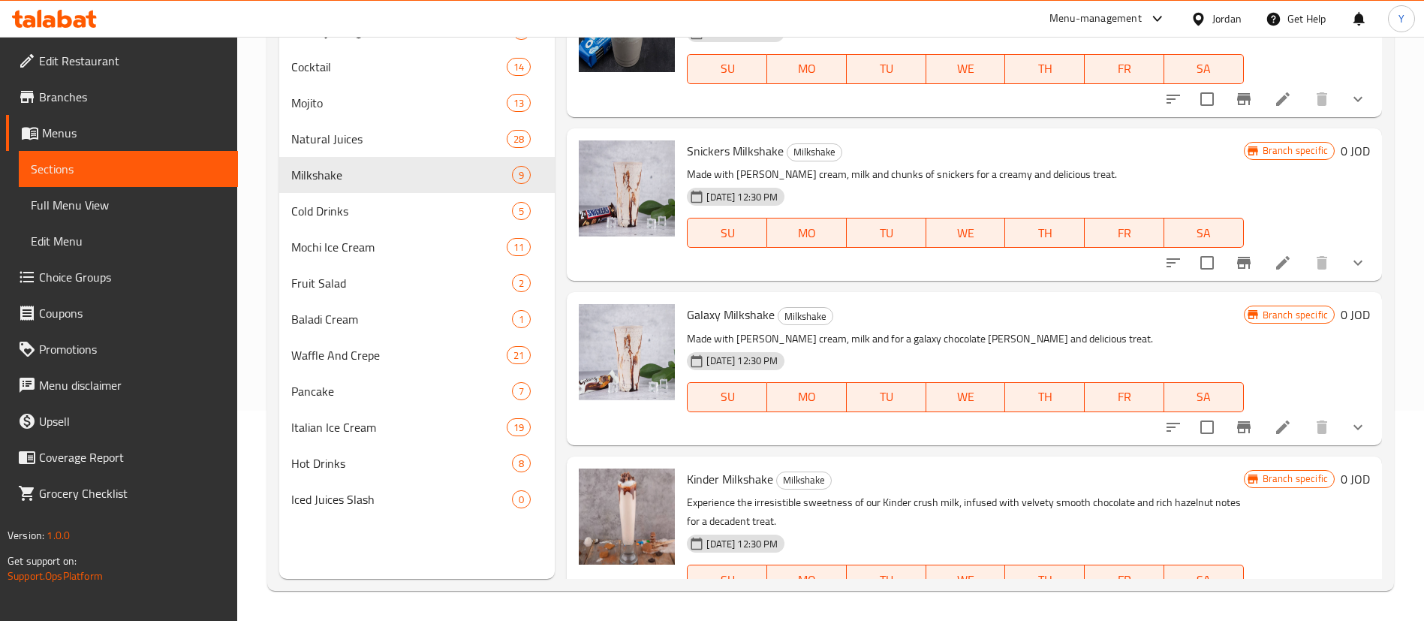
click at [1274, 432] on icon at bounding box center [1283, 427] width 18 height 18
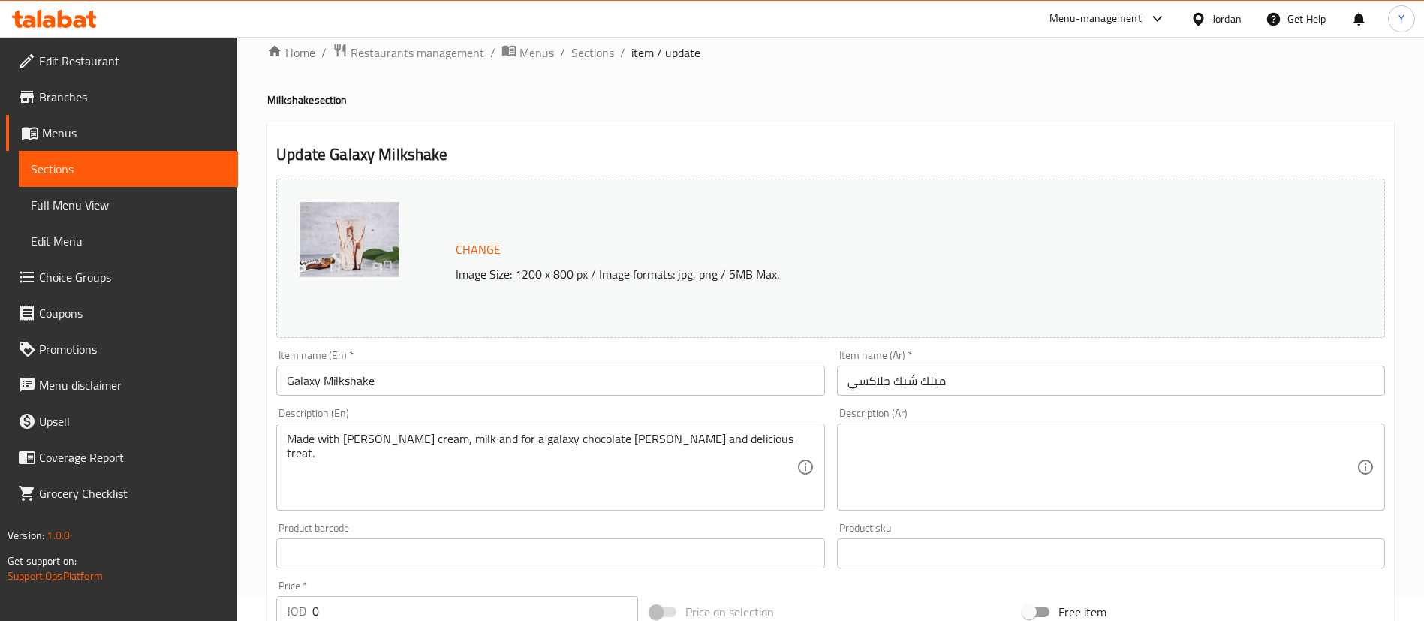
scroll to position [495, 0]
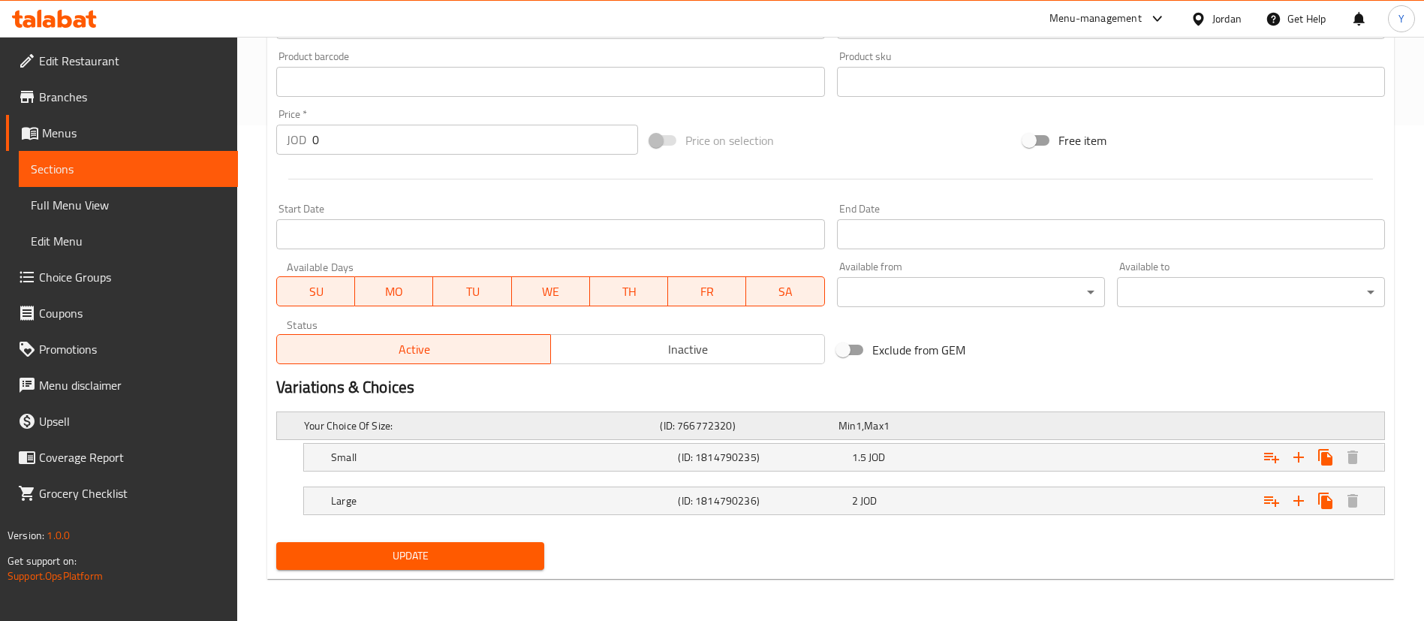
click at [803, 431] on h5 "(ID: 766772320)" at bounding box center [746, 425] width 172 height 15
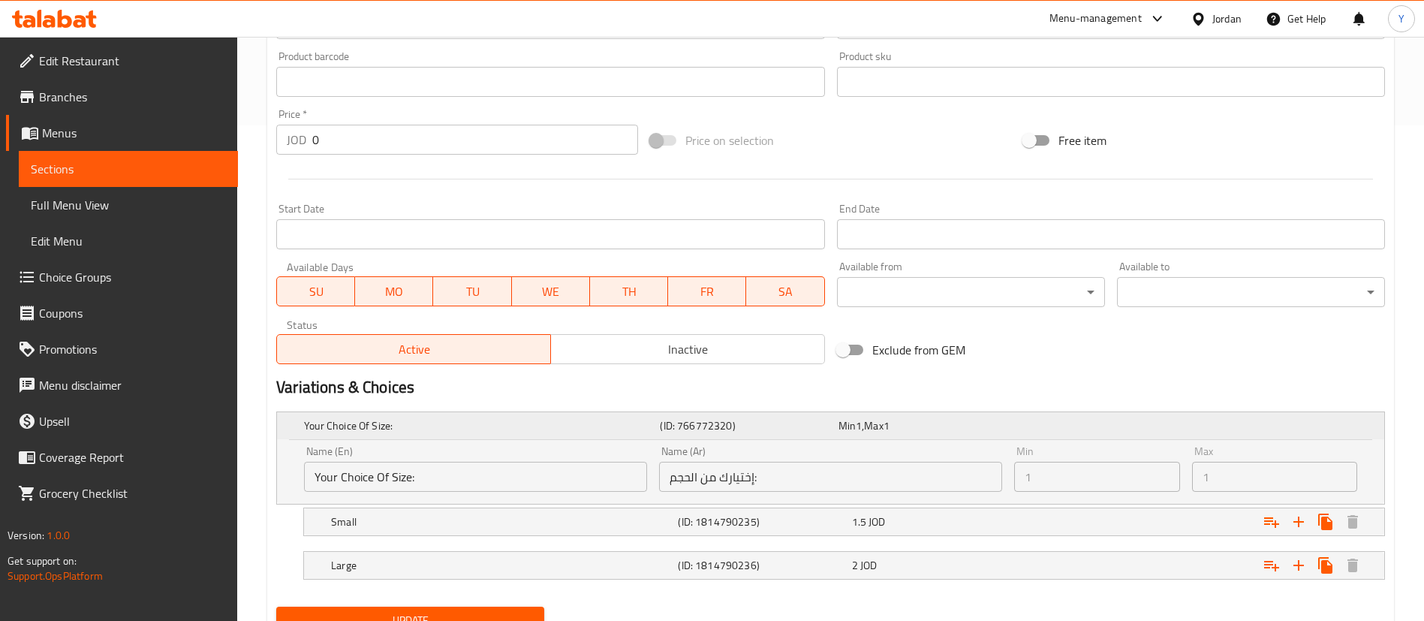
click at [817, 432] on h5 "(ID: 766772320)" at bounding box center [746, 425] width 172 height 15
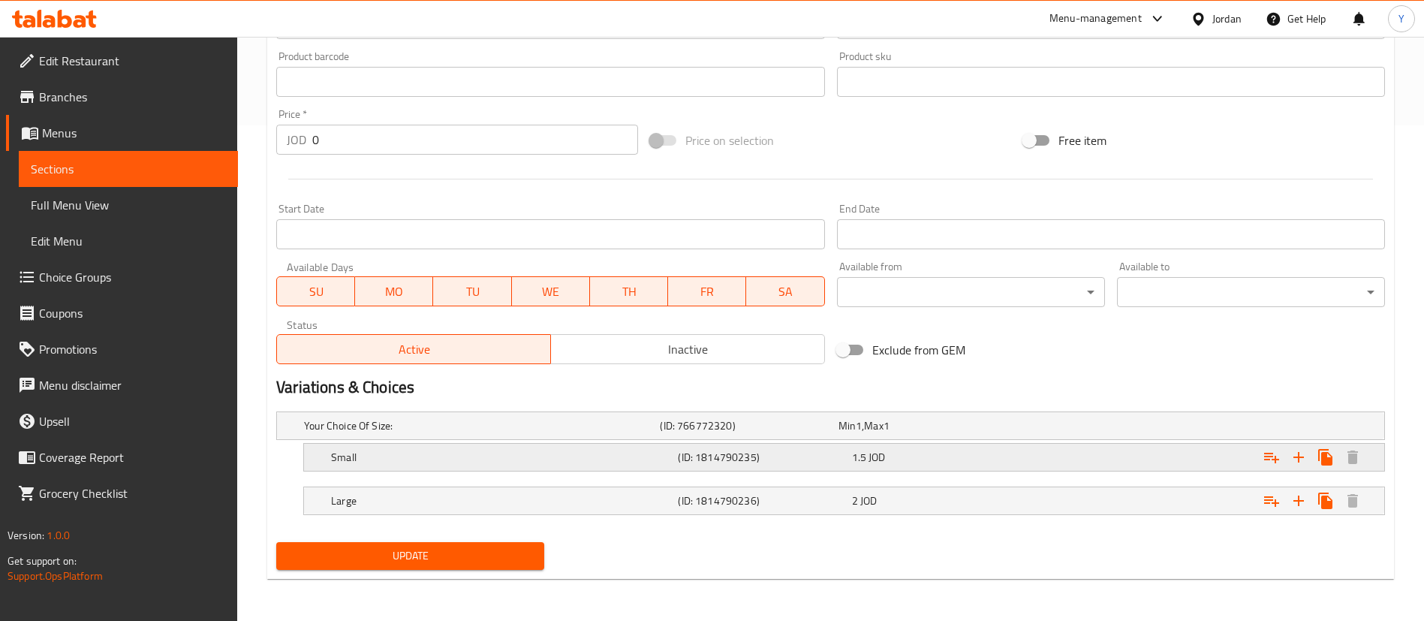
click at [894, 436] on div "1.5 JOD" at bounding box center [924, 425] width 178 height 21
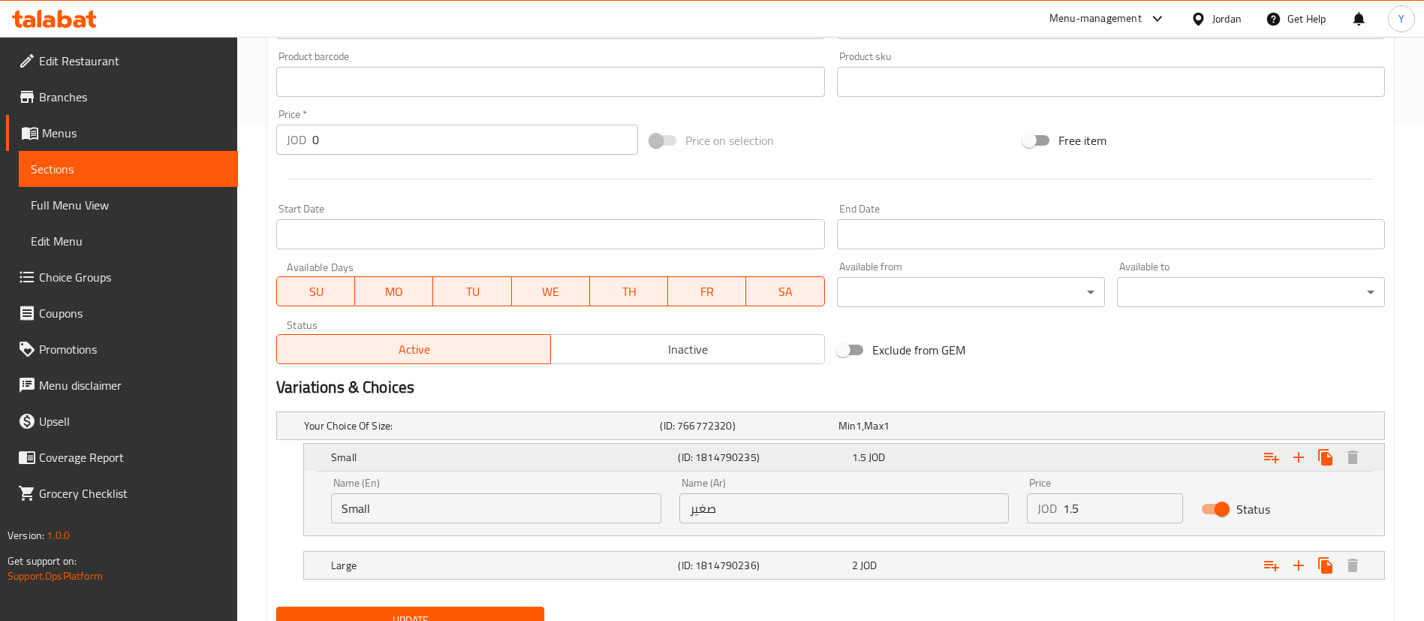
scroll to position [560, 0]
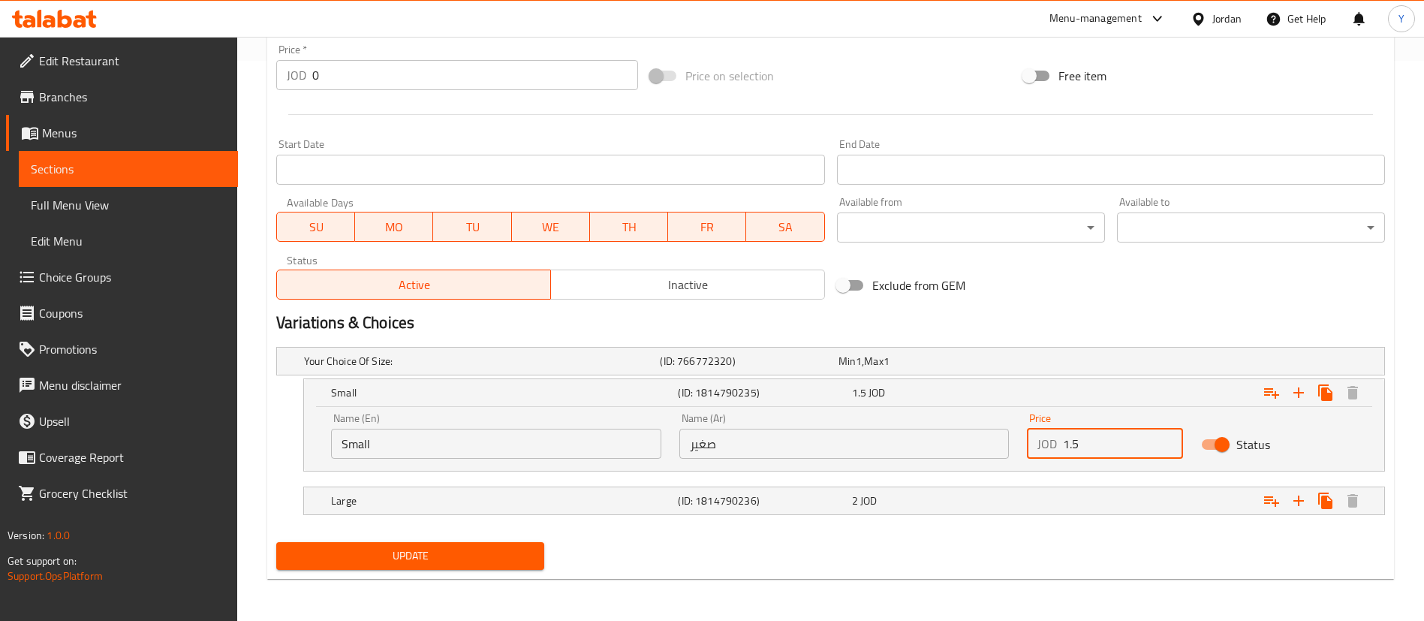
drag, startPoint x: 1089, startPoint y: 446, endPoint x: 820, endPoint y: 493, distance: 272.8
click at [843, 471] on div "Your Choice Of Size: (ID: 766772320) Min 1 , Max 1 Name (En) Your Choice Of Siz…" at bounding box center [830, 438] width 1120 height 195
type input "2"
click at [871, 371] on div "2 JOD" at bounding box center [924, 360] width 178 height 21
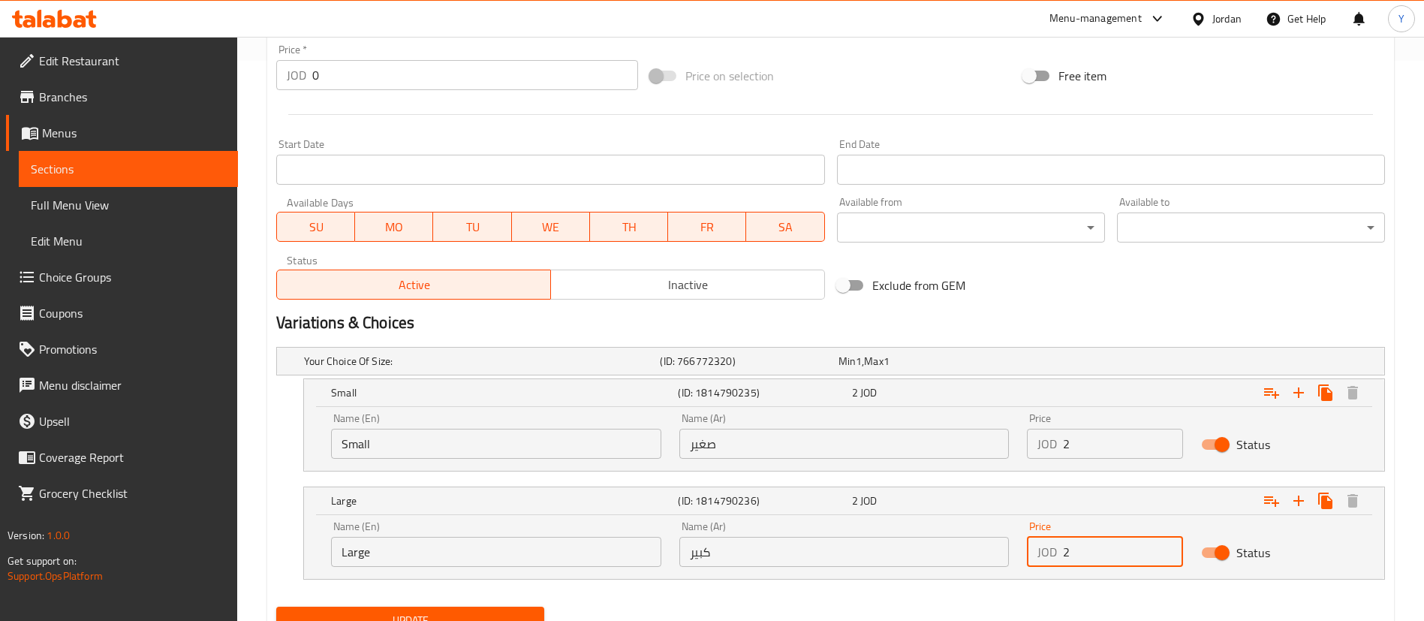
click at [1101, 555] on input "2" at bounding box center [1123, 552] width 120 height 30
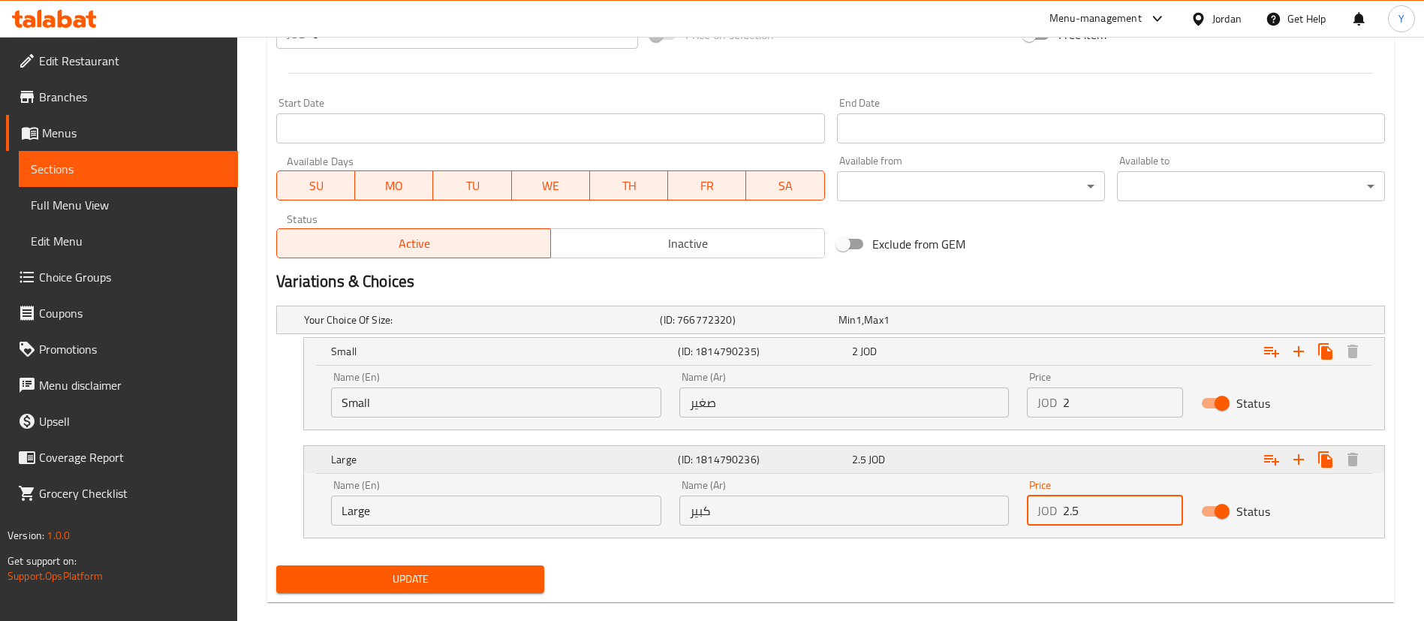
scroll to position [624, 0]
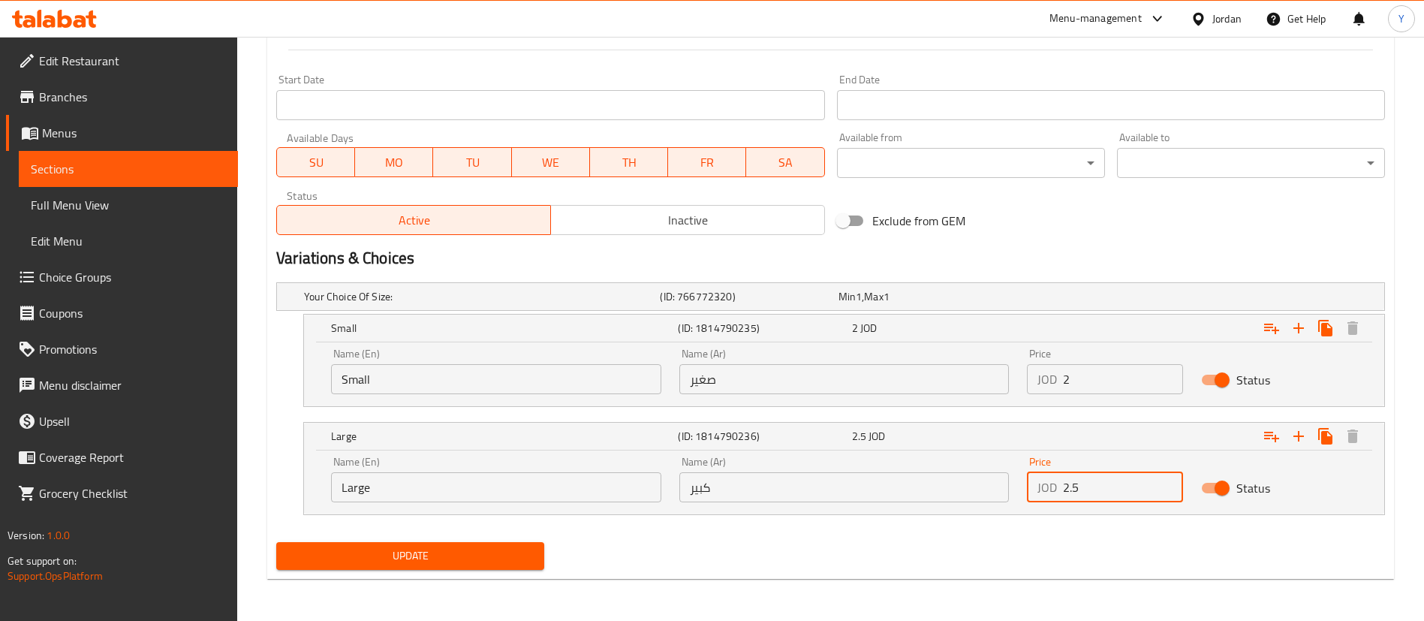
type input "2.5"
click at [489, 562] on span "Update" at bounding box center [410, 555] width 244 height 19
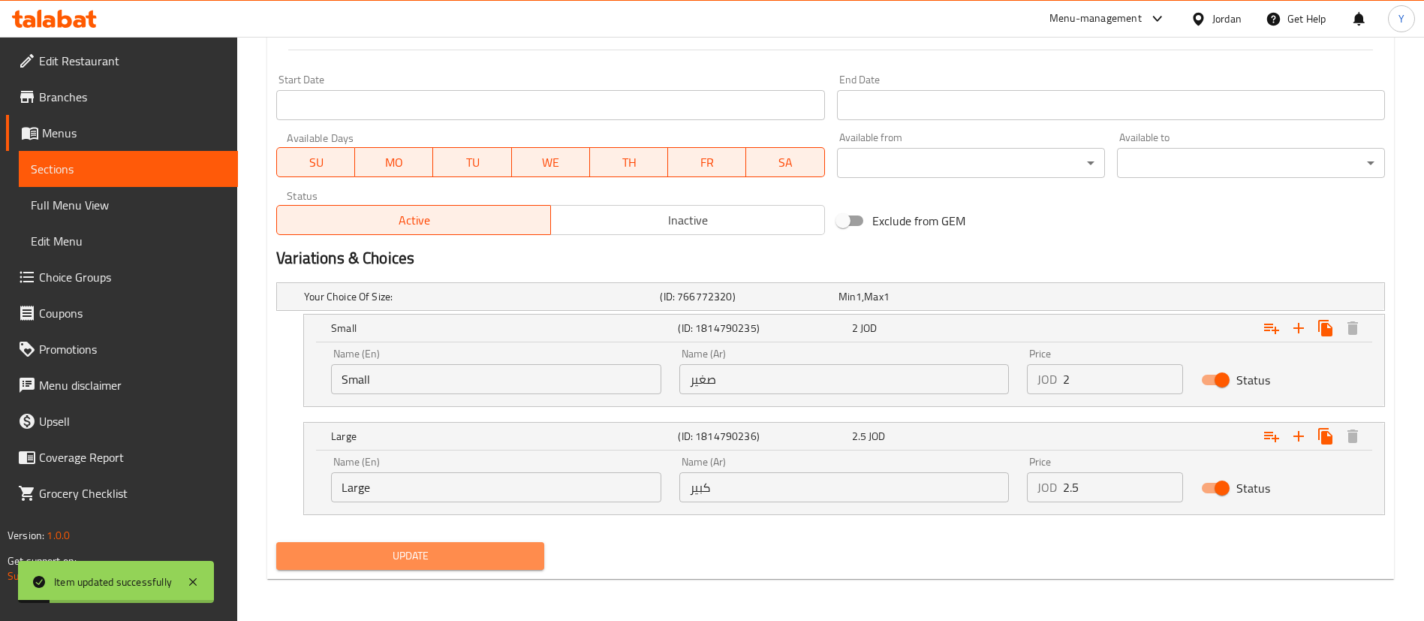
click at [489, 558] on span "Update" at bounding box center [410, 555] width 244 height 19
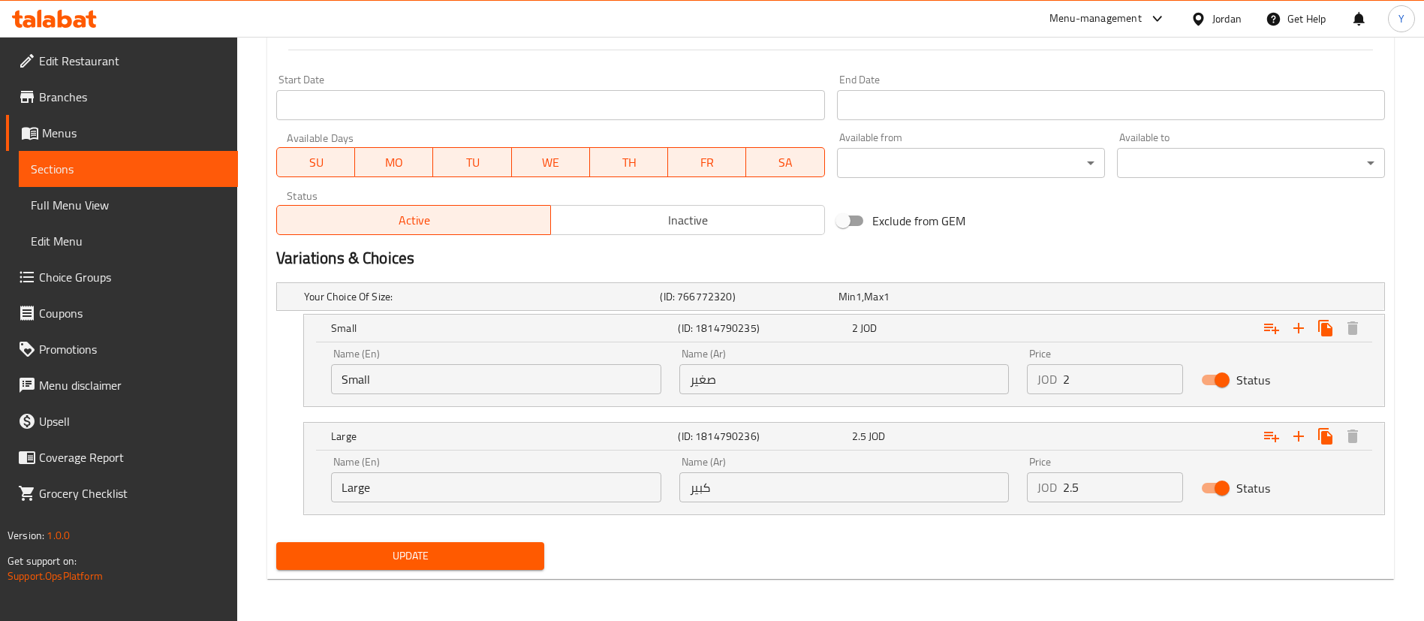
click at [224, 174] on span "Sections" at bounding box center [128, 169] width 195 height 18
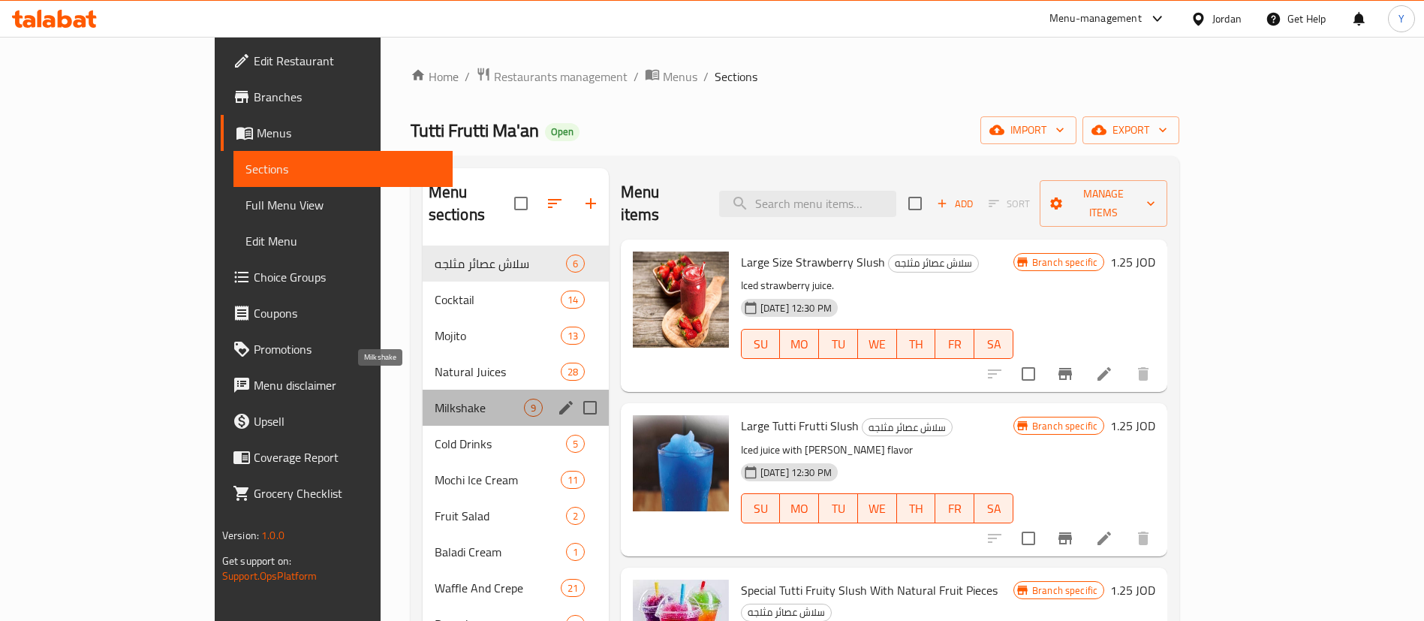
click at [435, 399] on span "Milkshake" at bounding box center [479, 408] width 89 height 18
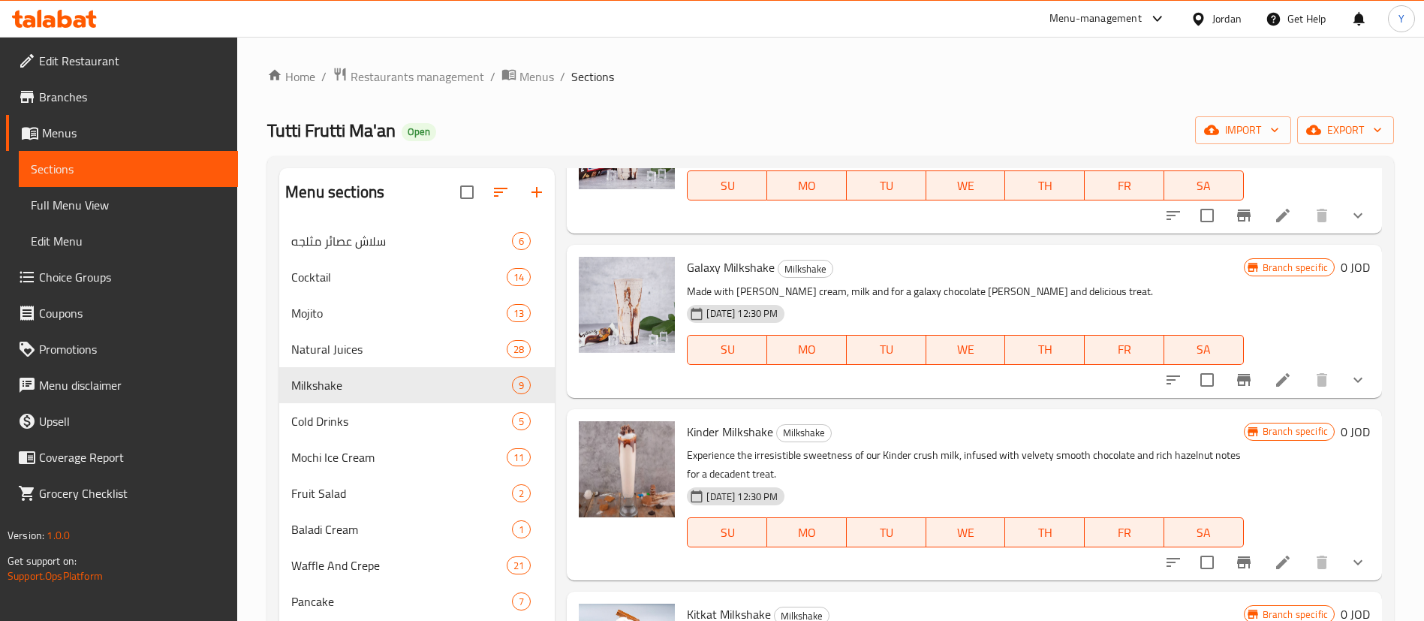
scroll to position [563, 0]
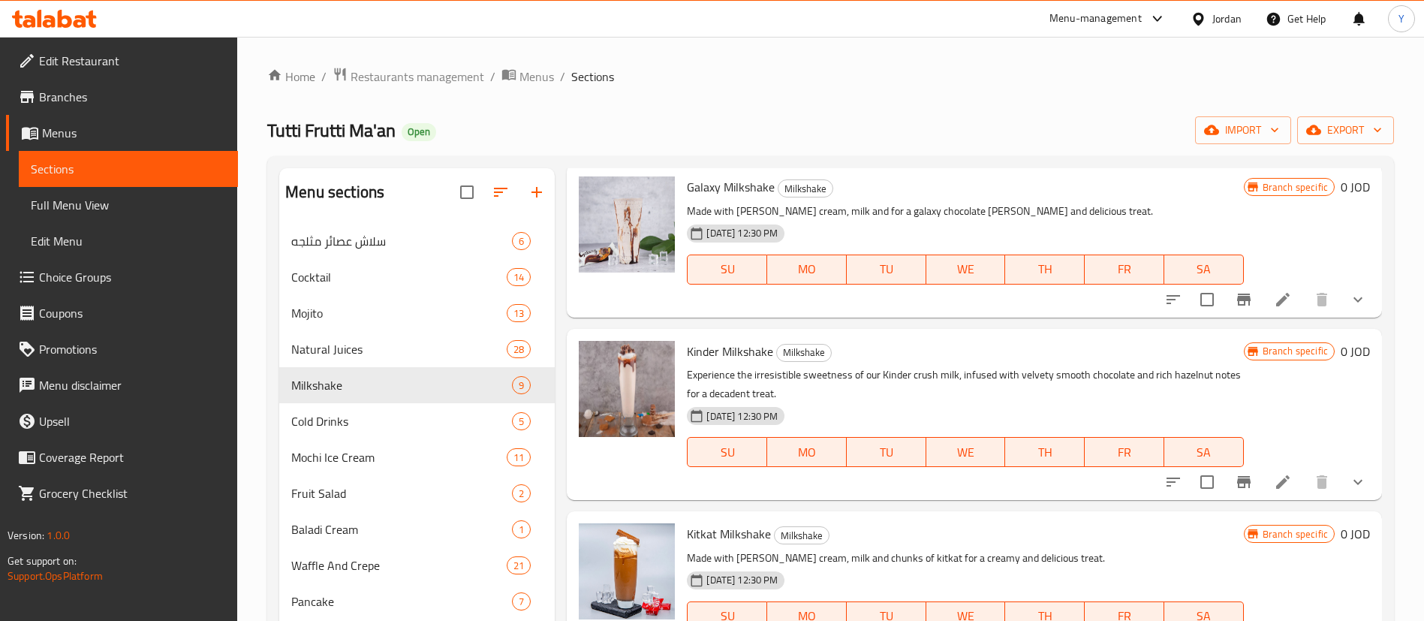
click at [1262, 480] on li at bounding box center [1283, 481] width 42 height 27
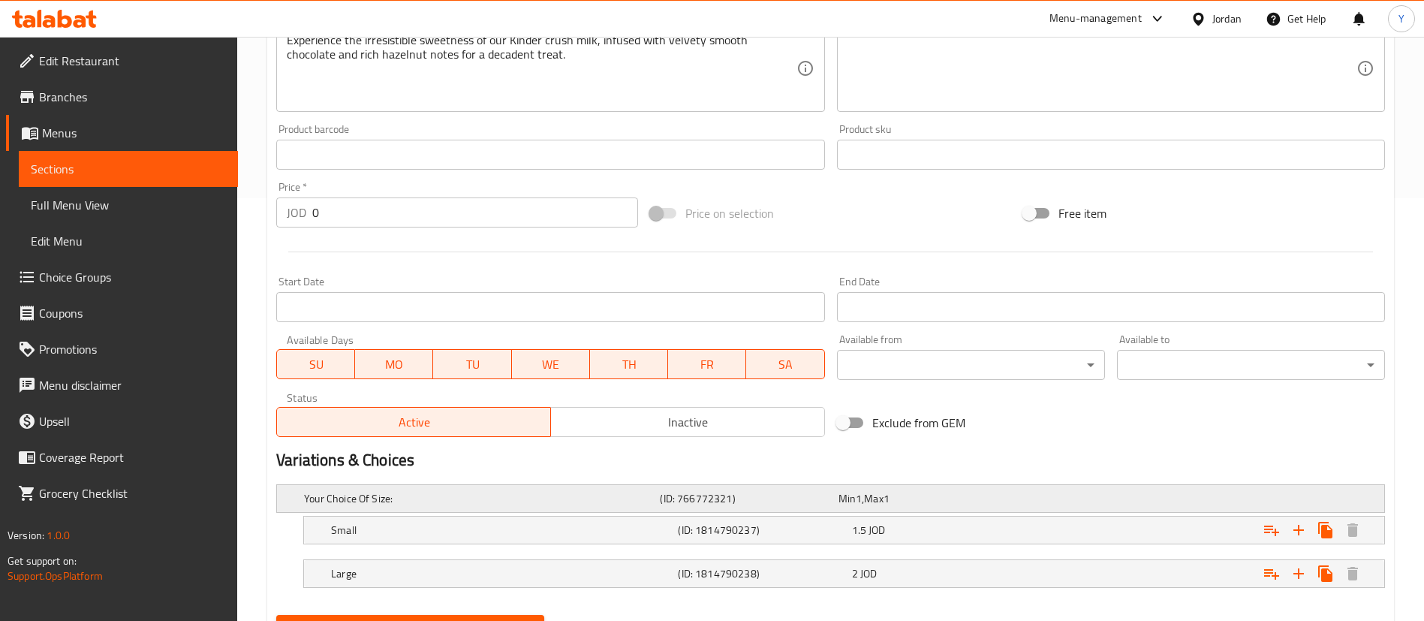
scroll to position [495, 0]
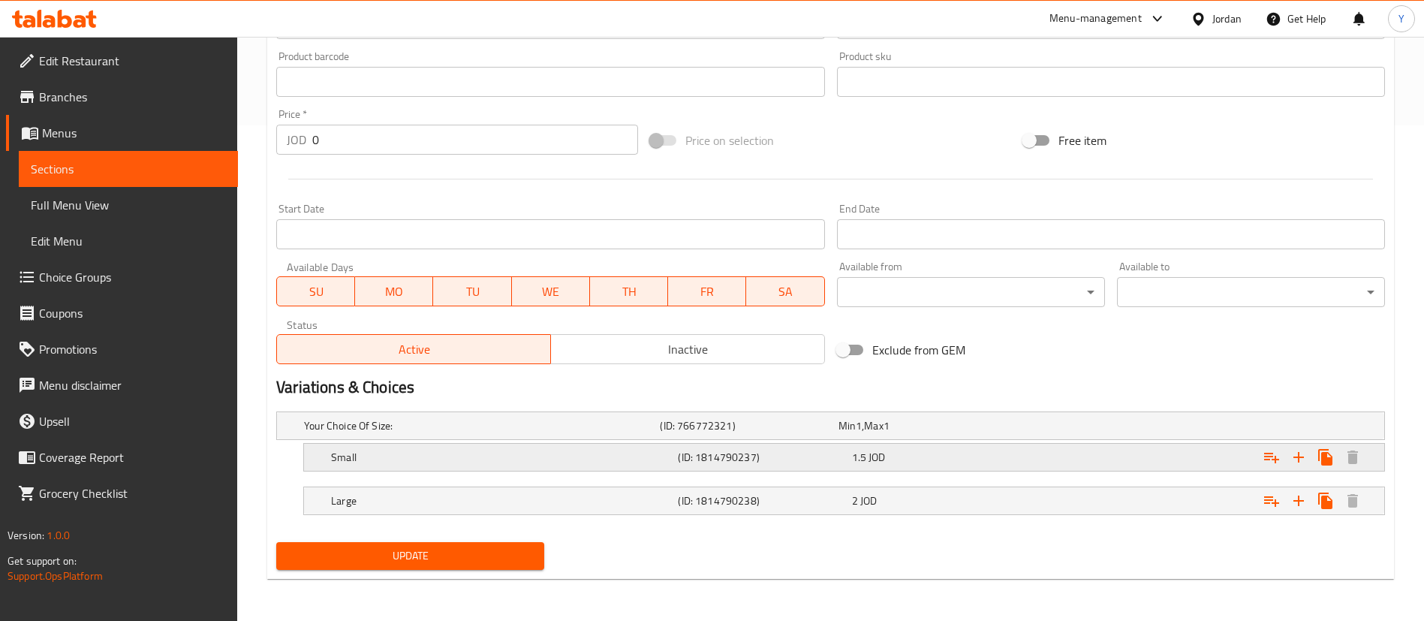
click at [935, 442] on div "Small (ID: 1814790237) 1.5 JOD" at bounding box center [835, 425] width 1068 height 33
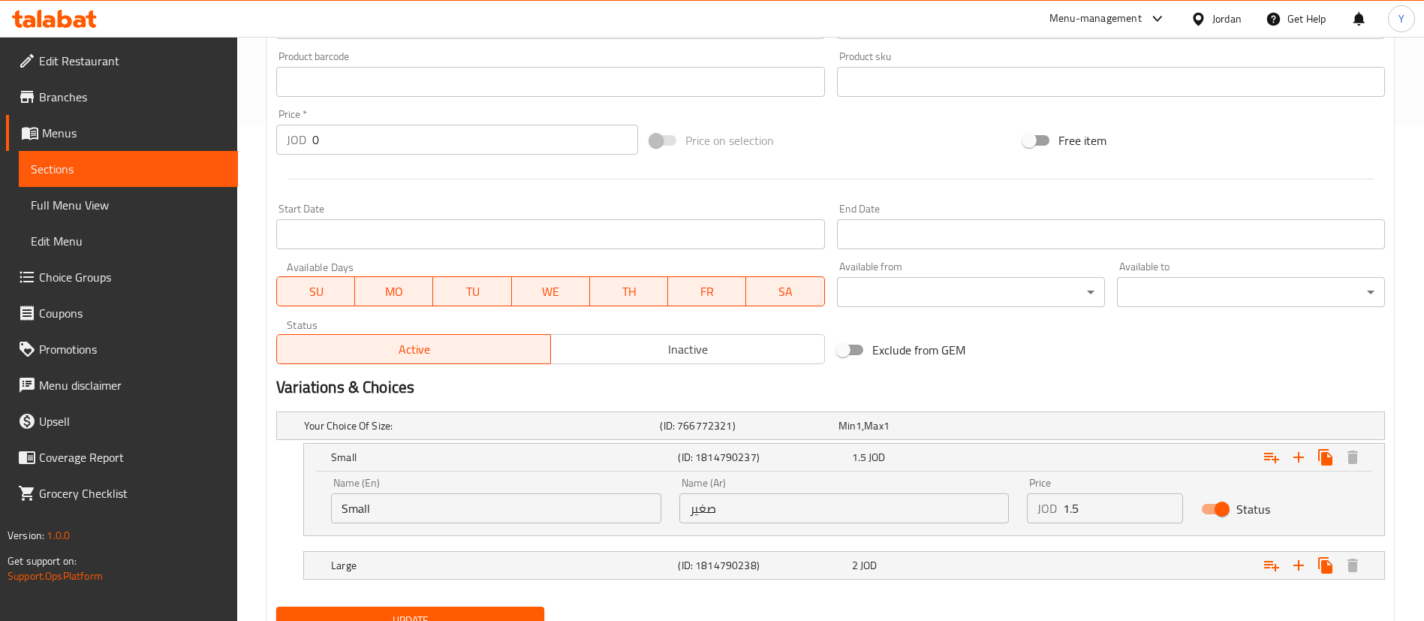
drag, startPoint x: 1082, startPoint y: 518, endPoint x: 928, endPoint y: 522, distance: 154.7
click at [958, 525] on div "Name (En) Small Name (En) Name (Ar) صغير Name (Ar) Price JOD 1.5 Price Status" at bounding box center [844, 500] width 1044 height 64
type input "2"
click at [951, 436] on div "2 JOD" at bounding box center [924, 425] width 178 height 21
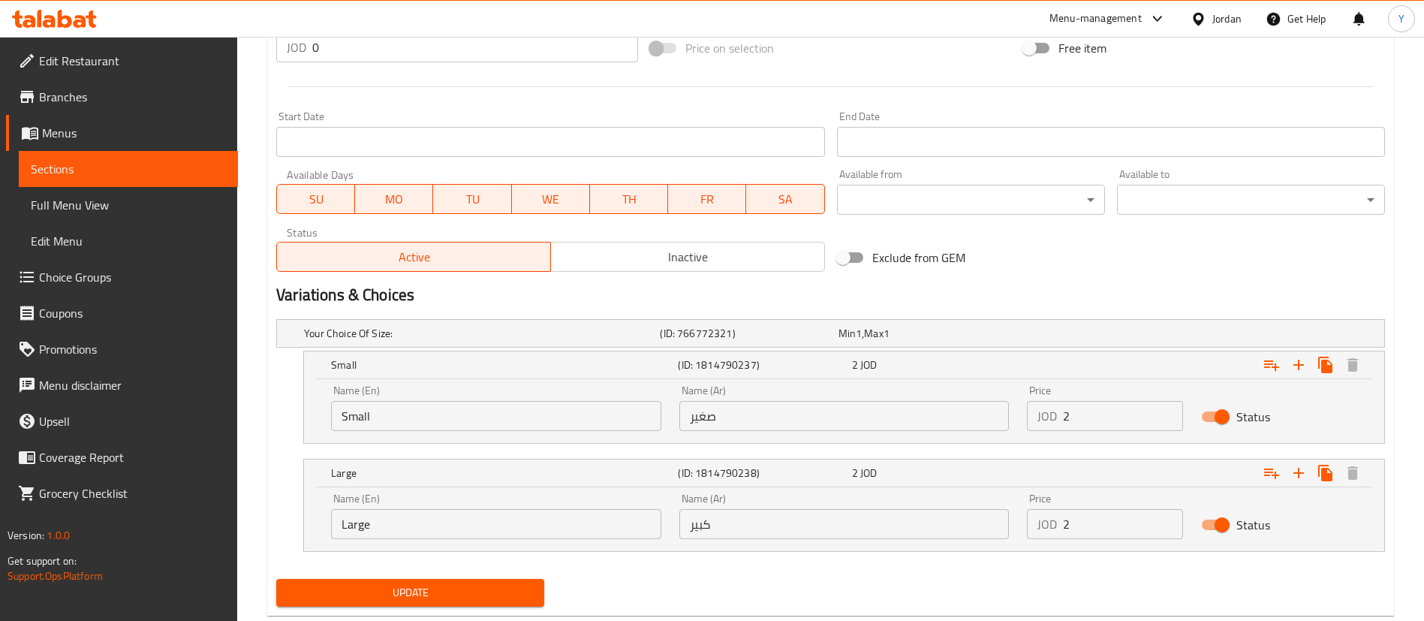
scroll to position [624, 0]
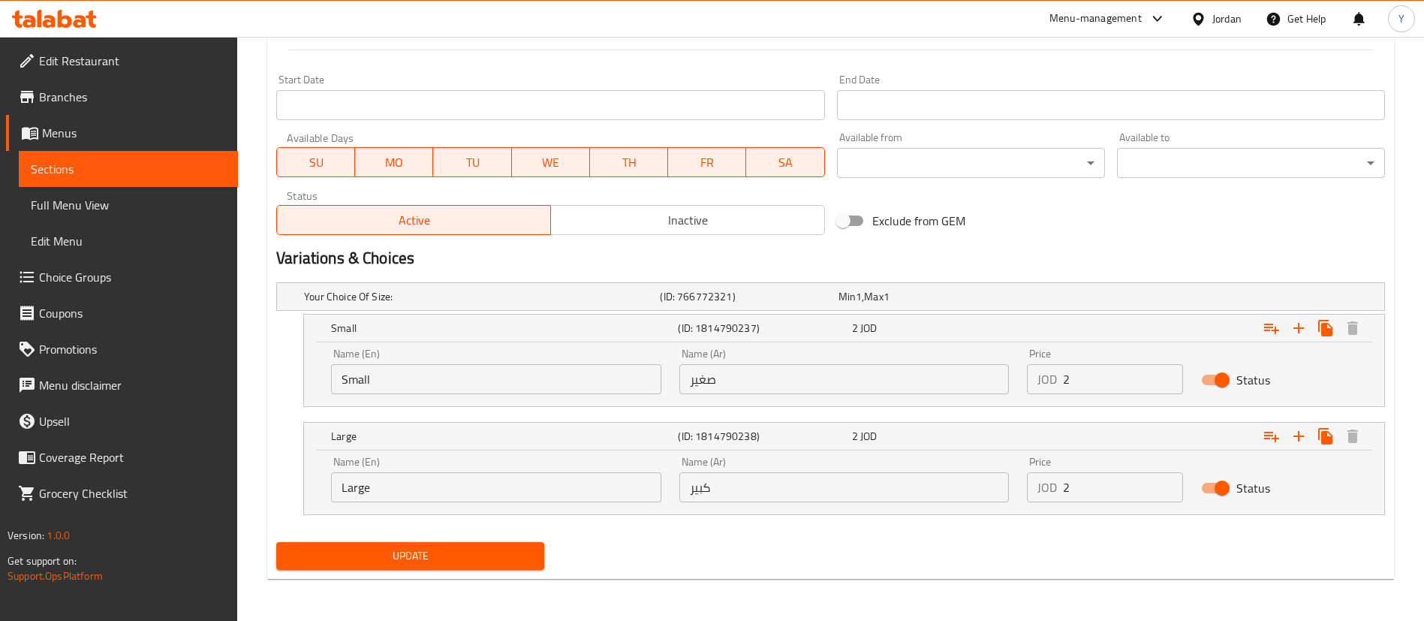
click at [1113, 494] on input "2" at bounding box center [1123, 487] width 120 height 30
type input "2.5"
click at [377, 561] on span "Update" at bounding box center [410, 555] width 244 height 19
click at [177, 172] on span "Sections" at bounding box center [128, 169] width 195 height 18
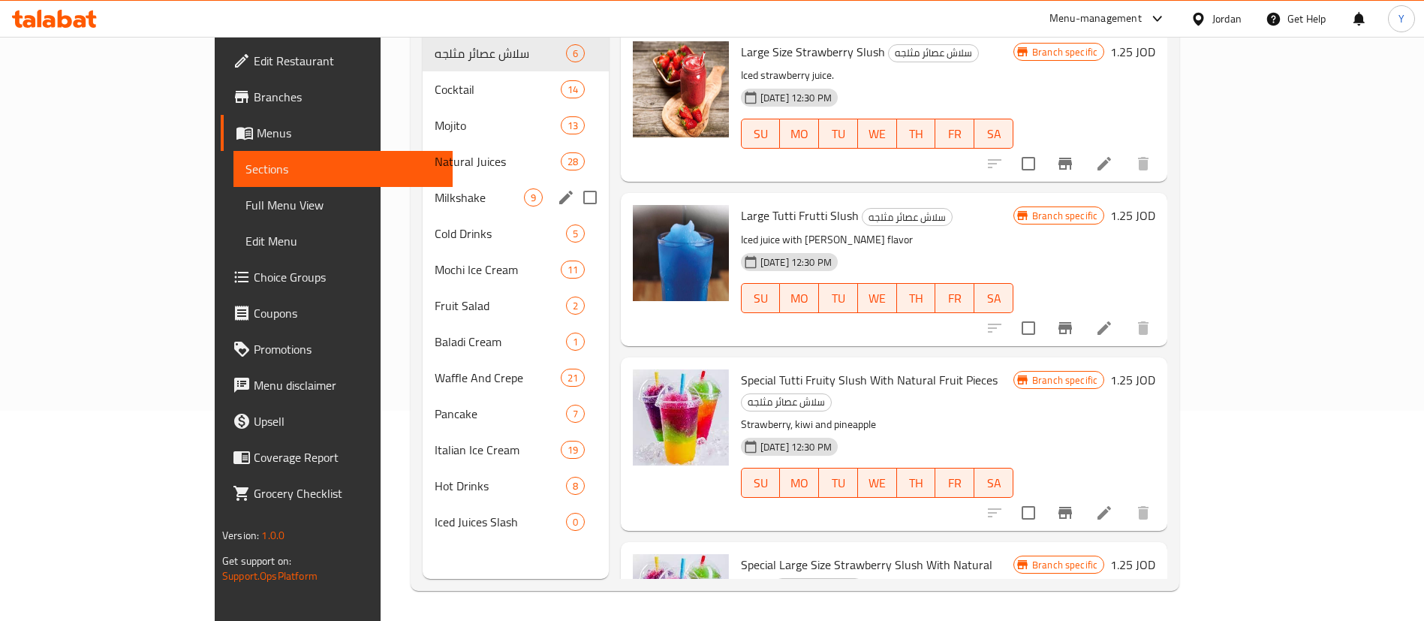
scroll to position [210, 0]
click at [435, 188] on span "Milkshake" at bounding box center [479, 197] width 89 height 18
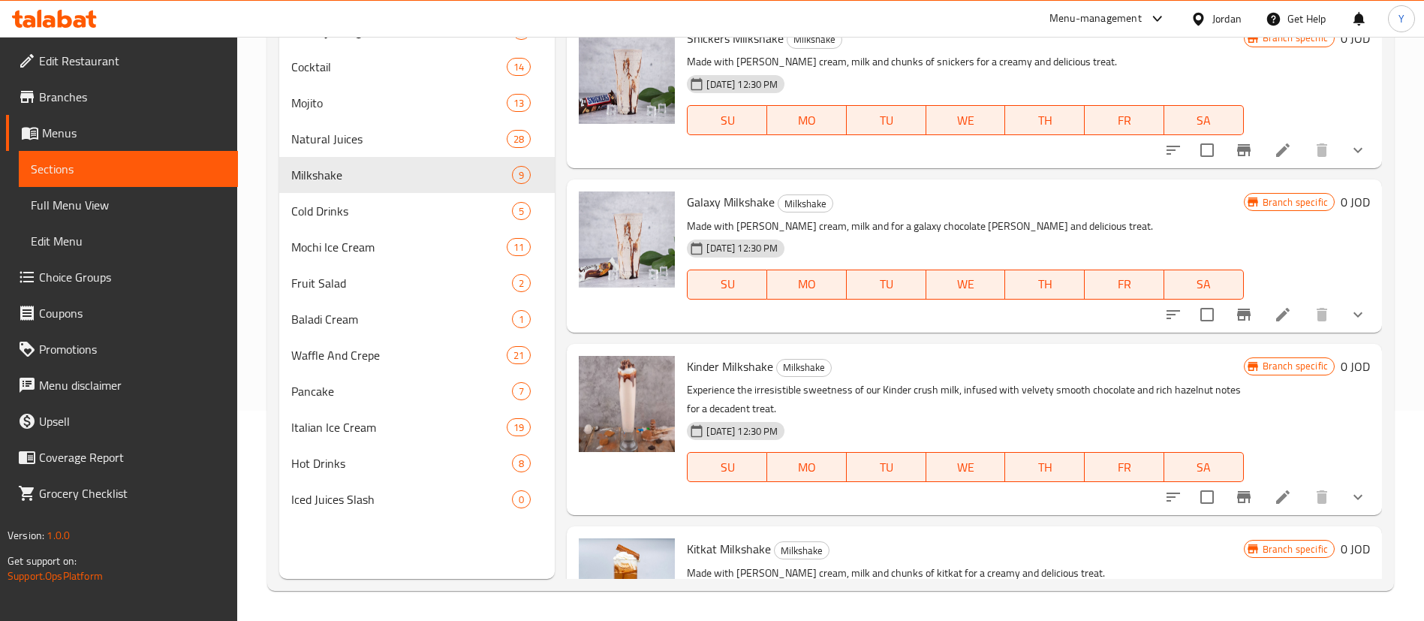
scroll to position [450, 0]
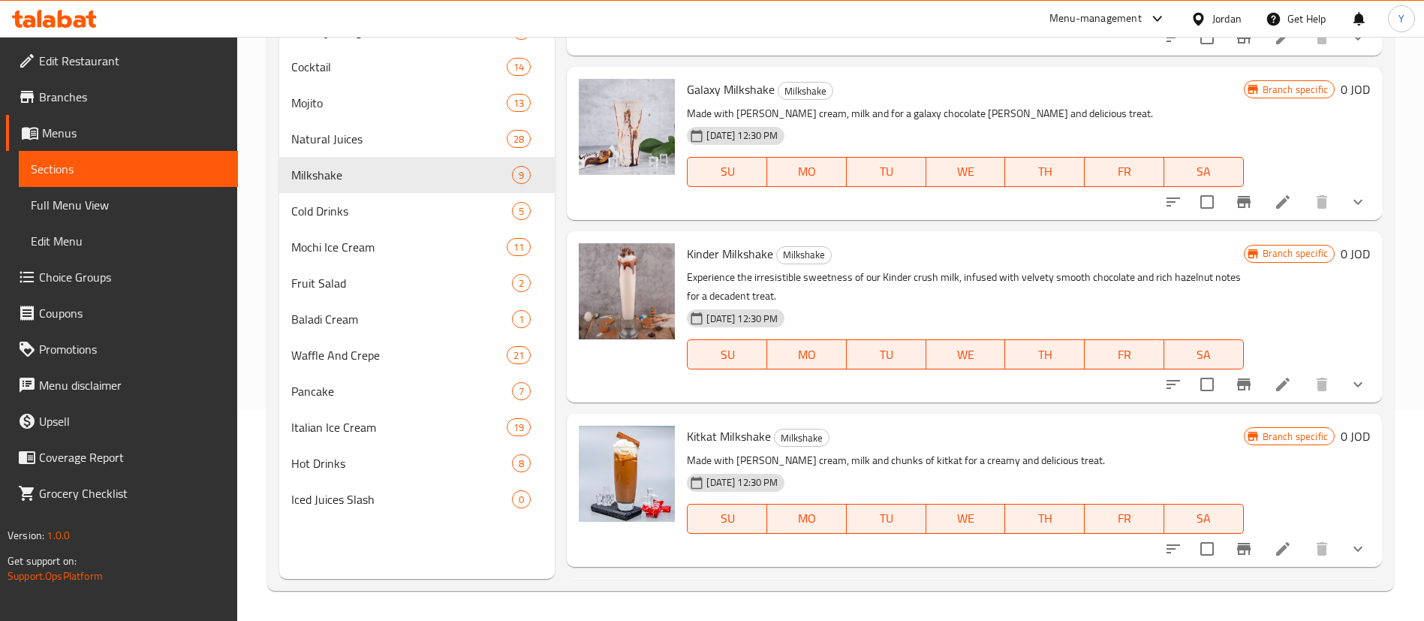
click at [1276, 383] on icon at bounding box center [1283, 384] width 14 height 14
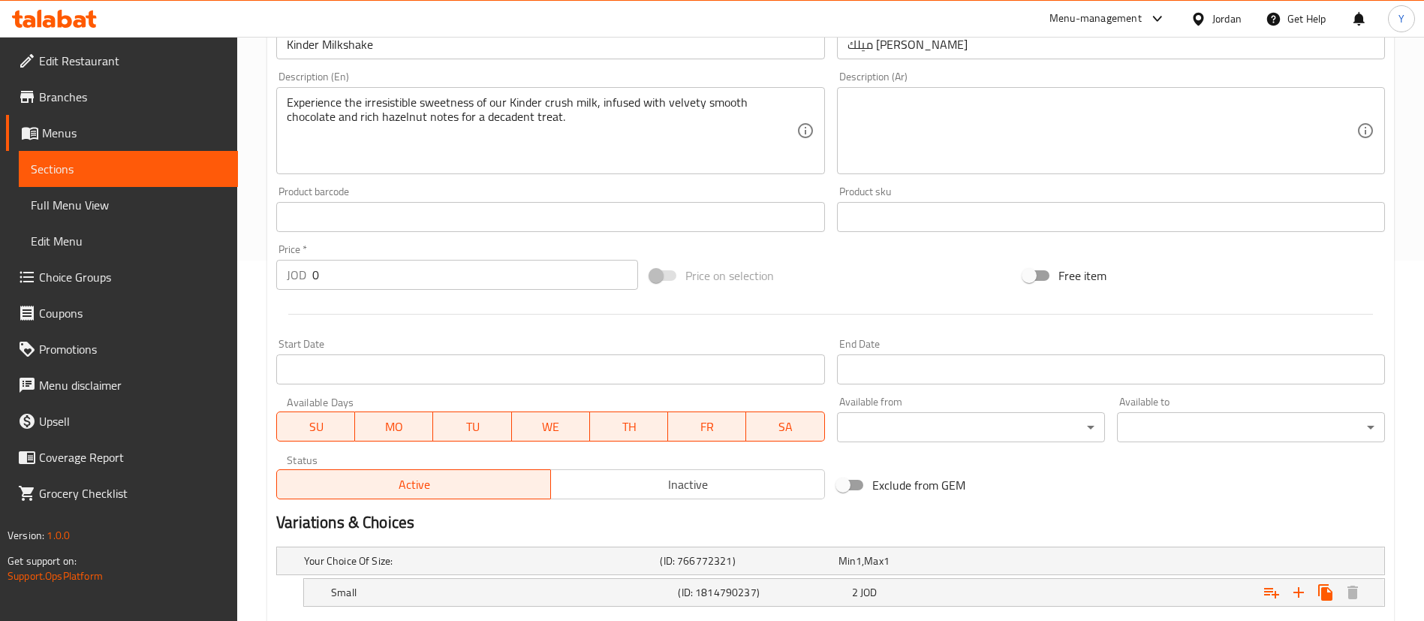
scroll to position [495, 0]
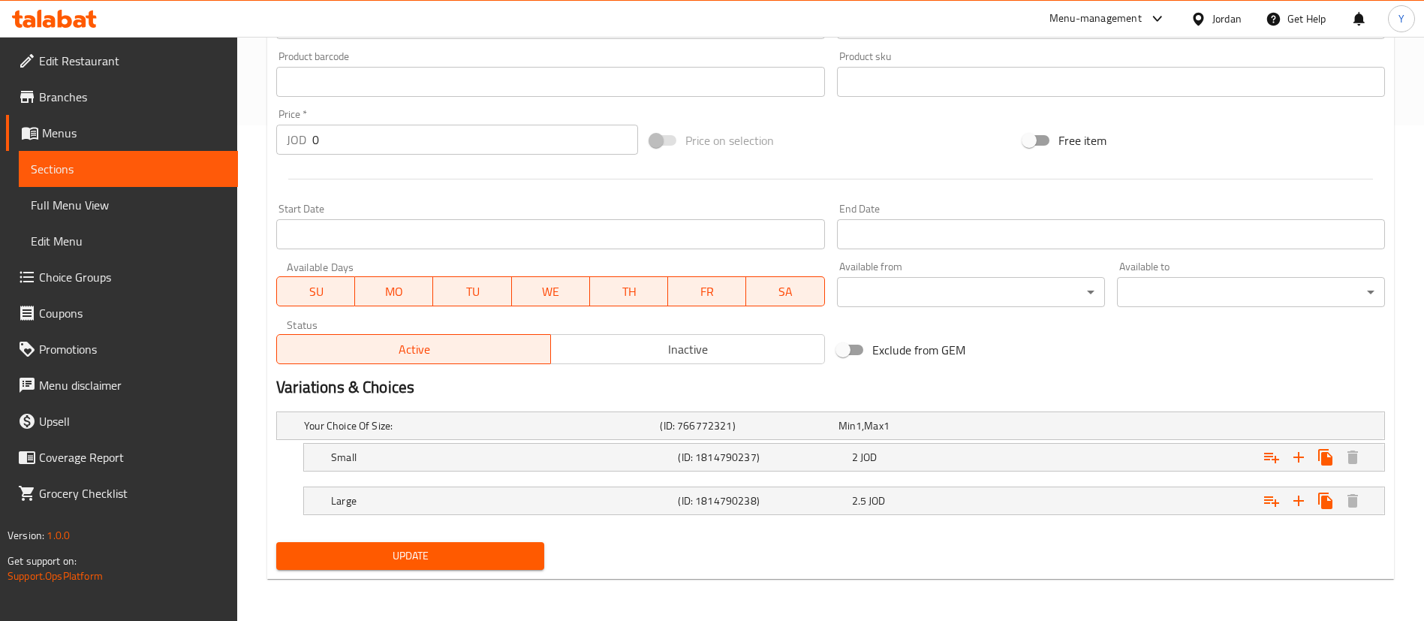
click at [119, 176] on span "Sections" at bounding box center [128, 169] width 195 height 18
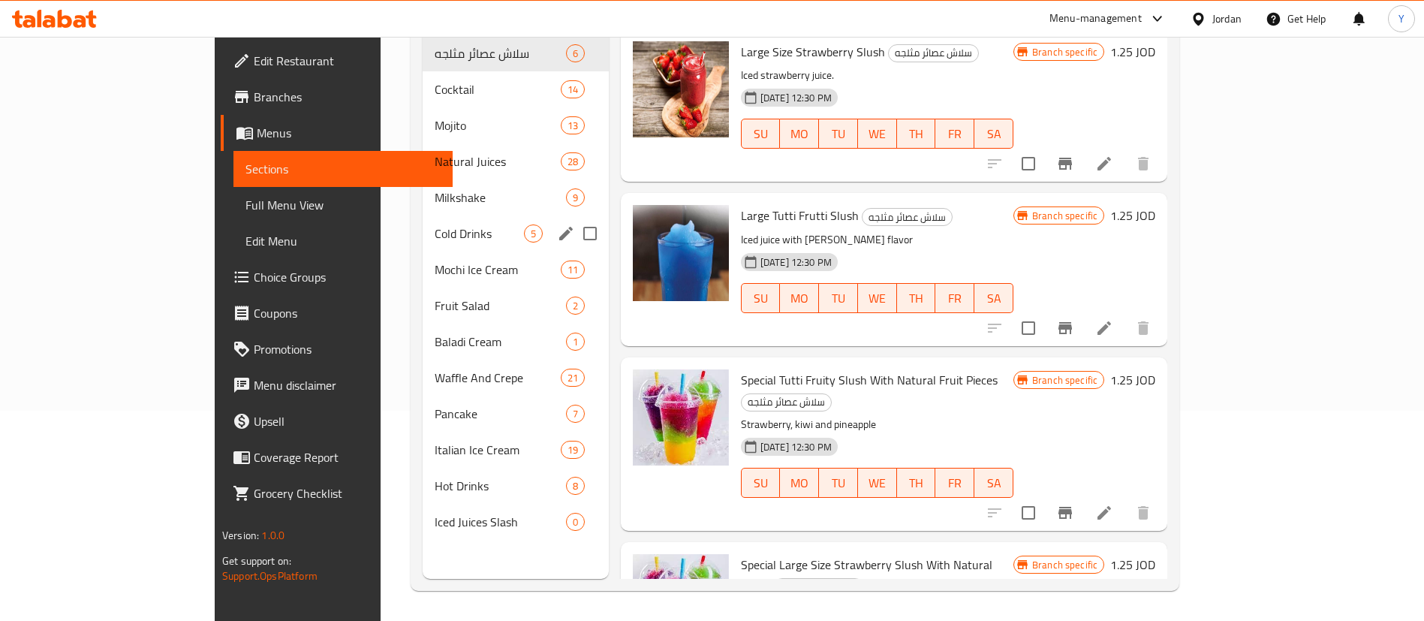
scroll to position [210, 0]
click at [435, 188] on span "Milkshake" at bounding box center [479, 197] width 89 height 18
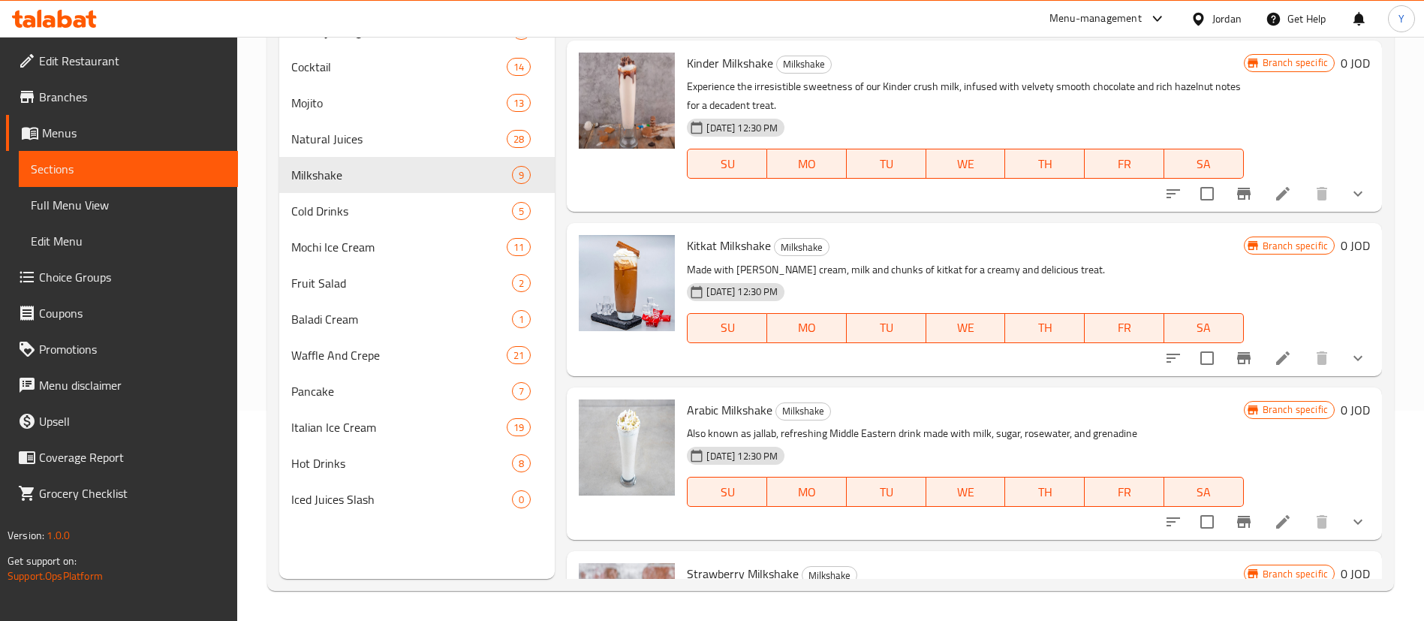
scroll to position [675, 0]
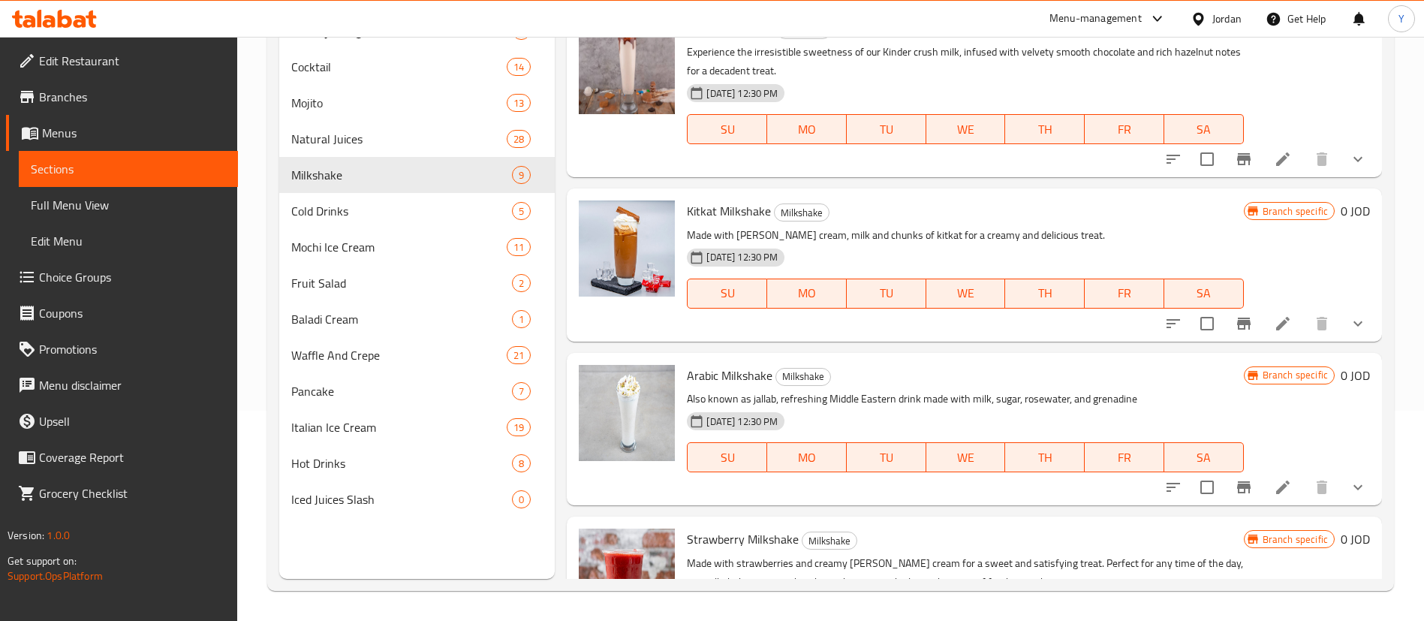
click at [1274, 331] on icon at bounding box center [1283, 323] width 18 height 18
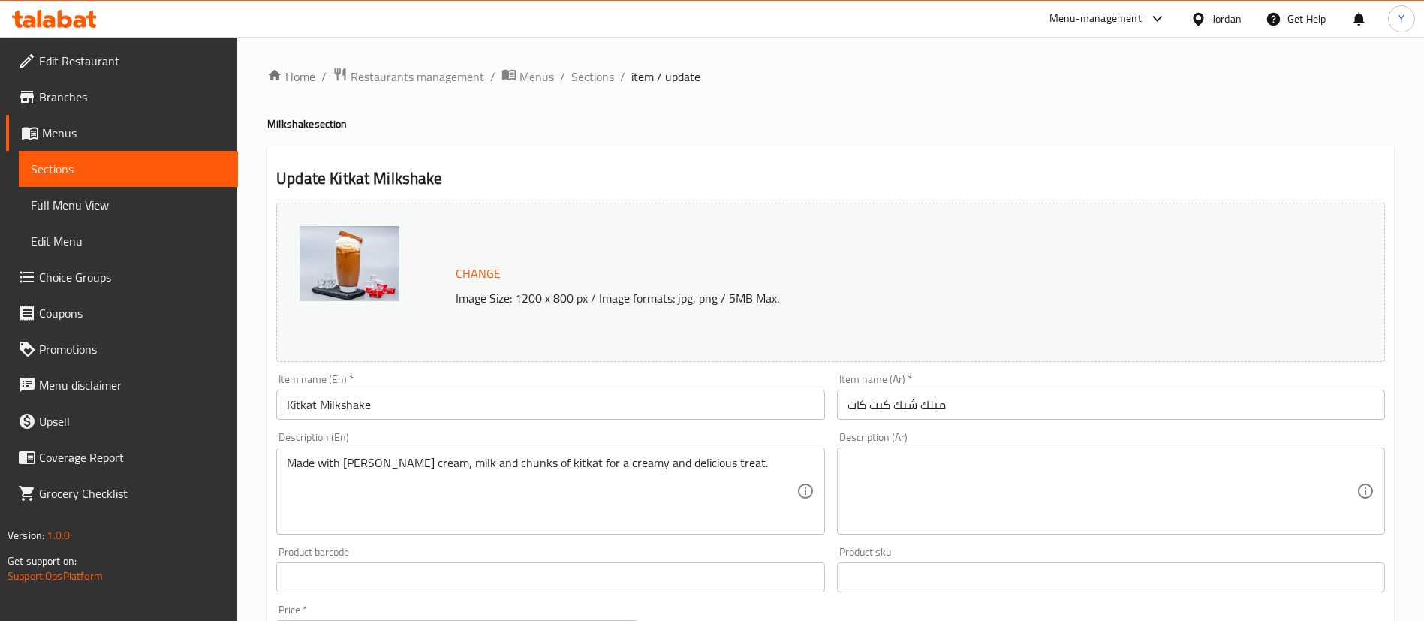
click at [52, 26] on icon at bounding box center [54, 19] width 85 height 18
